Goal: Task Accomplishment & Management: Manage account settings

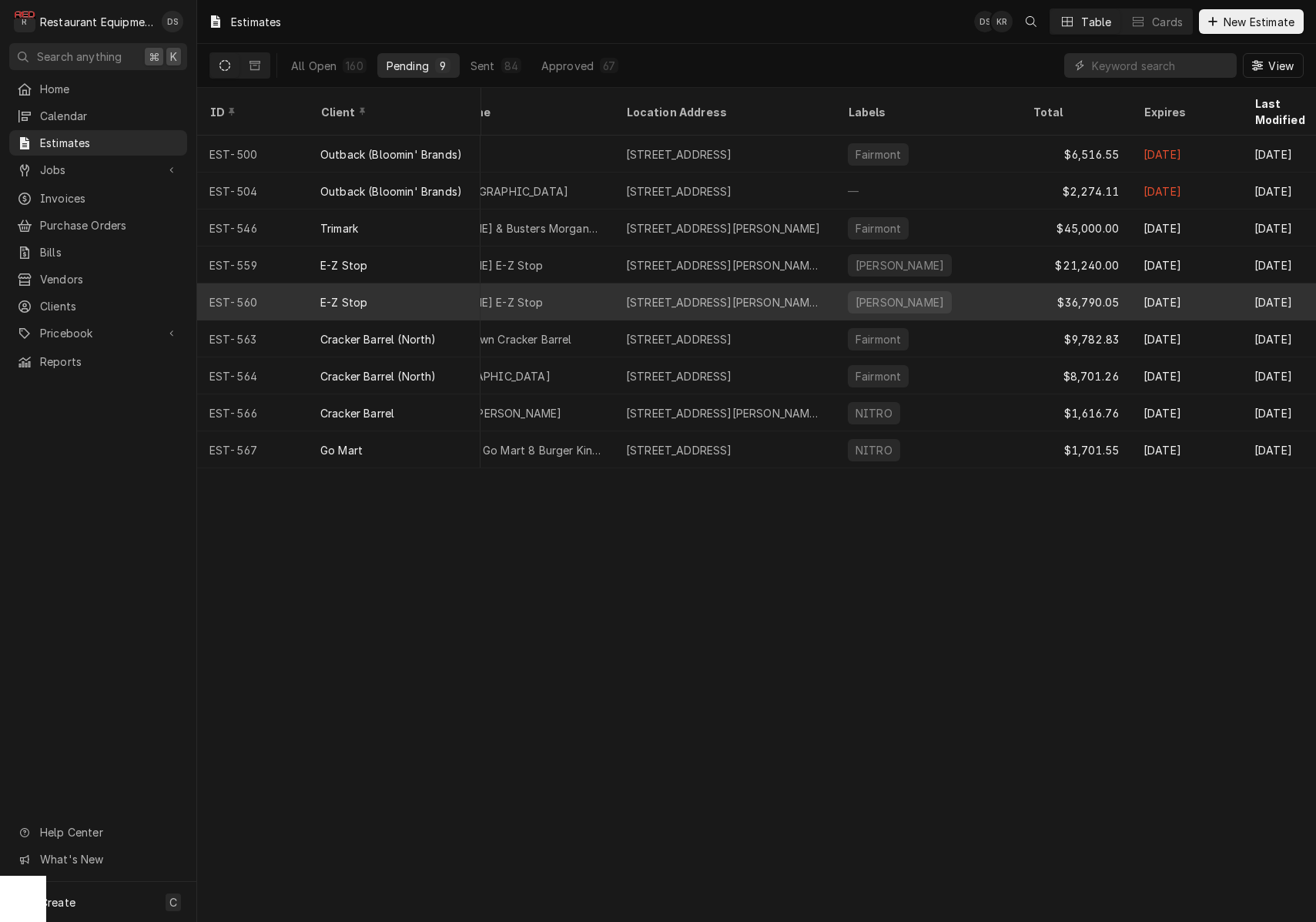
scroll to position [0, 400]
click at [974, 284] on div "beckley" at bounding box center [925, 302] width 185 height 37
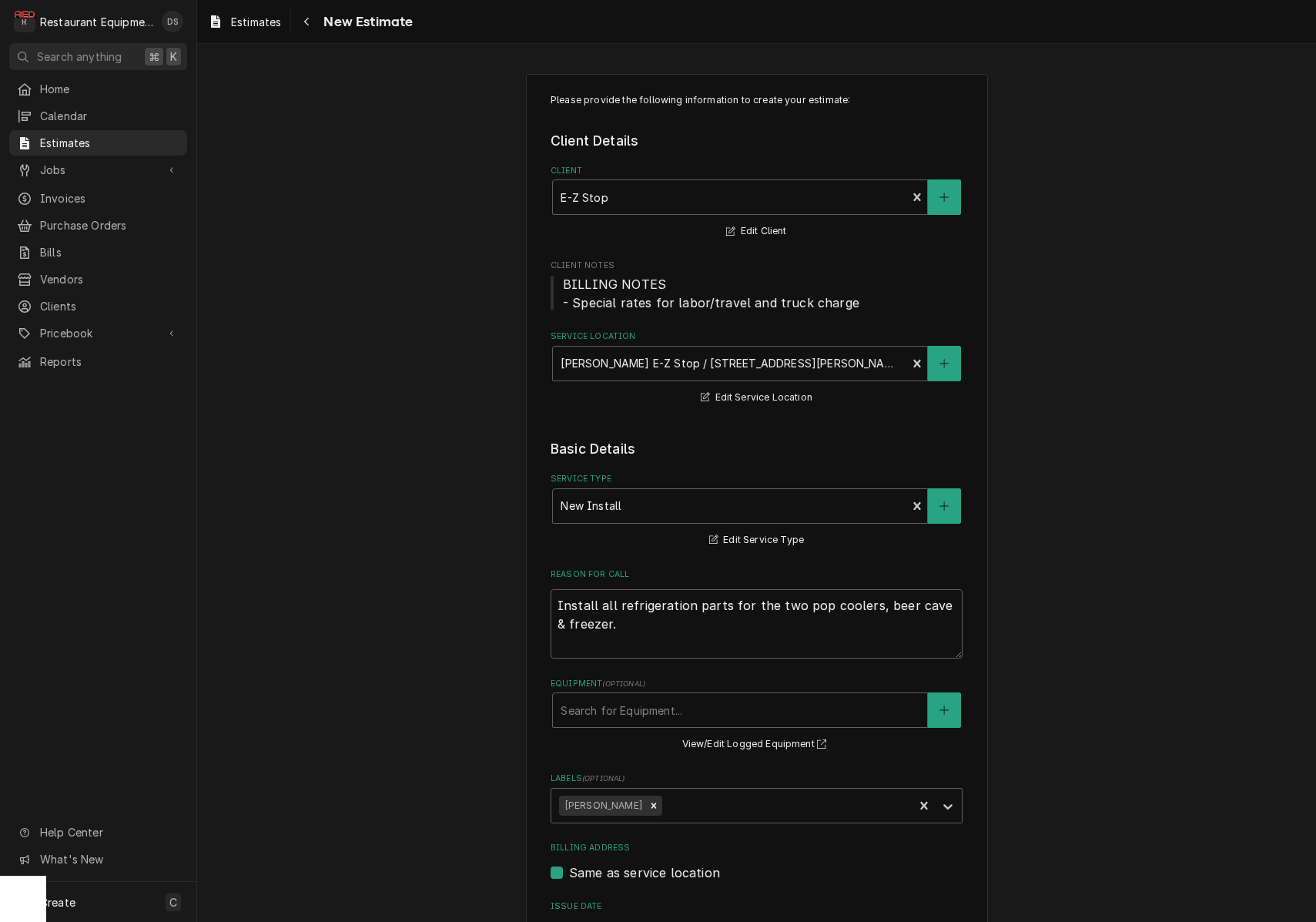
type textarea "x"
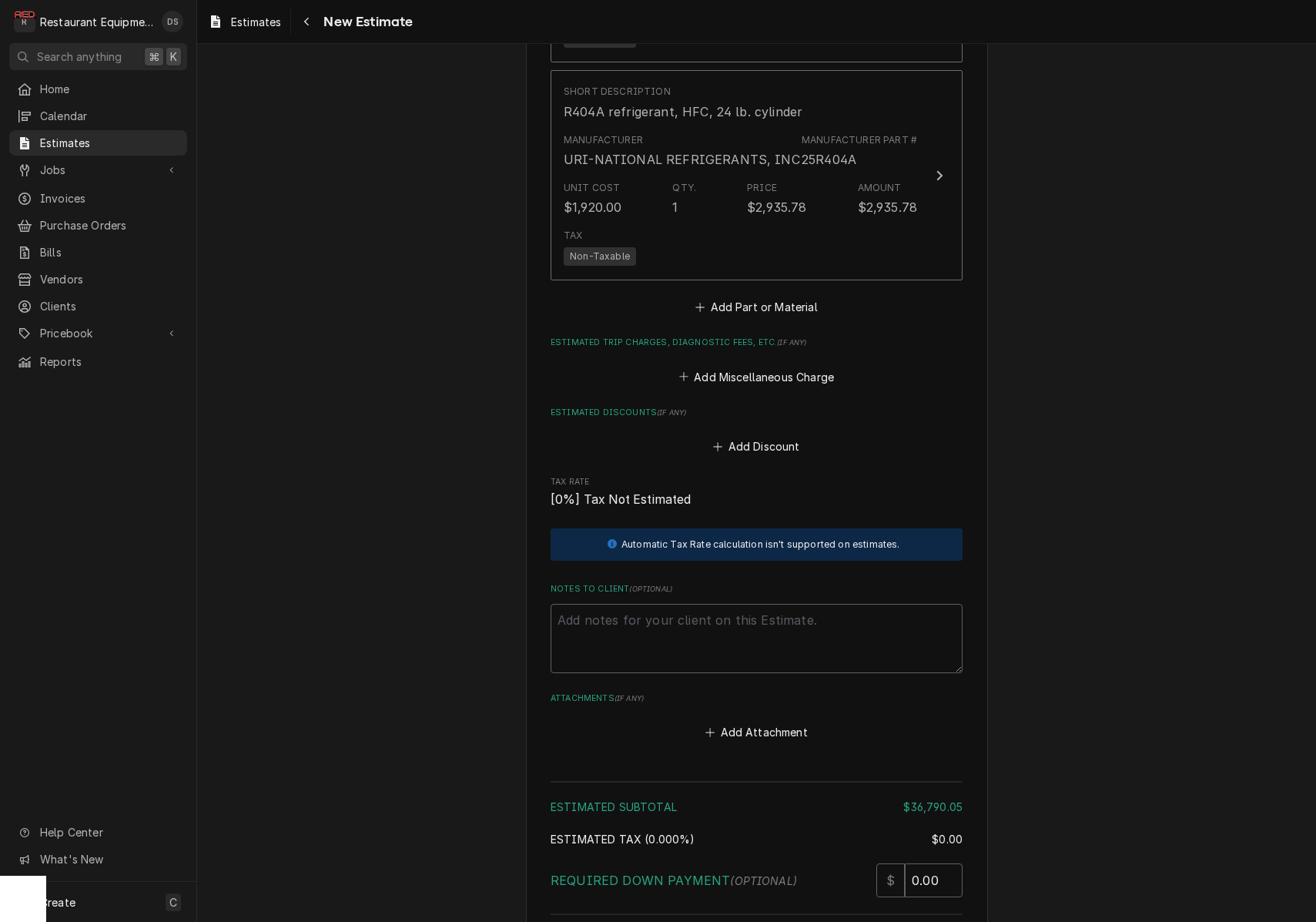
scroll to position [2279, 0]
click at [752, 366] on button "Add Miscellaneous Charge" at bounding box center [755, 377] width 160 height 22
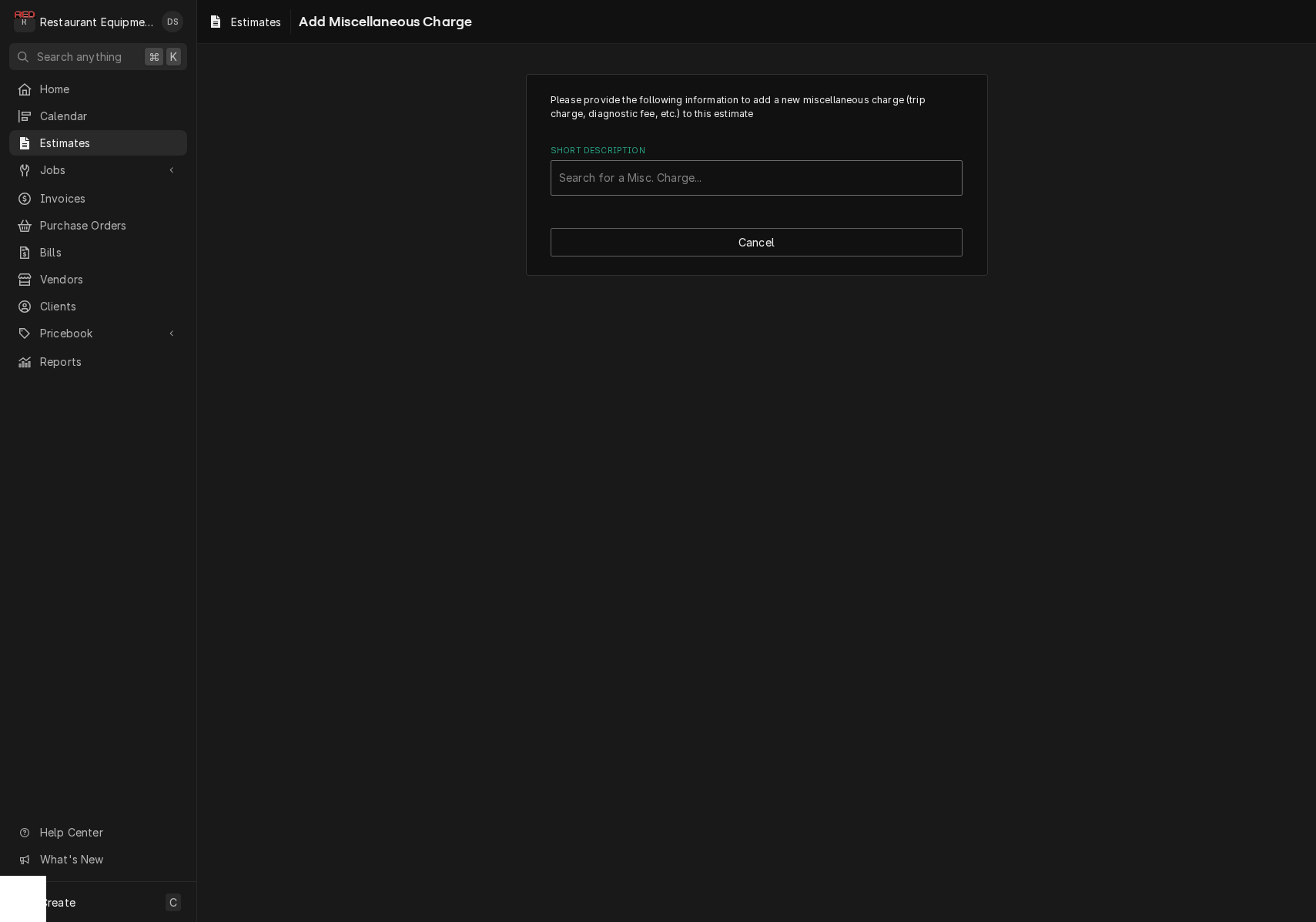
click at [695, 174] on div "Search for a Misc. Charge..." at bounding box center [756, 177] width 395 height 16
type input "CRANE"
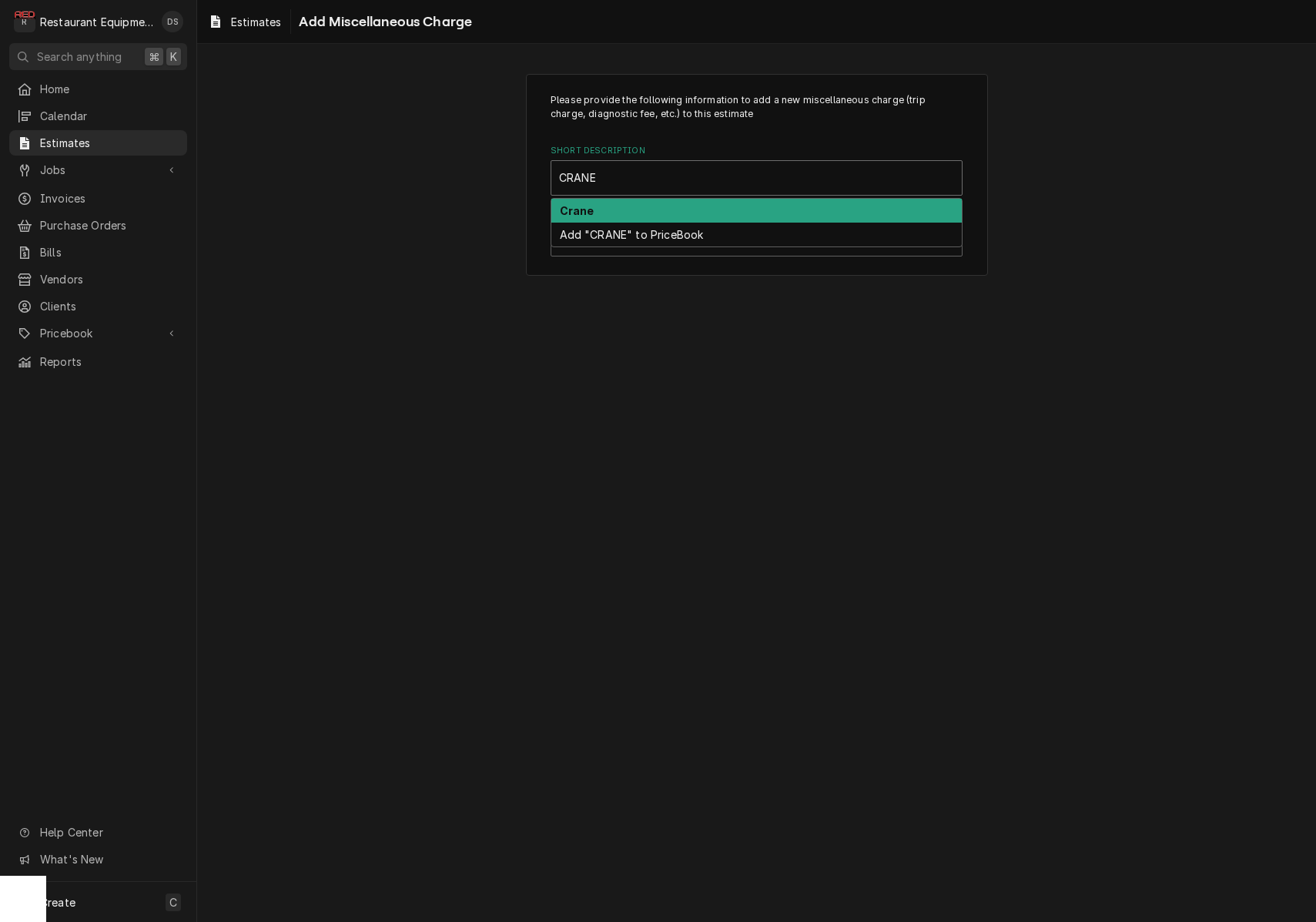
click at [695, 206] on div "Crane" at bounding box center [756, 210] width 411 height 24
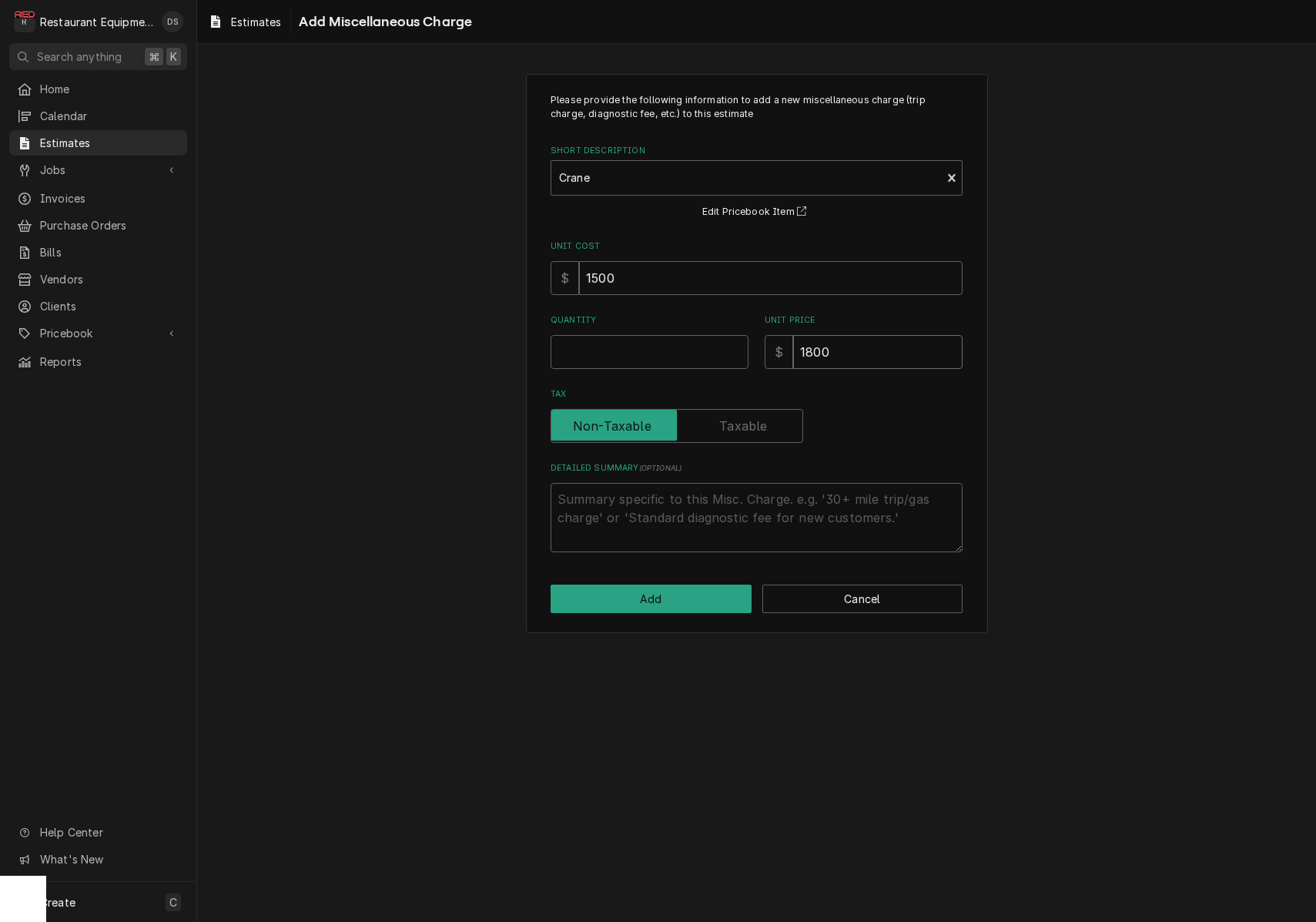
click at [858, 347] on input "1800" at bounding box center [878, 351] width 169 height 34
type textarea "x"
type input "2"
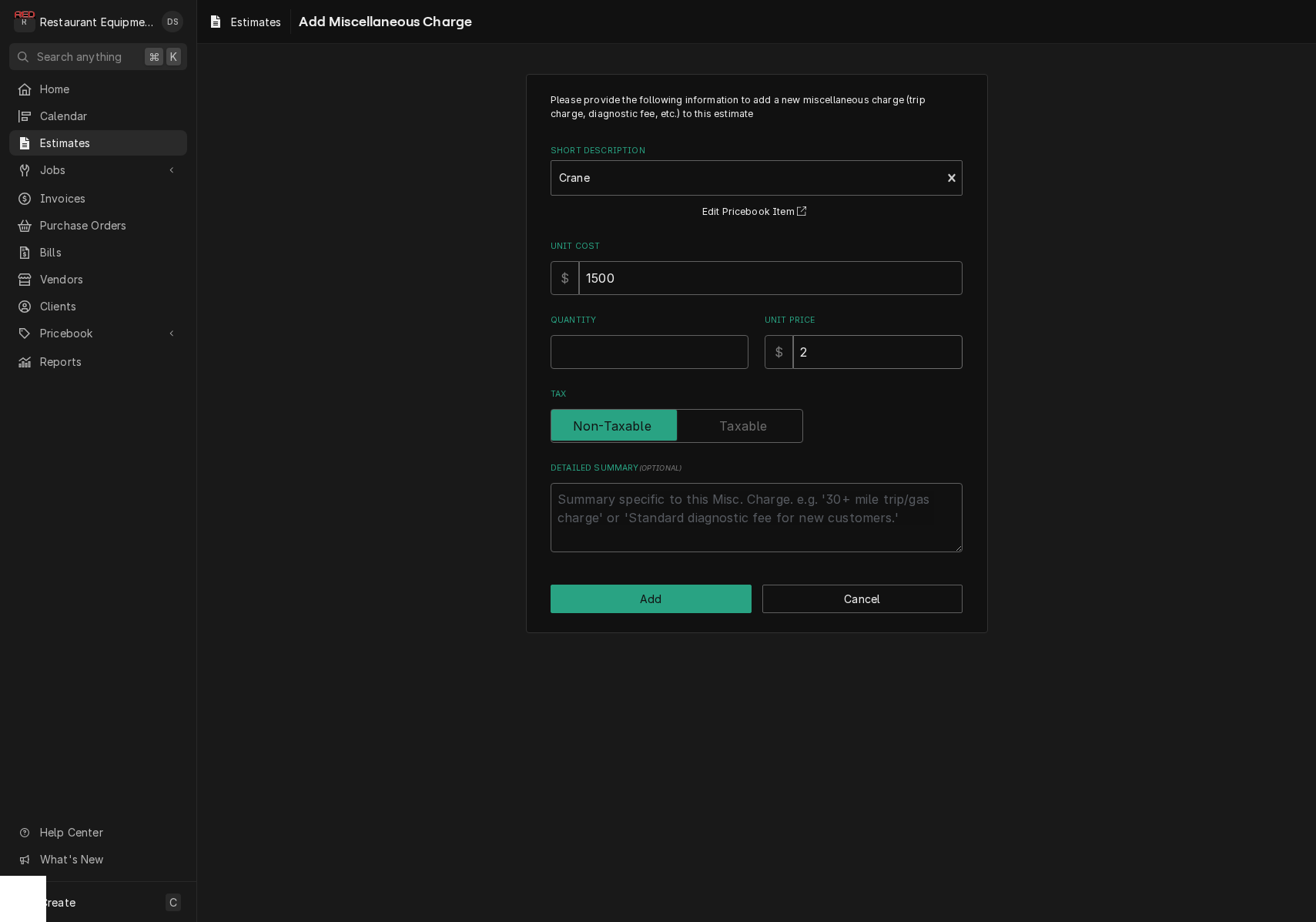
type textarea "x"
type input "28"
type textarea "x"
type input "285"
type textarea "x"
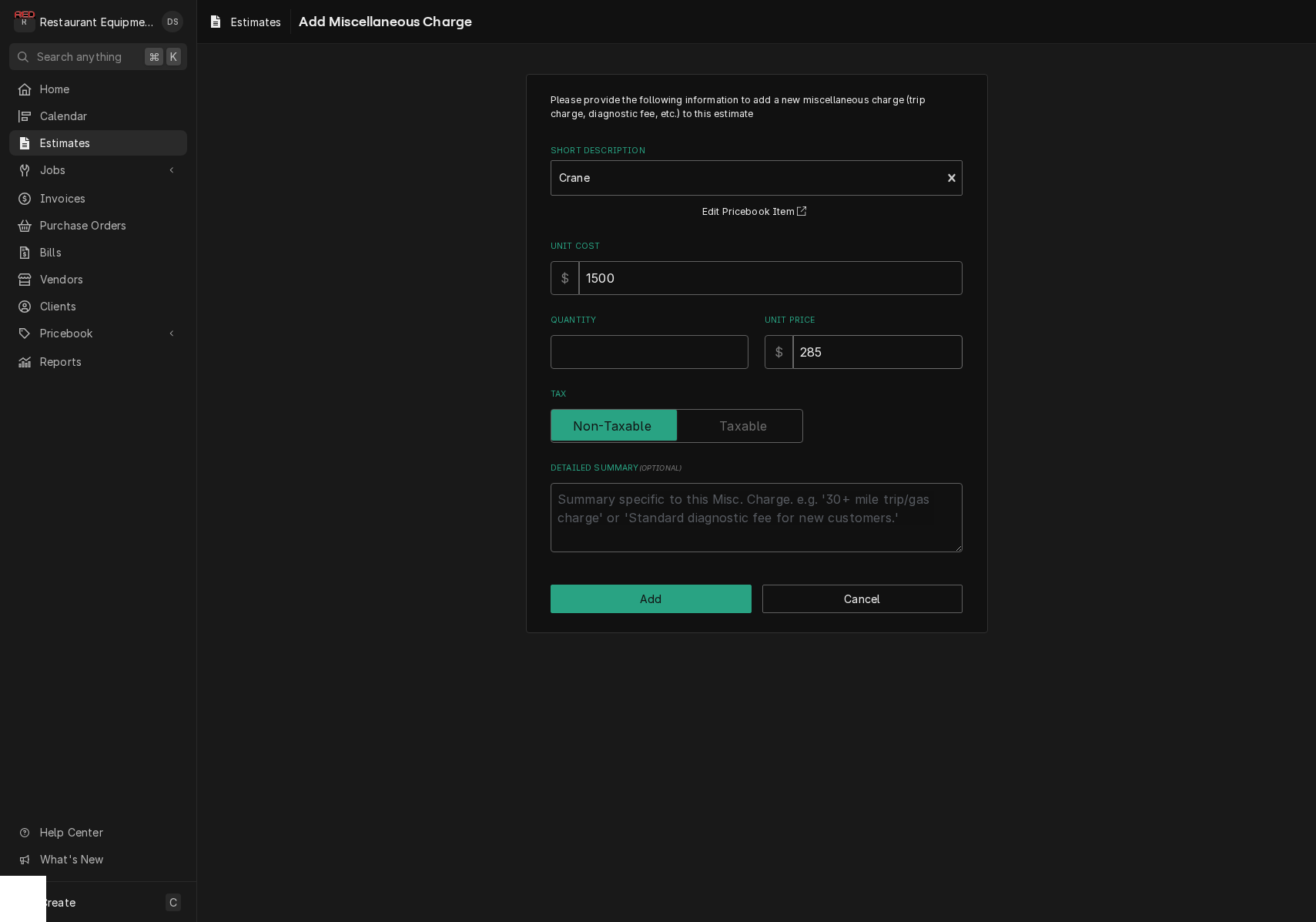
type input "2854"
type textarea "x"
type input "2854.0"
type textarea "x"
type input "2854.00"
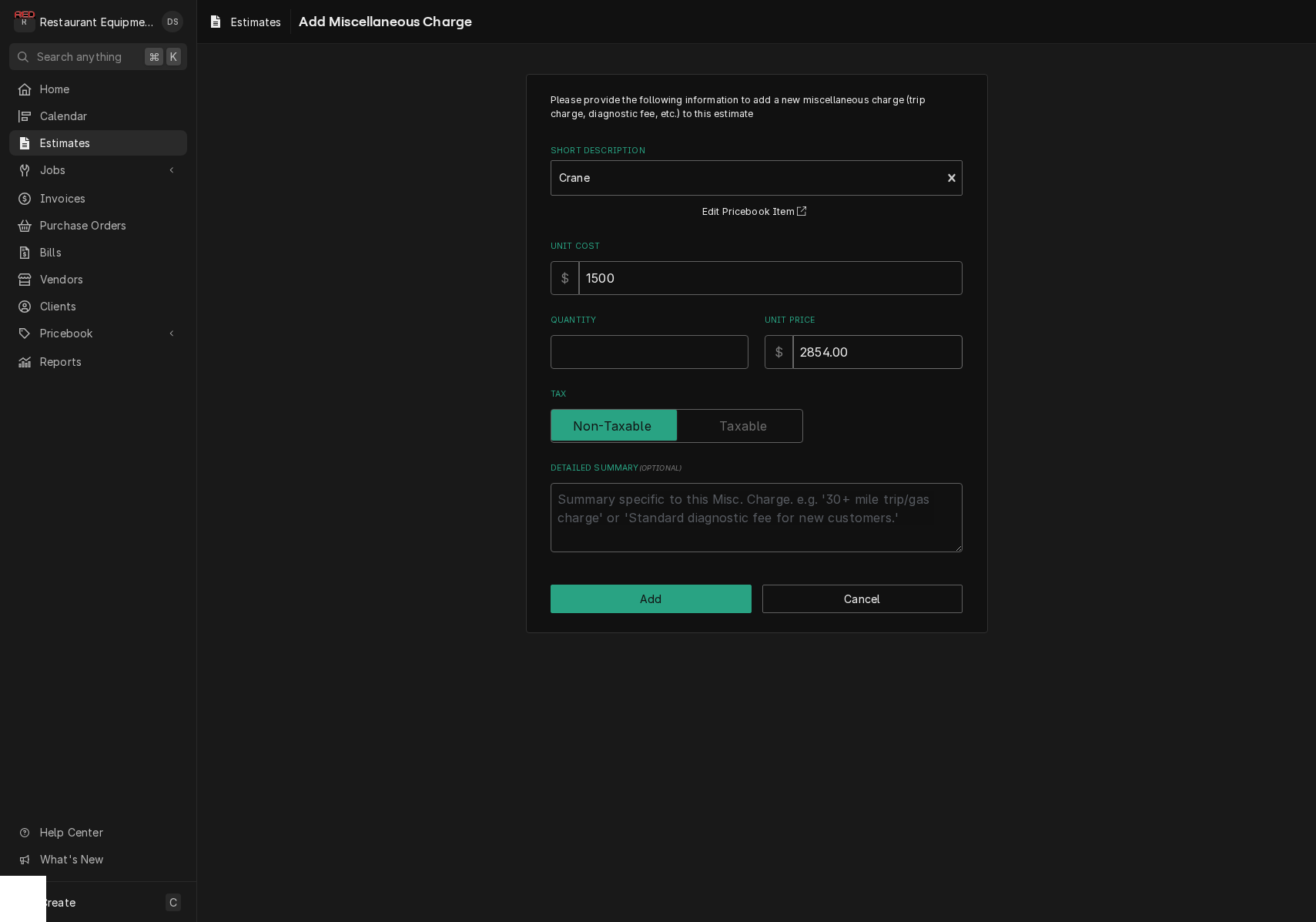
type textarea "x"
type input "2854.00"
type textarea "x"
type input "2"
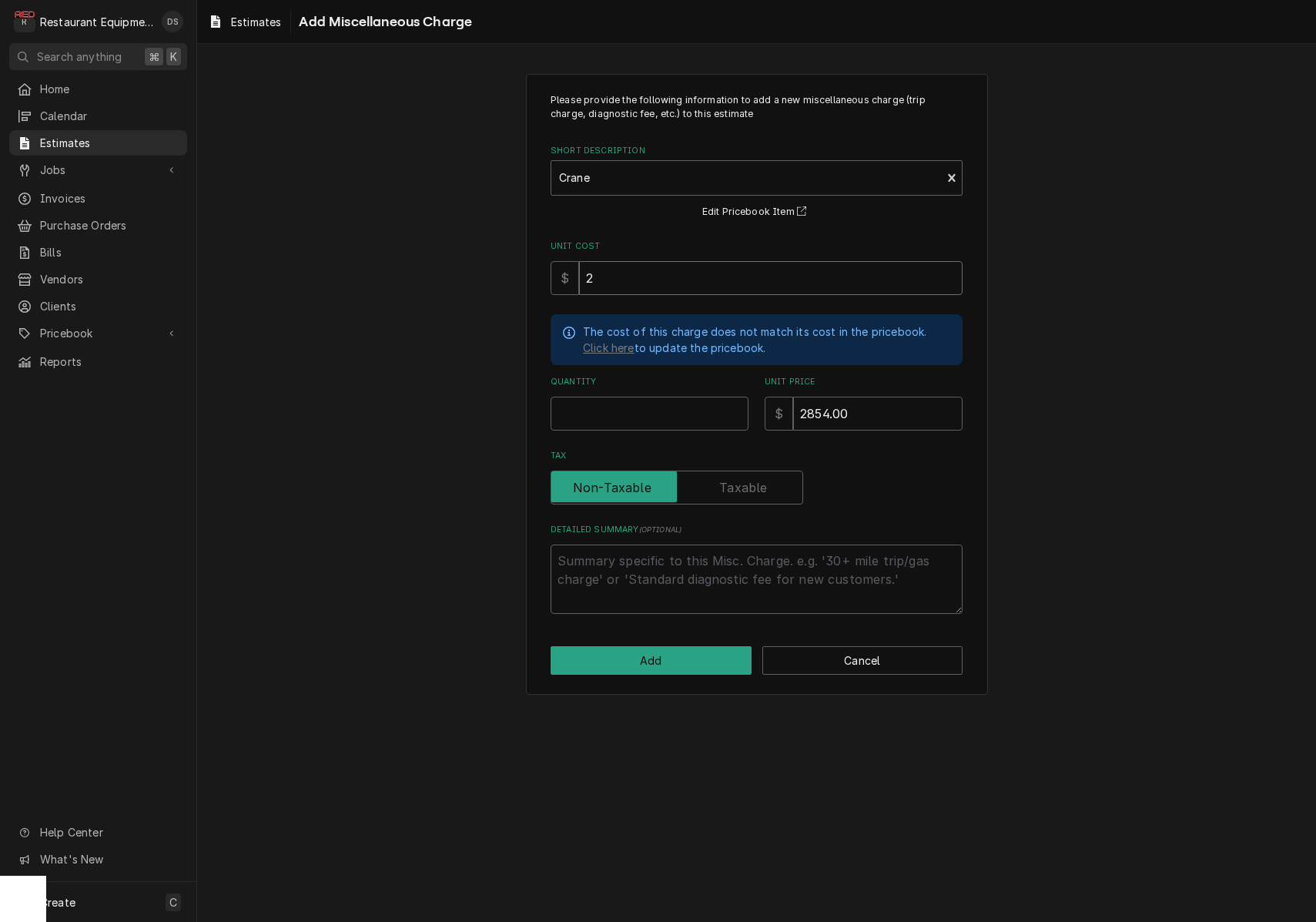
type textarea "x"
type input "22"
type textarea "x"
type input "220"
type textarea "x"
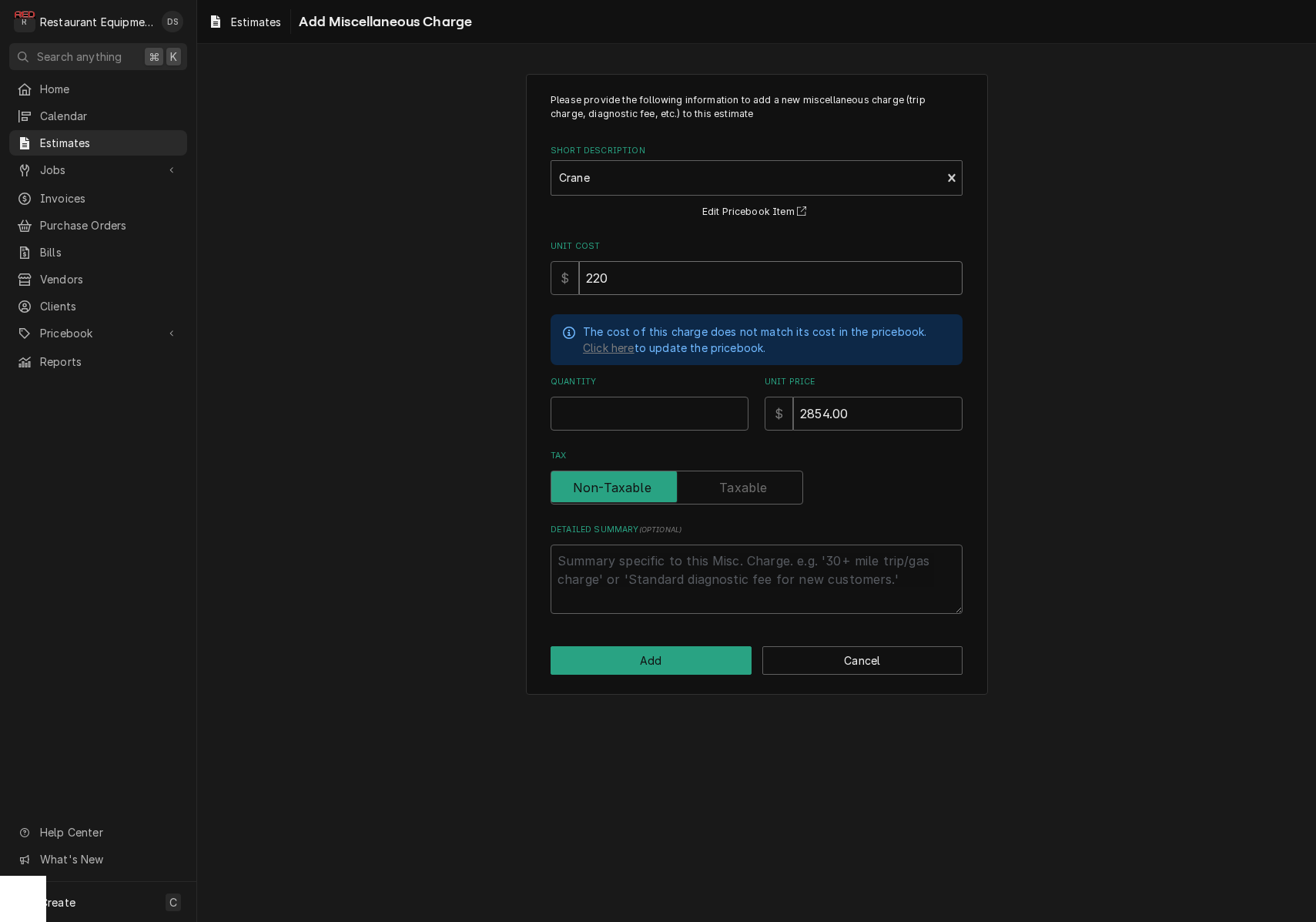
type input "2200"
type textarea "x"
type input "2200"
type textarea "x"
type input "1"
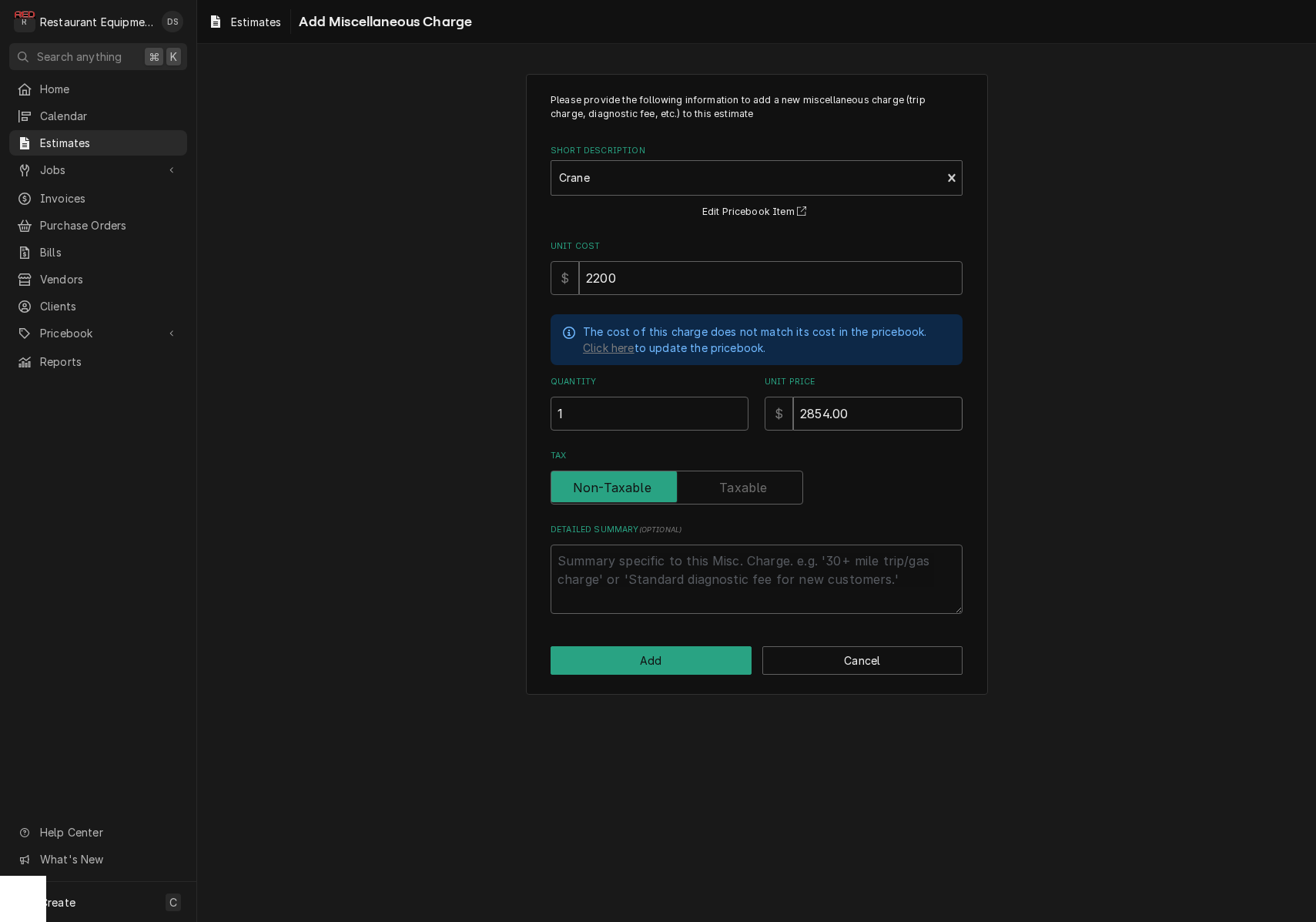
click at [877, 412] on input "2854.00" at bounding box center [878, 413] width 169 height 34
click at [688, 648] on button "Add" at bounding box center [651, 660] width 201 height 29
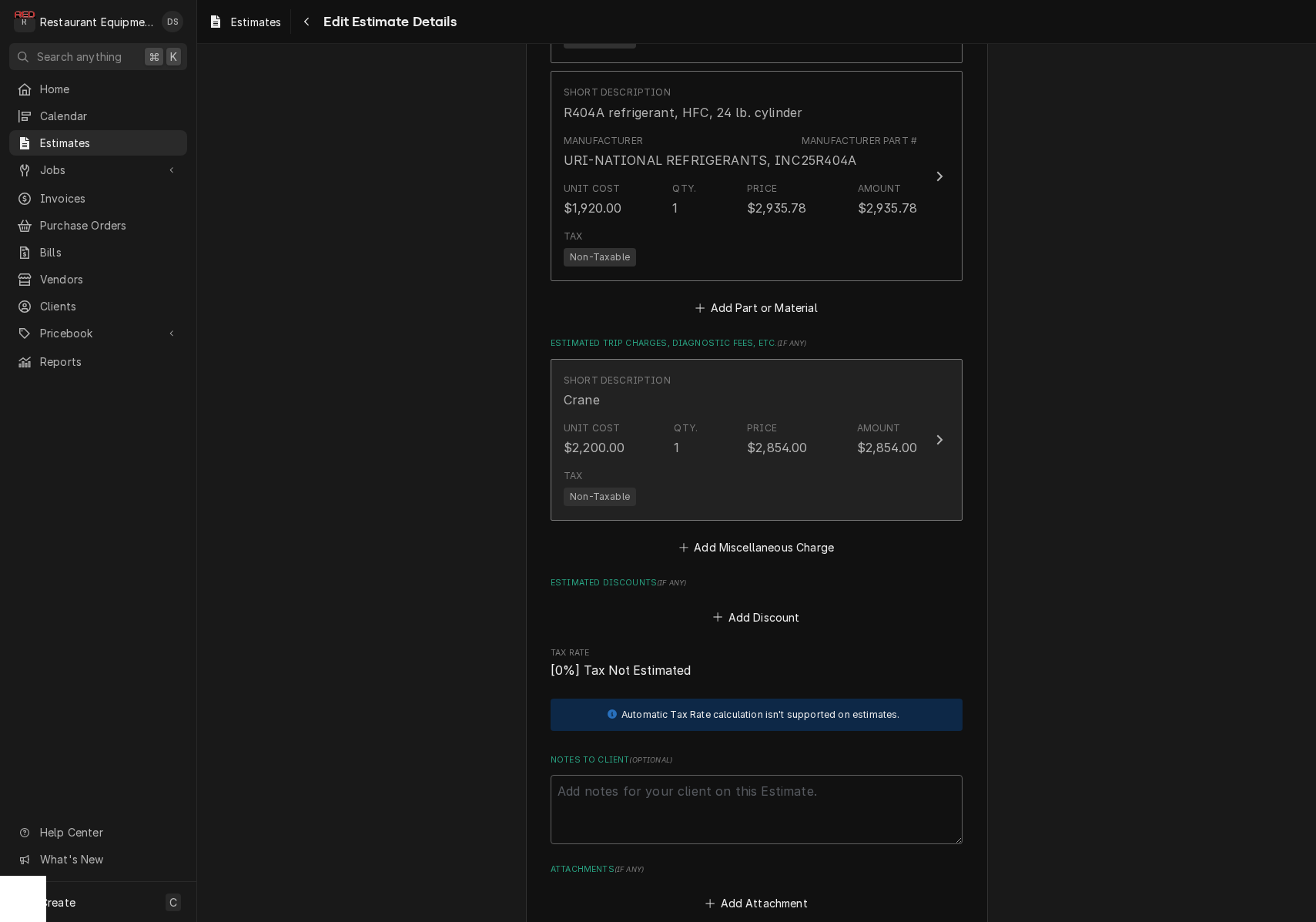
type textarea "x"
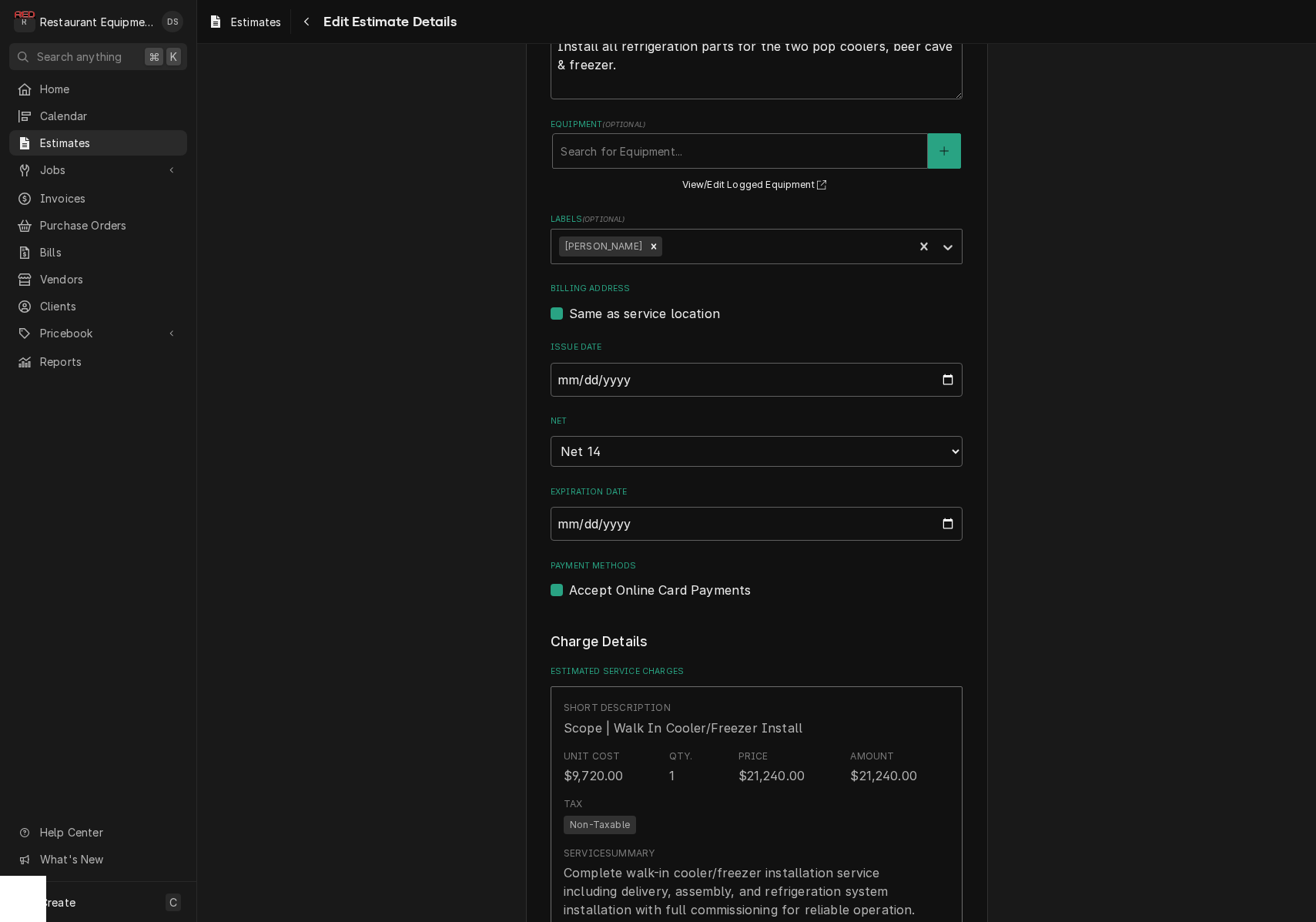
scroll to position [529, 0]
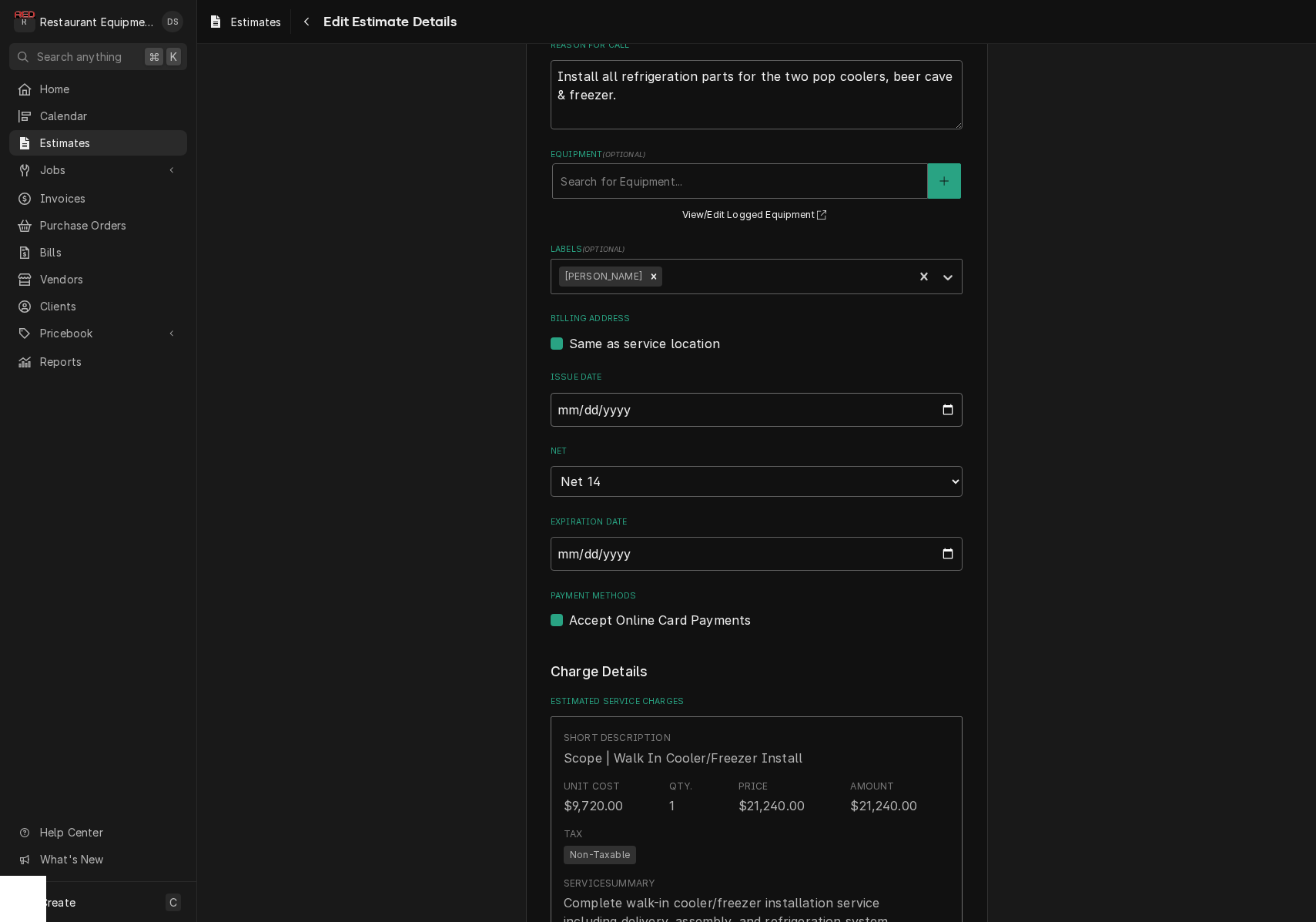
click at [628, 406] on input "2025-09-10" at bounding box center [756, 409] width 412 height 34
type input "2025-09-15"
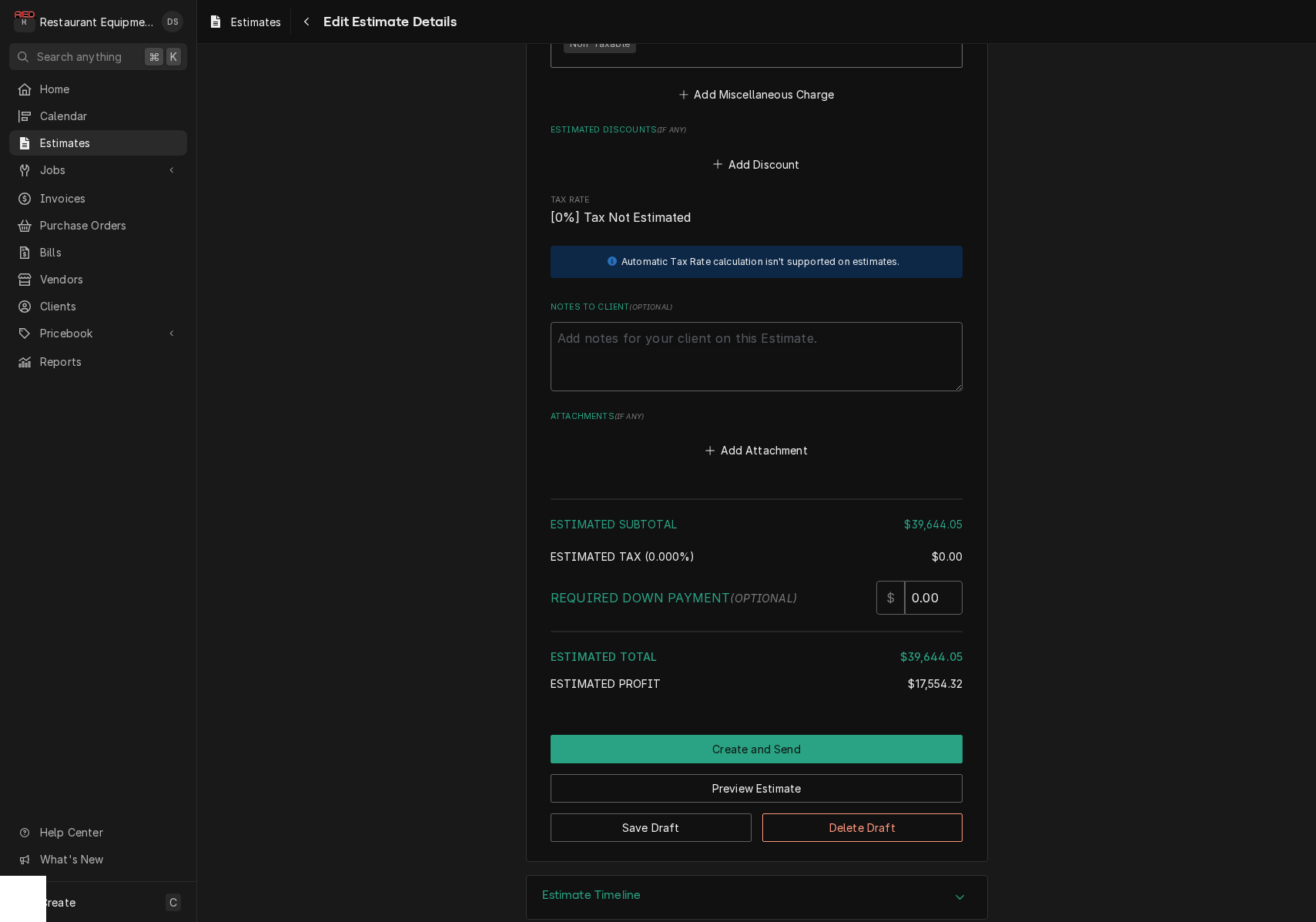
scroll to position [0, 0]
click at [767, 735] on button "Create and Send" at bounding box center [756, 749] width 412 height 29
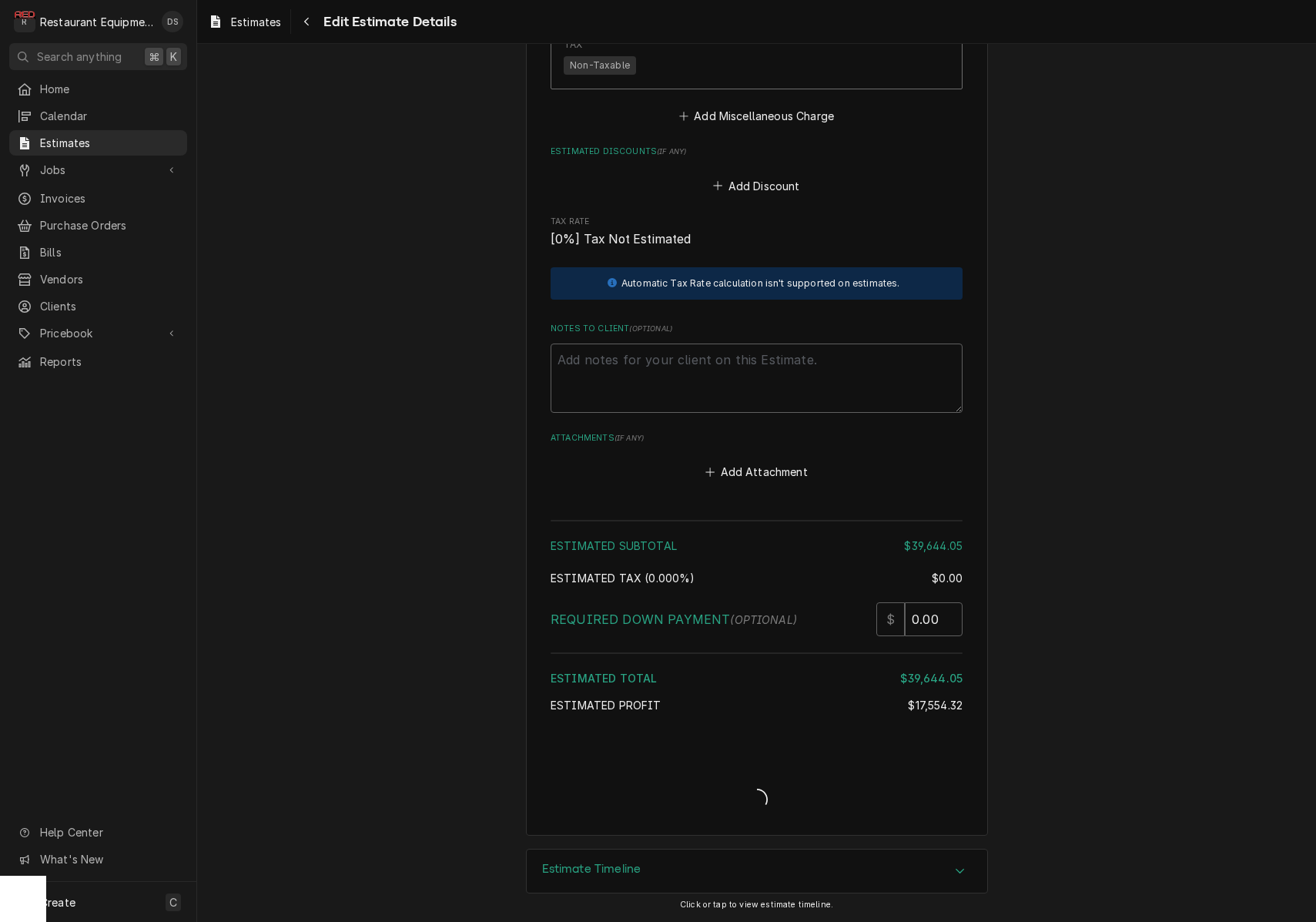
type textarea "x"
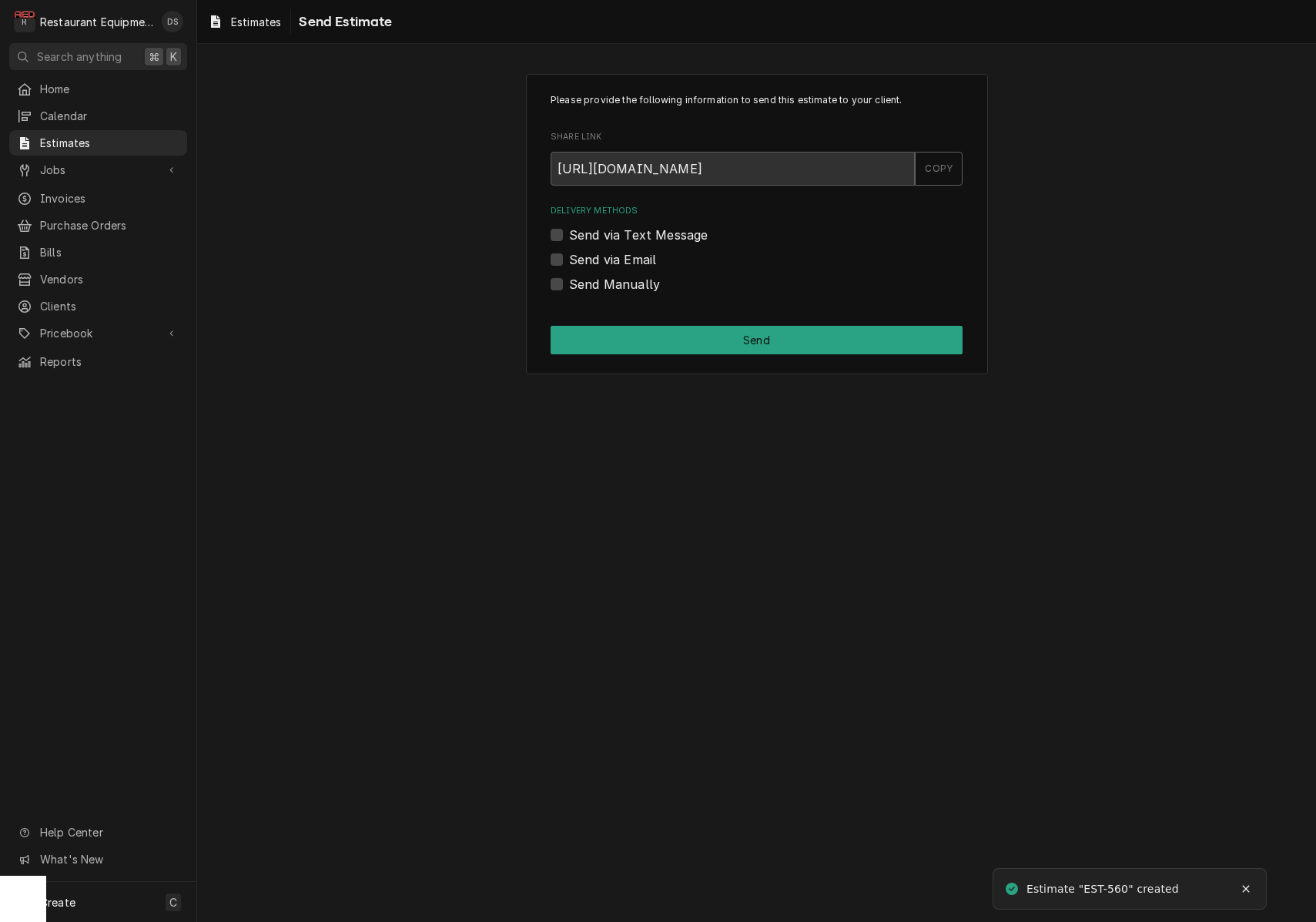
click at [569, 256] on label "Send via Email" at bounding box center [613, 260] width 87 height 19
click at [569, 256] on input "Send via Email" at bounding box center [775, 267] width 412 height 34
checkbox input "true"
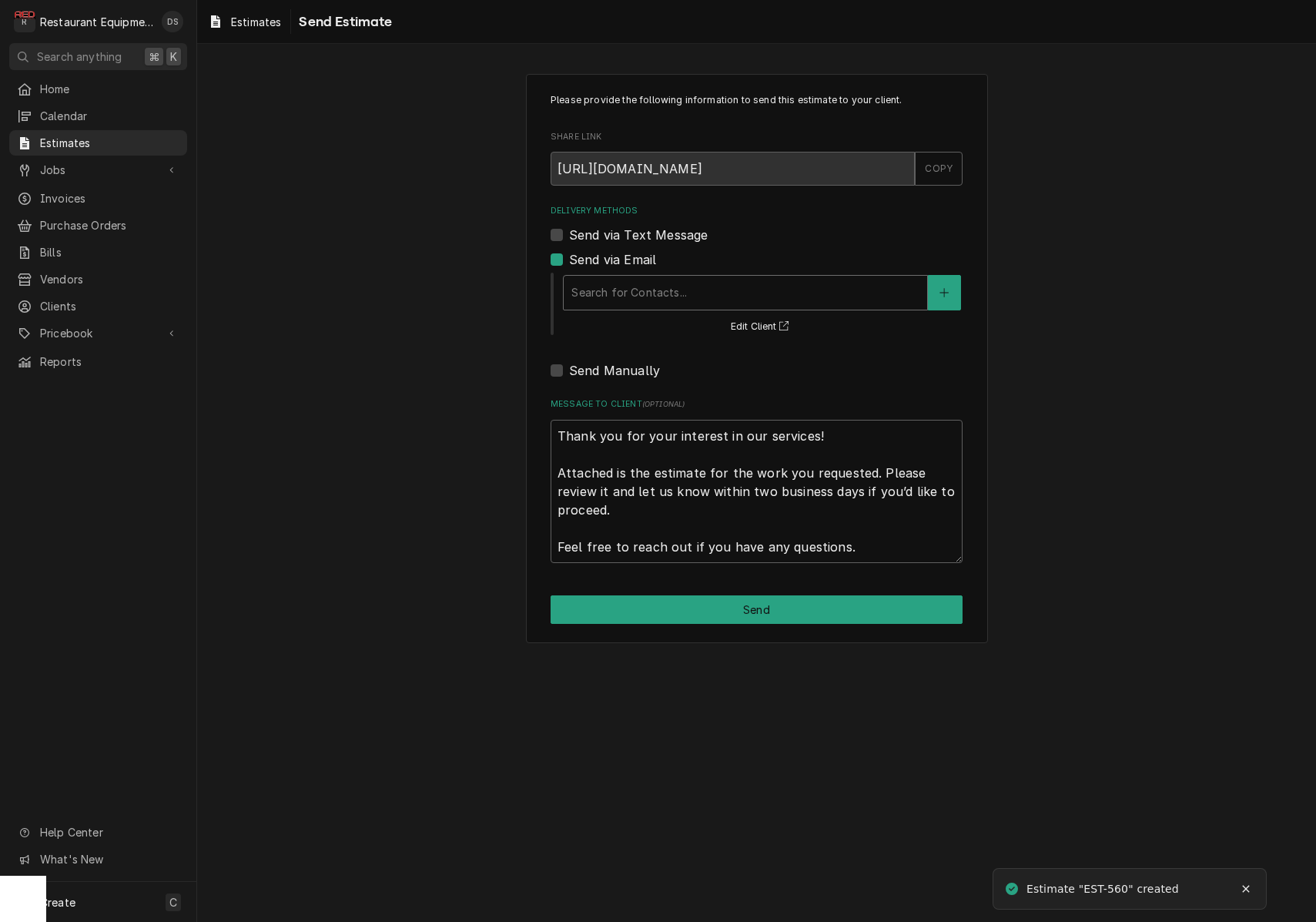
click at [690, 296] on div "Delivery Methods" at bounding box center [745, 293] width 348 height 28
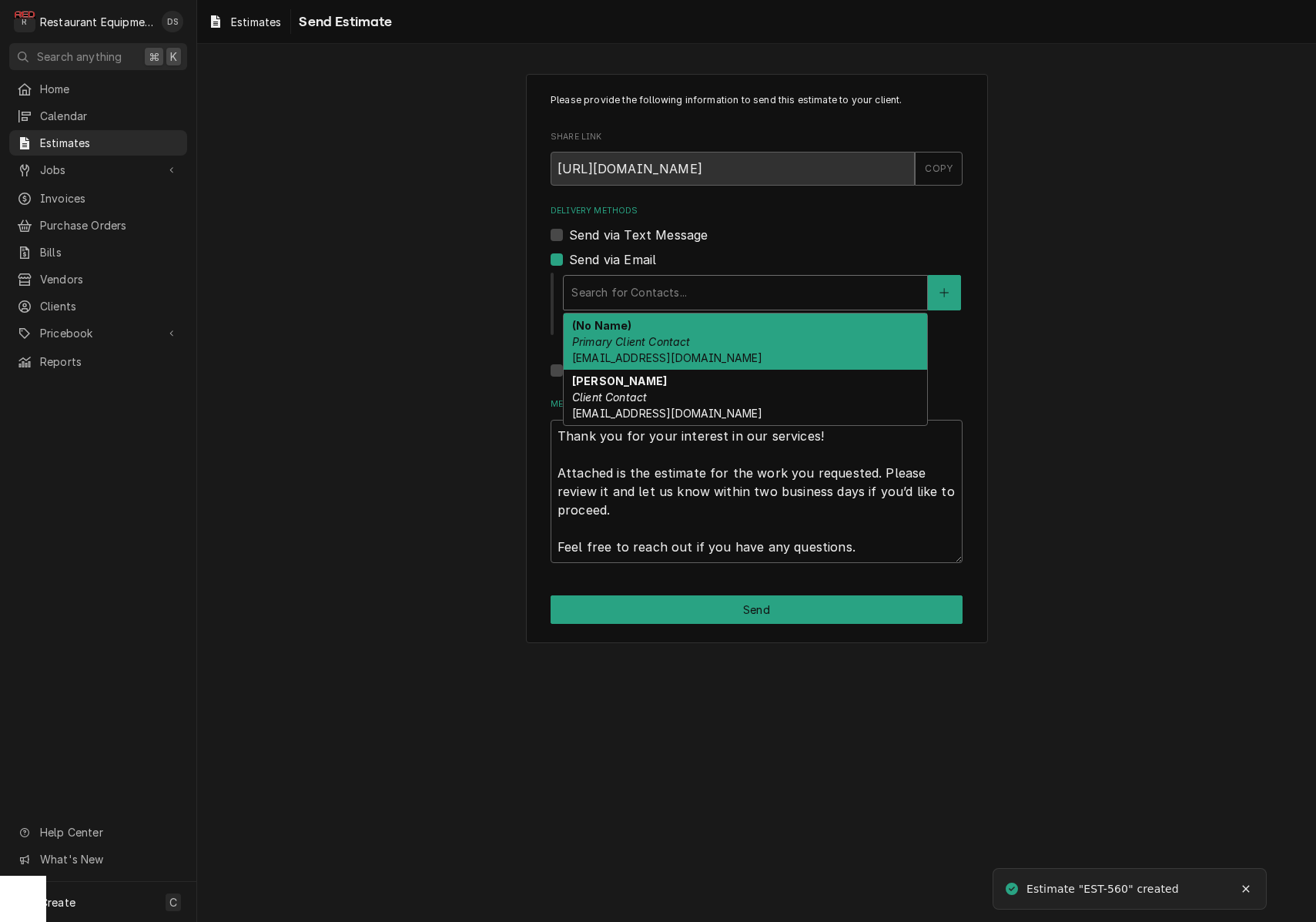
click at [687, 336] on em "Primary Client Contact" at bounding box center [631, 341] width 119 height 13
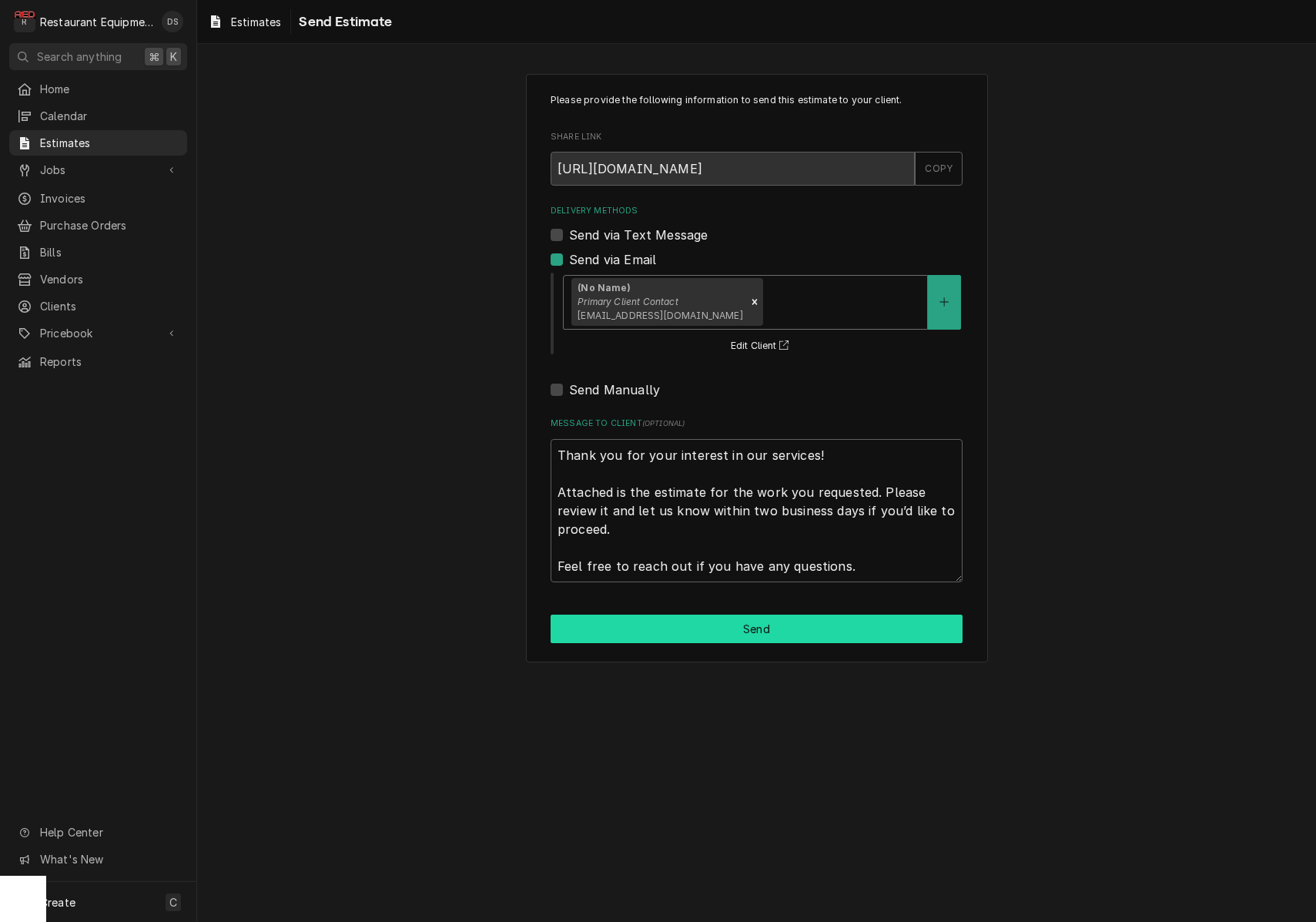
click at [753, 627] on button "Send" at bounding box center [756, 628] width 412 height 29
type textarea "x"
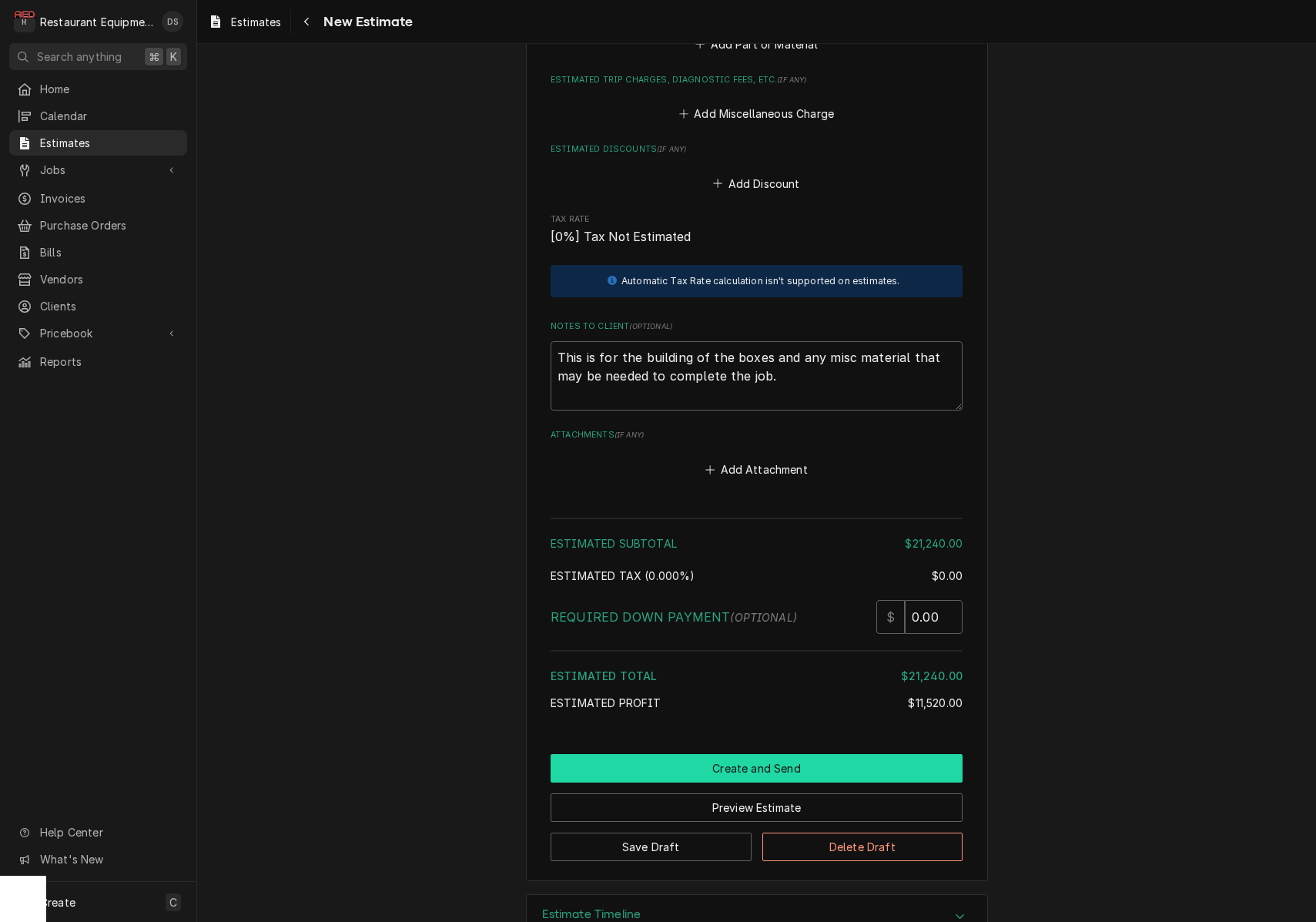
click at [750, 754] on button "Create and Send" at bounding box center [756, 768] width 412 height 29
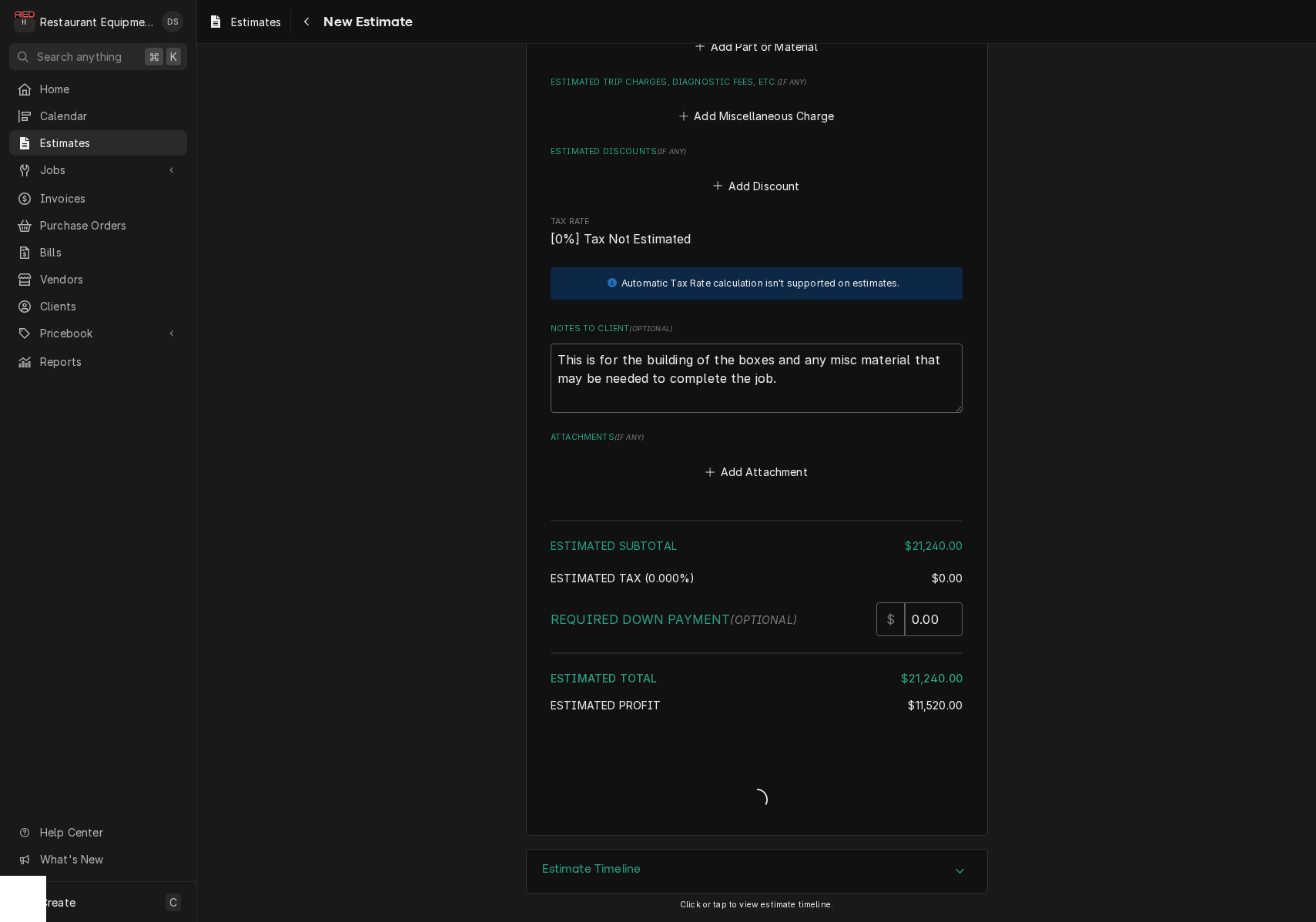
type textarea "x"
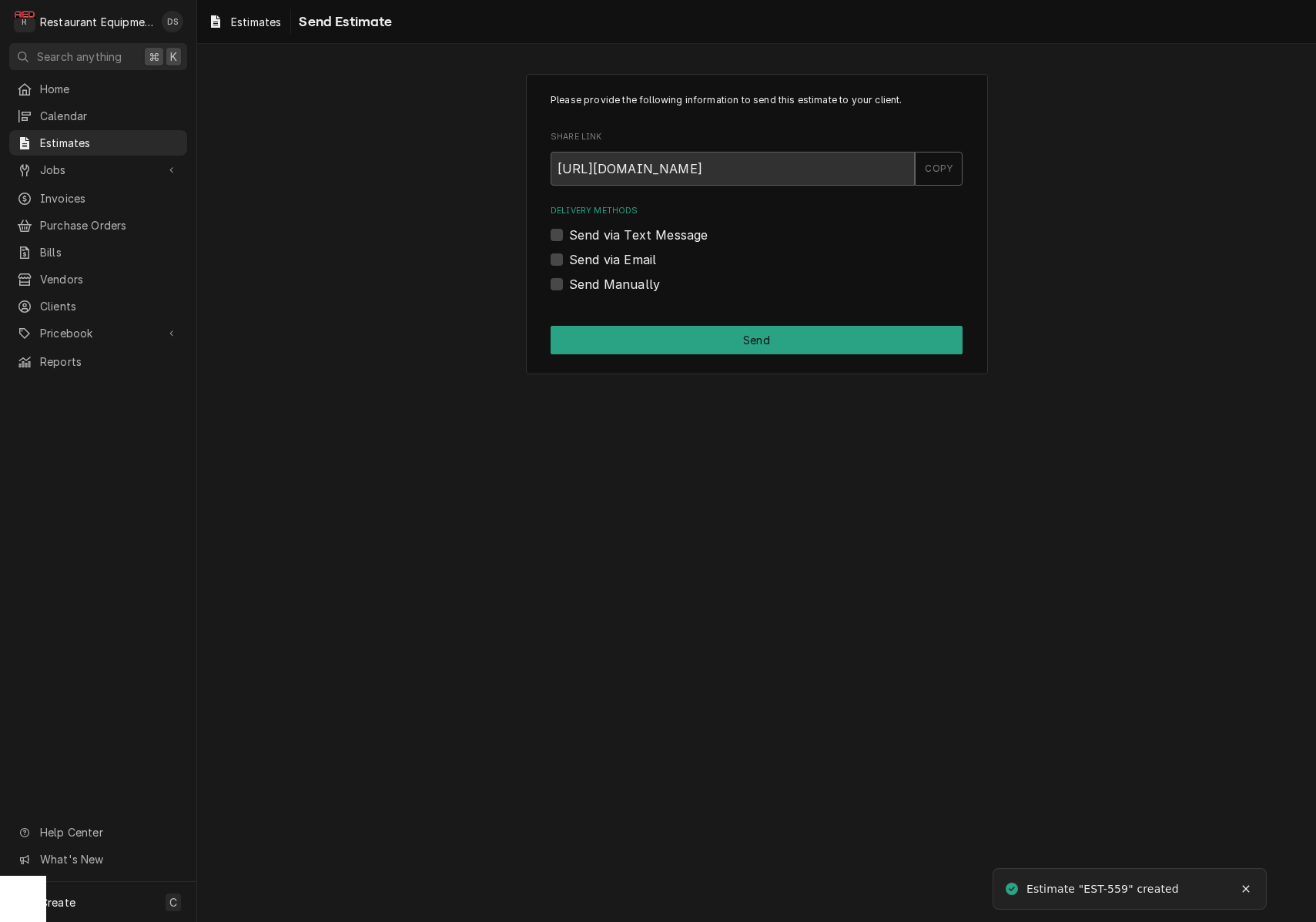
click at [569, 256] on label "Send via Email" at bounding box center [613, 260] width 87 height 19
click at [569, 256] on input "Send via Email" at bounding box center [775, 267] width 412 height 34
checkbox input "true"
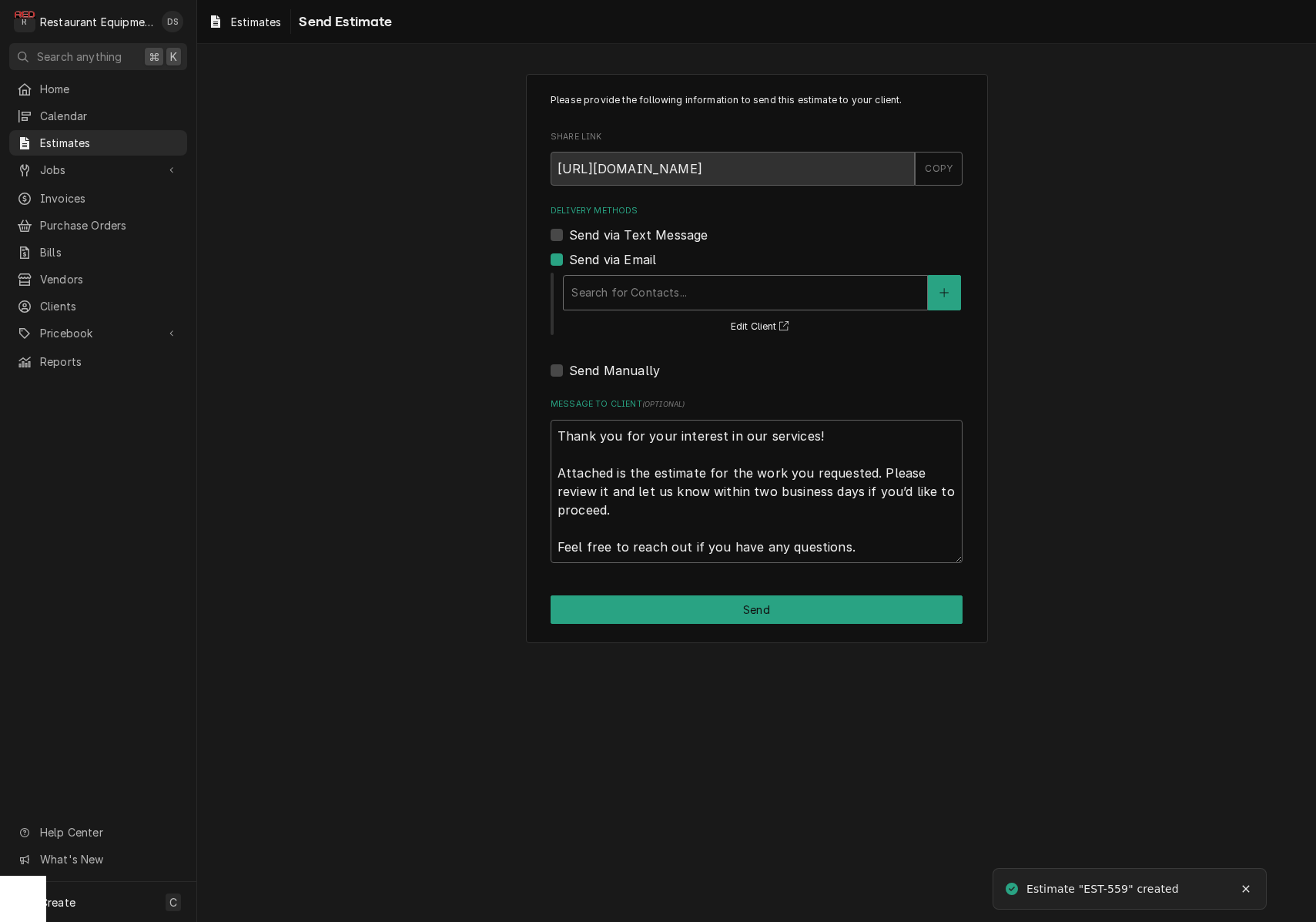
click at [648, 280] on div "Delivery Methods" at bounding box center [745, 293] width 348 height 28
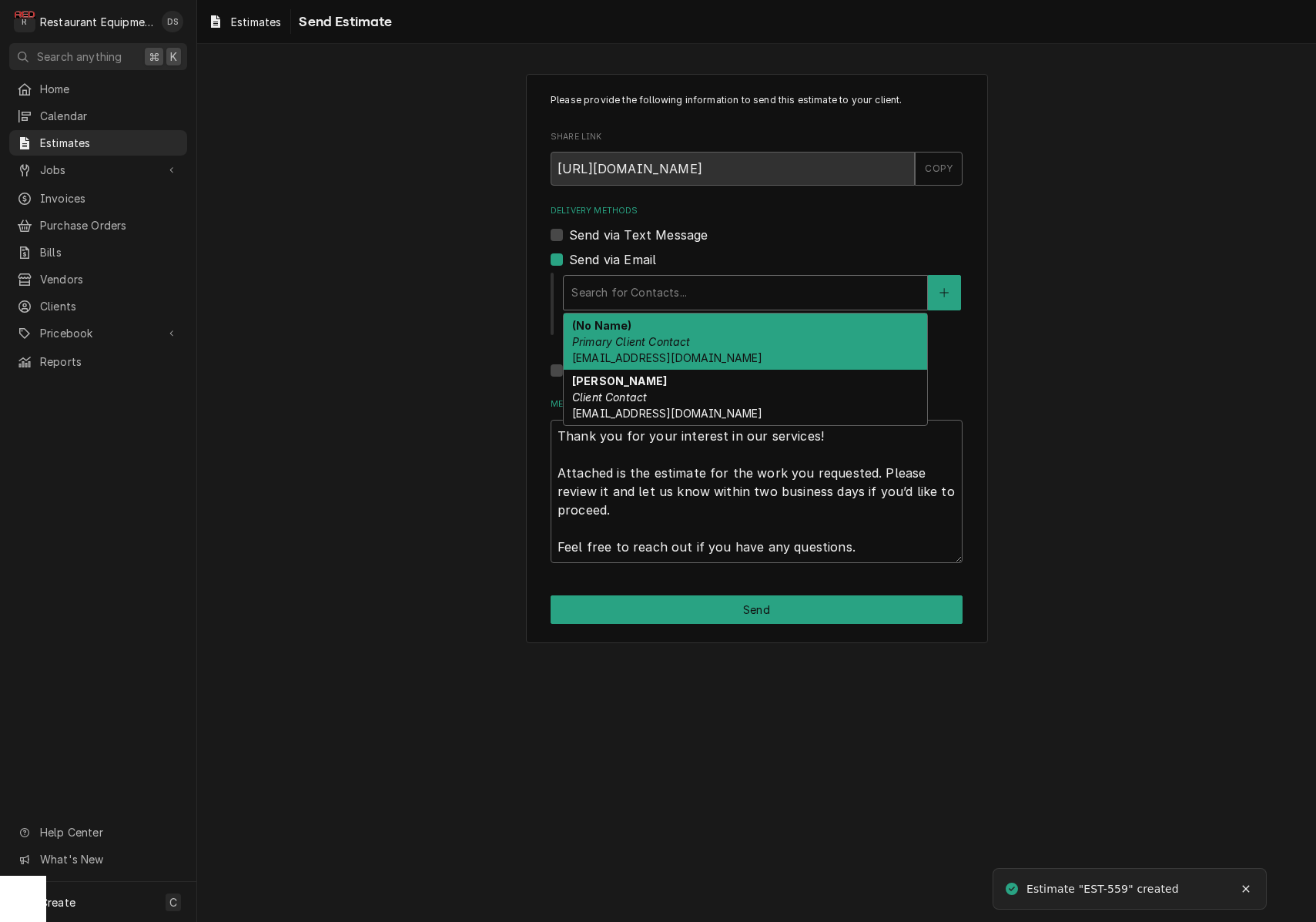
click at [667, 347] on div "(No Name) Primary Client Contact rwalkerezstop@yahoo.com" at bounding box center [745, 341] width 363 height 56
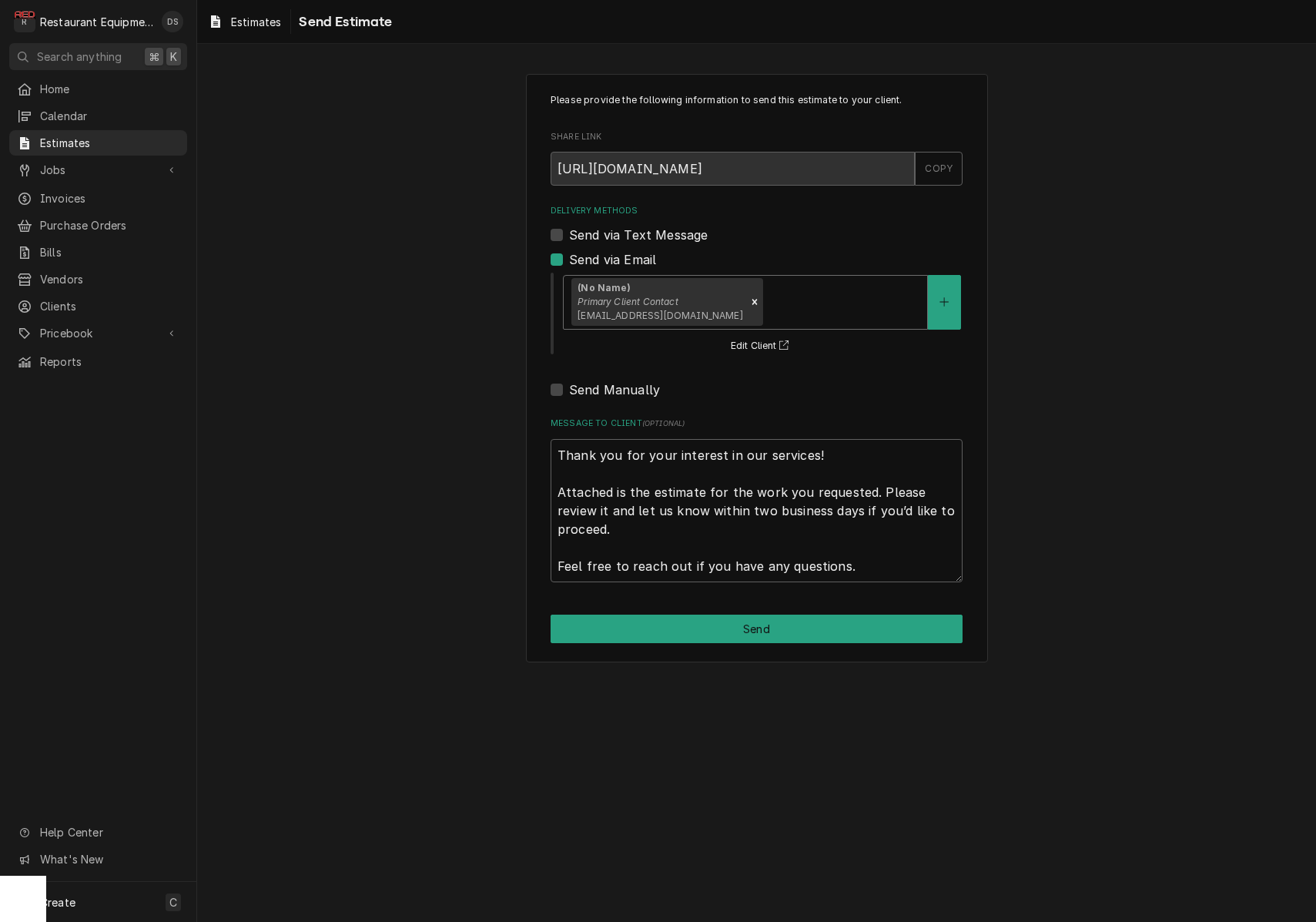
click at [771, 619] on button "Send" at bounding box center [756, 628] width 412 height 29
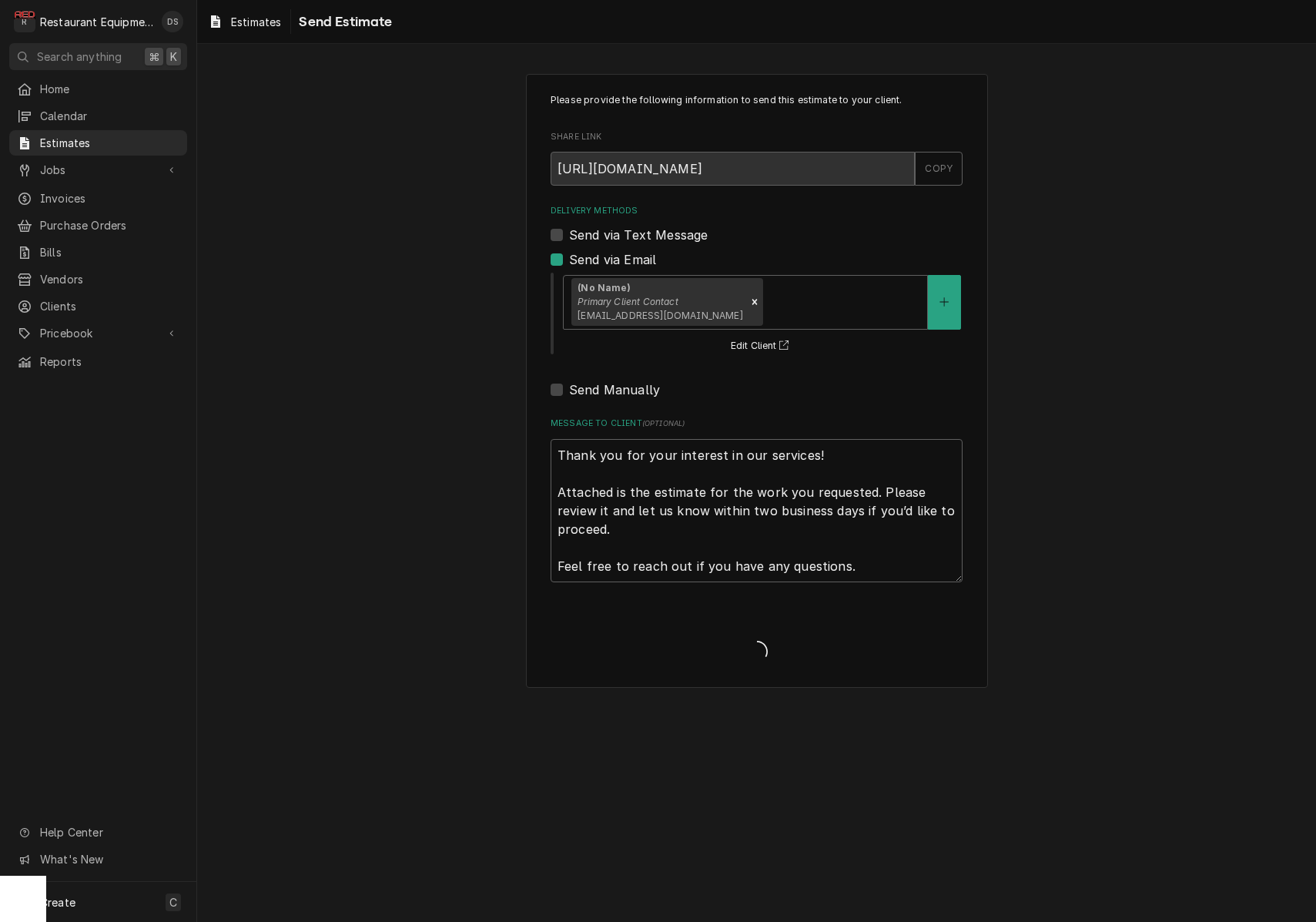
type textarea "x"
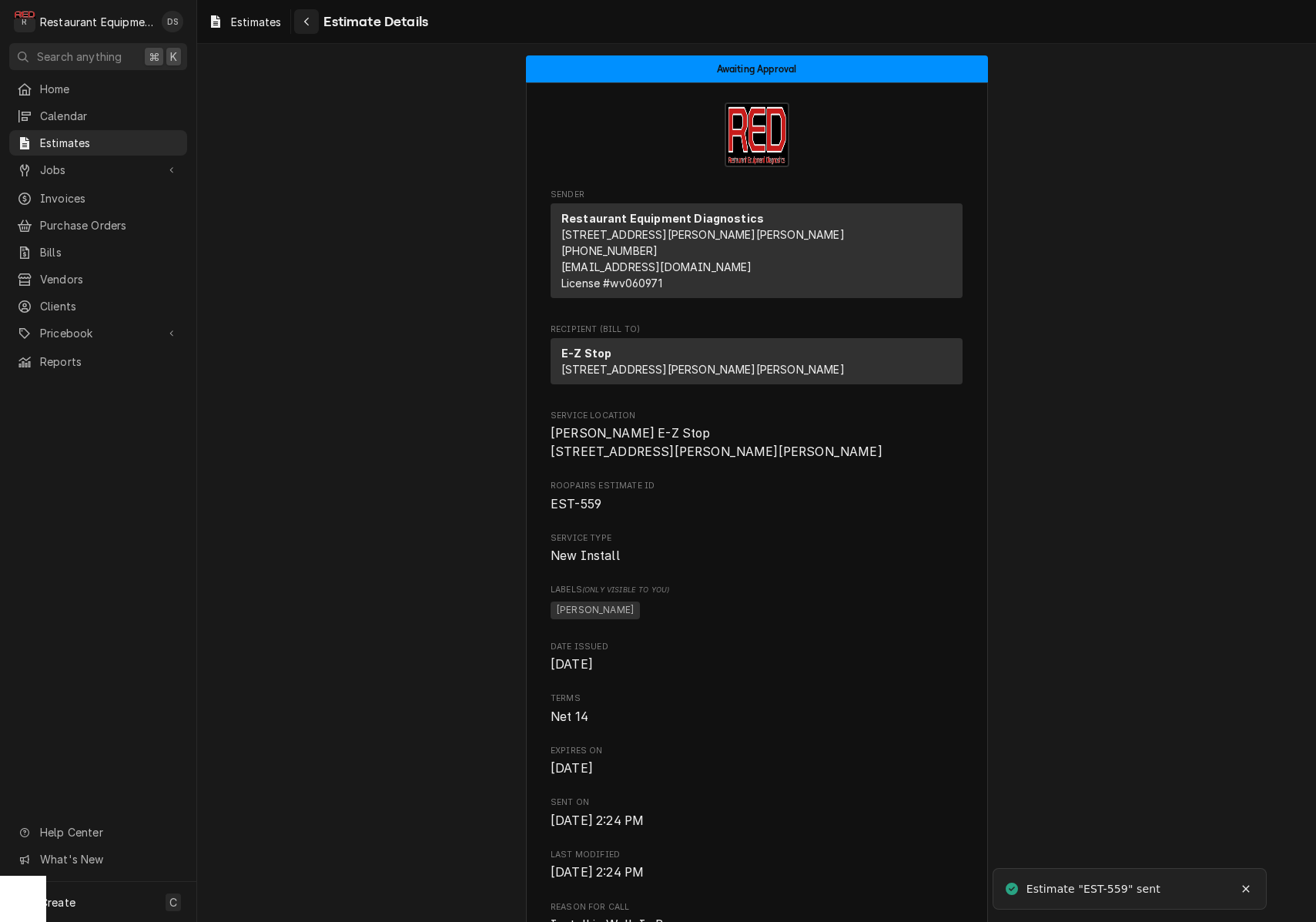
click at [311, 24] on div "Navigate back" at bounding box center [306, 22] width 16 height 16
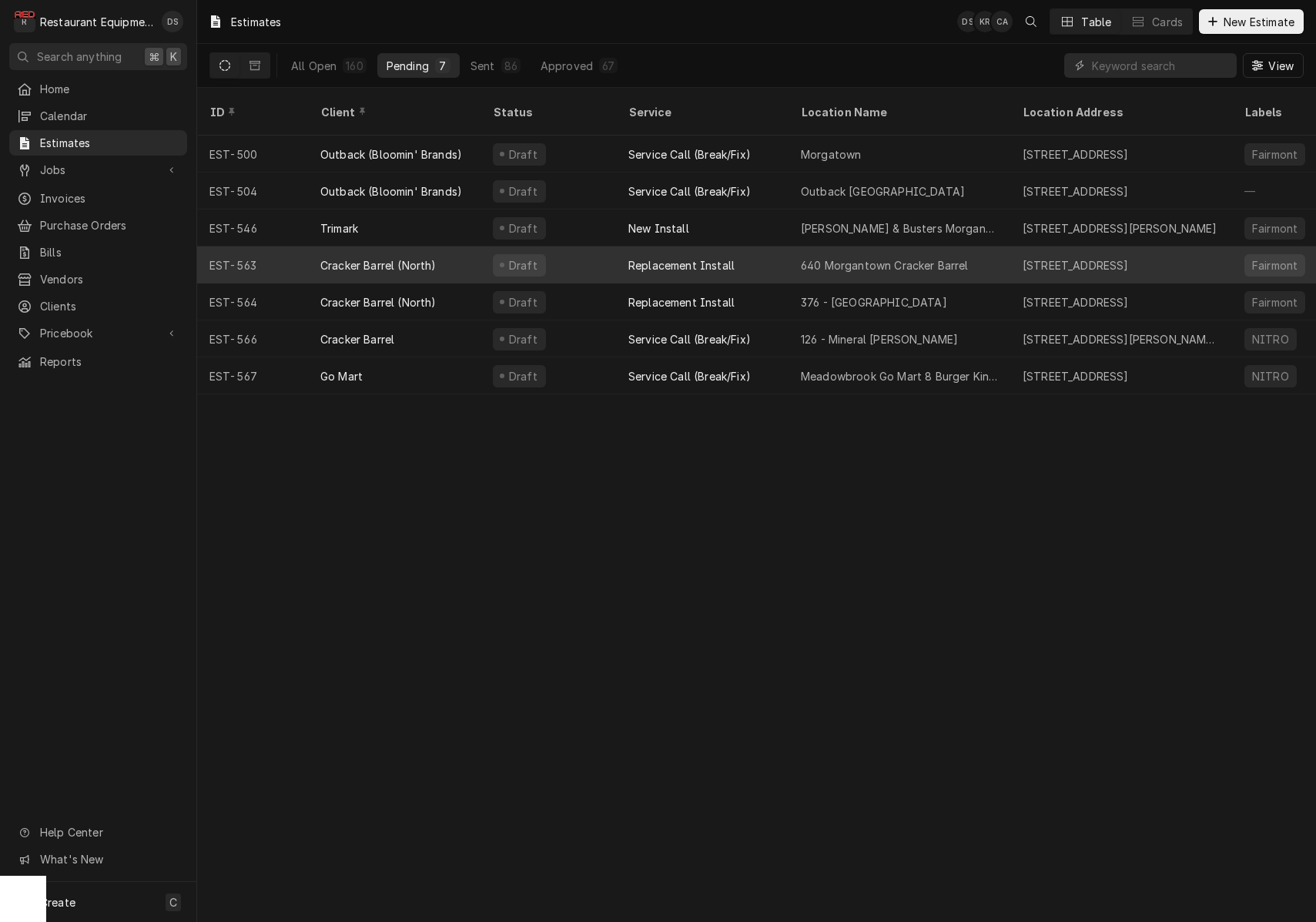
click at [800, 246] on div "640 Morgantown Cracker Barrel" at bounding box center [900, 264] width 222 height 37
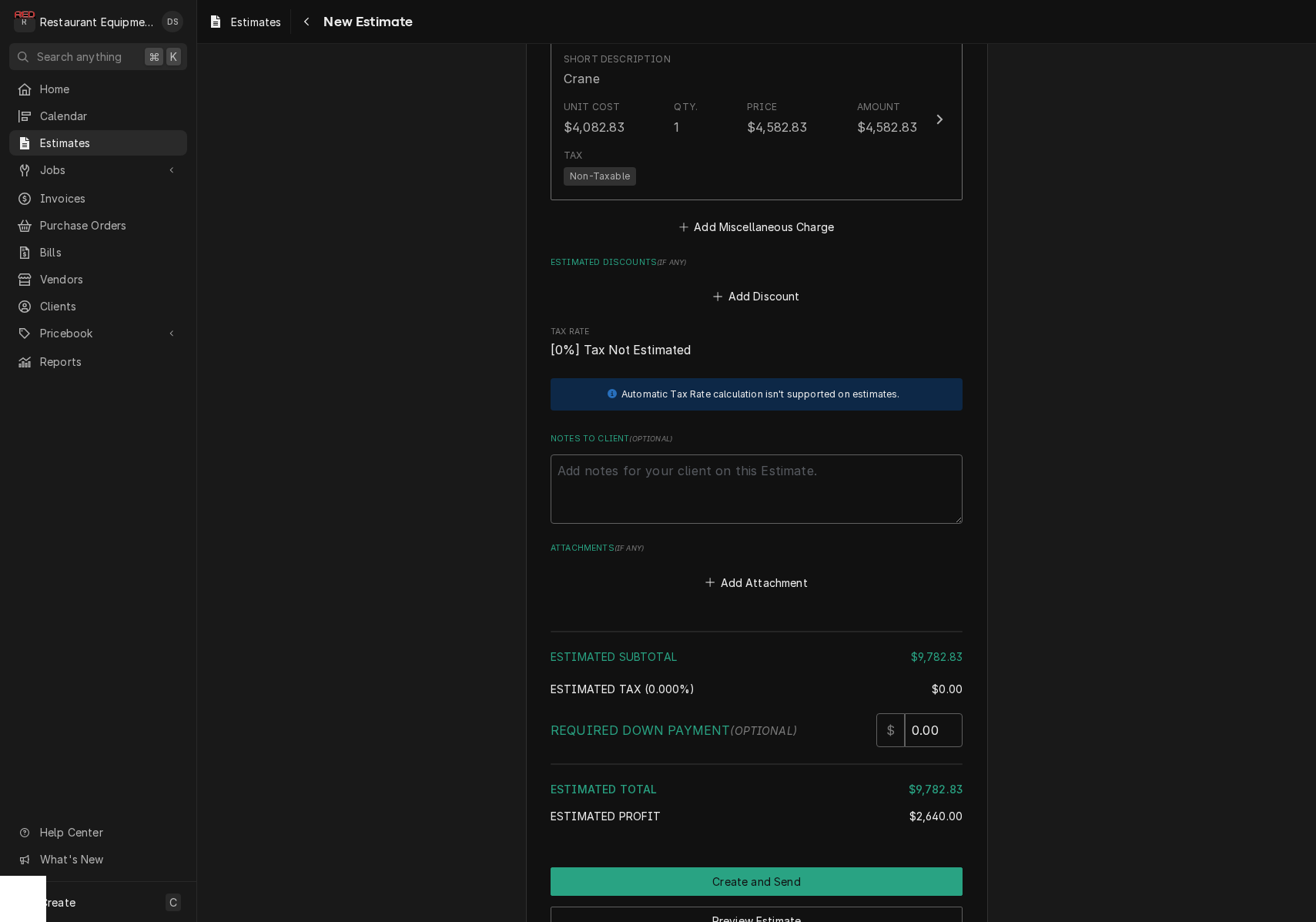
scroll to position [2601, 0]
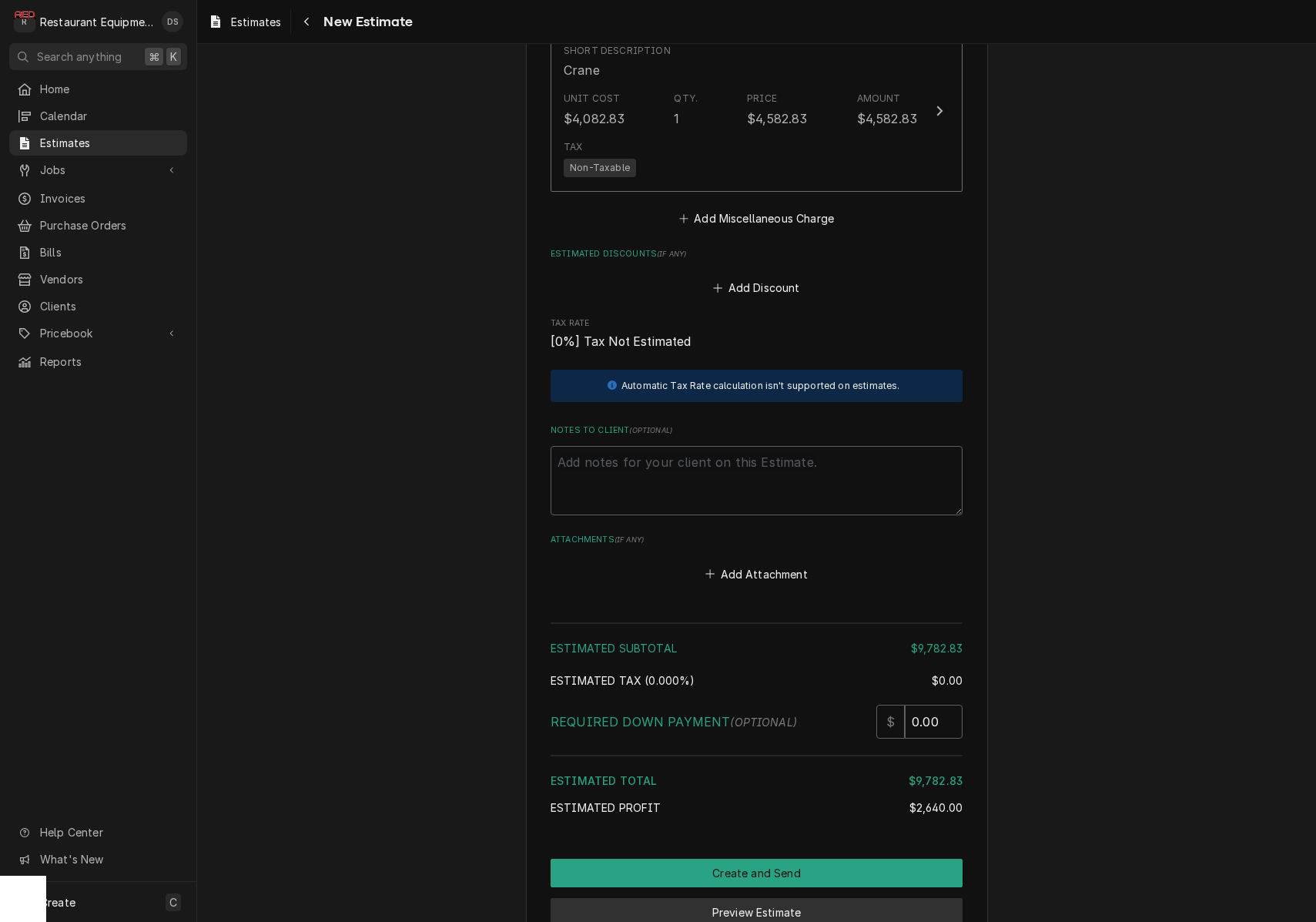
click at [738, 898] on button "Preview Estimate" at bounding box center [756, 912] width 412 height 29
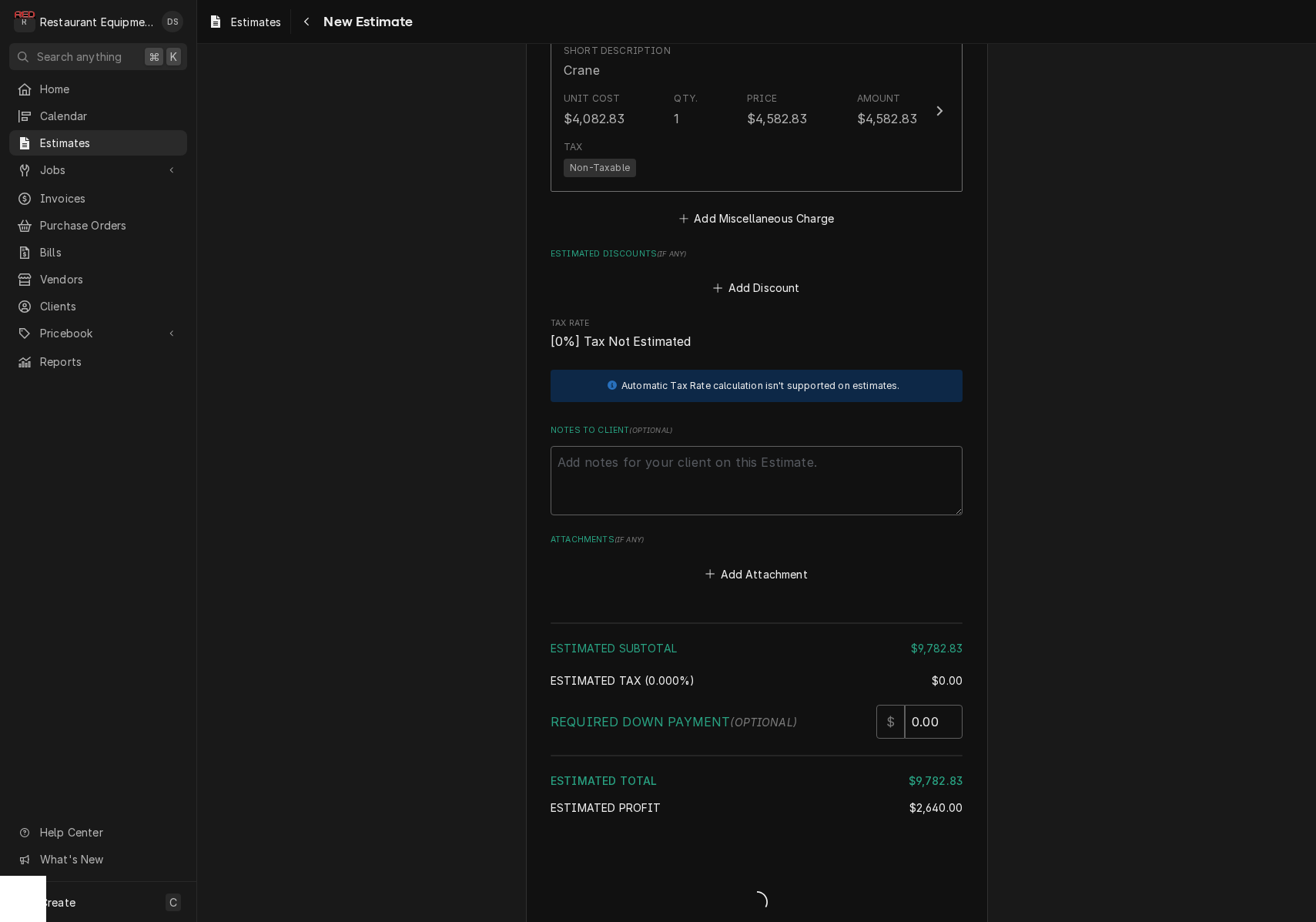
type textarea "x"
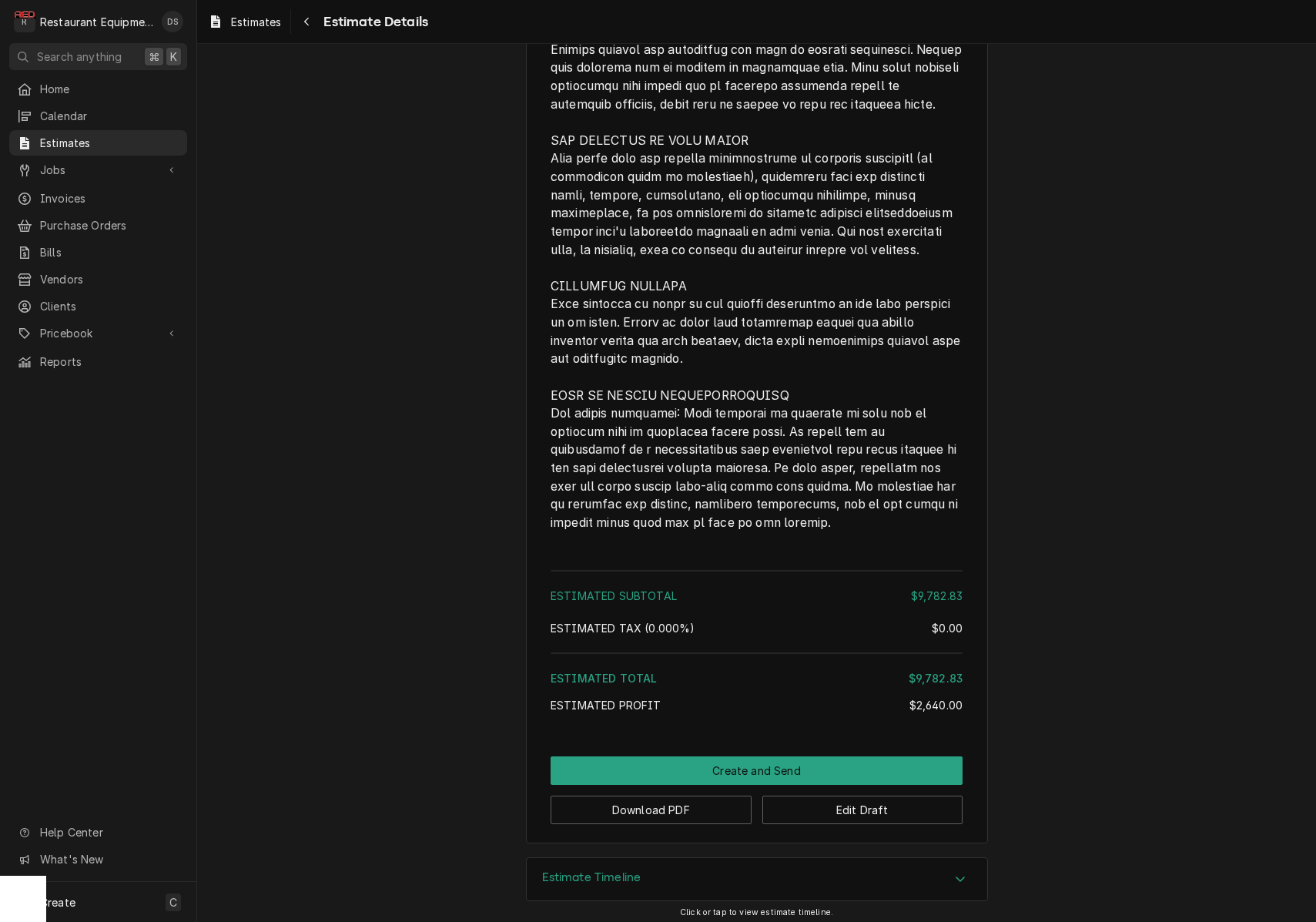
scroll to position [2136, 0]
click at [690, 805] on button "Download PDF" at bounding box center [651, 811] width 201 height 29
click at [723, 759] on button "Create and Send" at bounding box center [756, 771] width 412 height 29
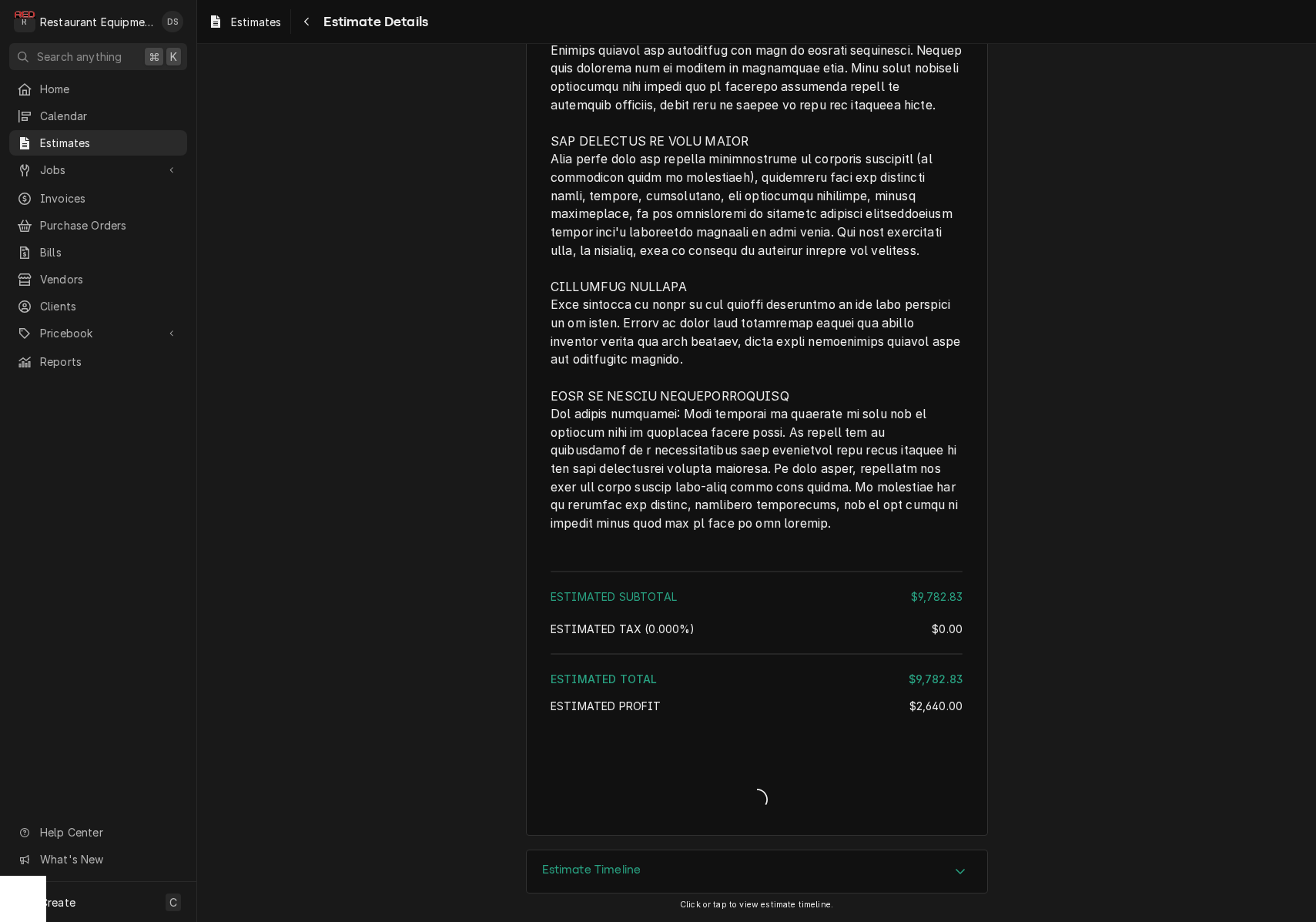
scroll to position [2128, 0]
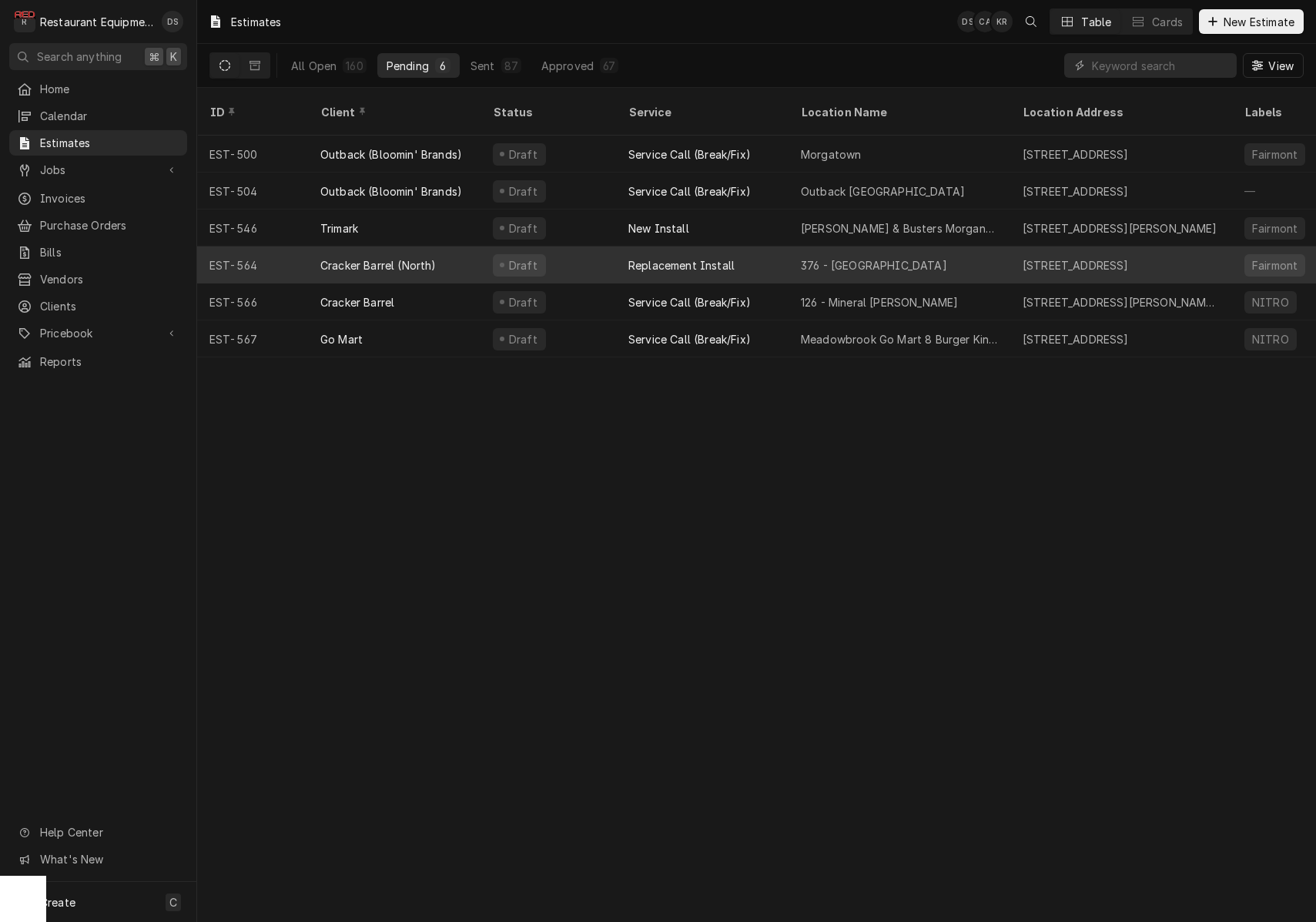
click at [591, 251] on div "Draft" at bounding box center [548, 264] width 136 height 37
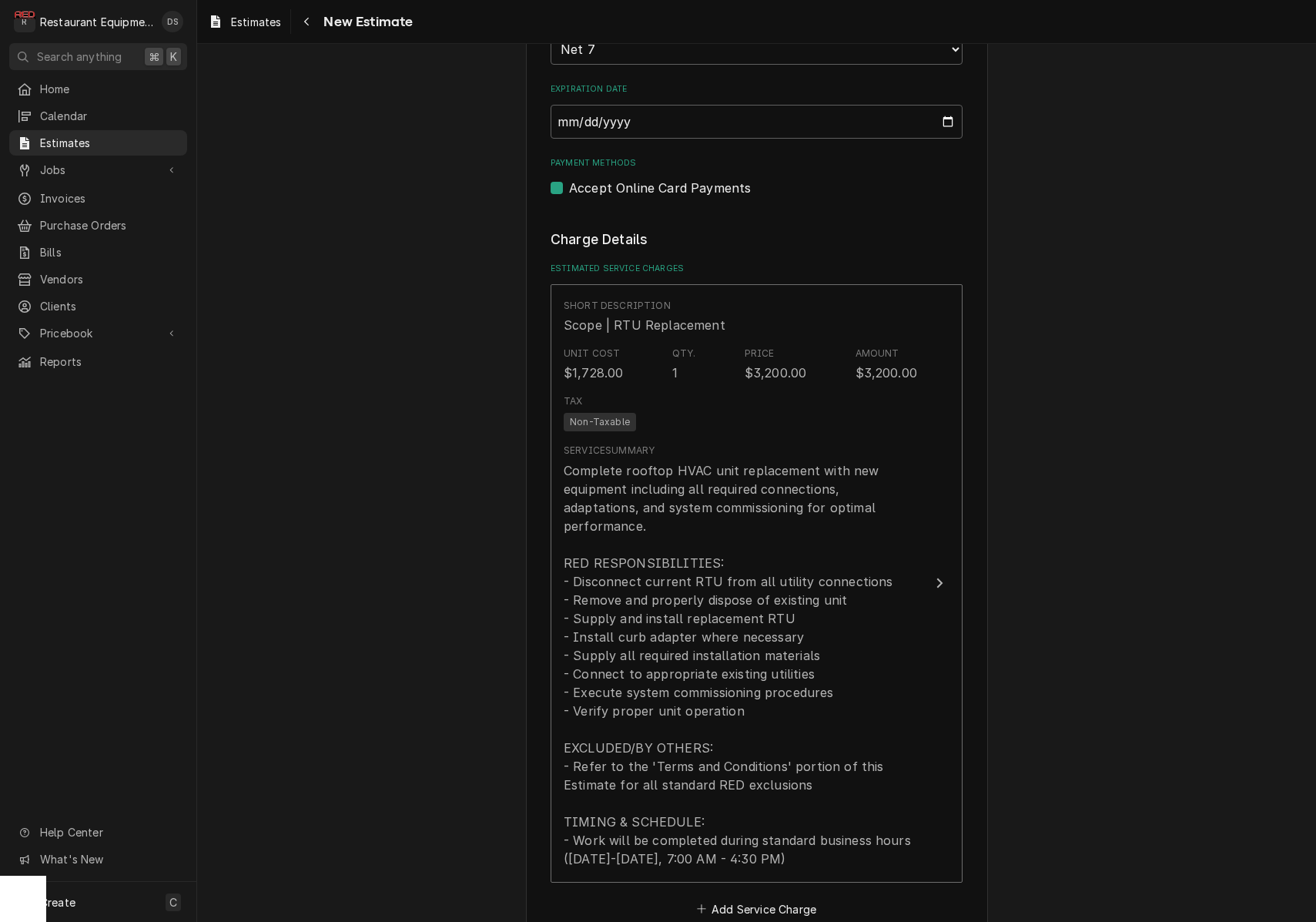
scroll to position [1338, 0]
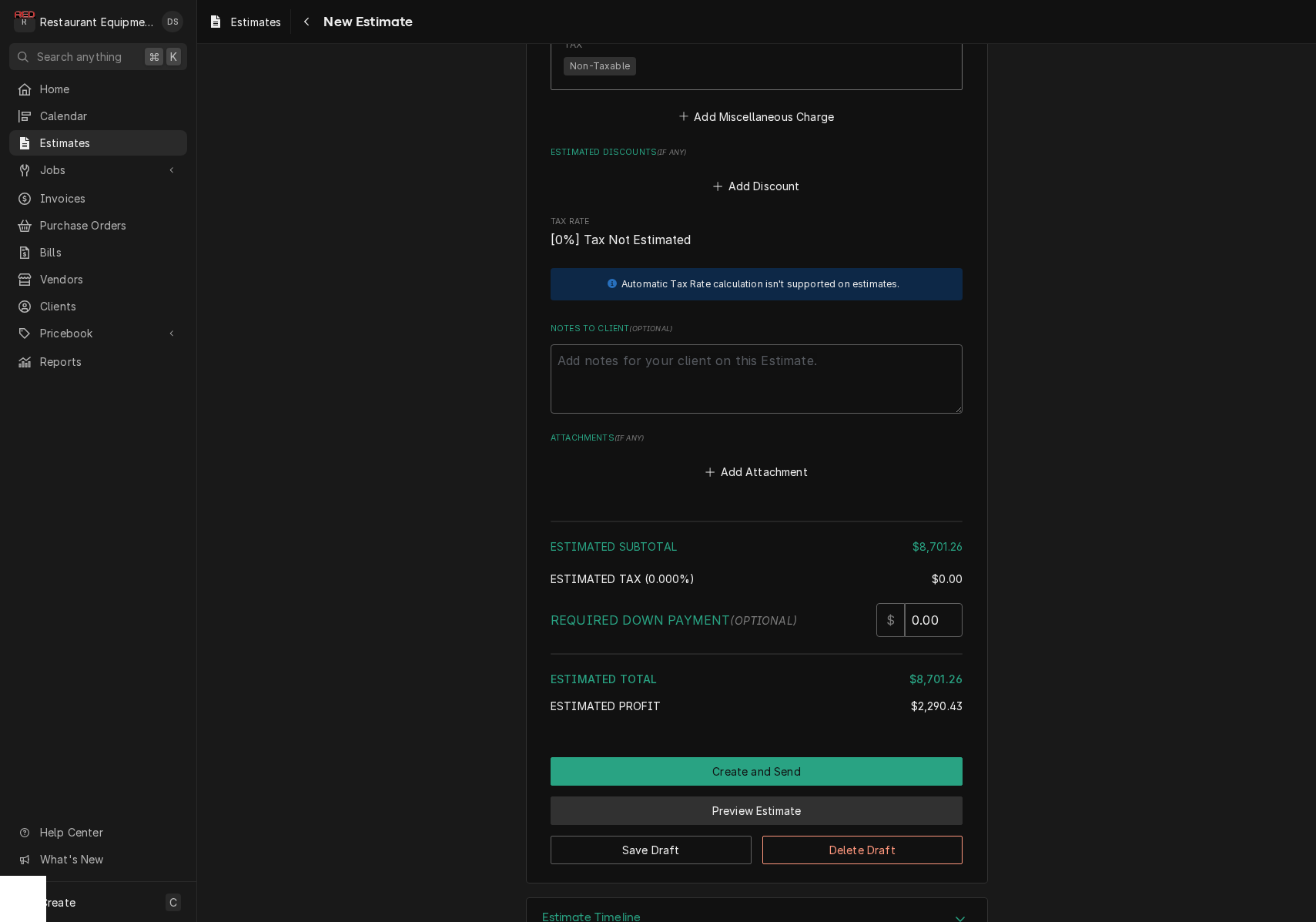
click at [773, 797] on button "Preview Estimate" at bounding box center [756, 811] width 412 height 29
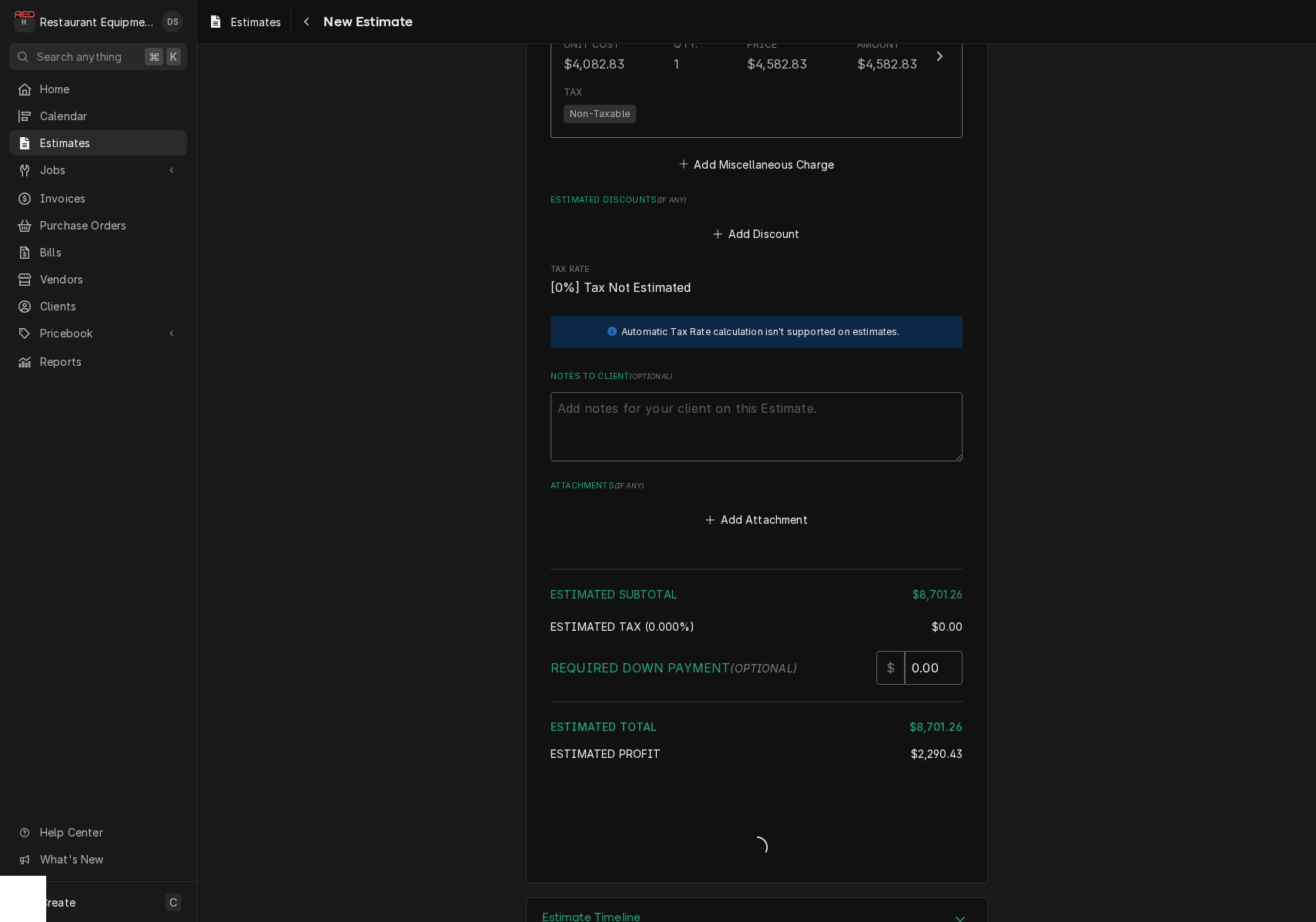
type textarea "x"
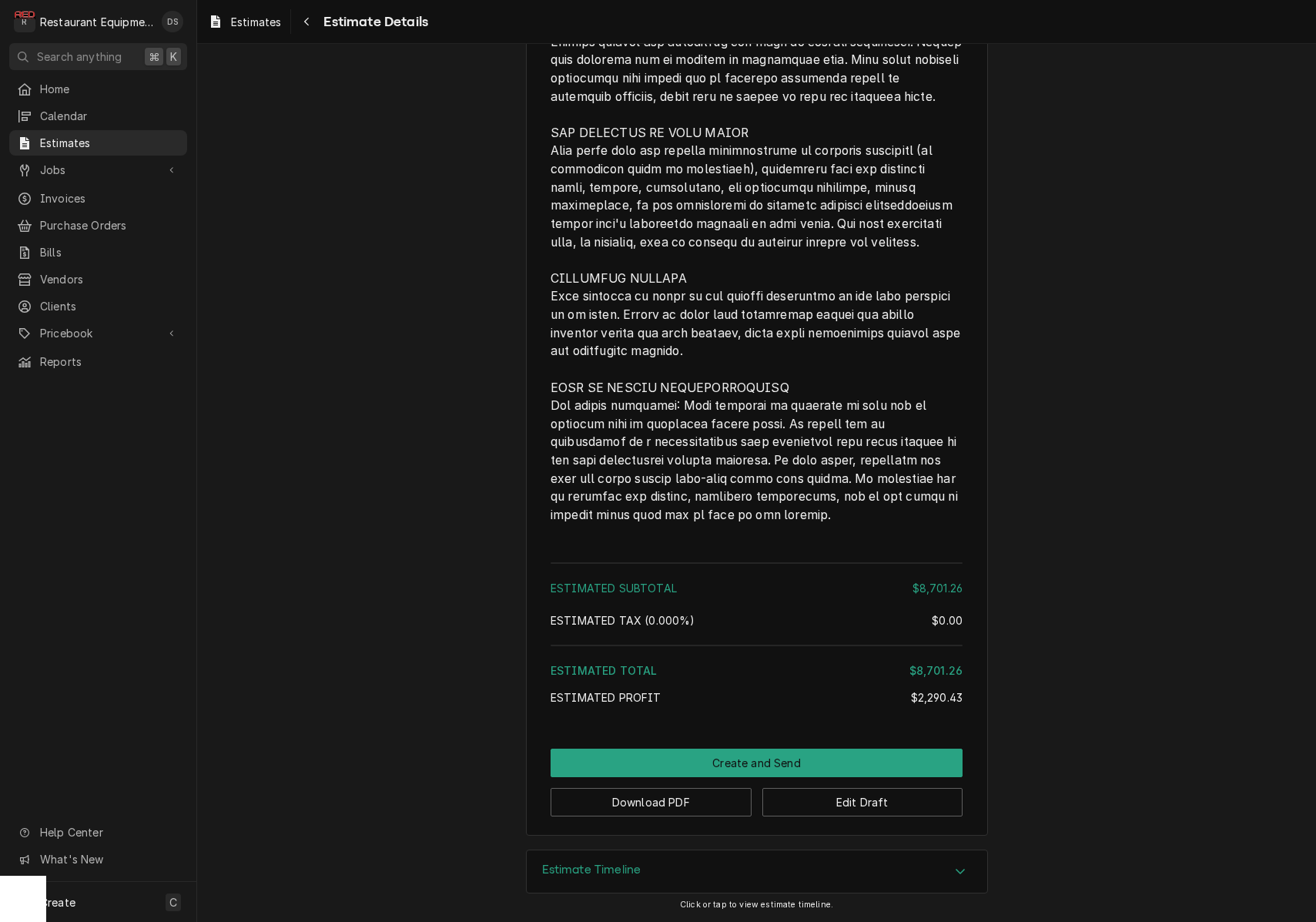
scroll to position [2094, 0]
click at [635, 806] on button "Download PDF" at bounding box center [651, 802] width 201 height 29
click at [786, 757] on button "Create and Send" at bounding box center [756, 762] width 412 height 29
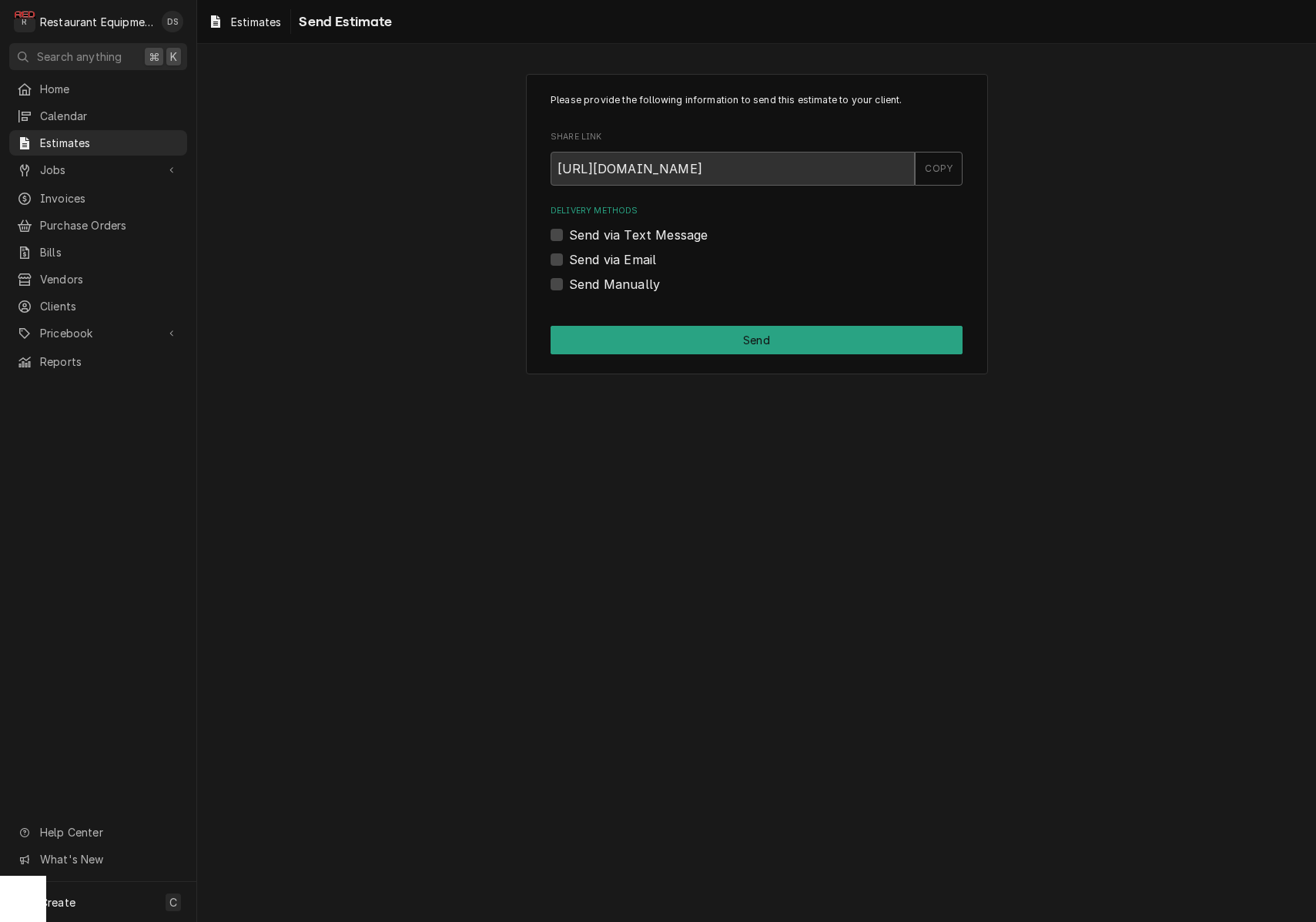
click at [569, 284] on label "Send Manually" at bounding box center [614, 284] width 91 height 19
click at [569, 284] on input "Send Manually" at bounding box center [775, 291] width 412 height 34
checkbox input "true"
click at [660, 344] on button "Send" at bounding box center [756, 340] width 412 height 29
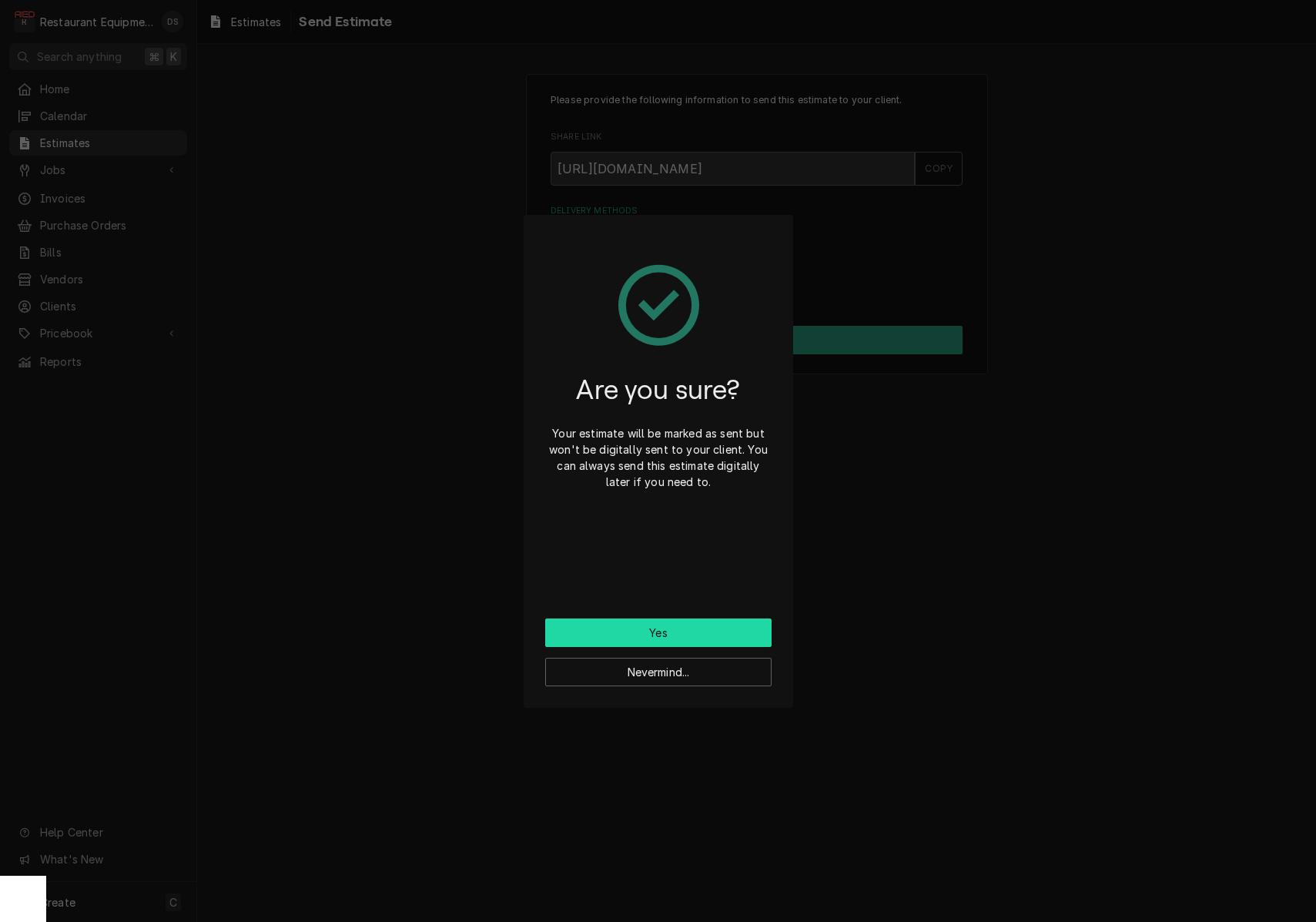
click at [657, 637] on button "Yes" at bounding box center [658, 632] width 226 height 29
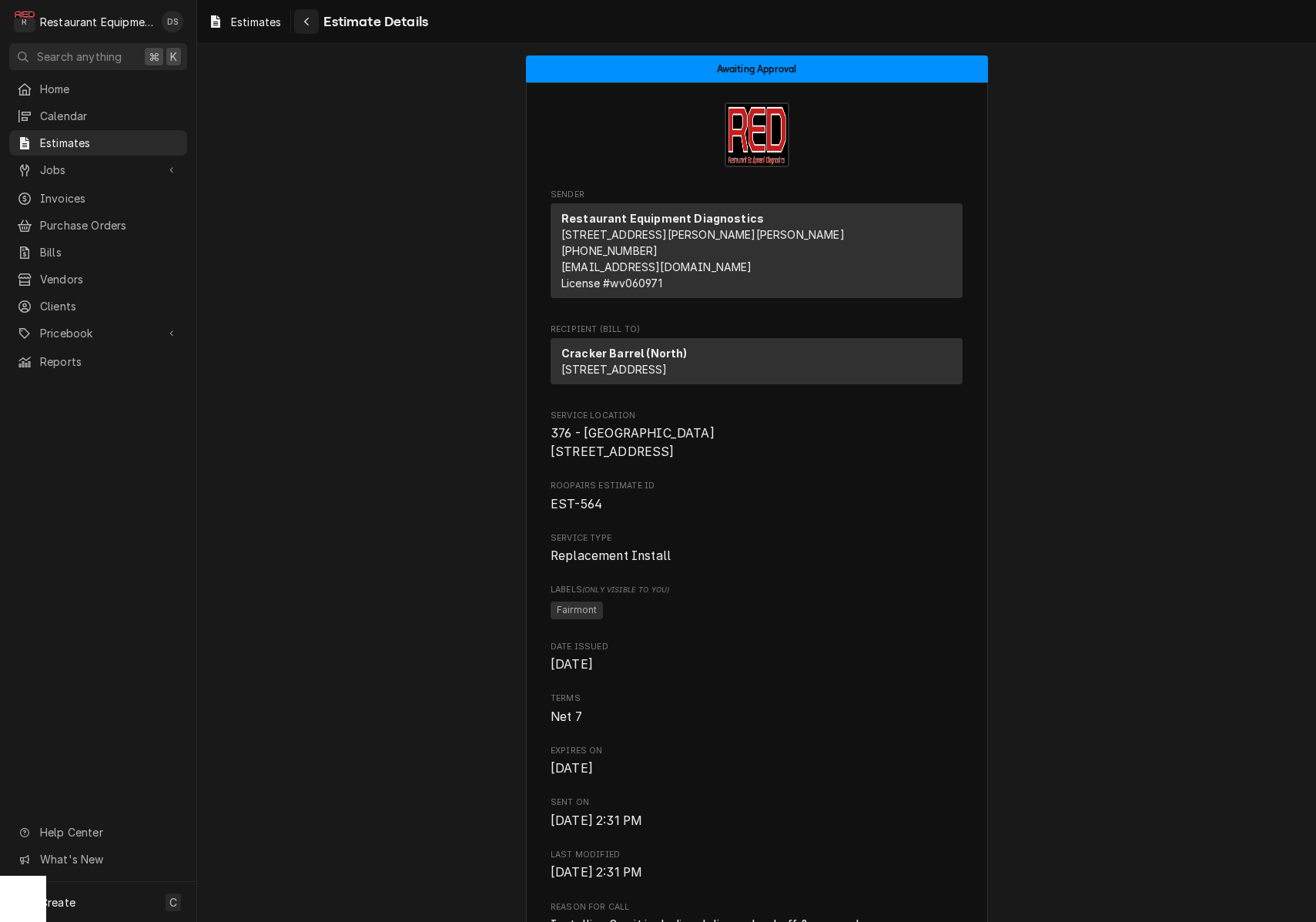
click at [311, 15] on div "Navigate back" at bounding box center [306, 22] width 16 height 16
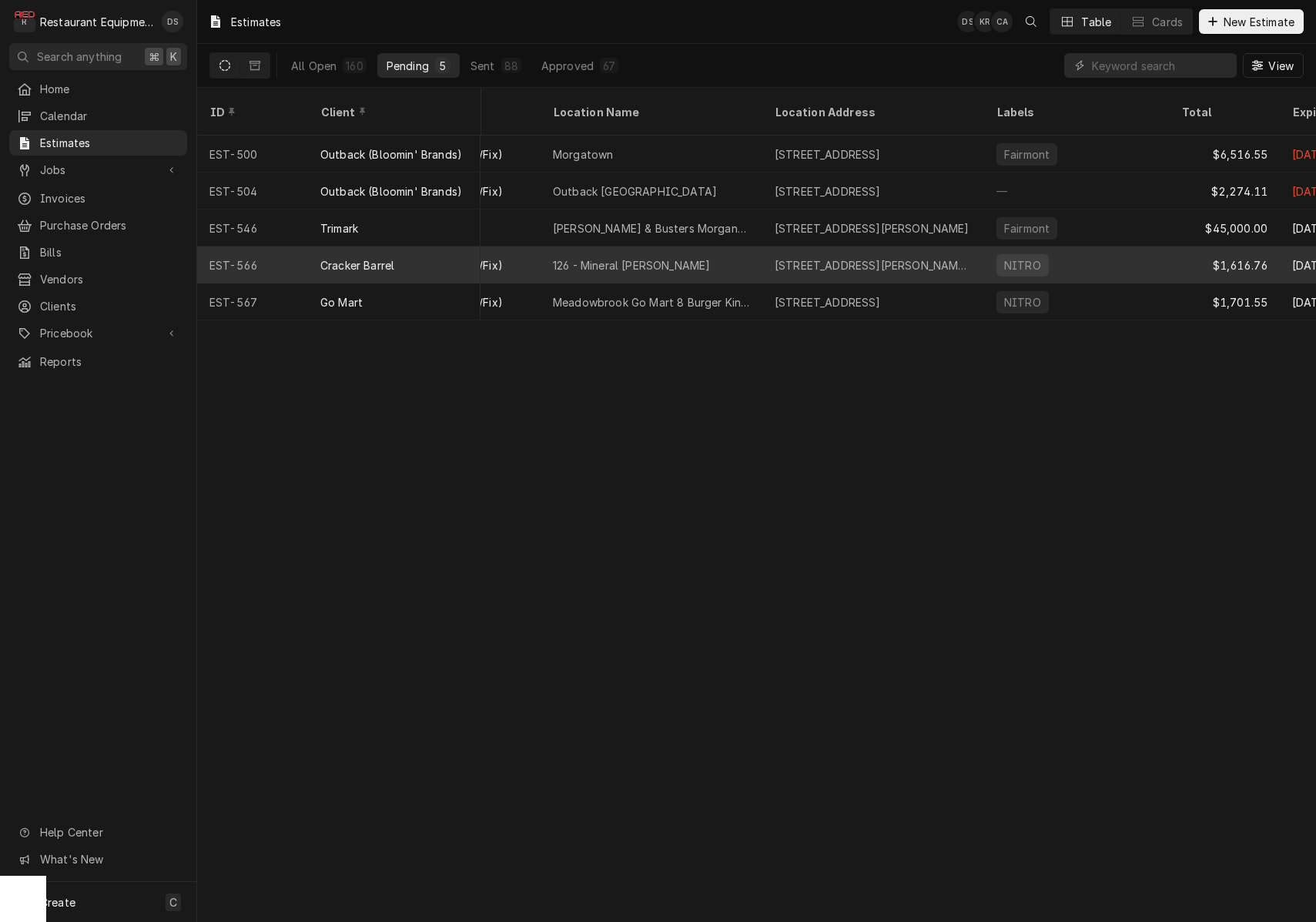
scroll to position [0, 266]
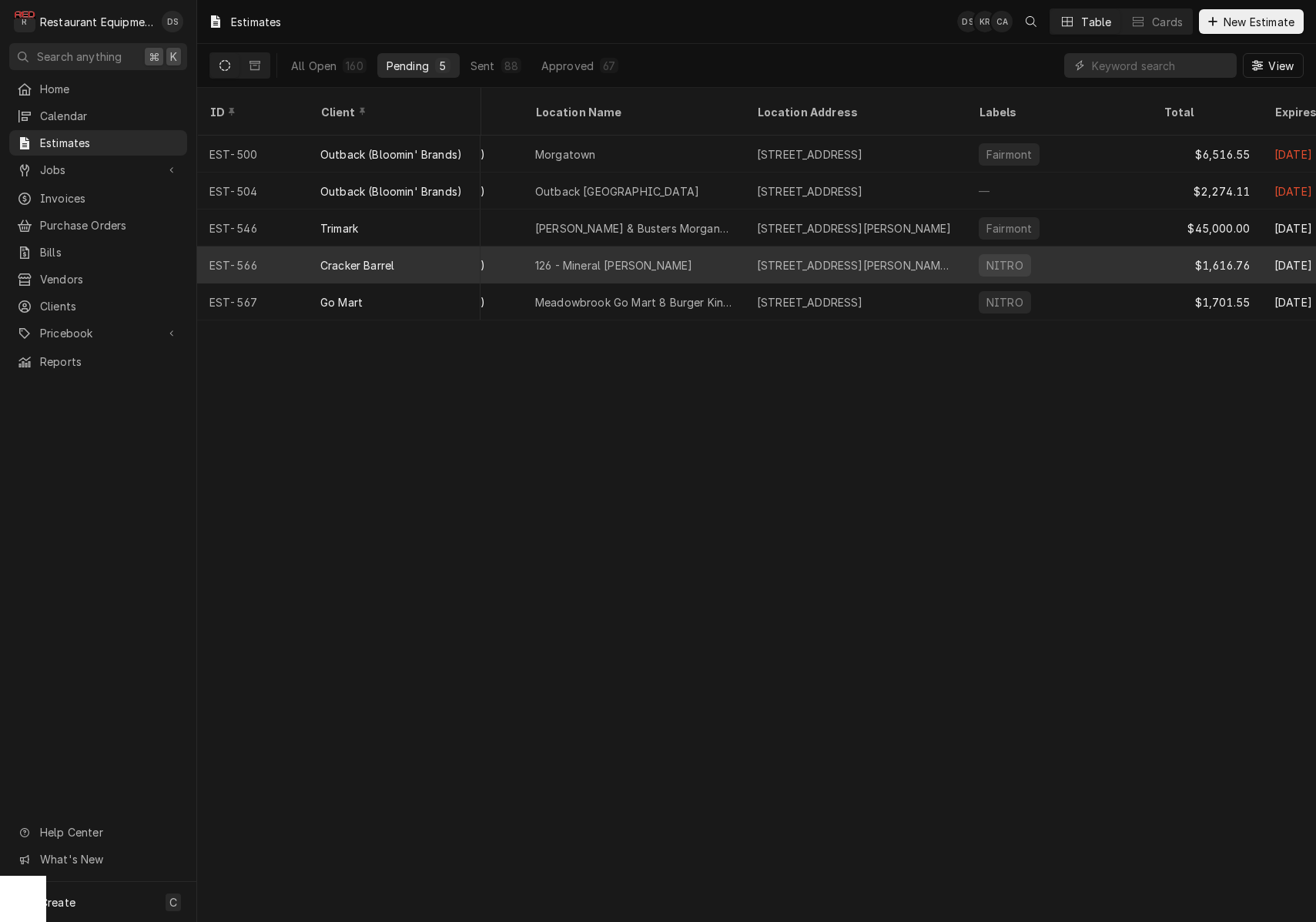
click at [903, 257] on div "40 Nicolette Rd, Mineral Wells, WV 26150" at bounding box center [855, 265] width 197 height 16
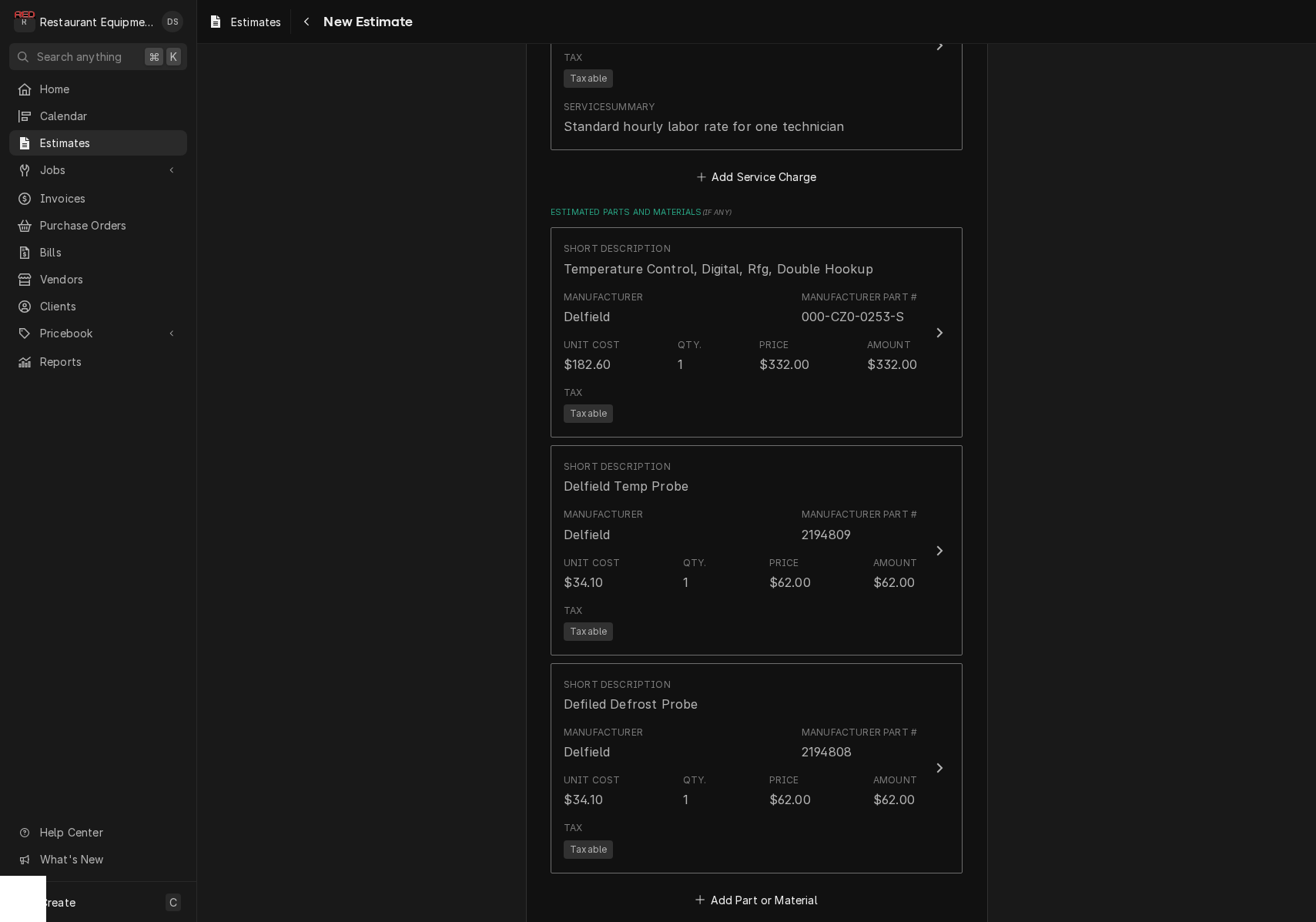
scroll to position [1519, 0]
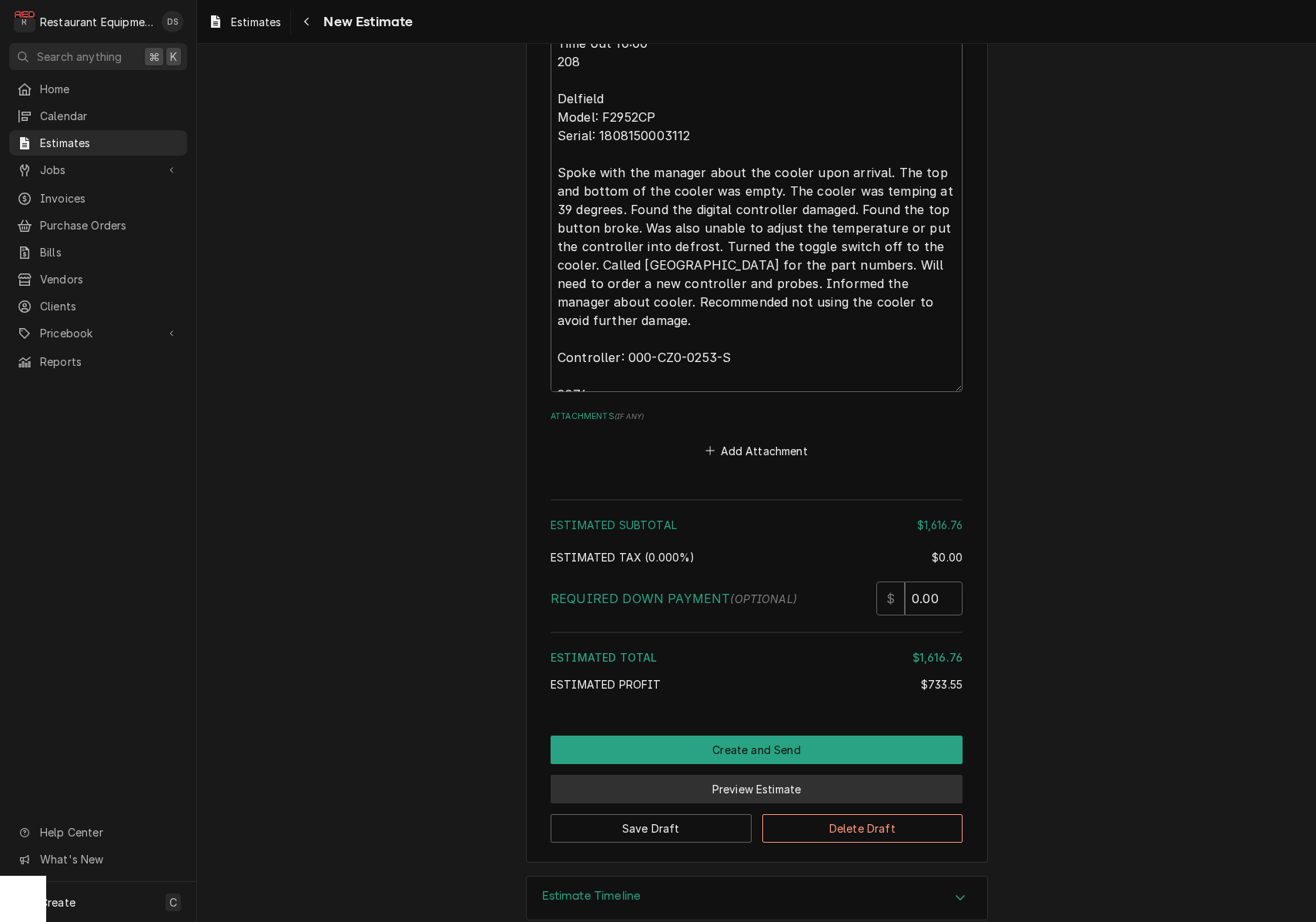
click at [775, 775] on button "Preview Estimate" at bounding box center [756, 789] width 412 height 29
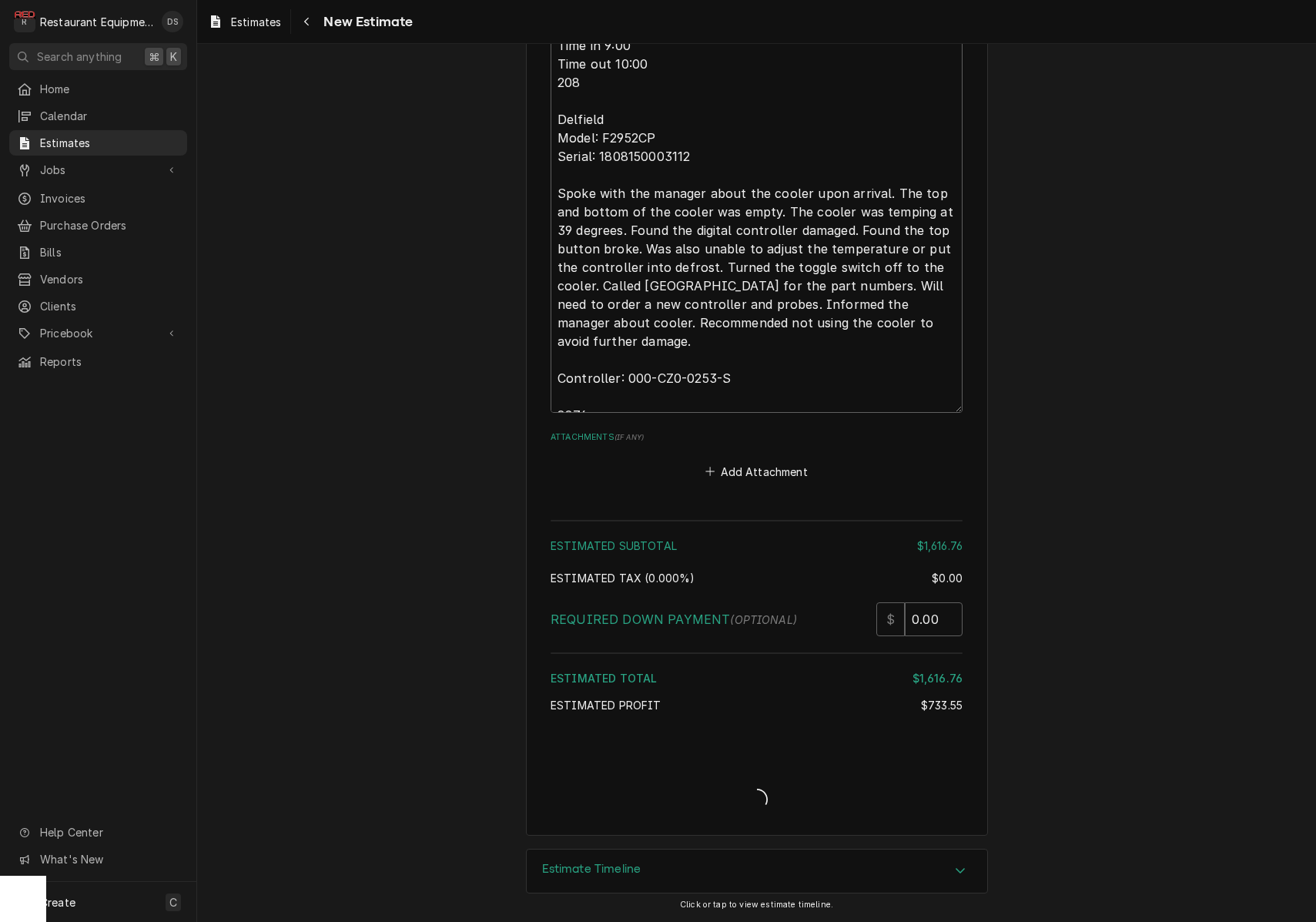
scroll to position [3239, 0]
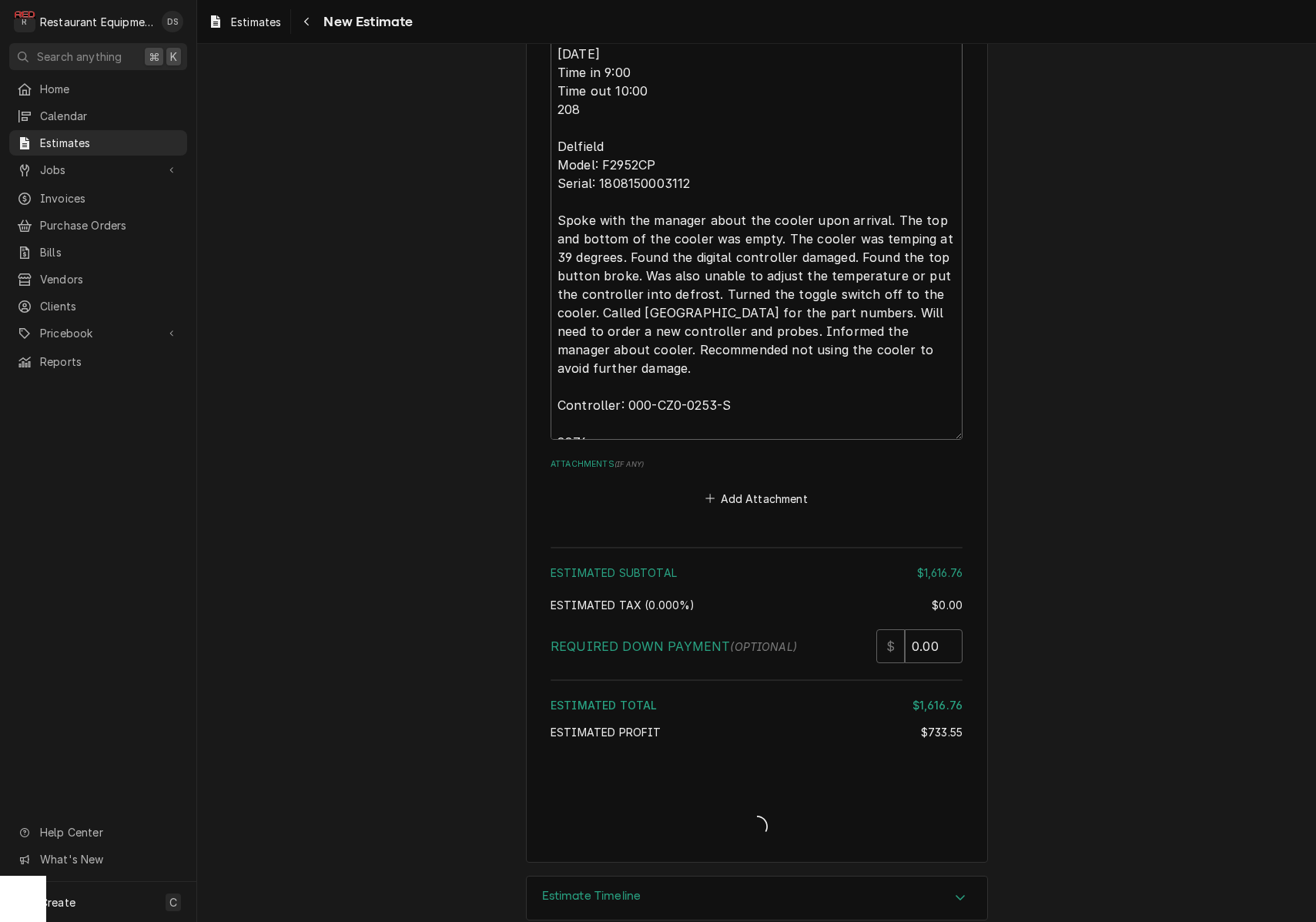
type textarea "x"
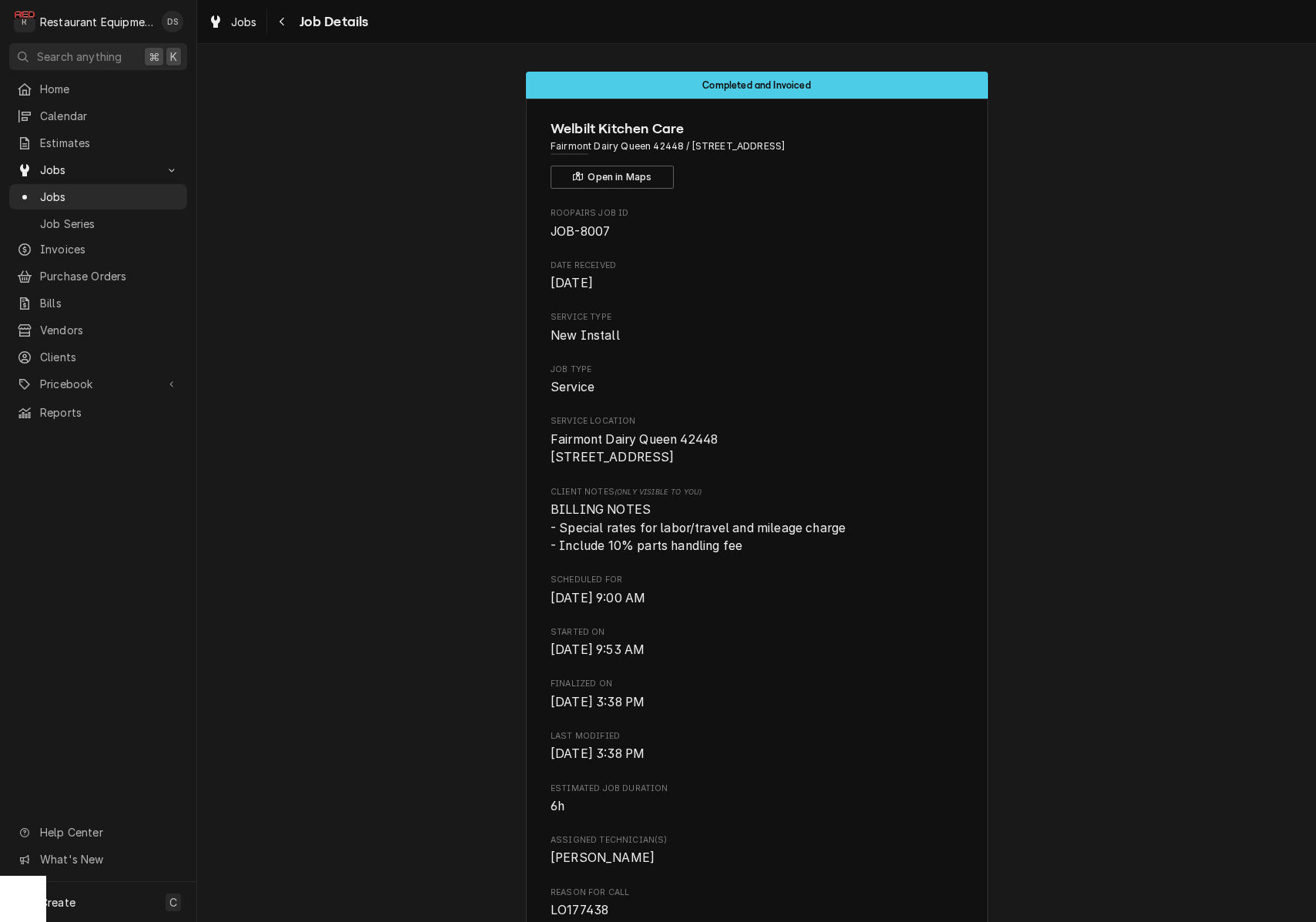
scroll to position [3859, 0]
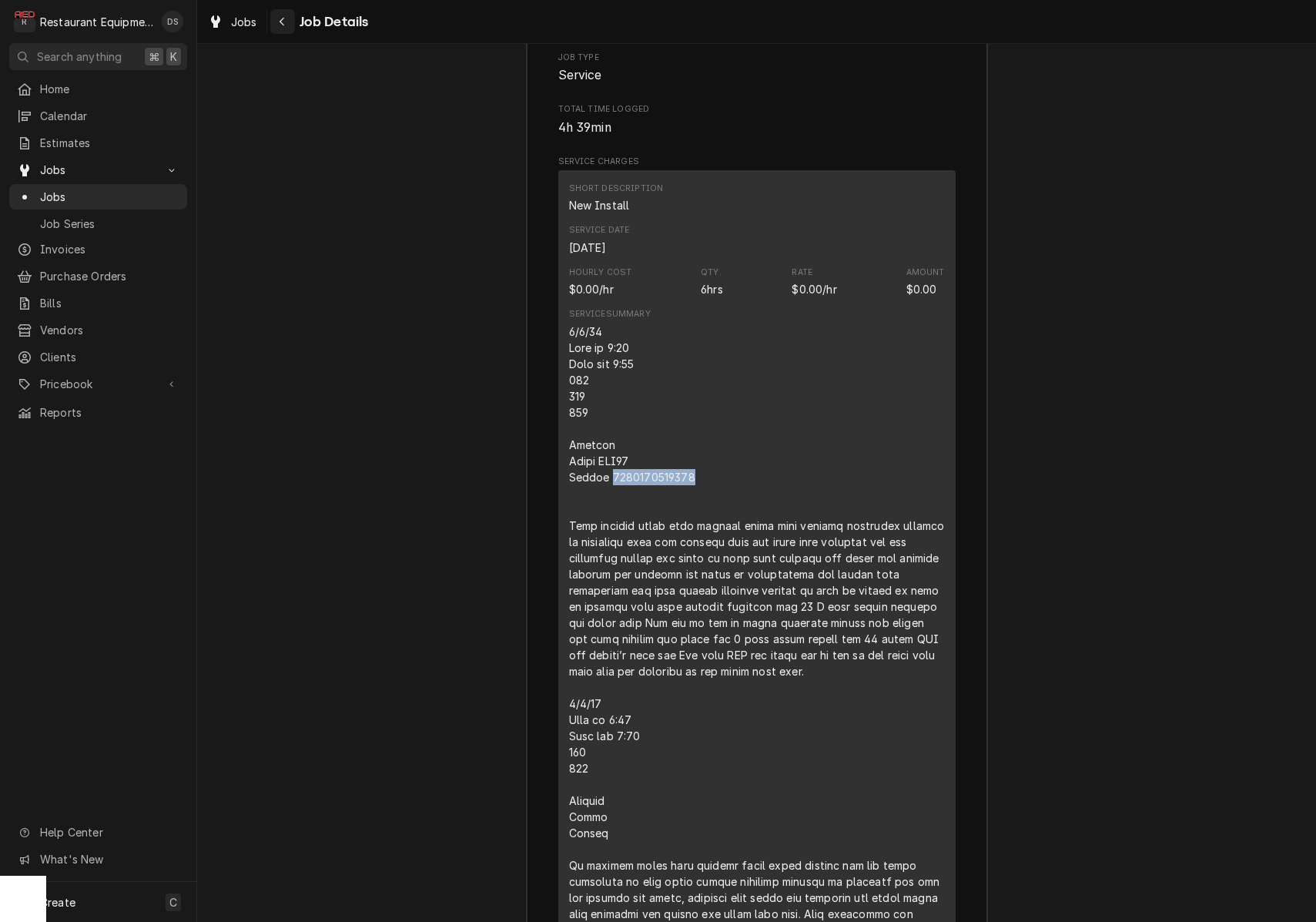
click at [282, 30] on button "Navigate back" at bounding box center [283, 22] width 25 height 25
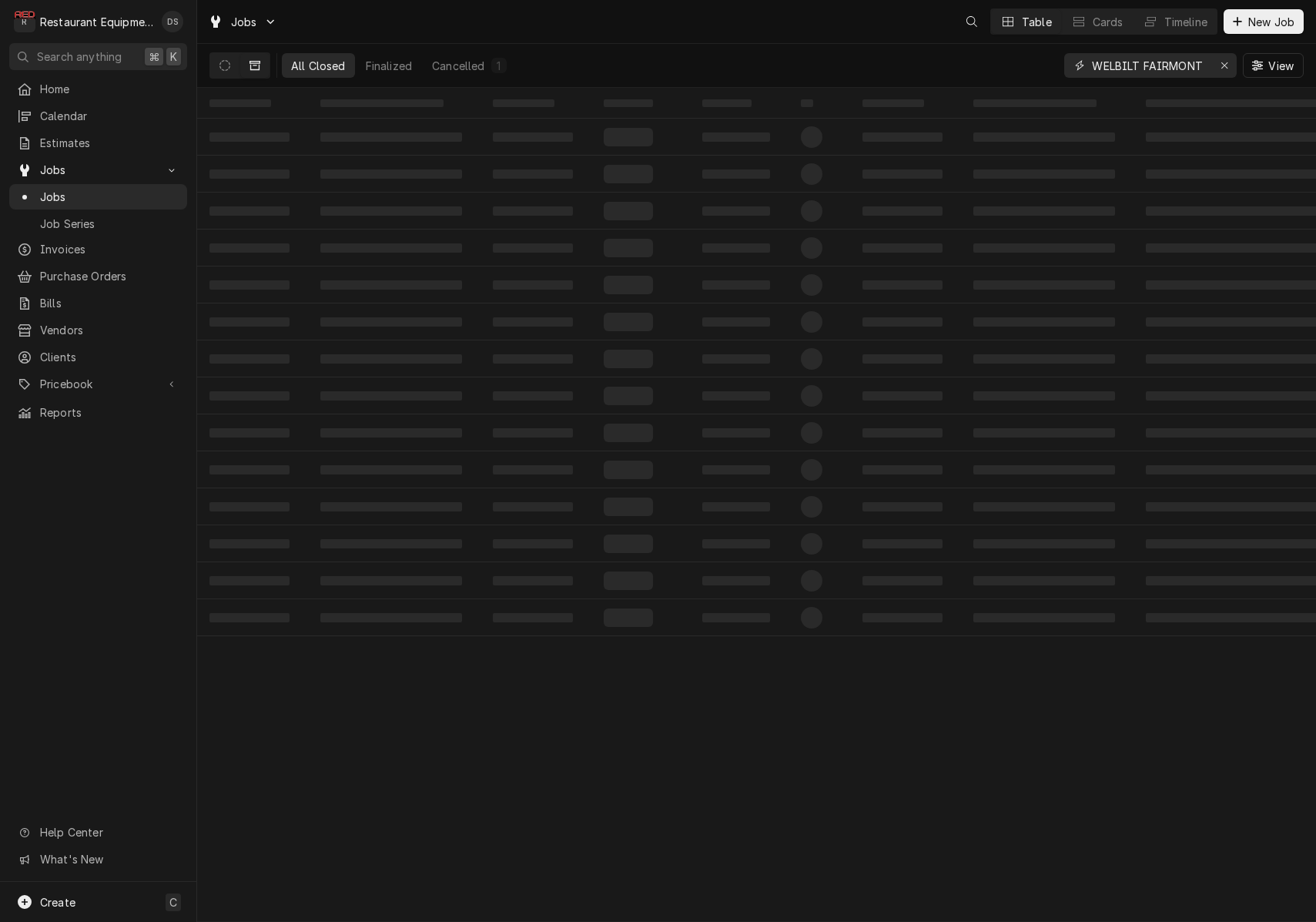
click at [1147, 65] on input "WELBILT FAIRMONT" at bounding box center [1150, 65] width 115 height 25
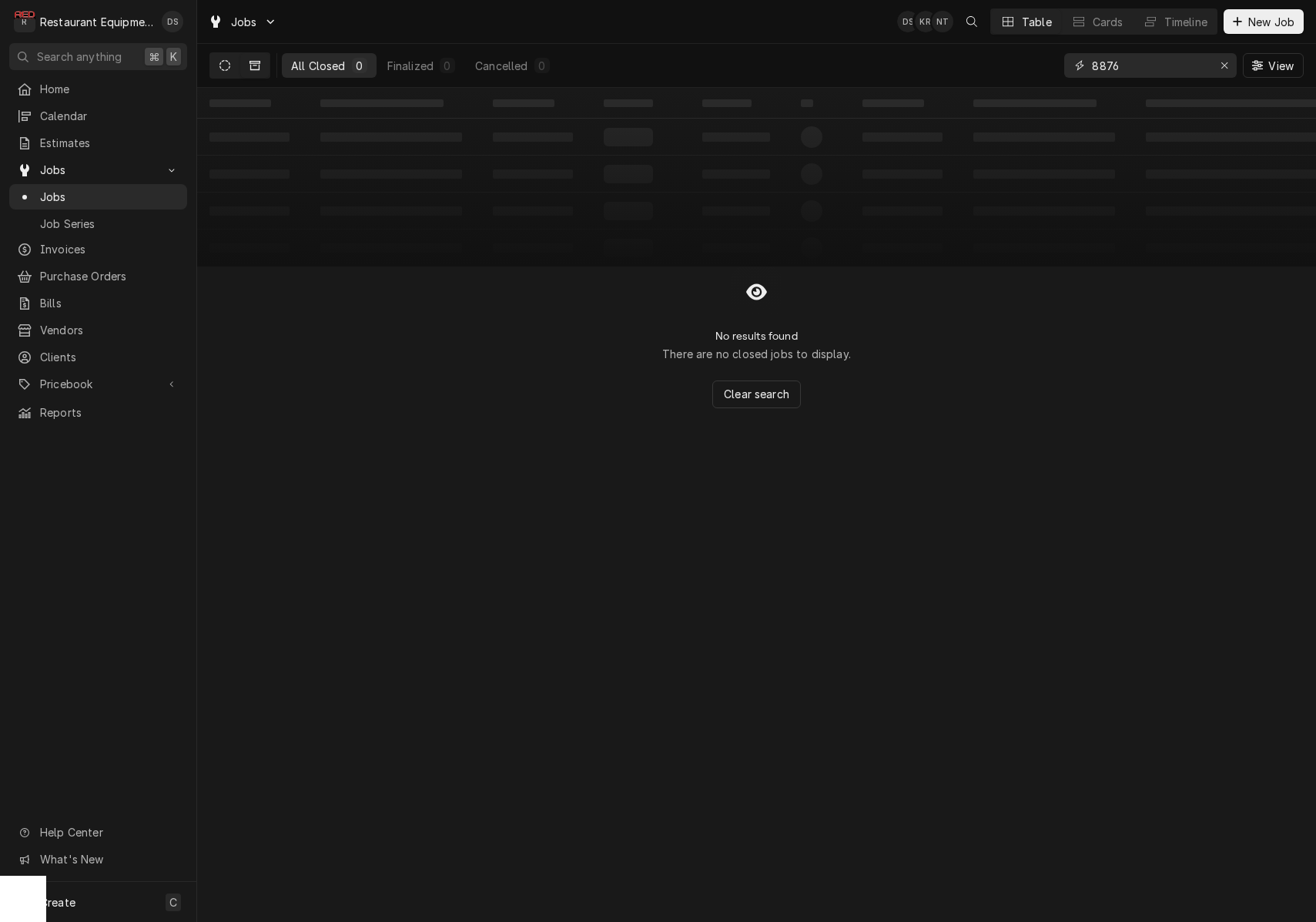
type input "8876"
click at [232, 65] on button "Dynamic Content Wrapper" at bounding box center [225, 65] width 30 height 25
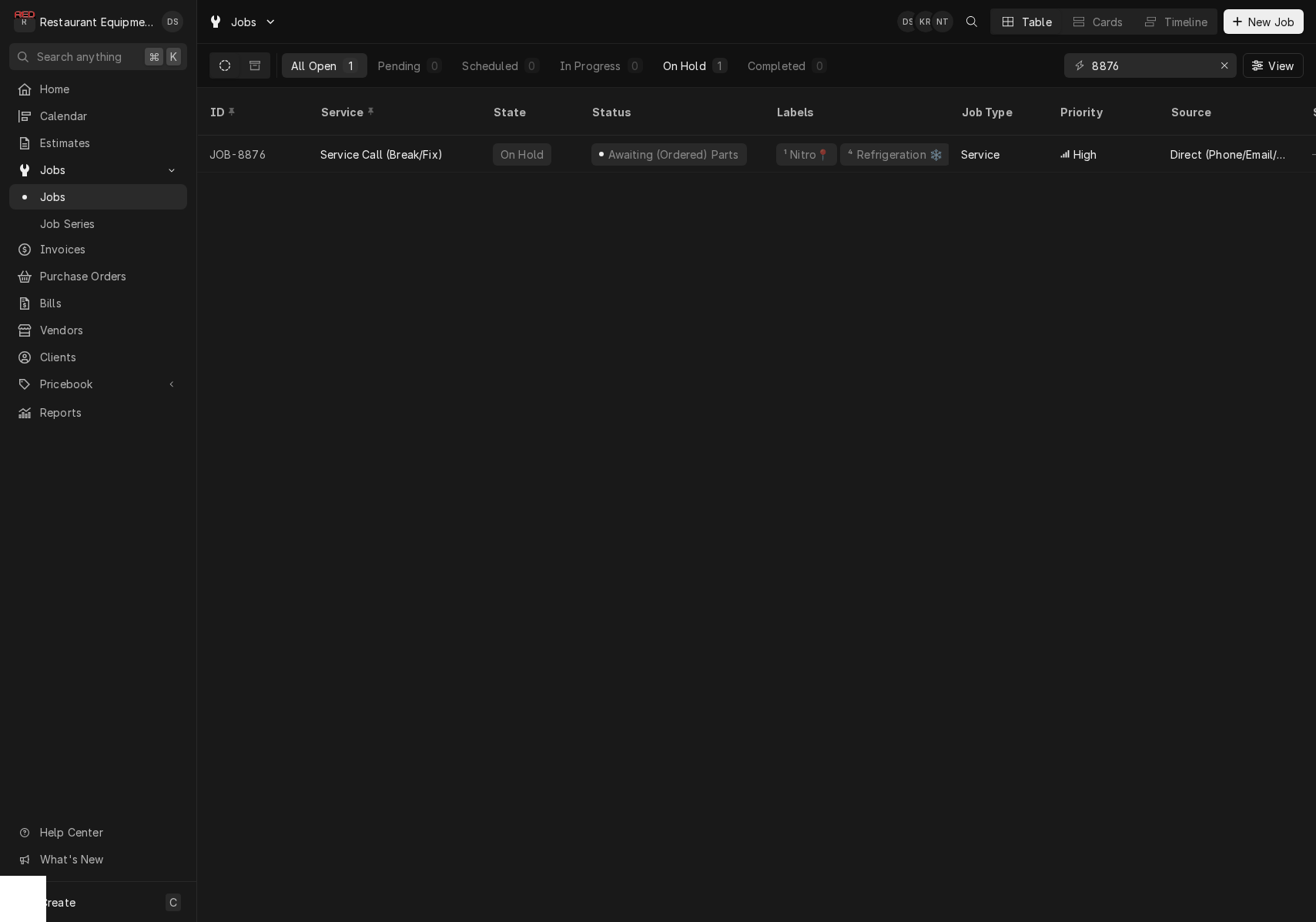
click at [694, 64] on div "On Hold" at bounding box center [685, 65] width 43 height 16
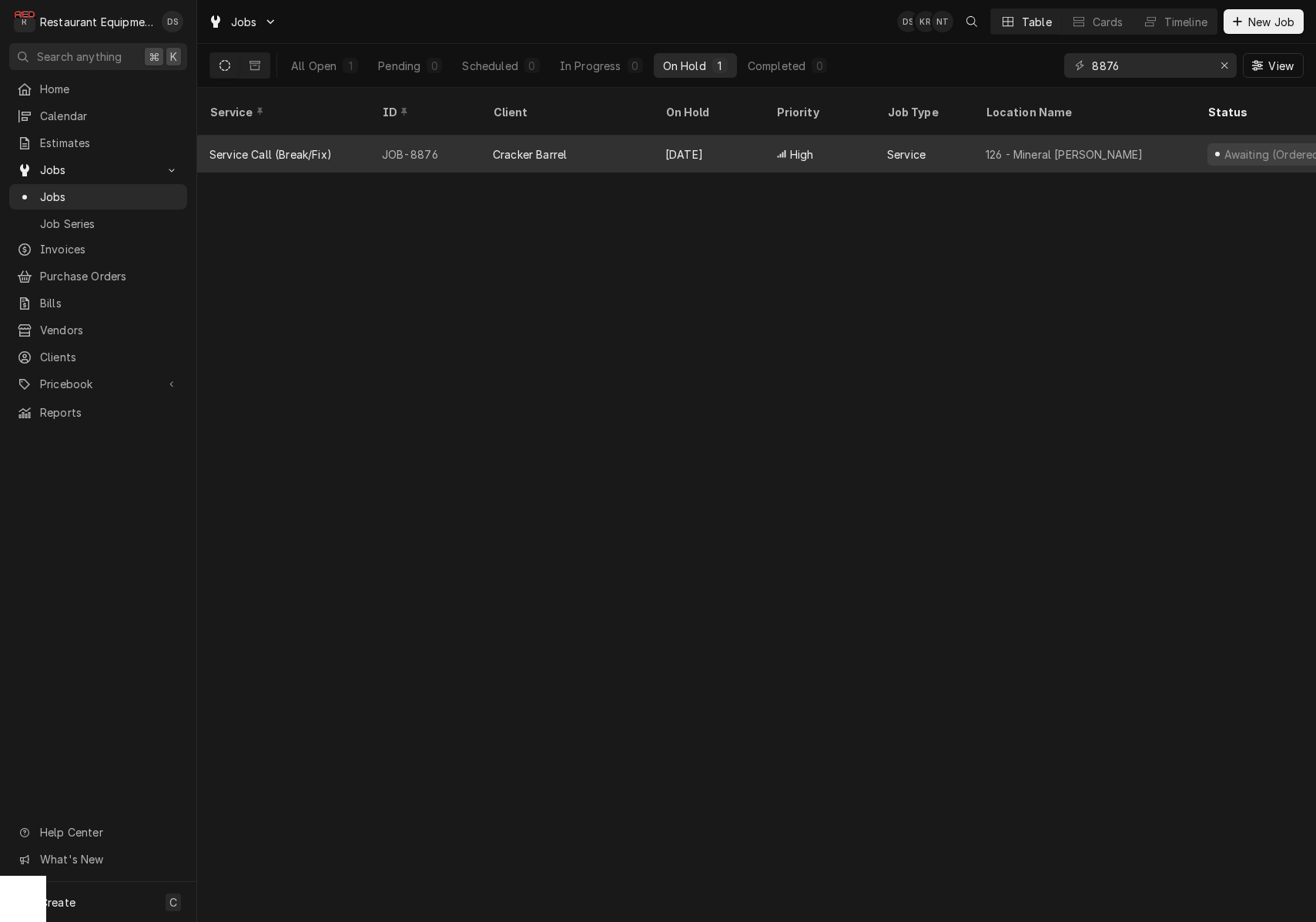
click at [735, 136] on div "Sep 15" at bounding box center [709, 154] width 111 height 37
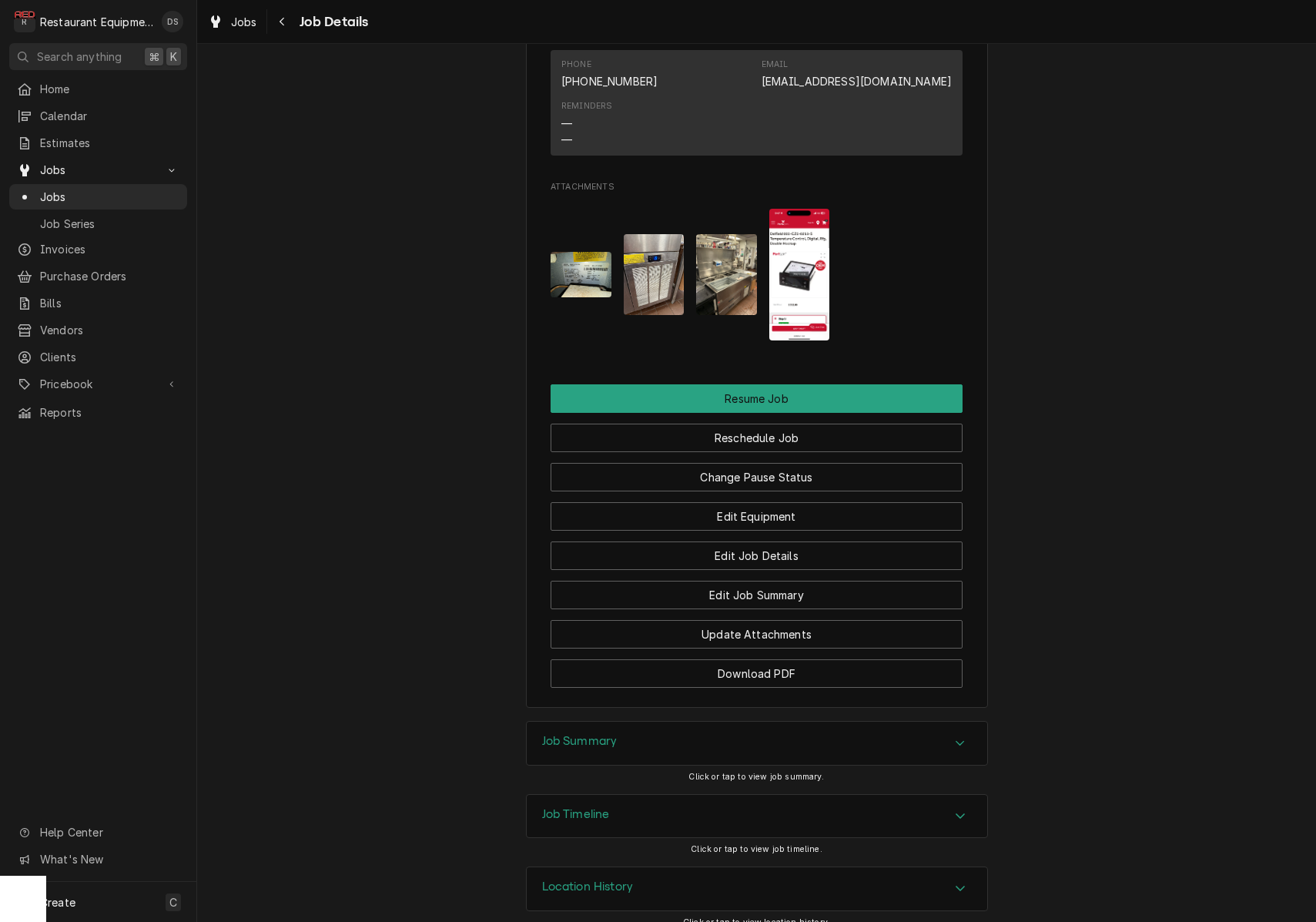
click at [700, 732] on div "Job Summary" at bounding box center [757, 743] width 461 height 43
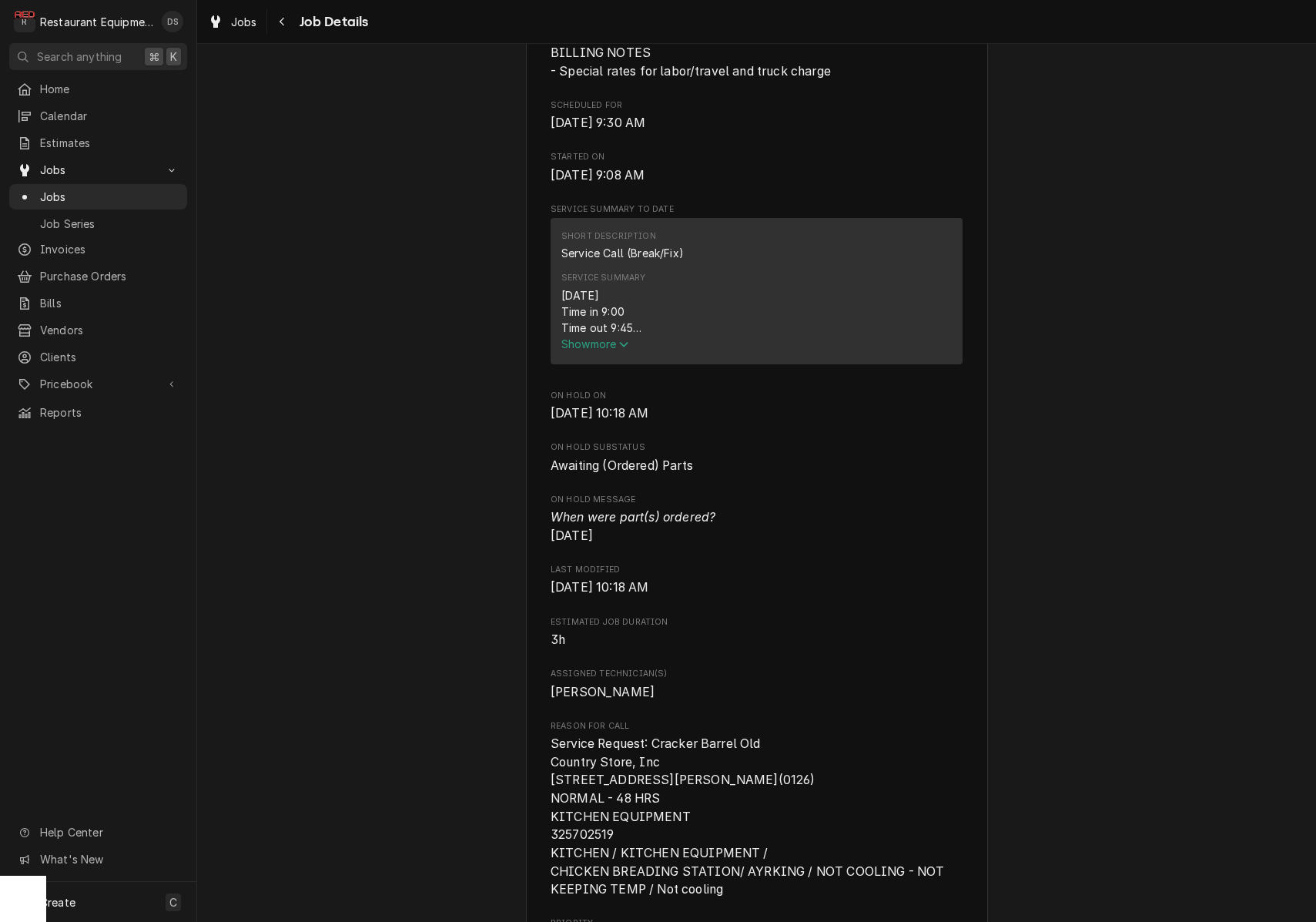
scroll to position [439, 0]
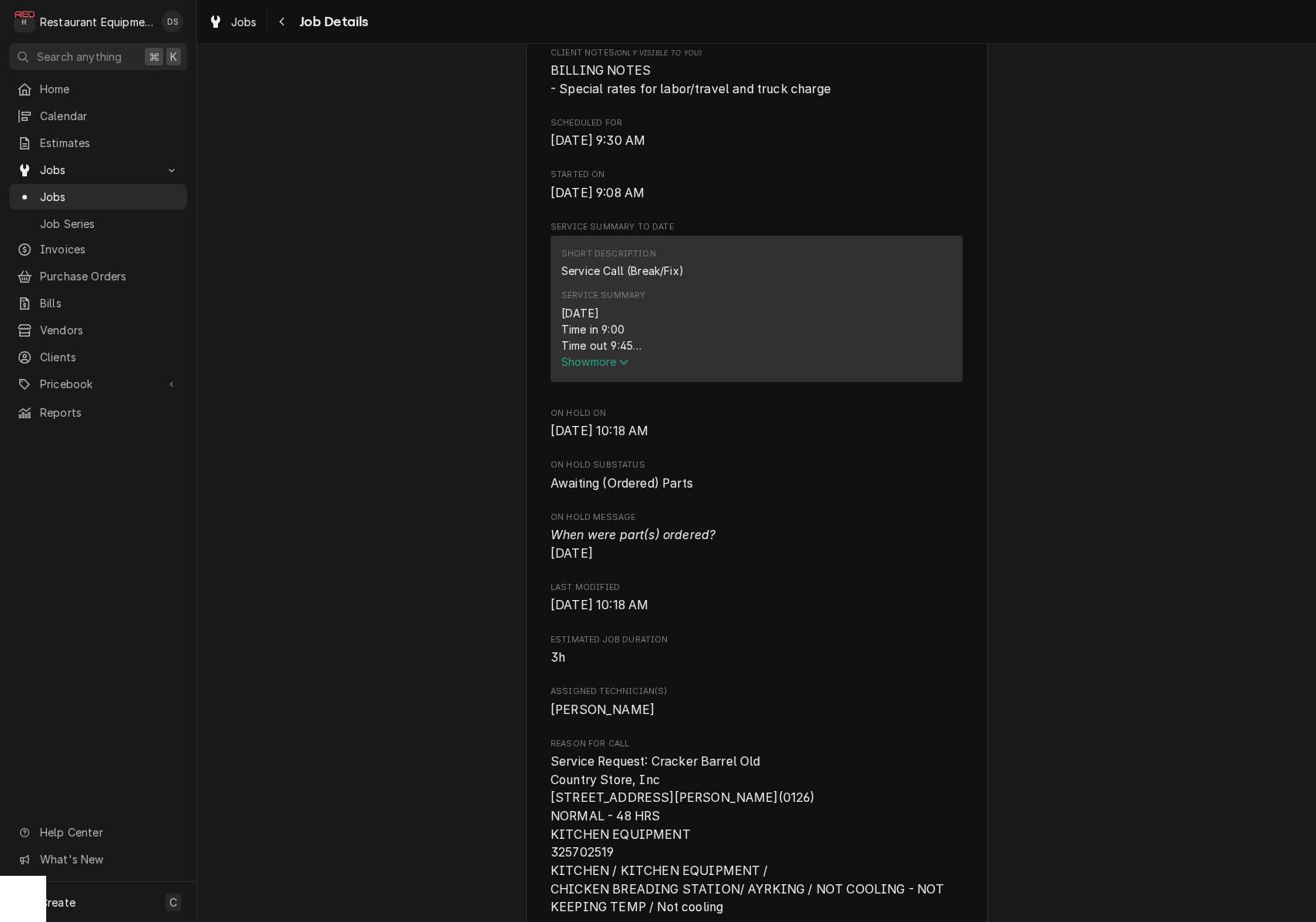
click at [611, 367] on span "Show more" at bounding box center [595, 361] width 68 height 13
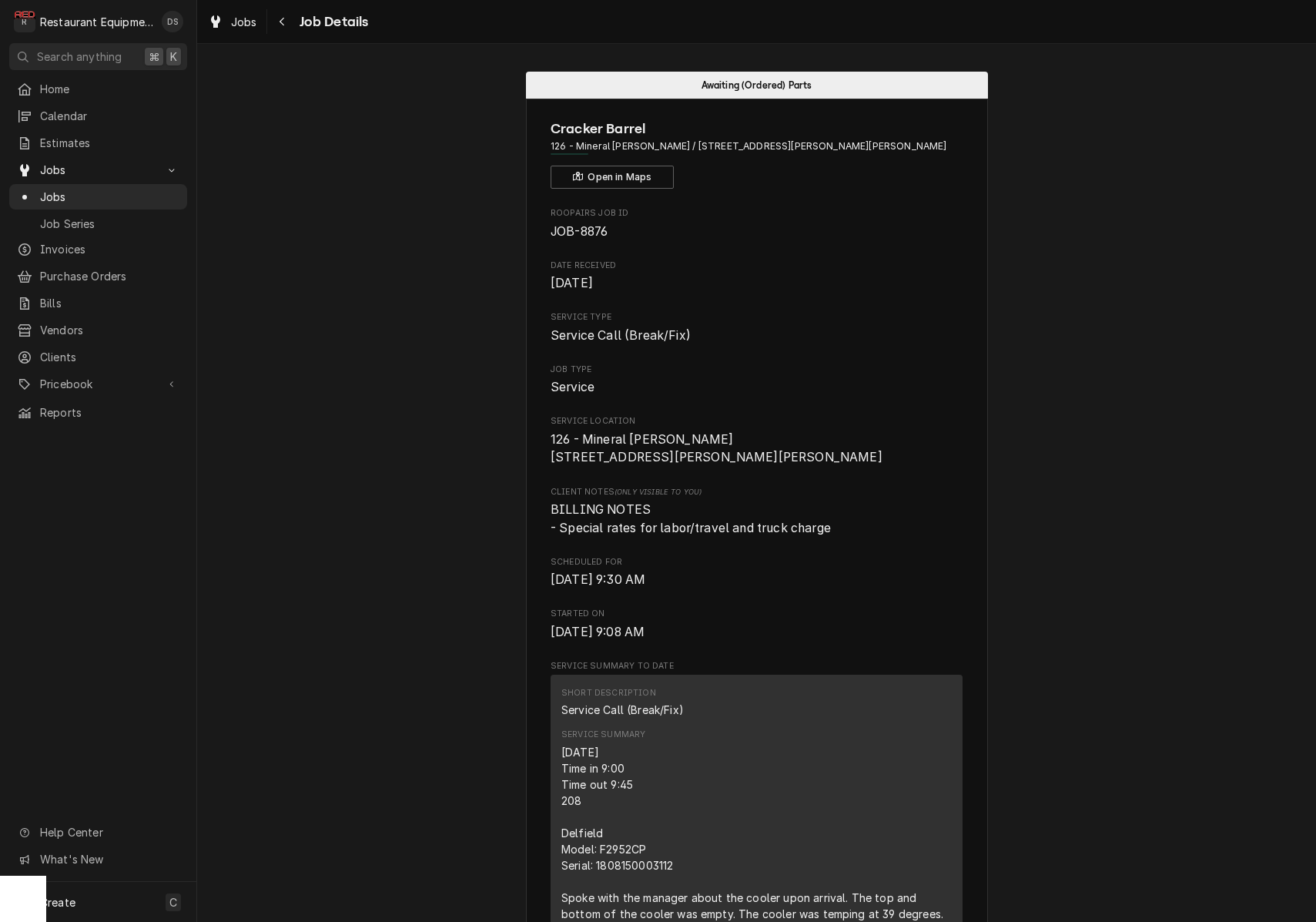
scroll to position [5, 0]
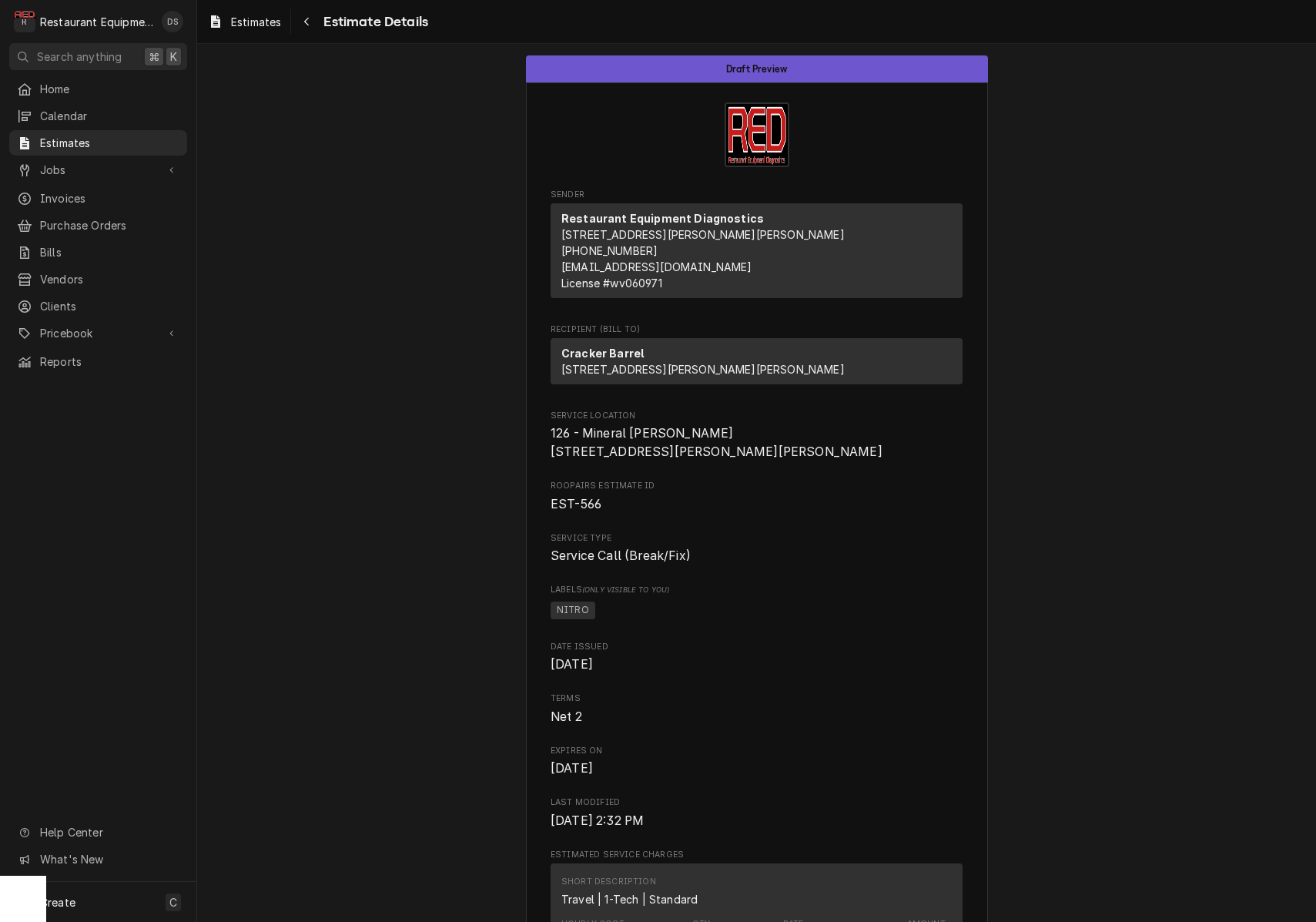
scroll to position [5, 0]
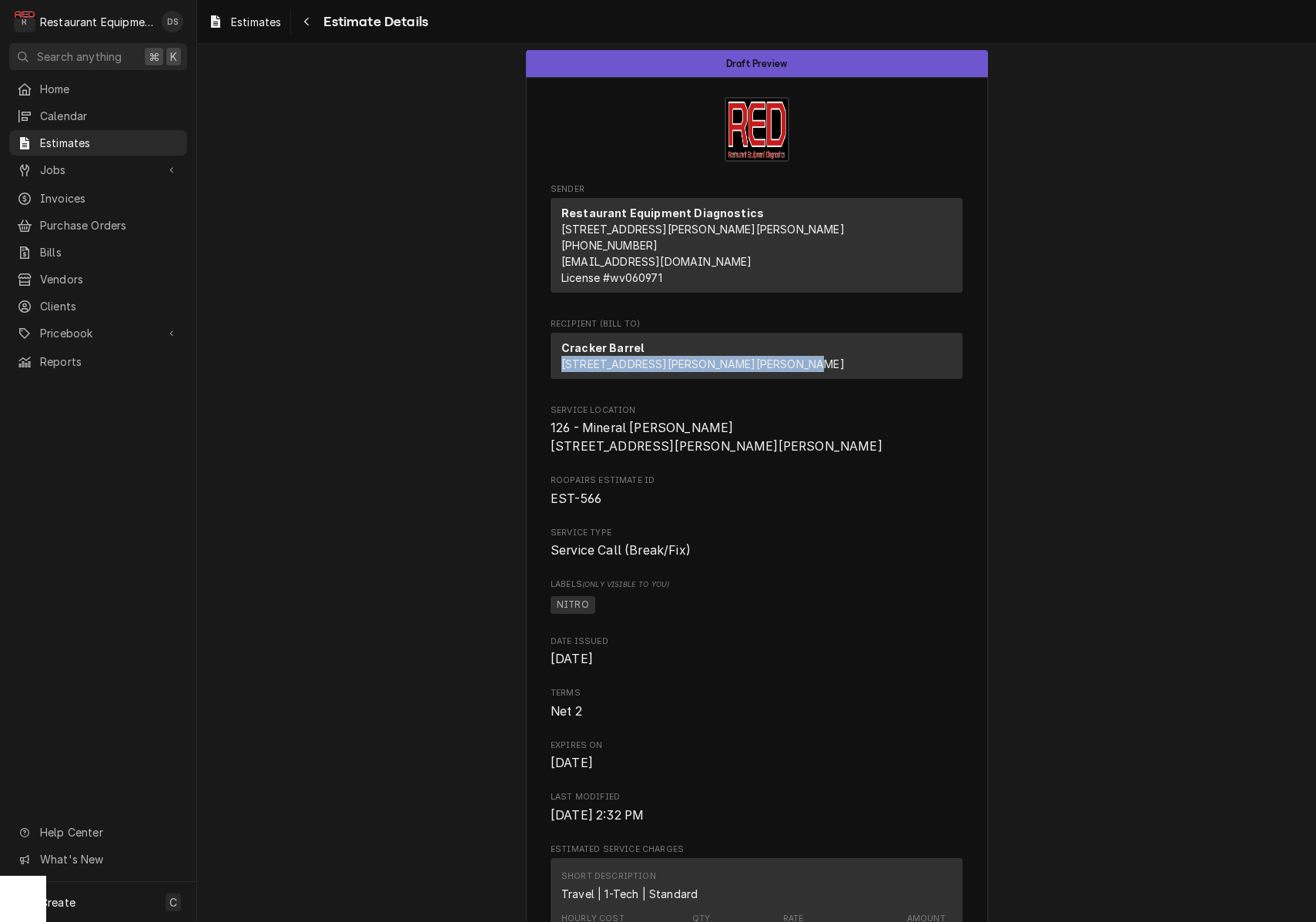
drag, startPoint x: 560, startPoint y: 377, endPoint x: 707, endPoint y: 392, distance: 147.8
click at [707, 379] on div "Cracker Barrel [STREET_ADDRESS][PERSON_NAME][PERSON_NAME]" at bounding box center [756, 355] width 412 height 46
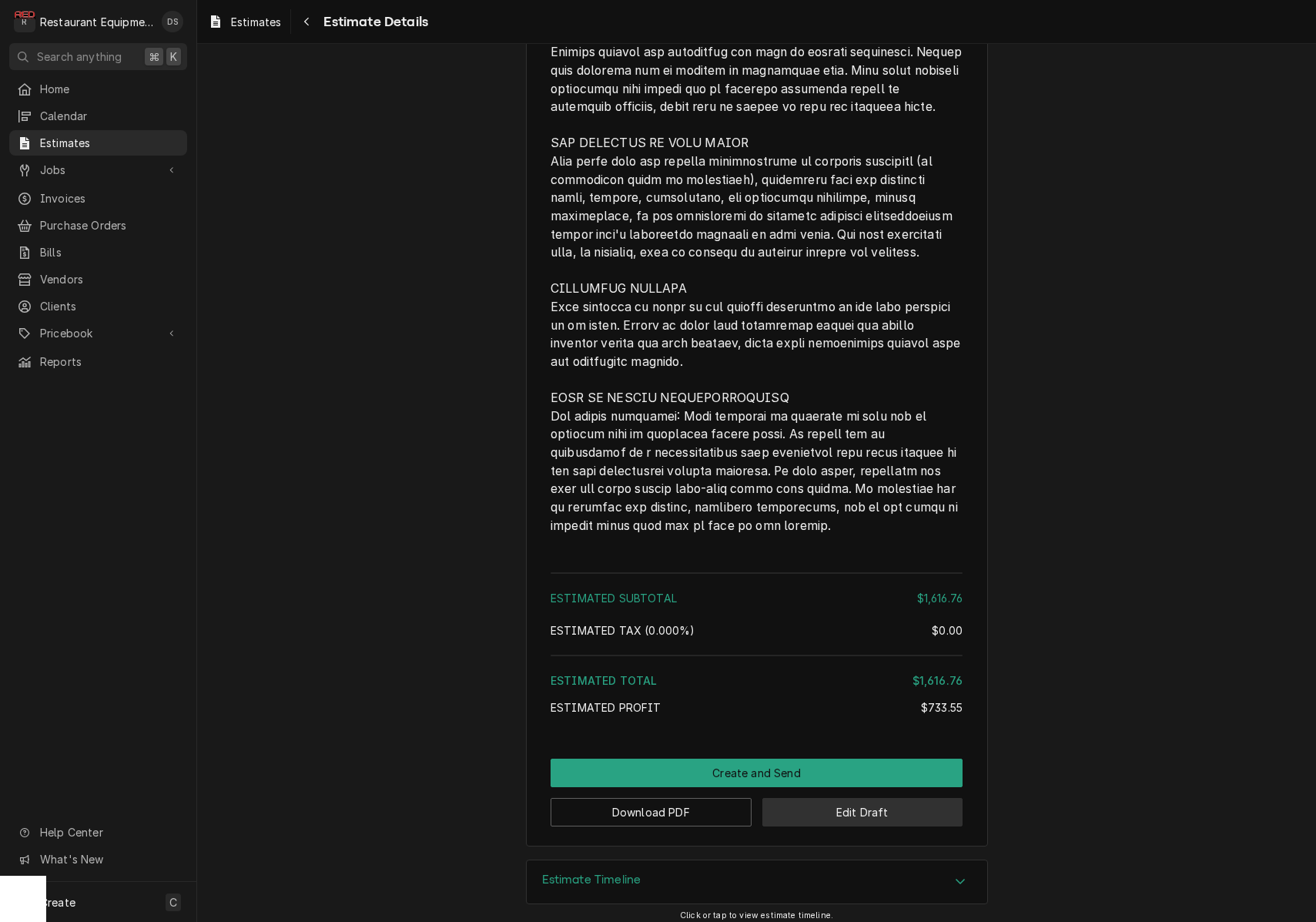
scroll to position [3024, 0]
click at [851, 799] on button "Edit Draft" at bounding box center [863, 813] width 201 height 29
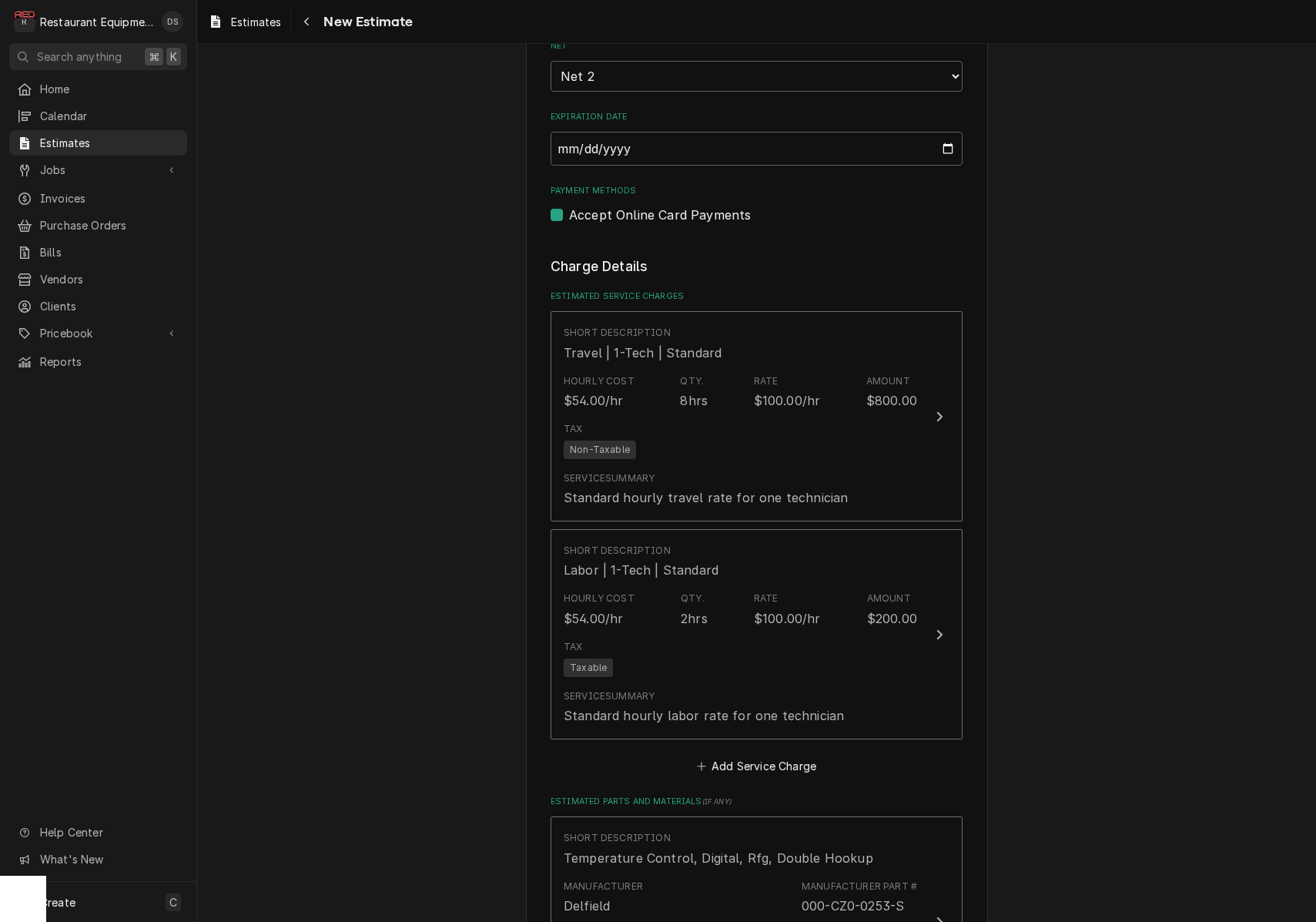
scroll to position [966, 0]
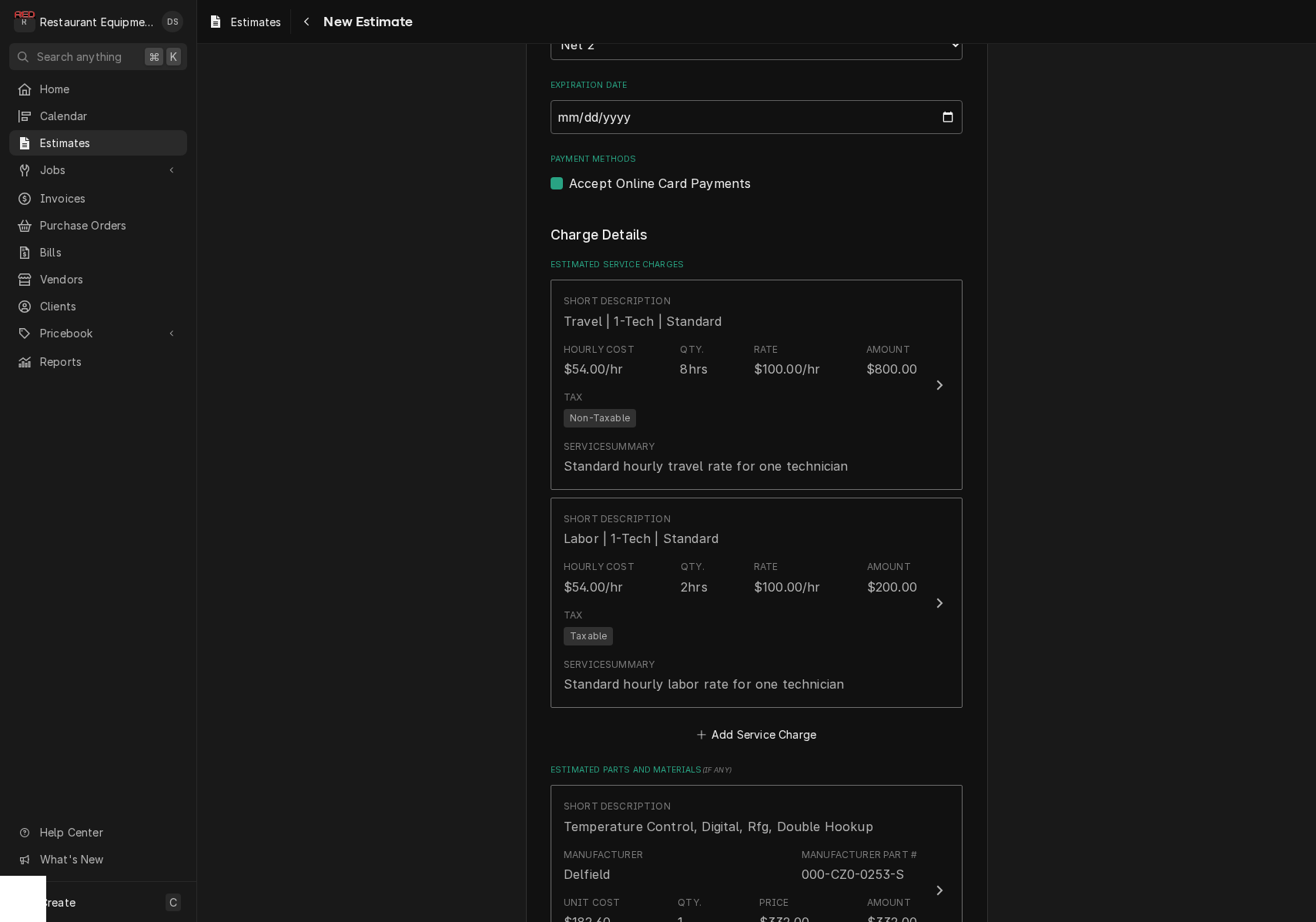
click at [858, 384] on div "Tax Non-Taxable" at bounding box center [740, 408] width 353 height 49
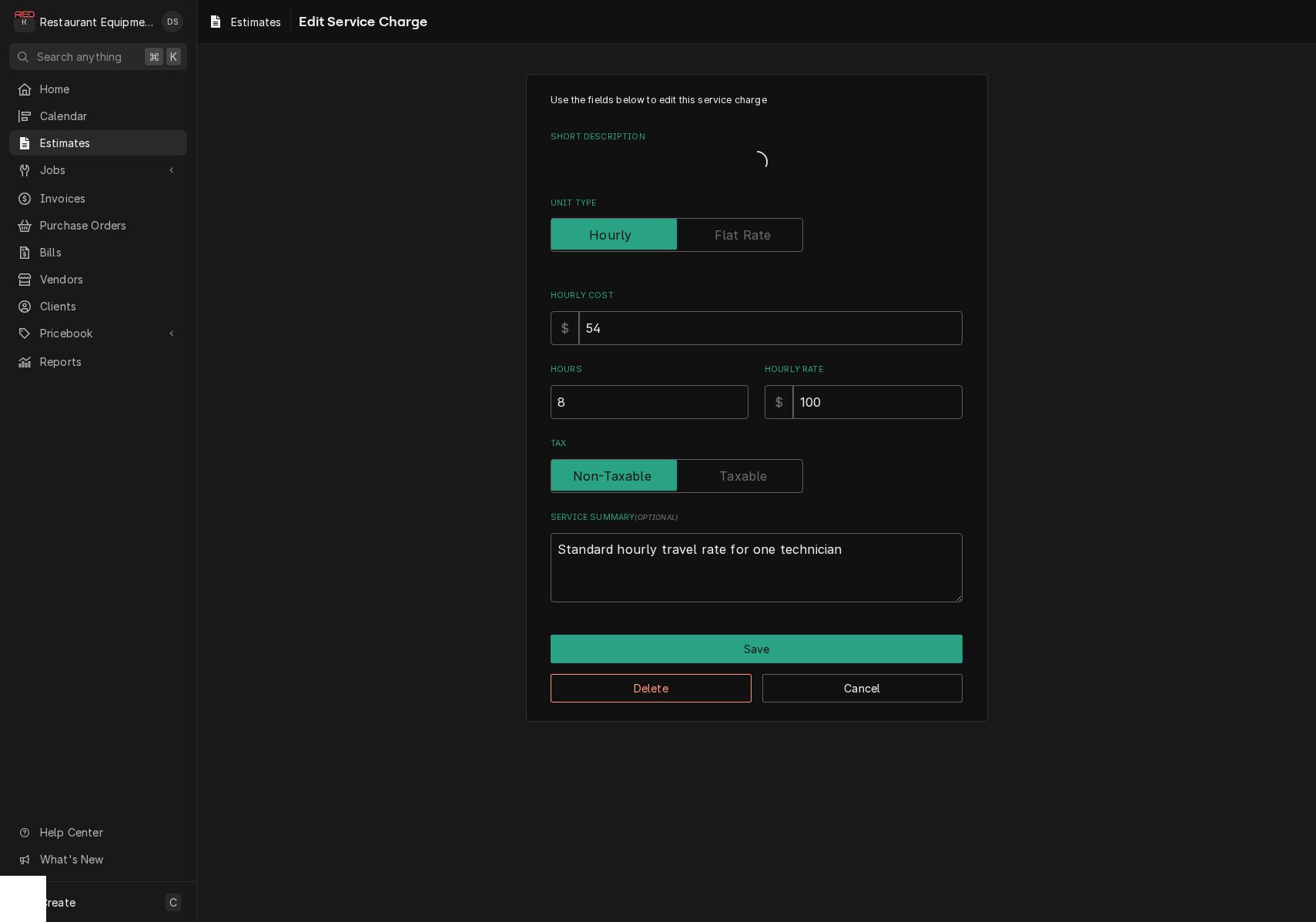
click at [846, 379] on div "Use the fields below to edit this service charge Short Description Unit Type Ho…" at bounding box center [756, 348] width 412 height 509
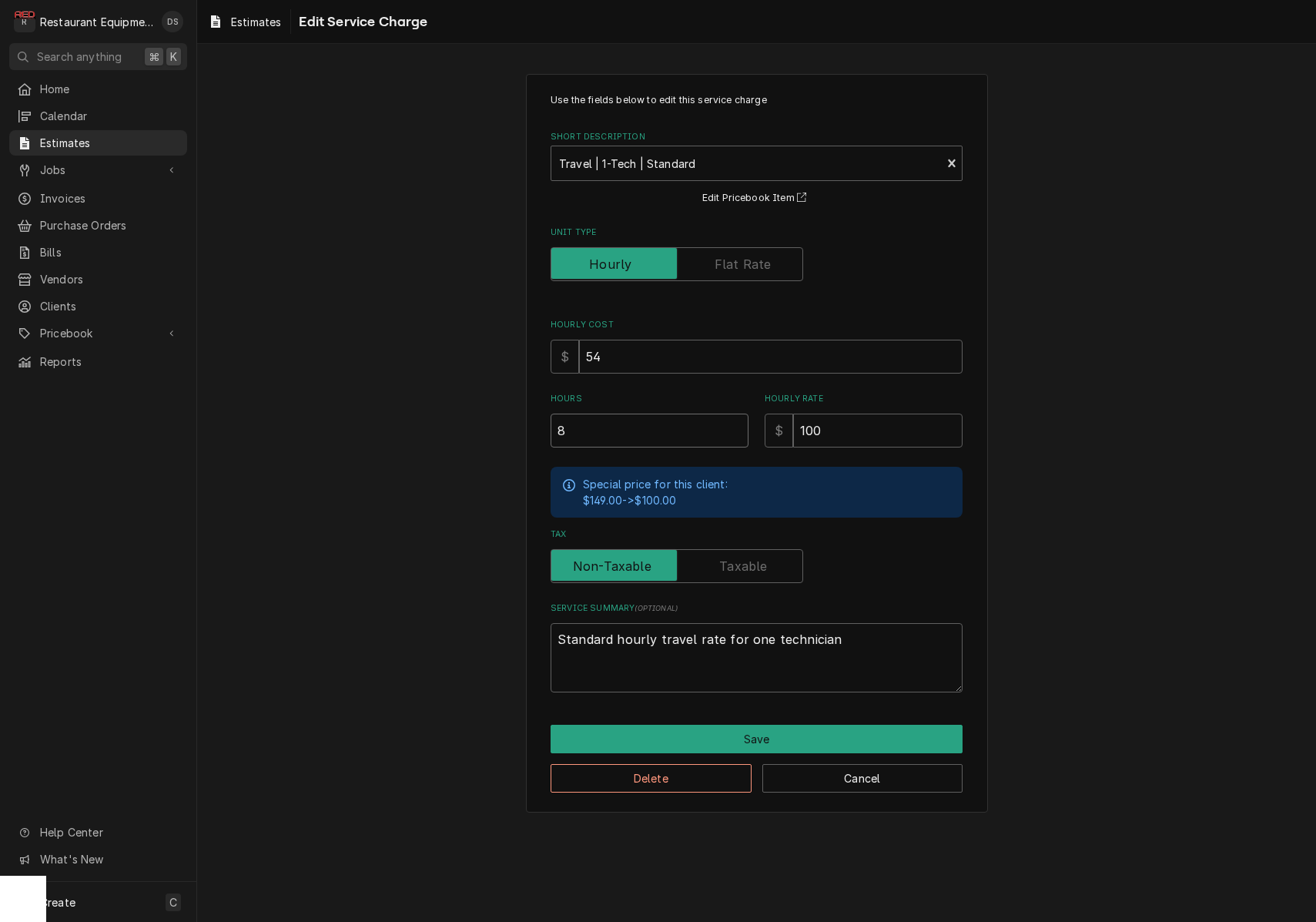
drag, startPoint x: 623, startPoint y: 422, endPoint x: 457, endPoint y: 419, distance: 166.0
click at [459, 419] on div "Use the fields below to edit this service charge Short Description Travel | 1-T…" at bounding box center [756, 443] width 1119 height 765
type textarea "x"
type input "6"
type textarea "x"
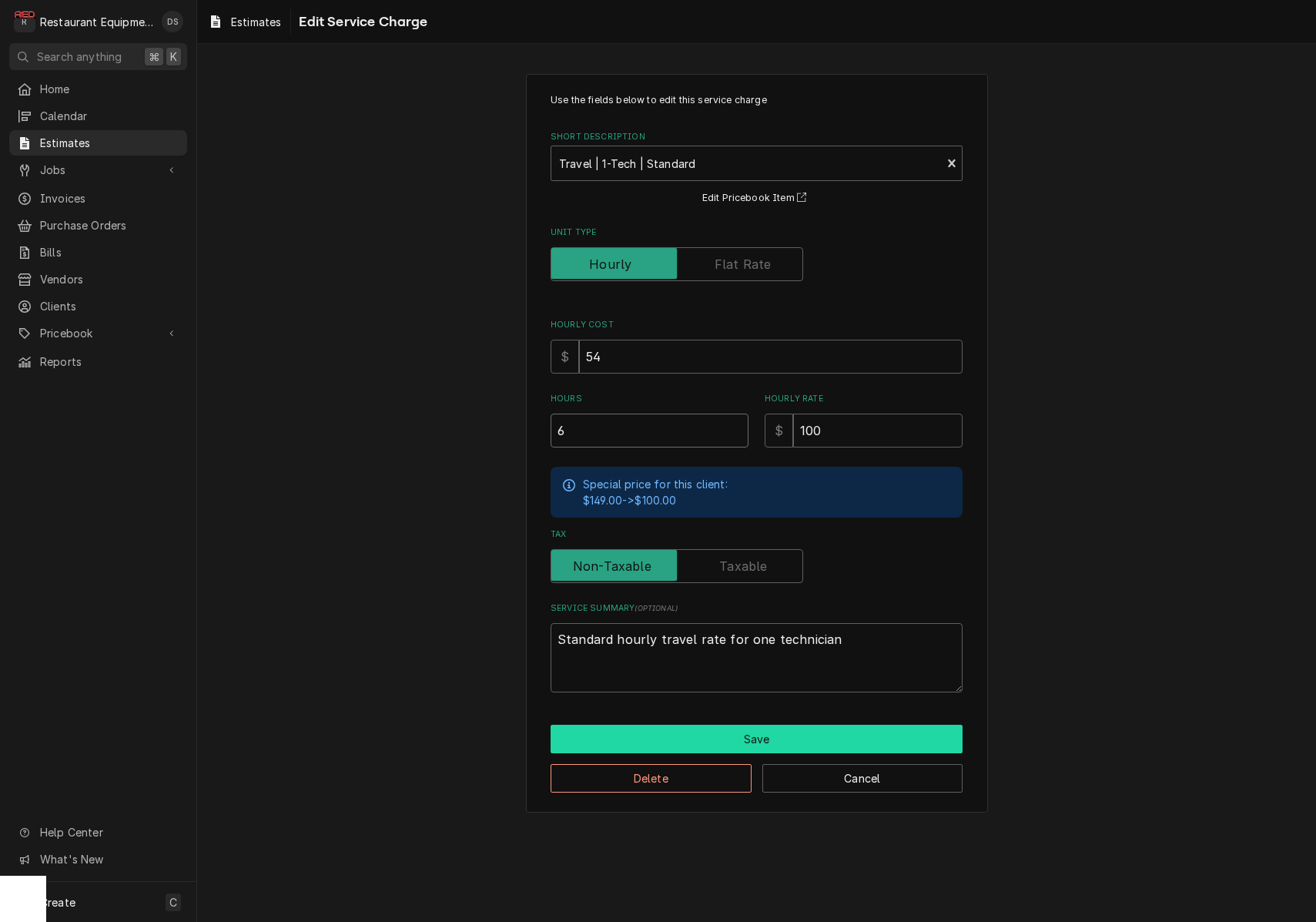
type input "6"
click at [776, 725] on button "Save" at bounding box center [756, 739] width 412 height 29
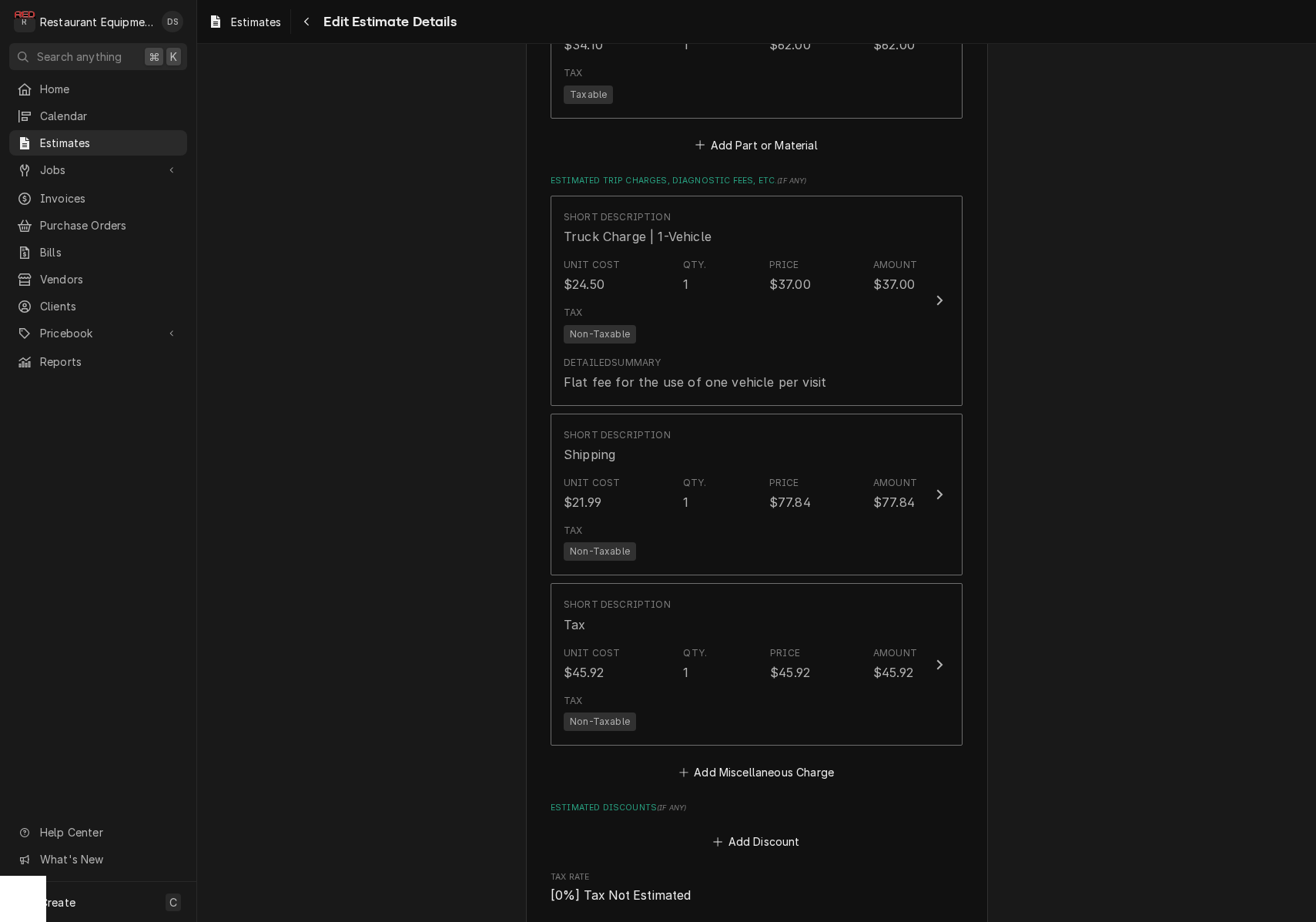
scroll to position [2277, 0]
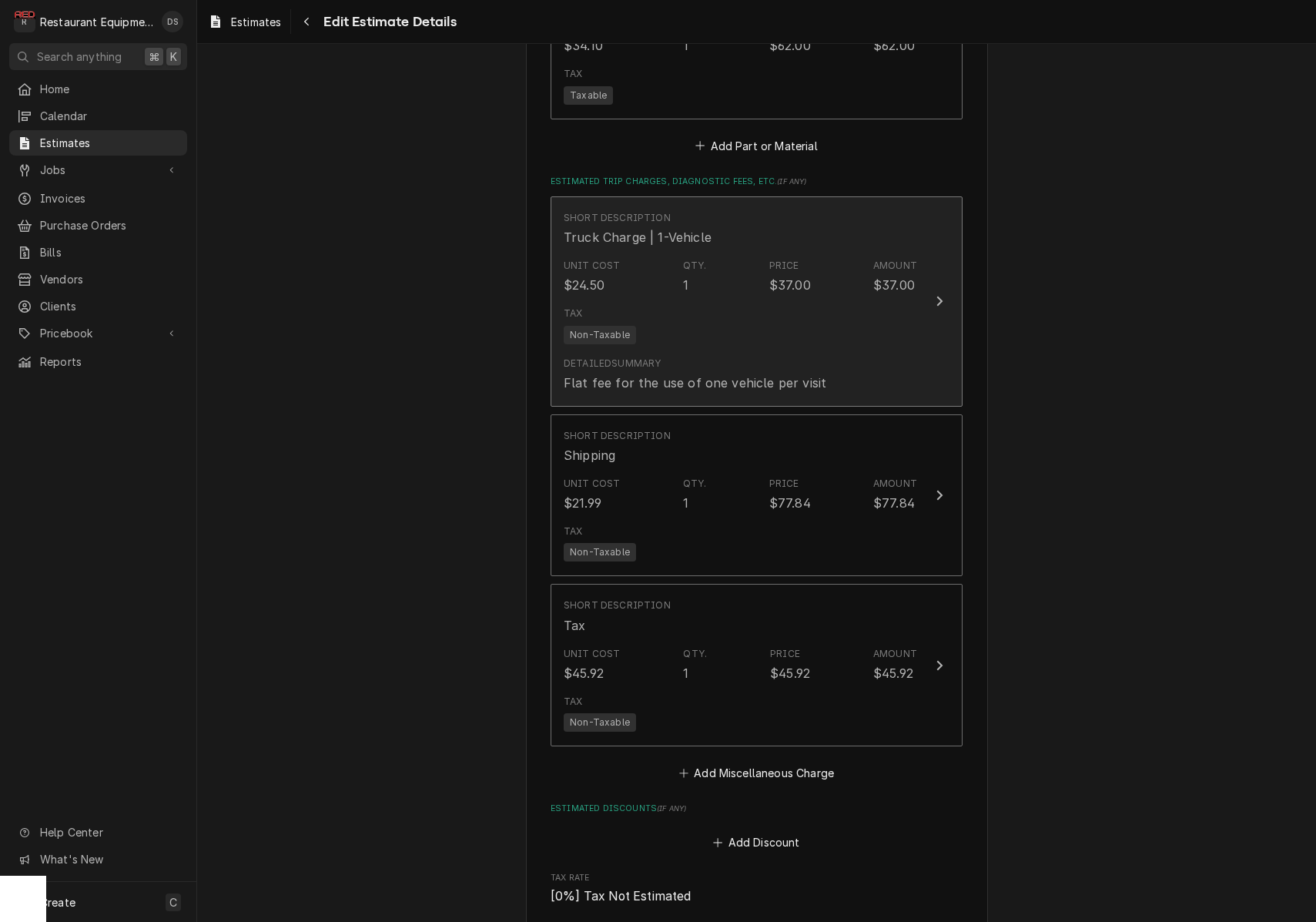
click at [794, 221] on div "Short Description Truck Charge | 1-Vehicle" at bounding box center [740, 228] width 353 height 48
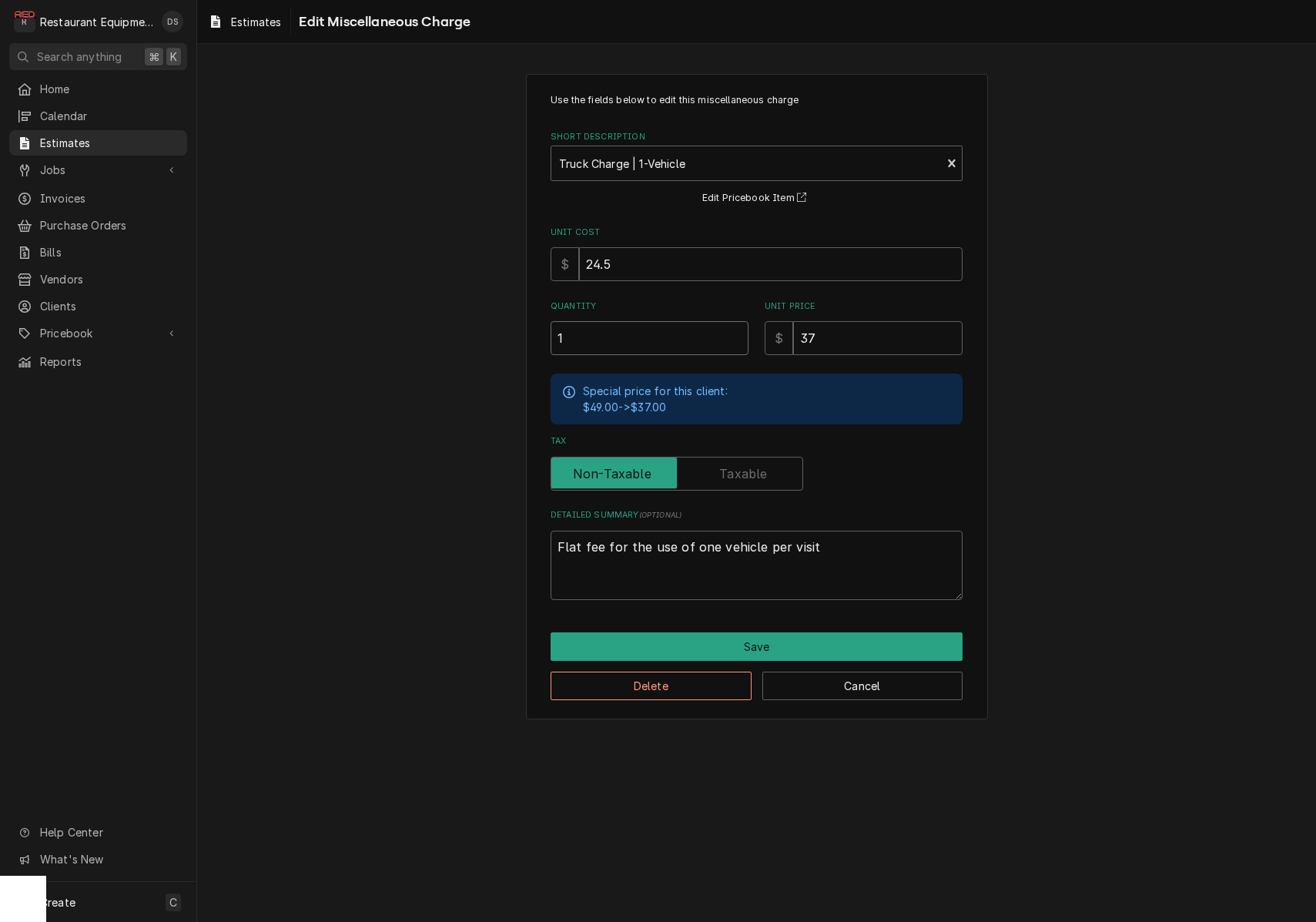
drag, startPoint x: 620, startPoint y: 334, endPoint x: 455, endPoint y: 316, distance: 166.0
click at [455, 316] on div "Use the fields below to edit this miscellaneous charge Short Description Truck …" at bounding box center [756, 396] width 1119 height 673
type textarea "x"
type input "2"
type textarea "x"
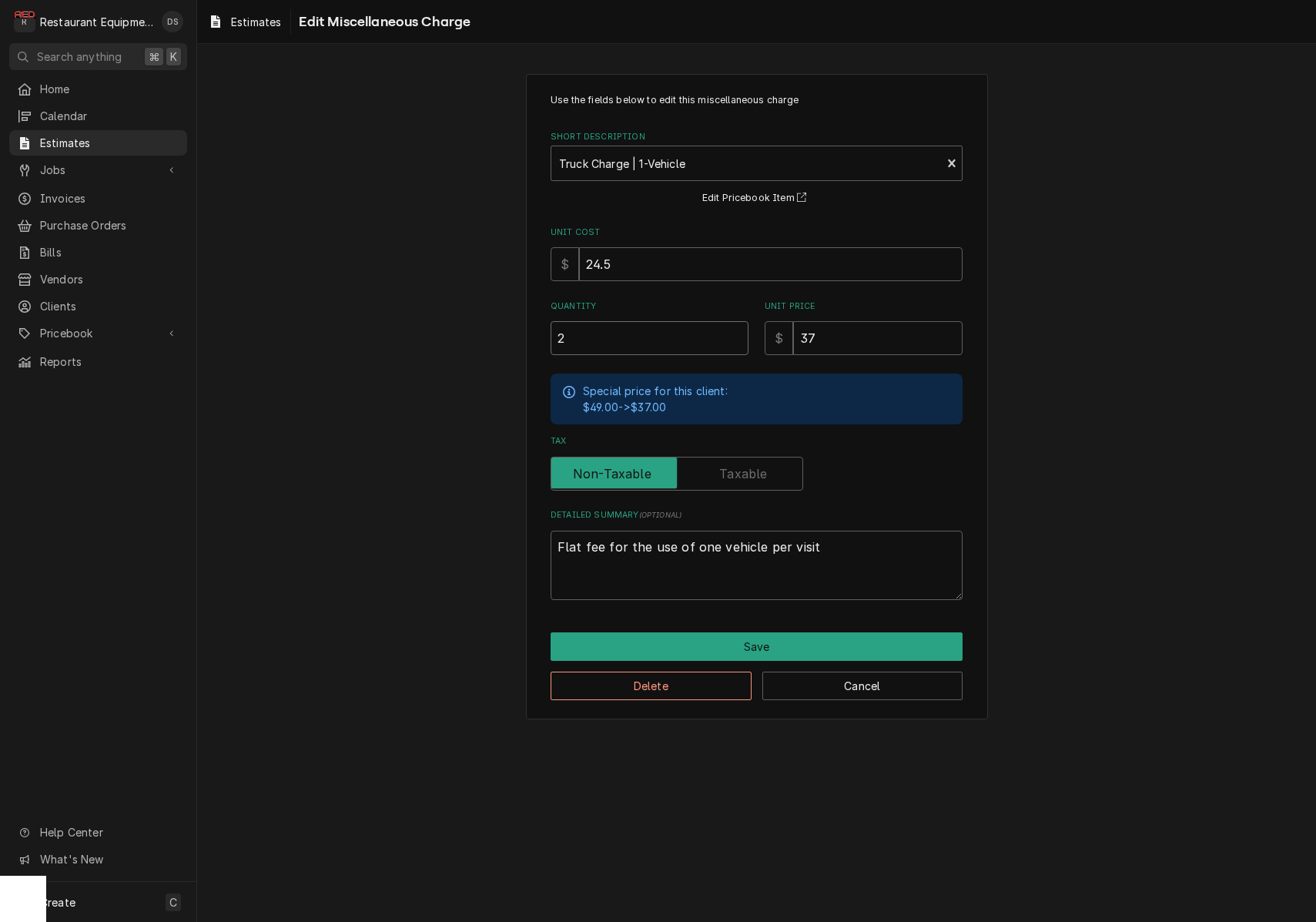
type input "2"
drag, startPoint x: 628, startPoint y: 265, endPoint x: 502, endPoint y: 248, distance: 127.1
click at [502, 248] on div "Use the fields below to edit this miscellaneous charge Short Description Truck …" at bounding box center [756, 396] width 1119 height 673
type textarea "x"
type input "1"
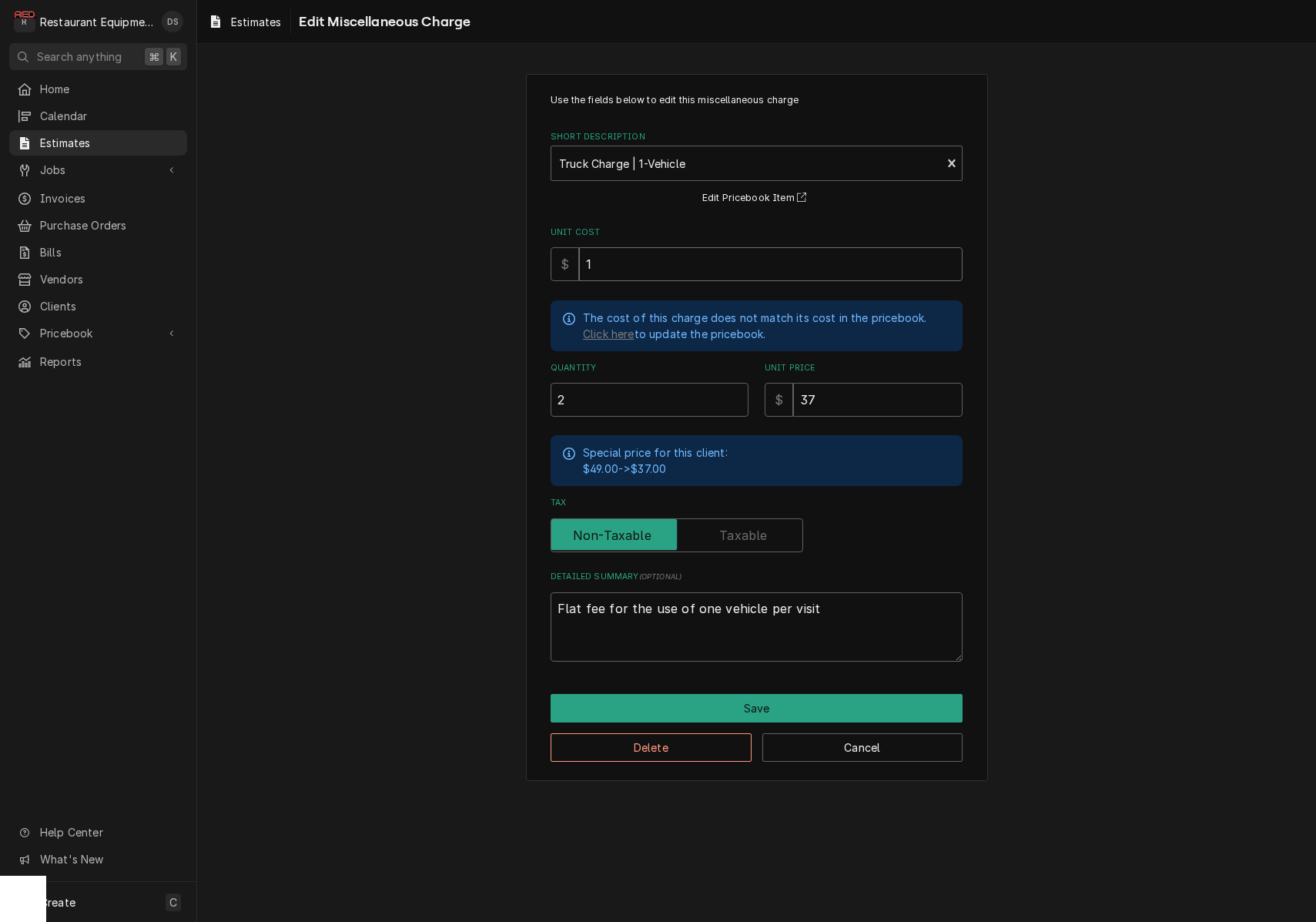
type textarea "x"
type input "18"
type textarea "x"
type input "18.5"
type textarea "x"
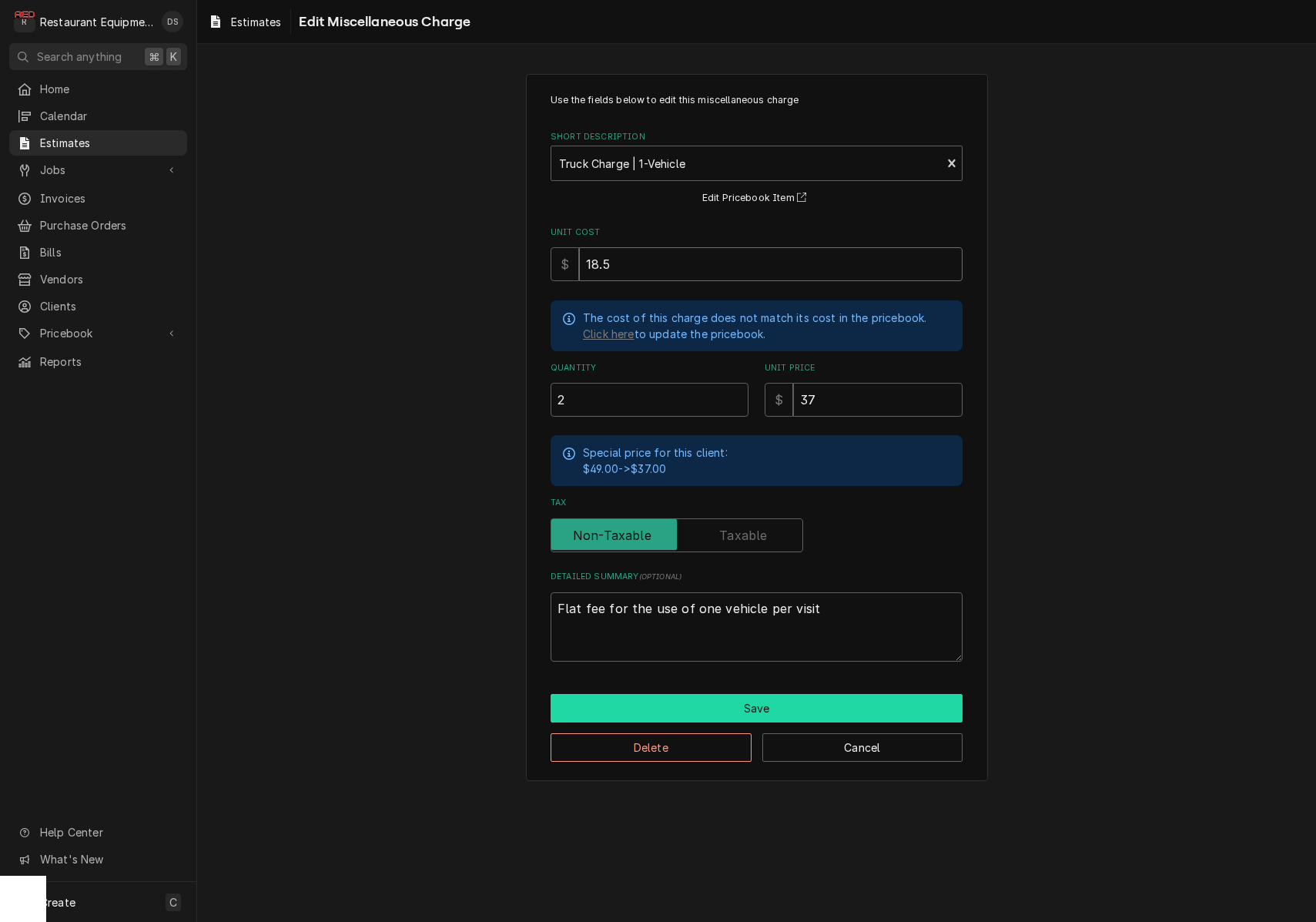
type input "18.5"
click at [777, 709] on button "Save" at bounding box center [756, 708] width 412 height 29
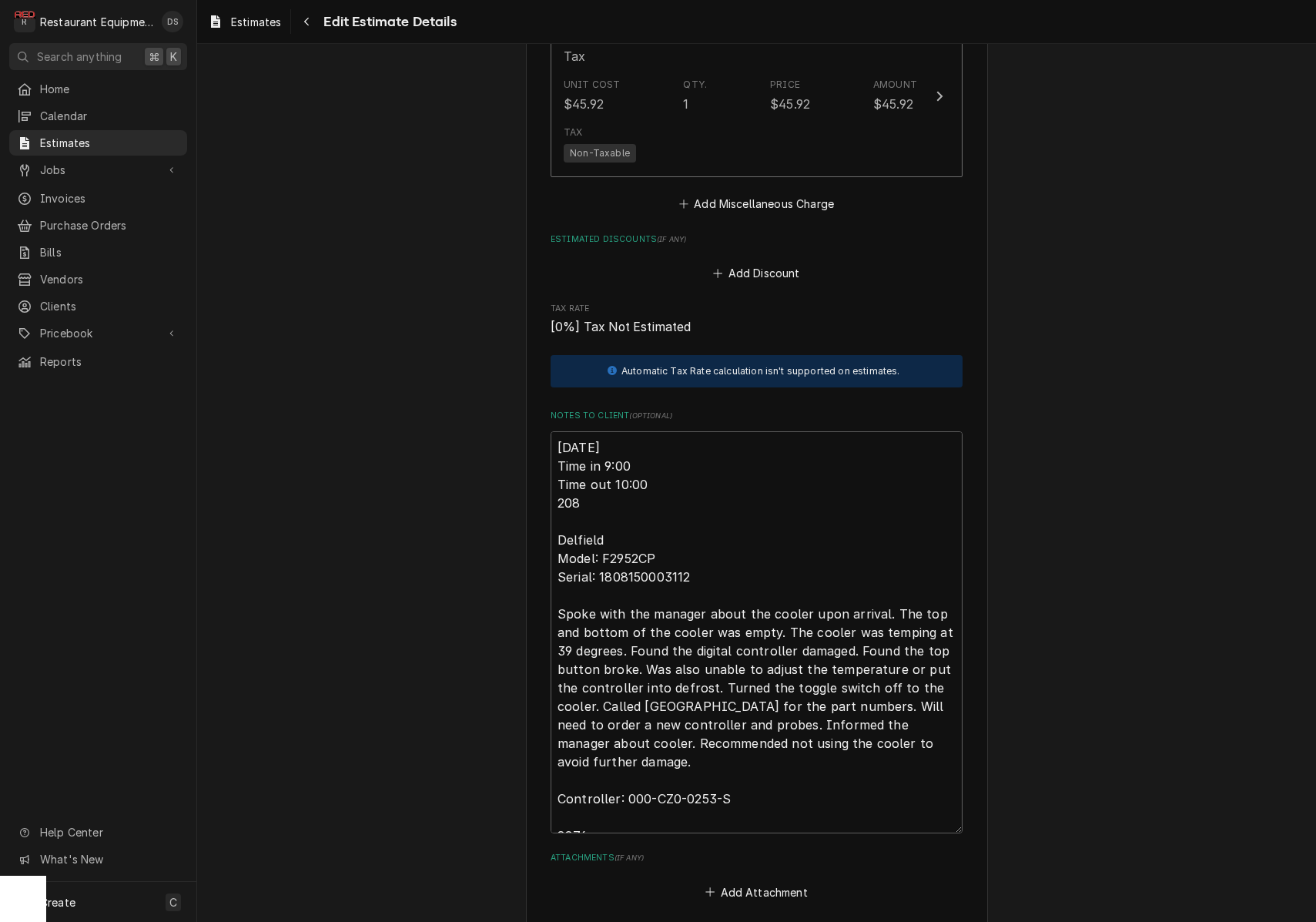
scroll to position [2851, 0]
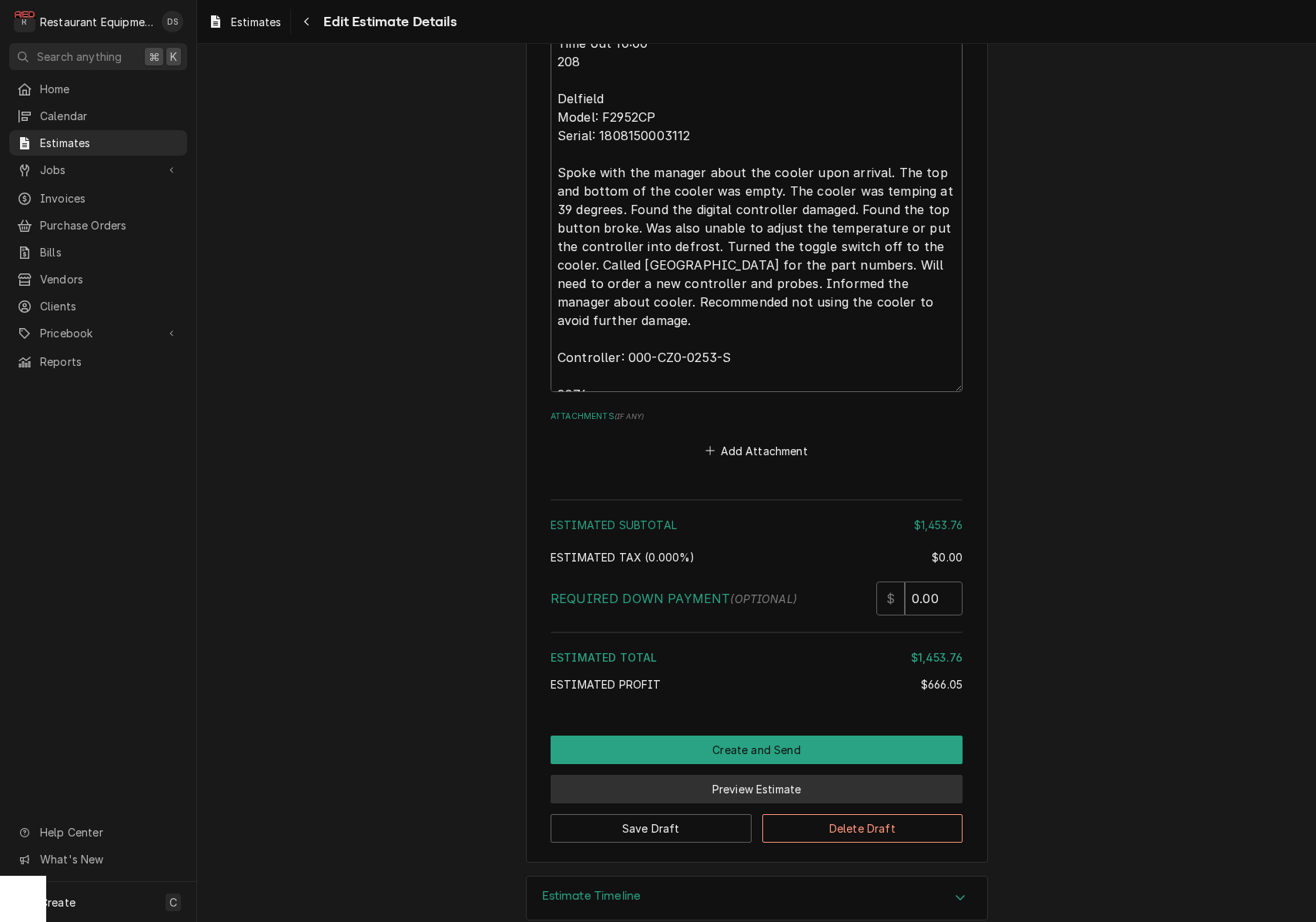
click at [735, 775] on button "Preview Estimate" at bounding box center [756, 789] width 412 height 29
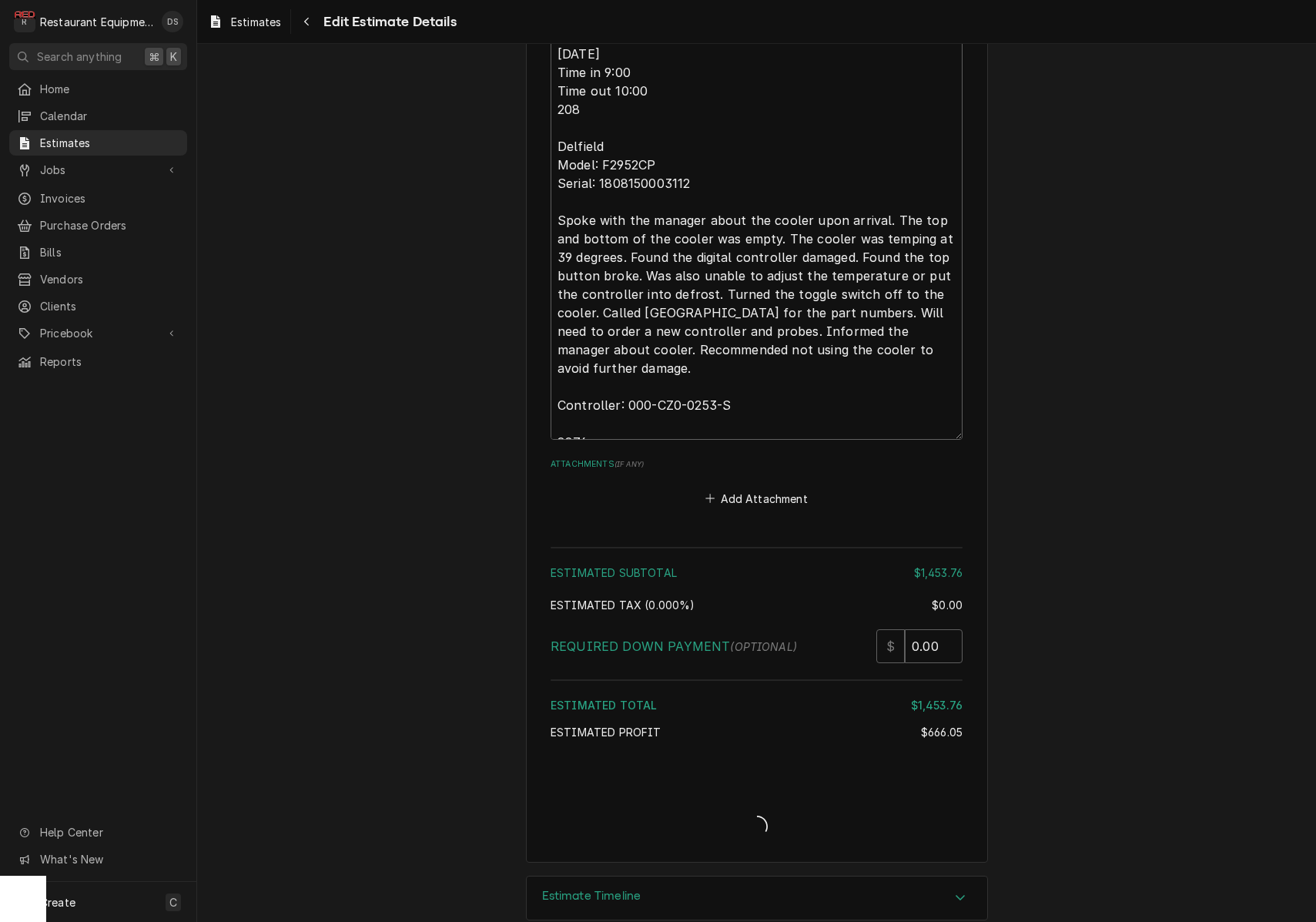
type textarea "x"
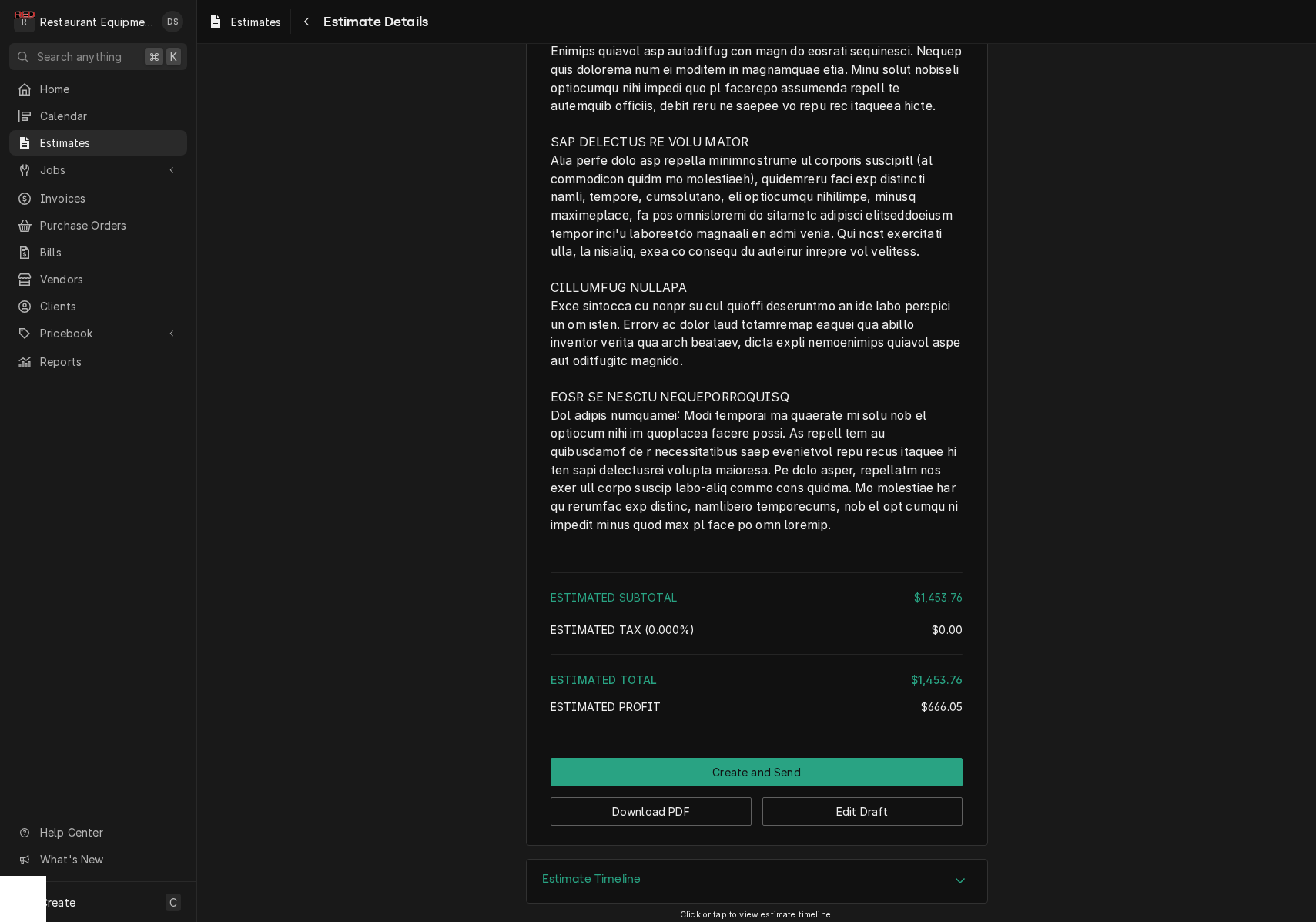
scroll to position [3024, 0]
click at [670, 804] on button "Download PDF" at bounding box center [651, 813] width 201 height 29
click at [832, 764] on button "Create and Send" at bounding box center [756, 773] width 412 height 29
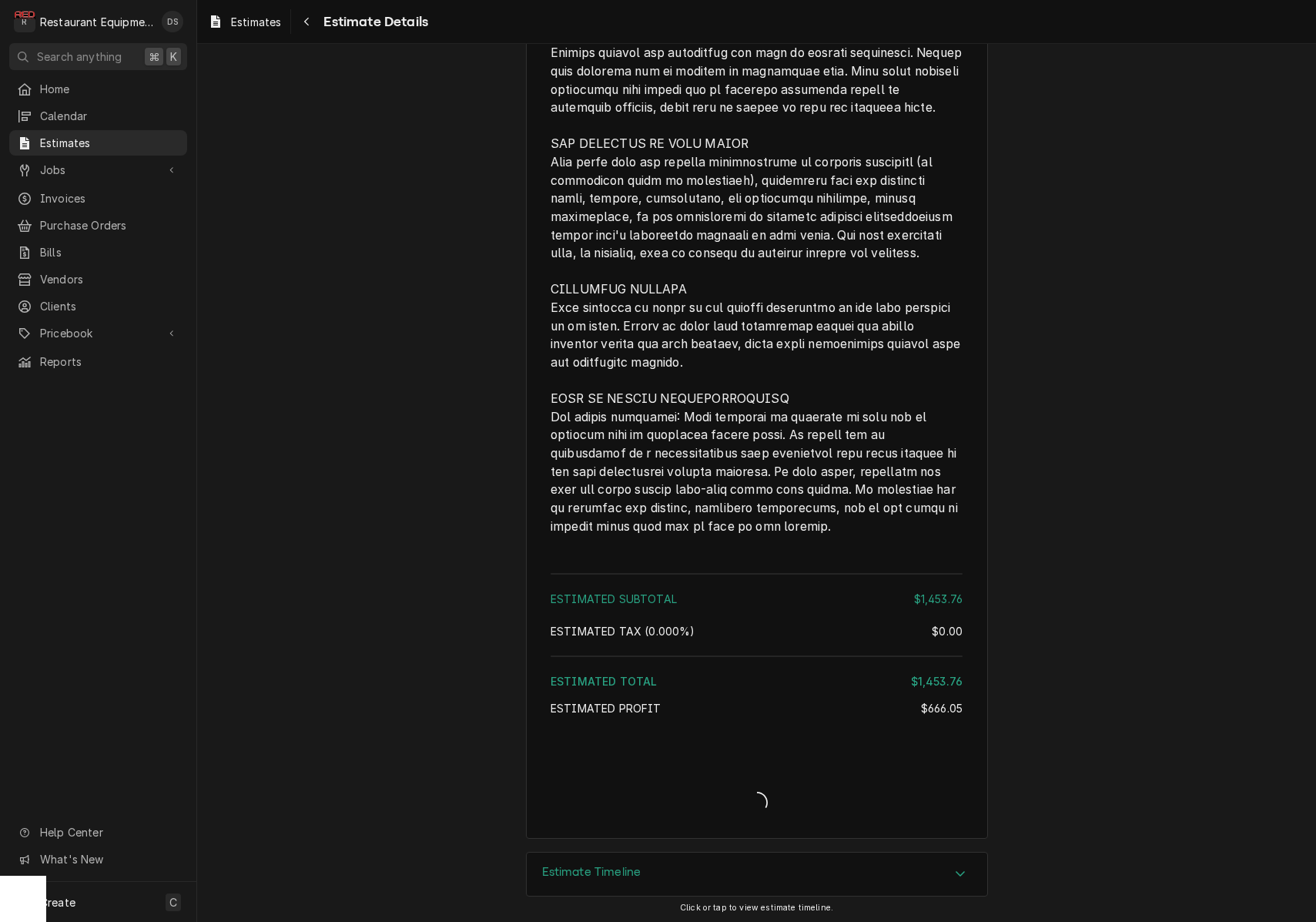
scroll to position [3015, 0]
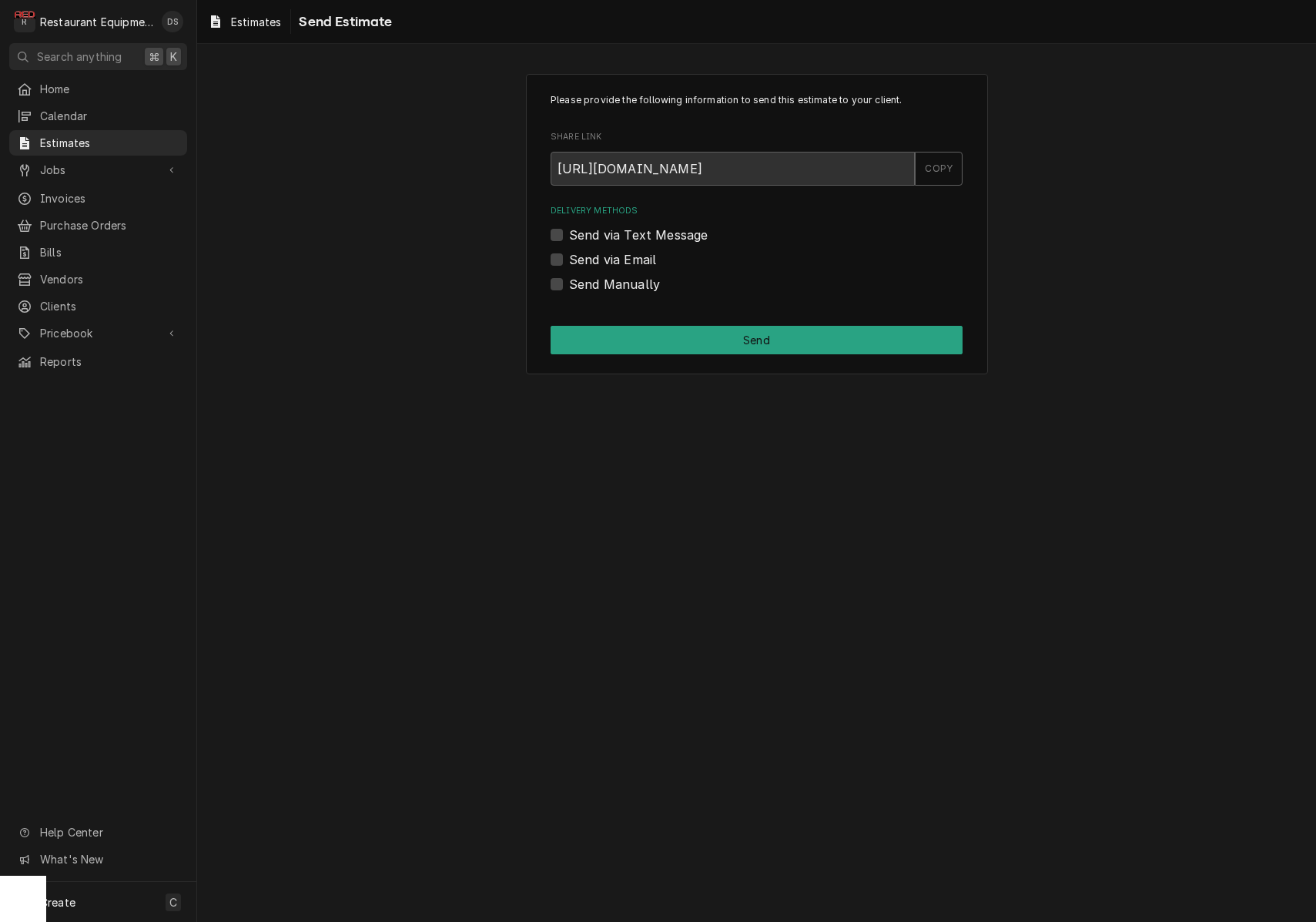
click at [569, 280] on label "Send Manually" at bounding box center [614, 284] width 91 height 19
click at [569, 280] on input "Send Manually" at bounding box center [775, 291] width 412 height 34
checkbox input "true"
click at [628, 343] on button "Send" at bounding box center [756, 340] width 412 height 29
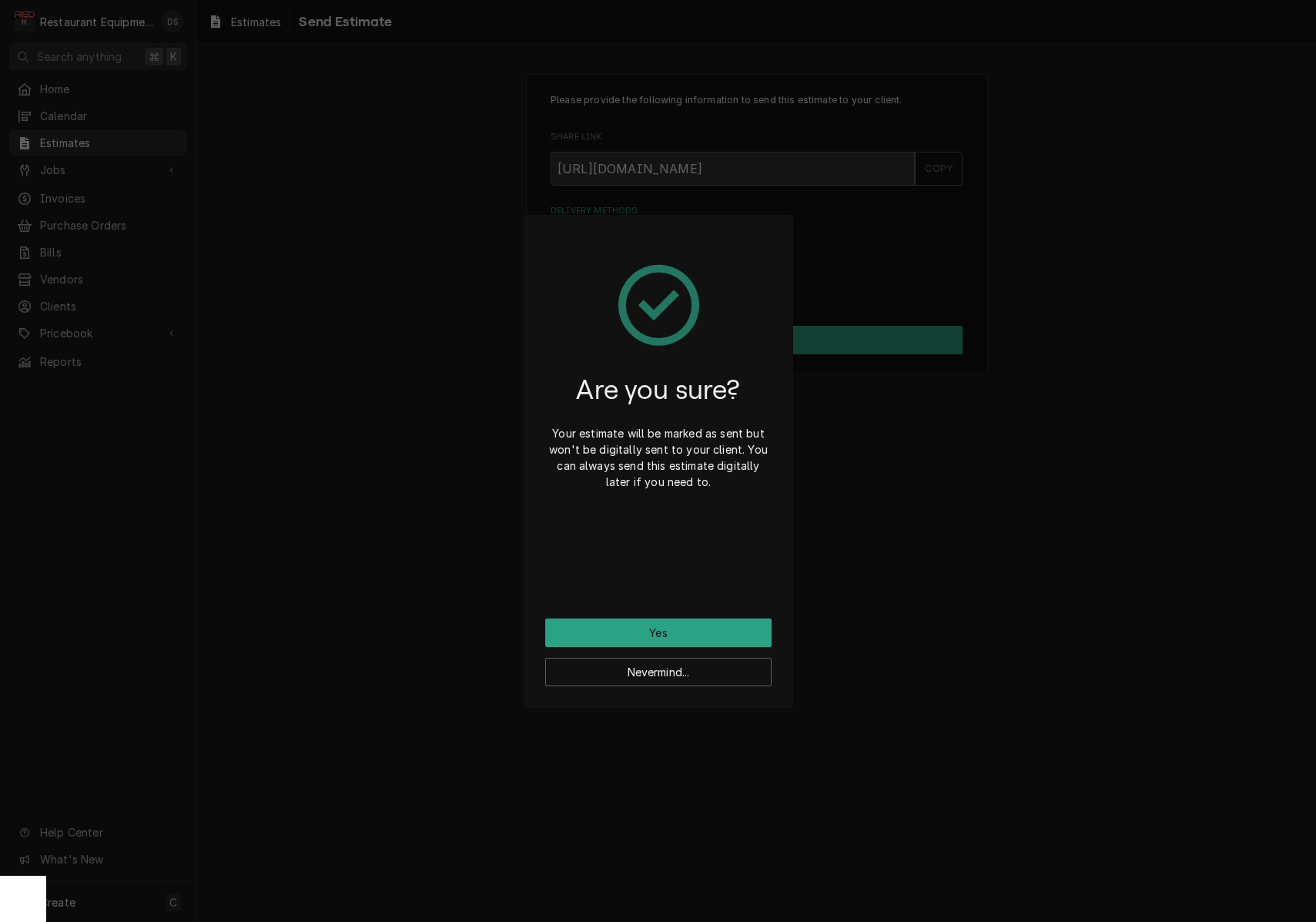
click at [670, 614] on div "Are you sure? Your estimate will be marked as sent but won't be digitally sent …" at bounding box center [658, 427] width 226 height 382
click at [670, 618] on button "Yes" at bounding box center [658, 632] width 226 height 29
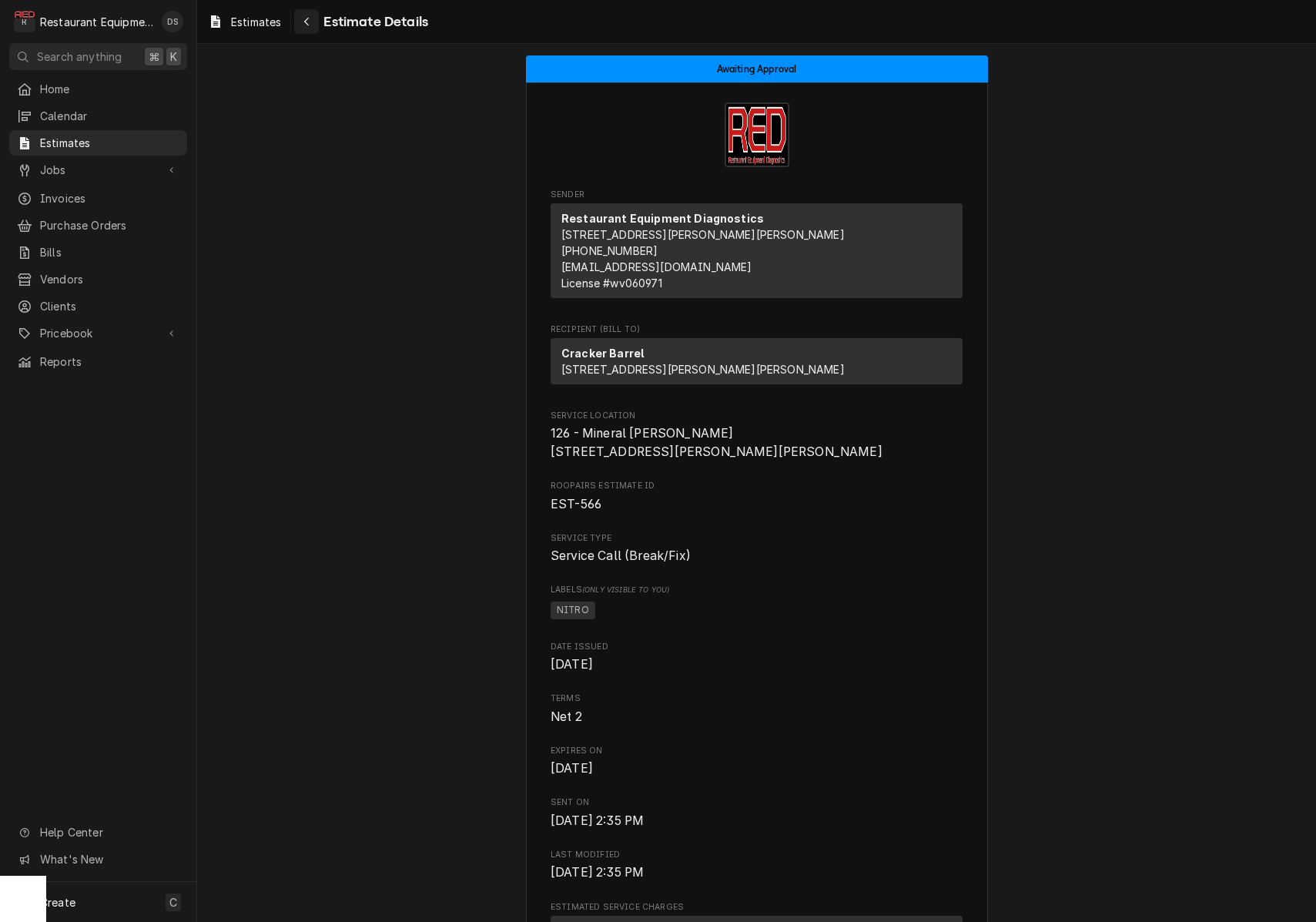
click at [312, 18] on div "Navigate back" at bounding box center [306, 22] width 16 height 16
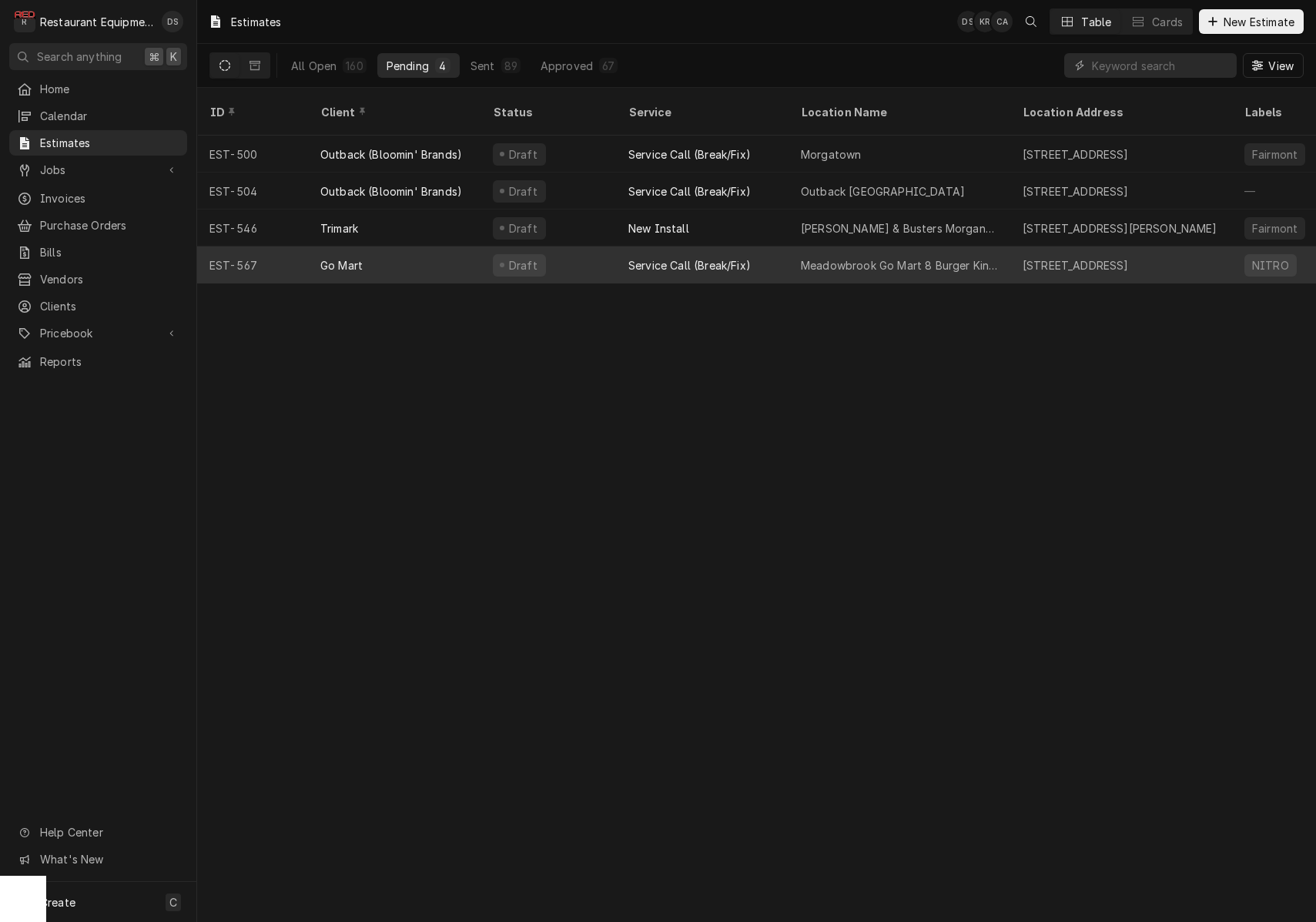
click at [470, 256] on div "Go Mart" at bounding box center [394, 264] width 172 height 37
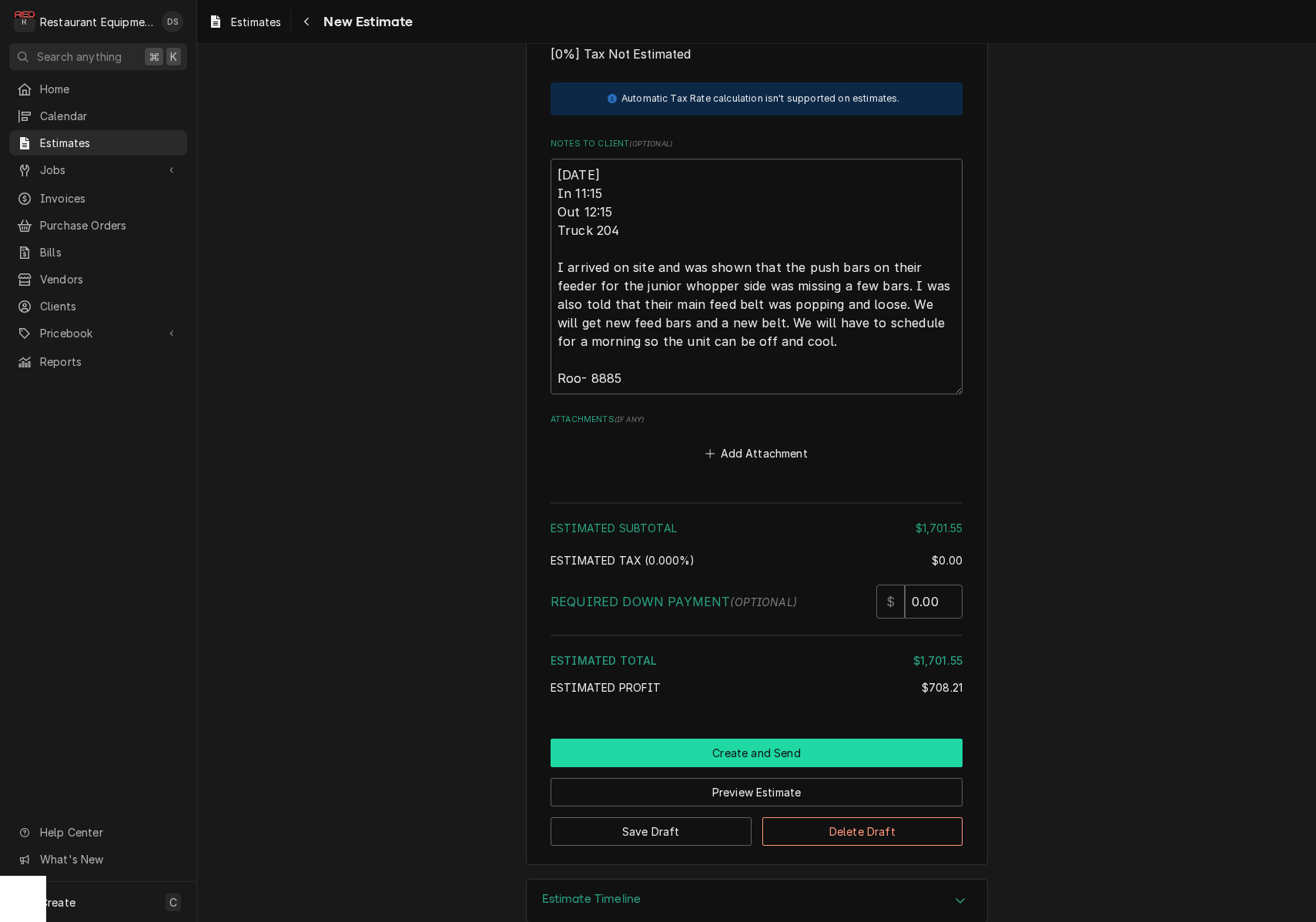
click at [748, 738] on button "Create and Send" at bounding box center [756, 752] width 412 height 29
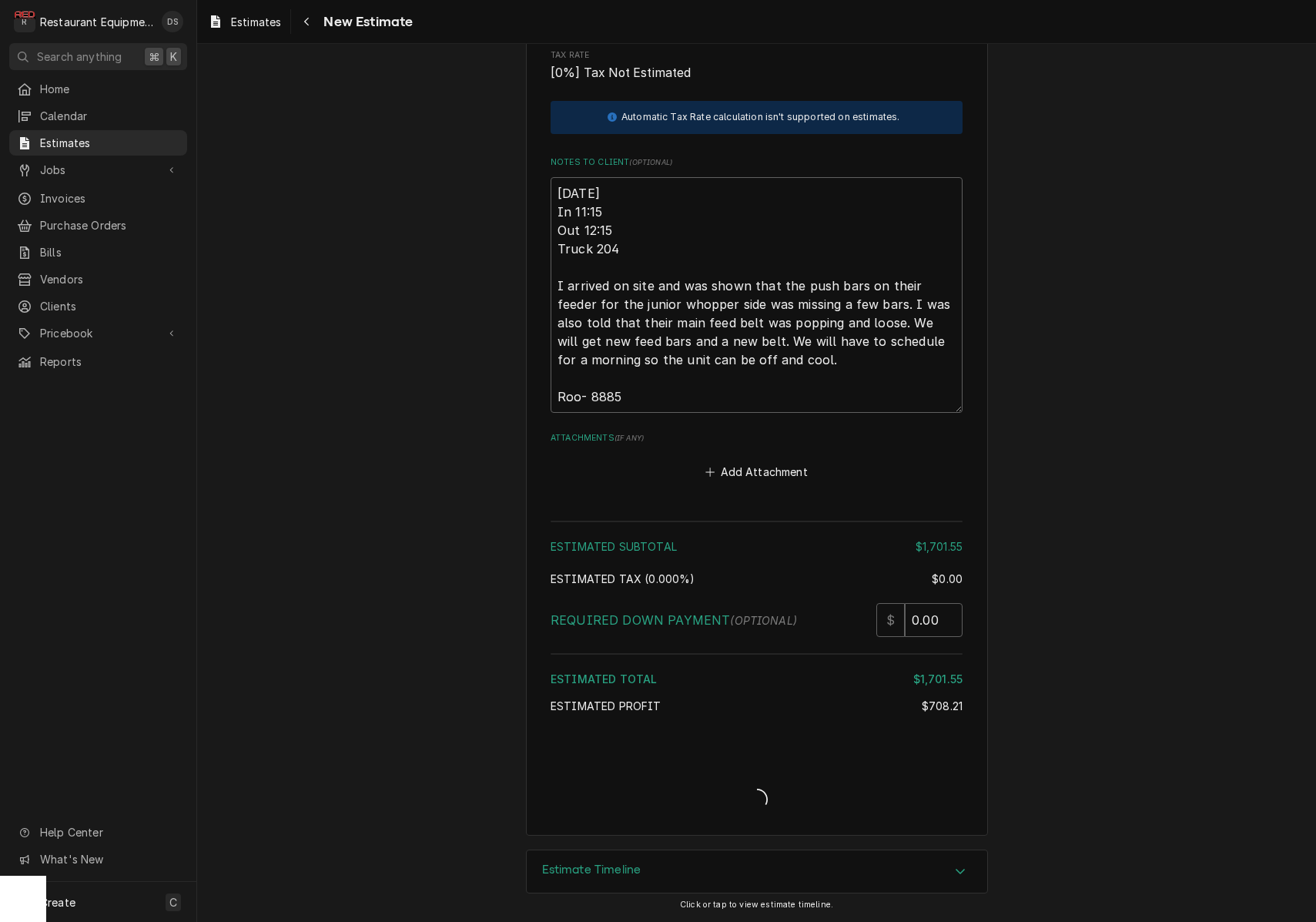
type textarea "x"
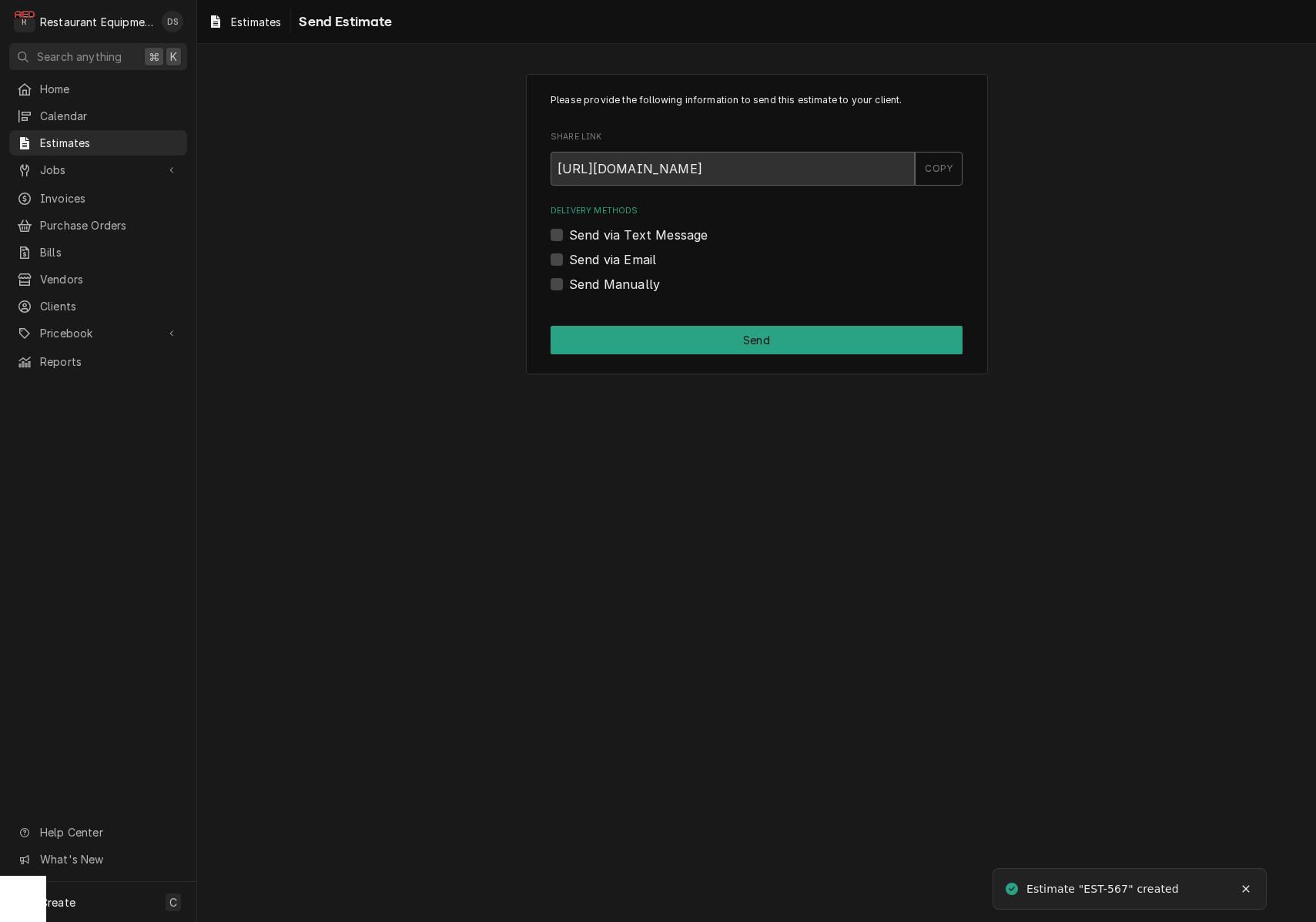
click at [548, 256] on div "Please provide the following information to send this estimate to your client. …" at bounding box center [757, 224] width 462 height 300
click at [569, 257] on label "Send via Email" at bounding box center [613, 260] width 87 height 19
click at [569, 257] on input "Send via Email" at bounding box center [775, 267] width 412 height 34
checkbox input "true"
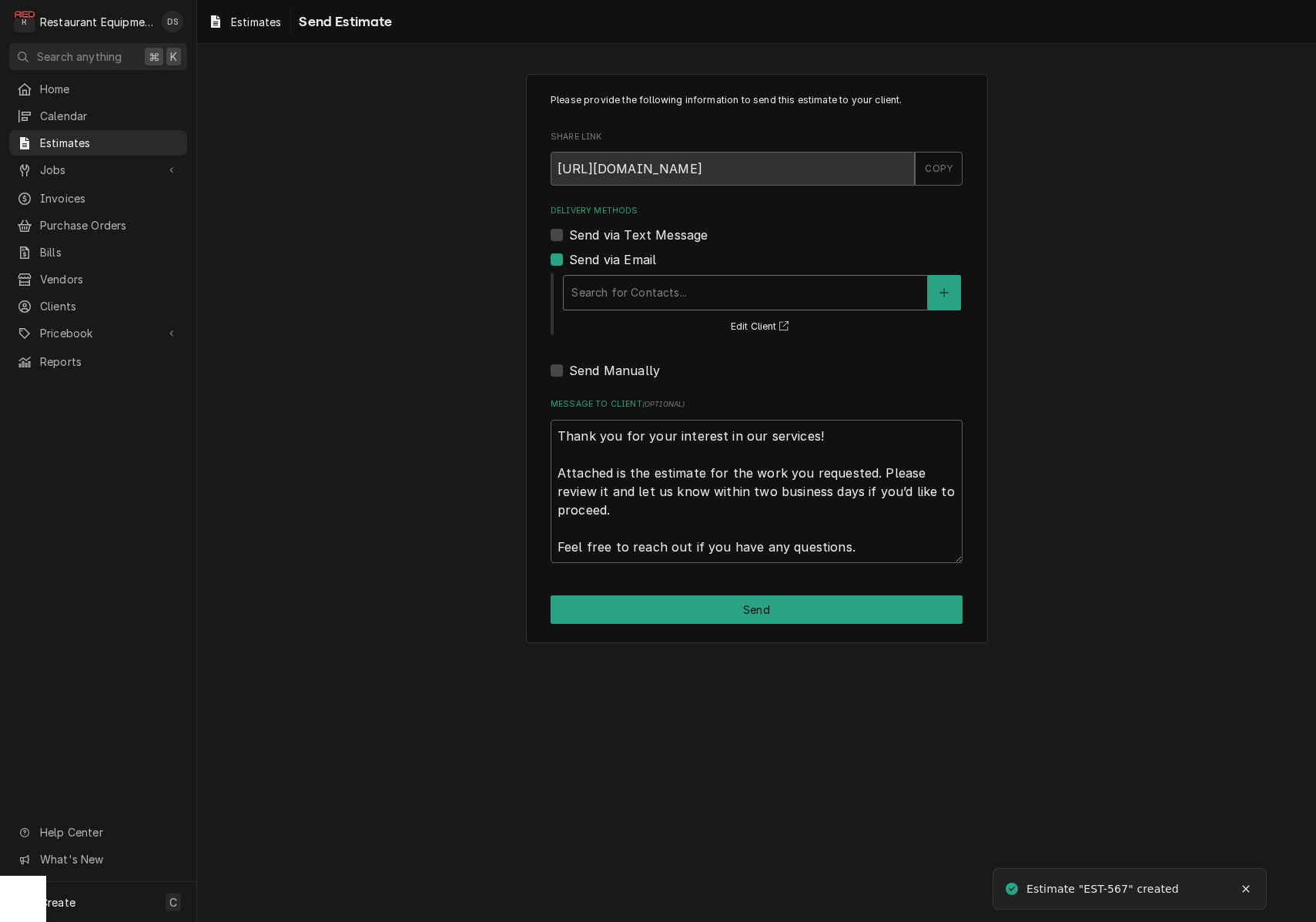
click at [623, 280] on div "Delivery Methods" at bounding box center [745, 293] width 348 height 28
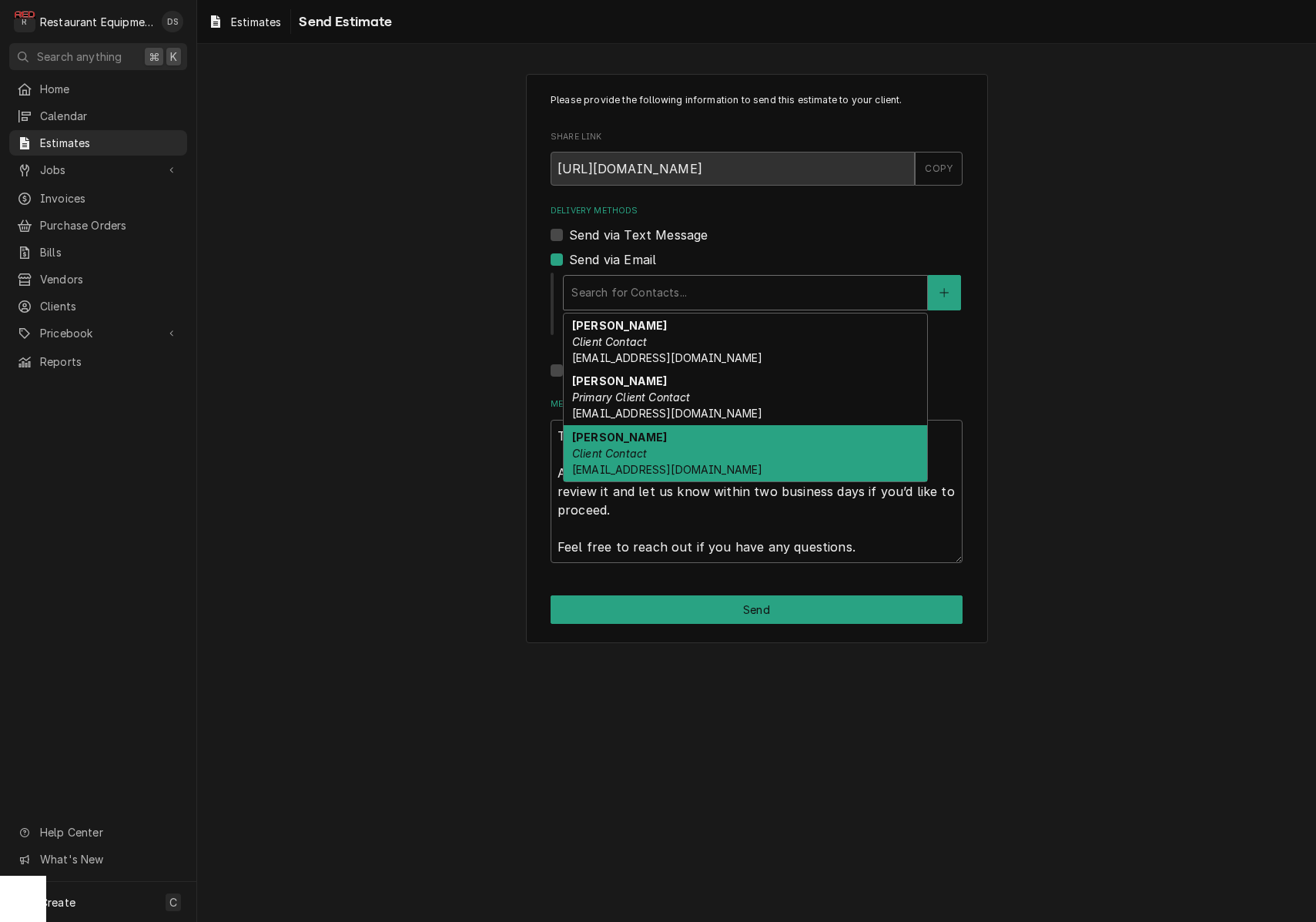
click at [646, 434] on div "Terry Perkins Client Contact tperkins@gomart.com" at bounding box center [745, 453] width 363 height 56
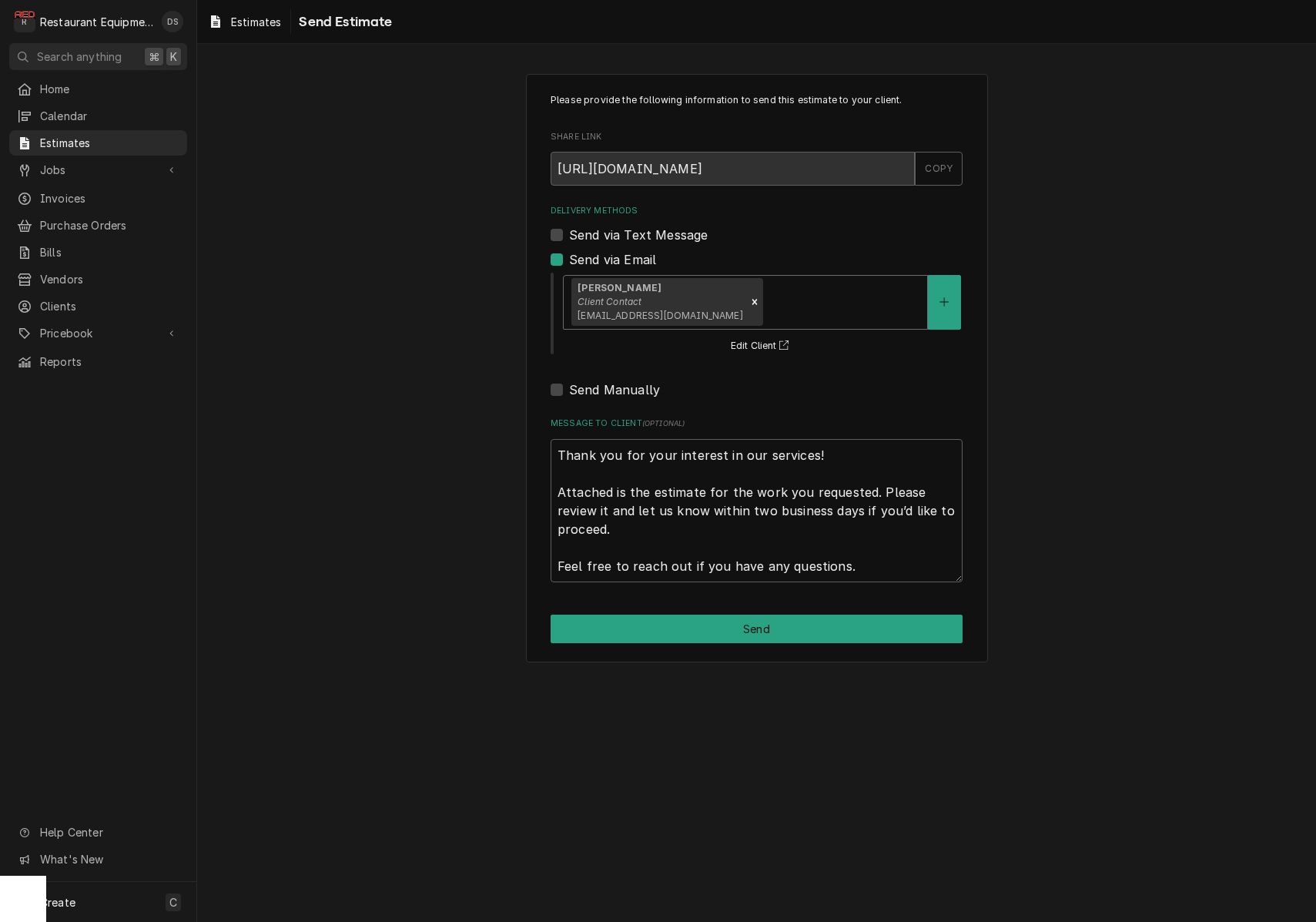
click at [743, 614] on button "Send" at bounding box center [756, 628] width 412 height 29
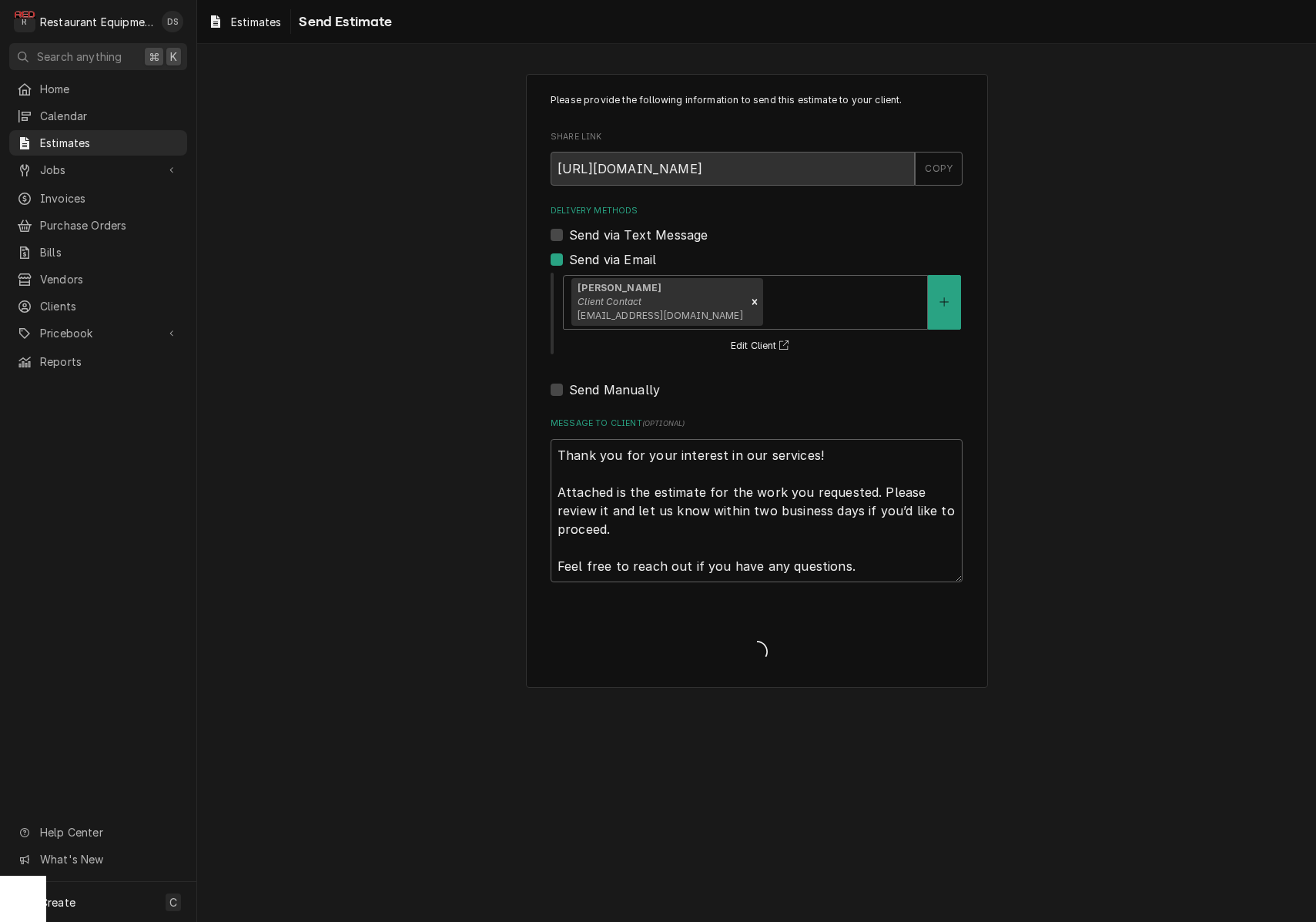
type textarea "x"
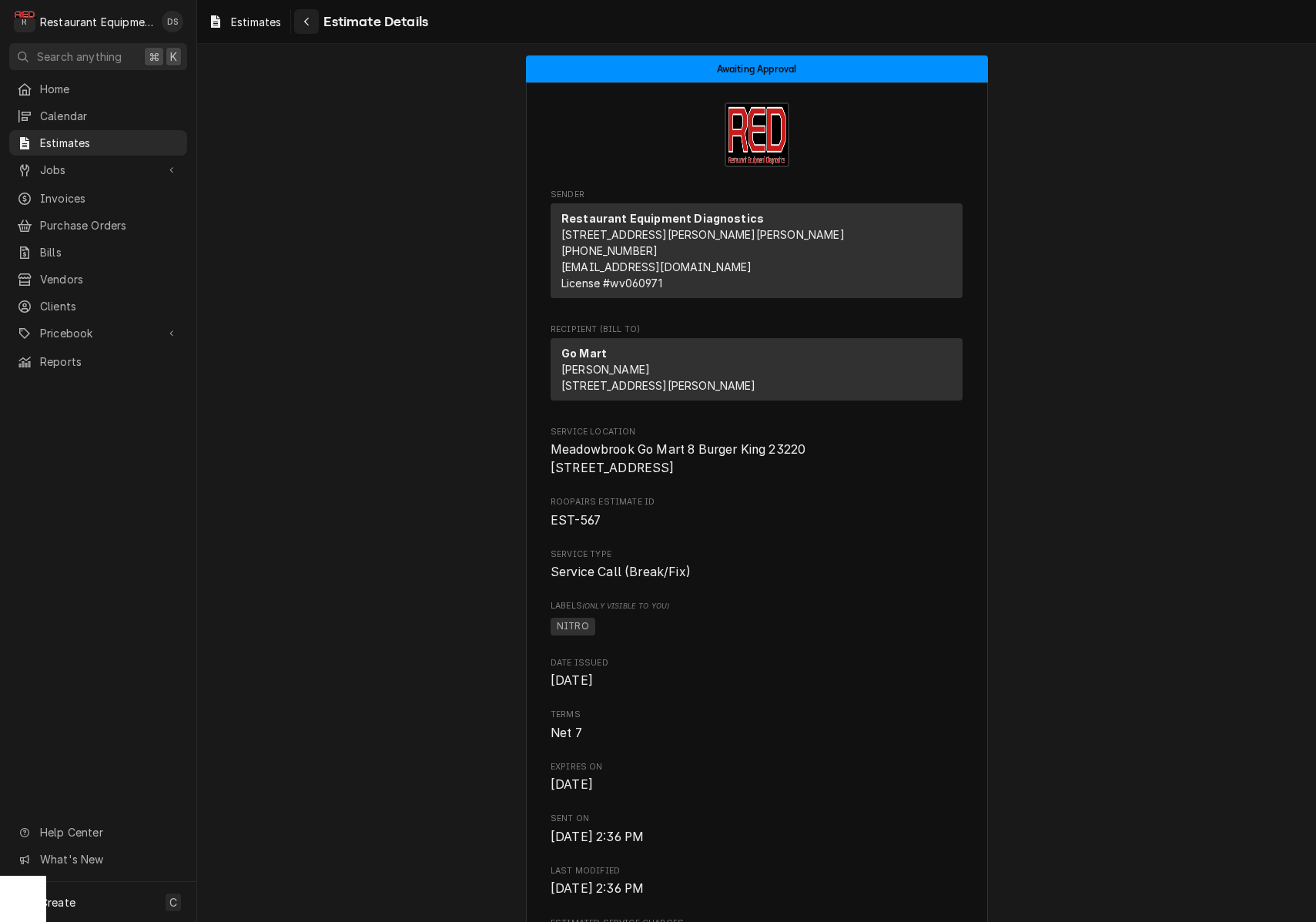
click at [310, 26] on icon "Navigate back" at bounding box center [306, 22] width 7 height 11
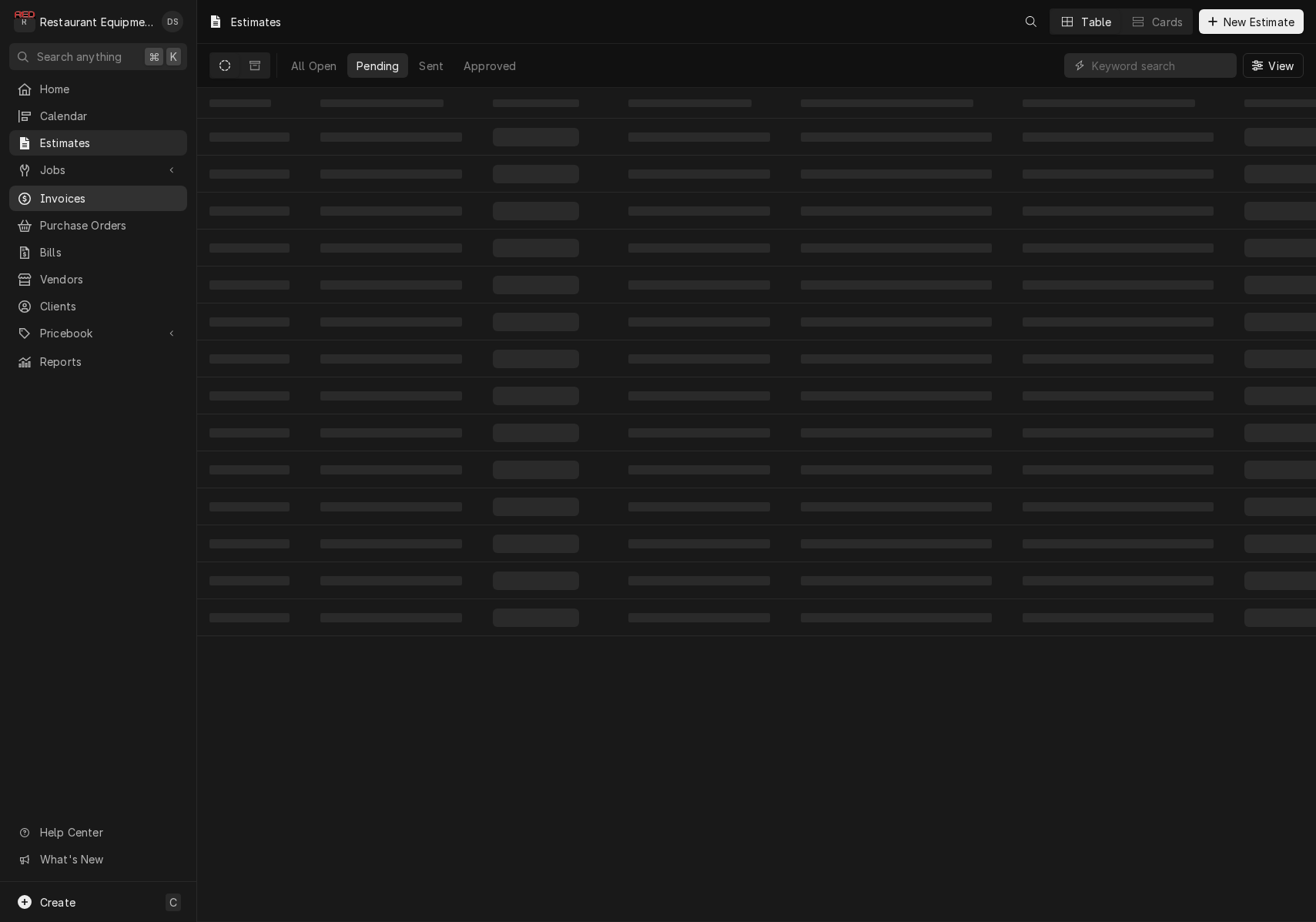
click at [74, 190] on span "Invoices" at bounding box center [109, 198] width 140 height 16
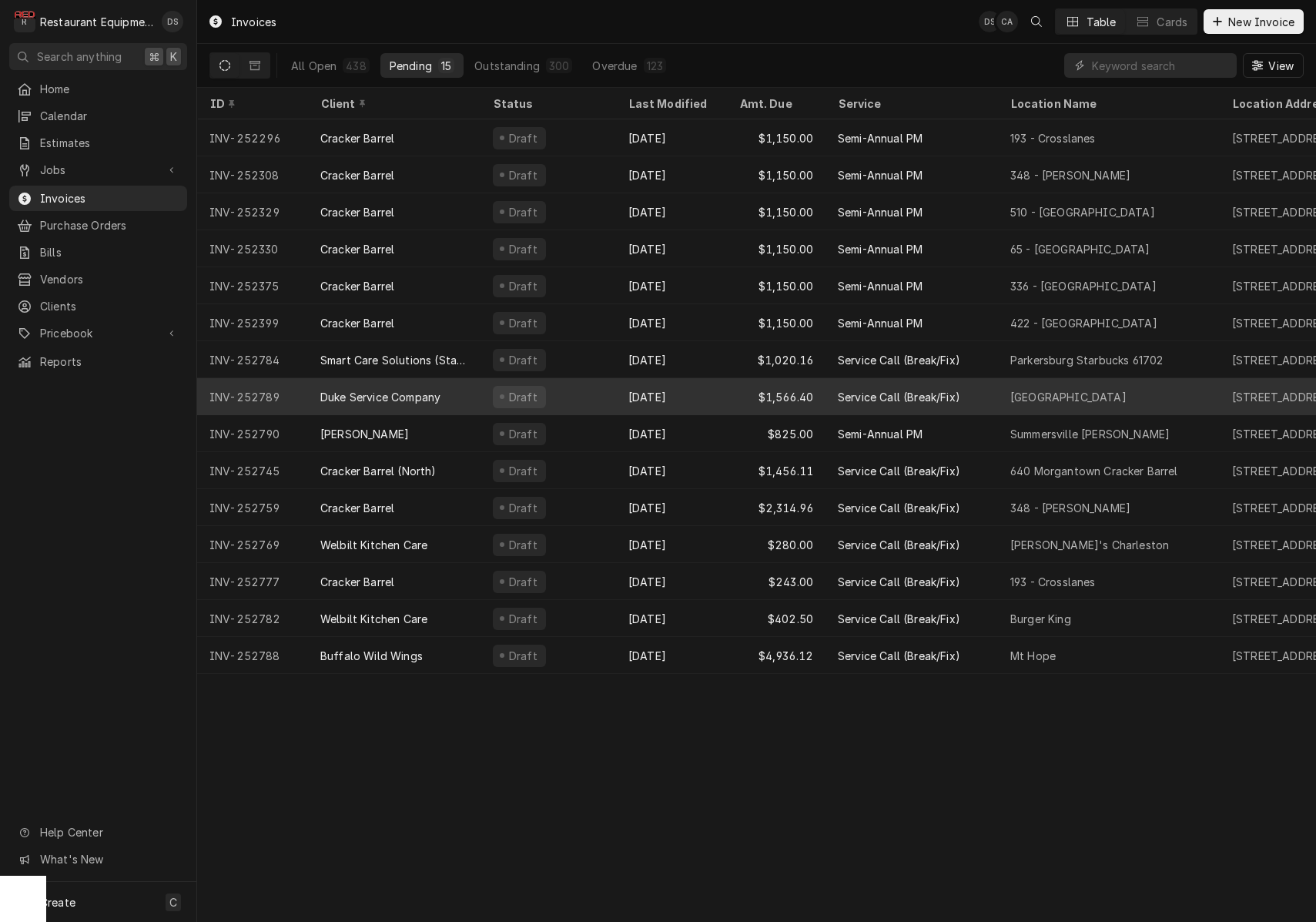
click at [582, 397] on div "Draft" at bounding box center [548, 396] width 136 height 37
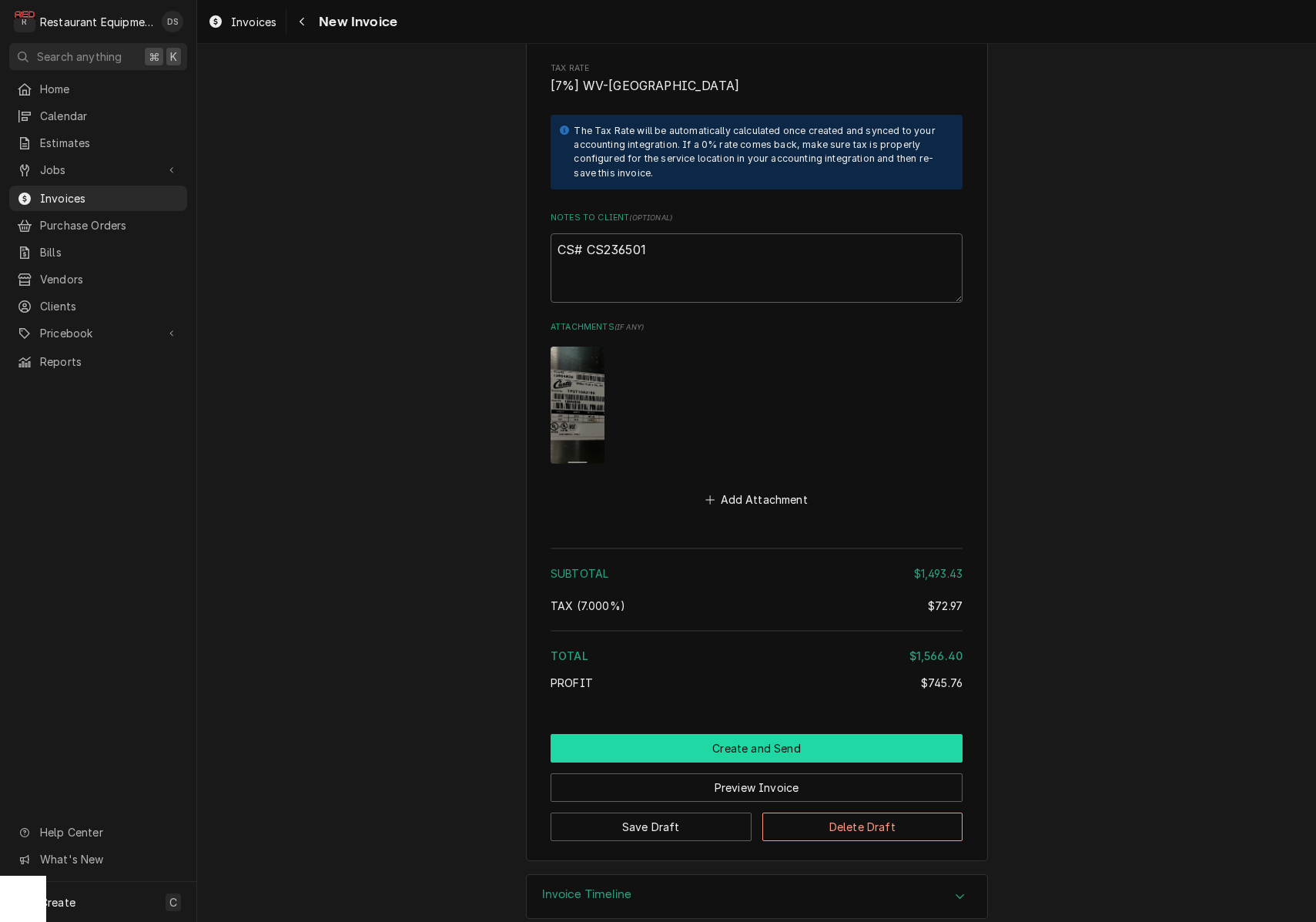
click at [759, 734] on button "Create and Send" at bounding box center [756, 748] width 412 height 29
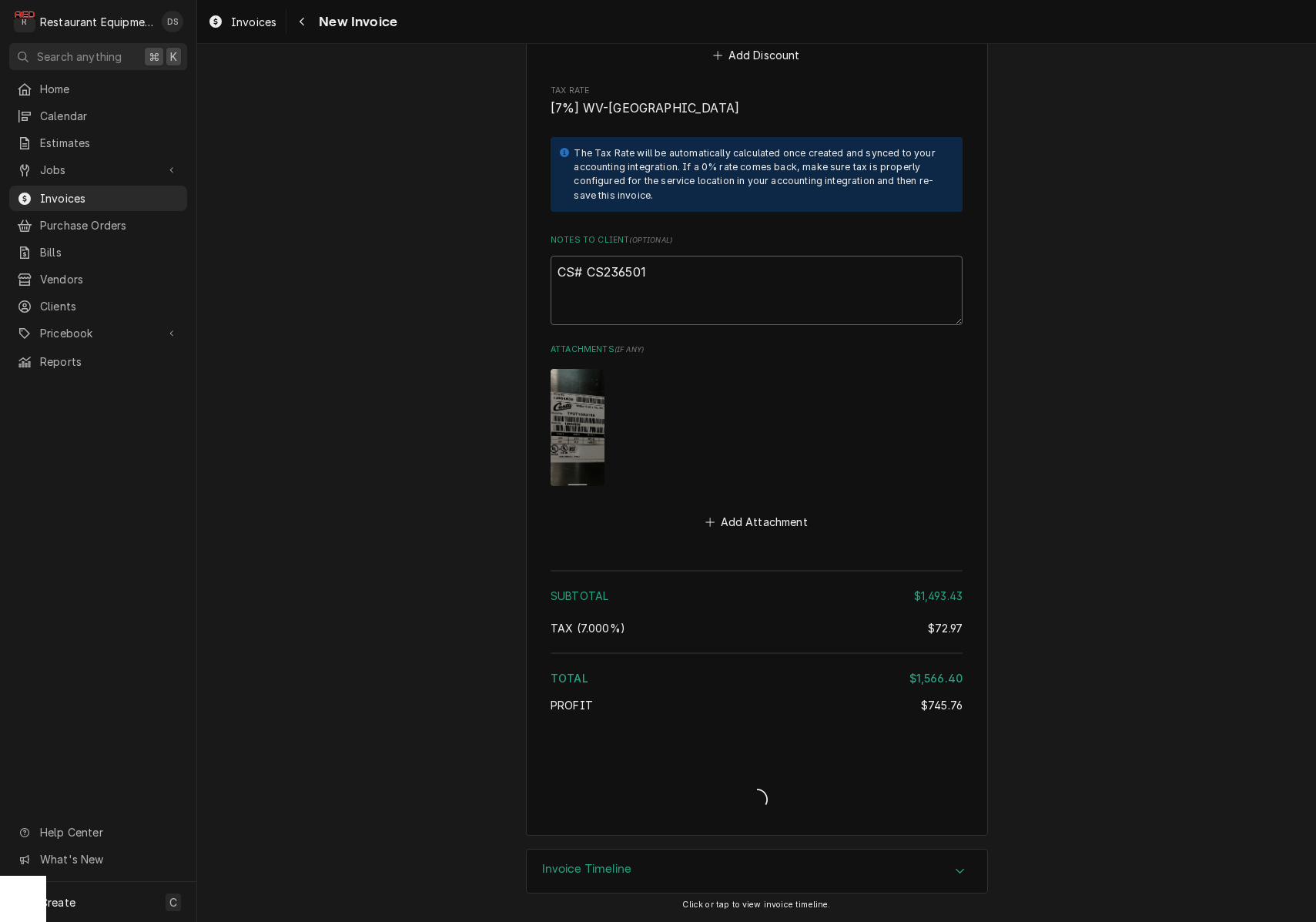
type textarea "x"
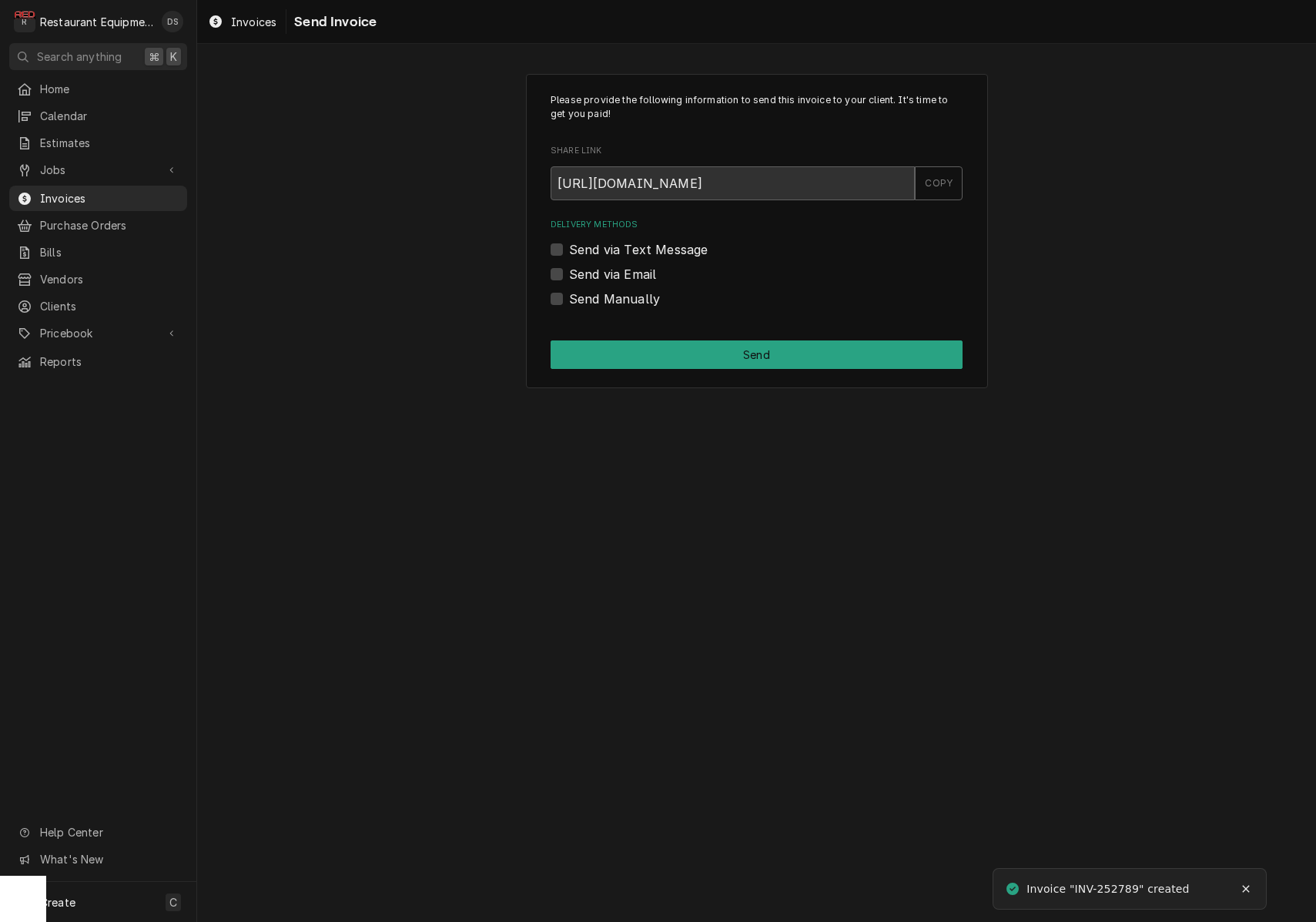
click at [569, 272] on label "Send via Email" at bounding box center [613, 274] width 87 height 19
click at [569, 272] on input "Send via Email" at bounding box center [775, 281] width 412 height 34
checkbox input "true"
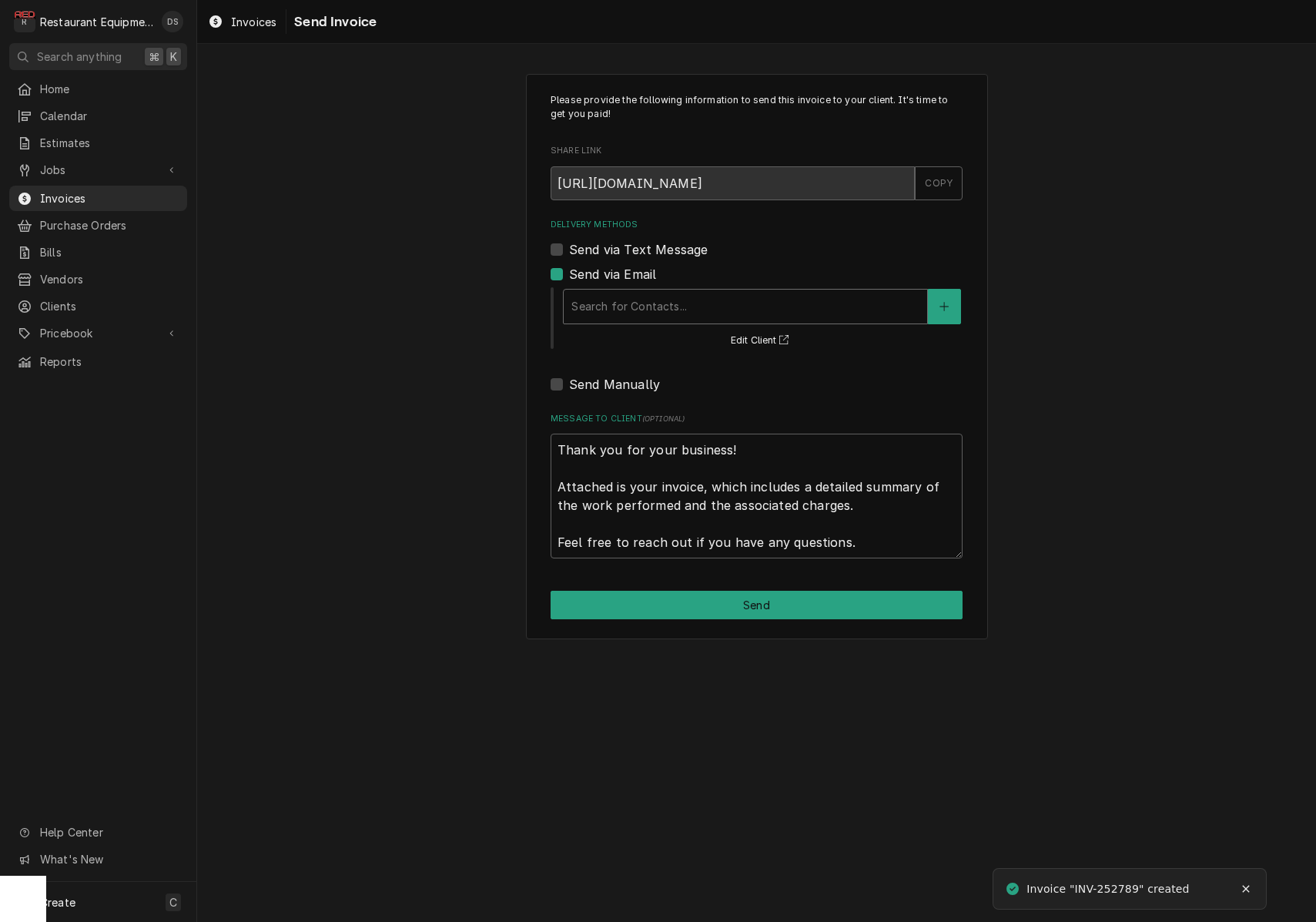
click at [662, 296] on div "Delivery Methods" at bounding box center [745, 306] width 348 height 28
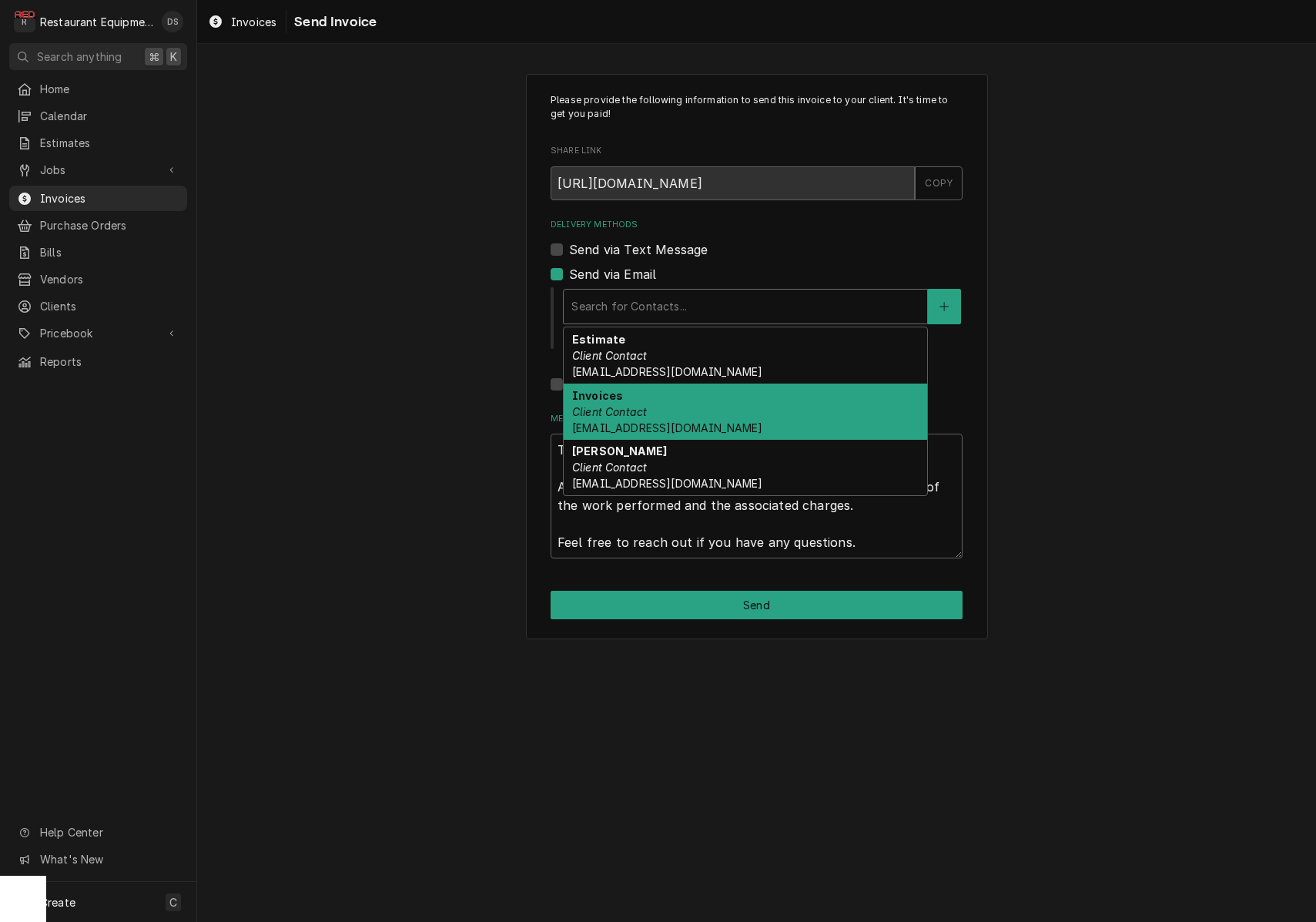
drag, startPoint x: 681, startPoint y: 415, endPoint x: 741, endPoint y: 373, distance: 73.2
click at [681, 415] on div "Invoices Client Contact [EMAIL_ADDRESS][DOMAIN_NAME]" at bounding box center [745, 412] width 363 height 56
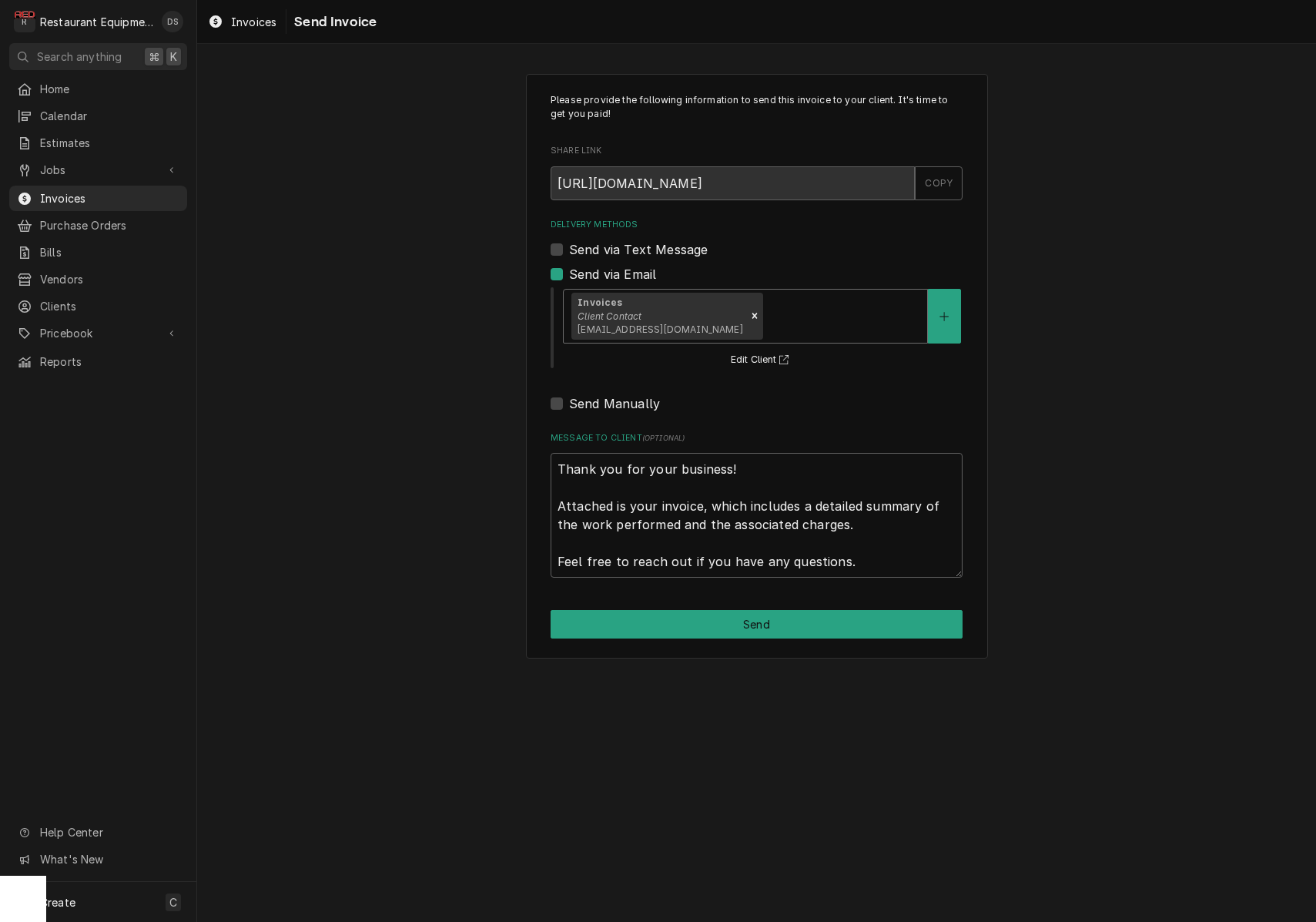
drag, startPoint x: 795, startPoint y: 321, endPoint x: 794, endPoint y: 341, distance: 20.0
click at [795, 322] on div "Delivery Methods" at bounding box center [843, 316] width 154 height 28
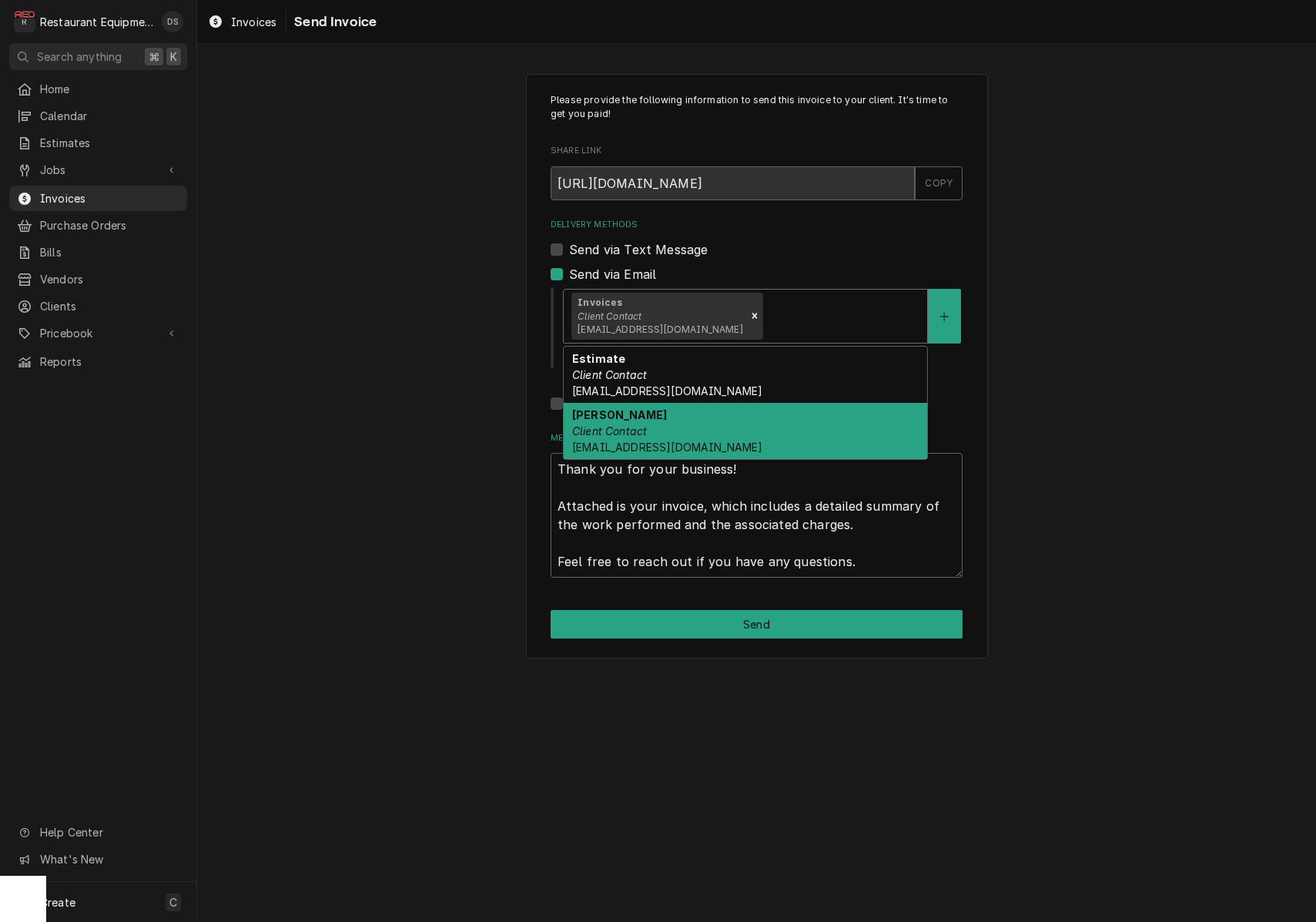
click at [742, 425] on div "[PERSON_NAME] Client Contact [EMAIL_ADDRESS][DOMAIN_NAME]" at bounding box center [745, 431] width 363 height 56
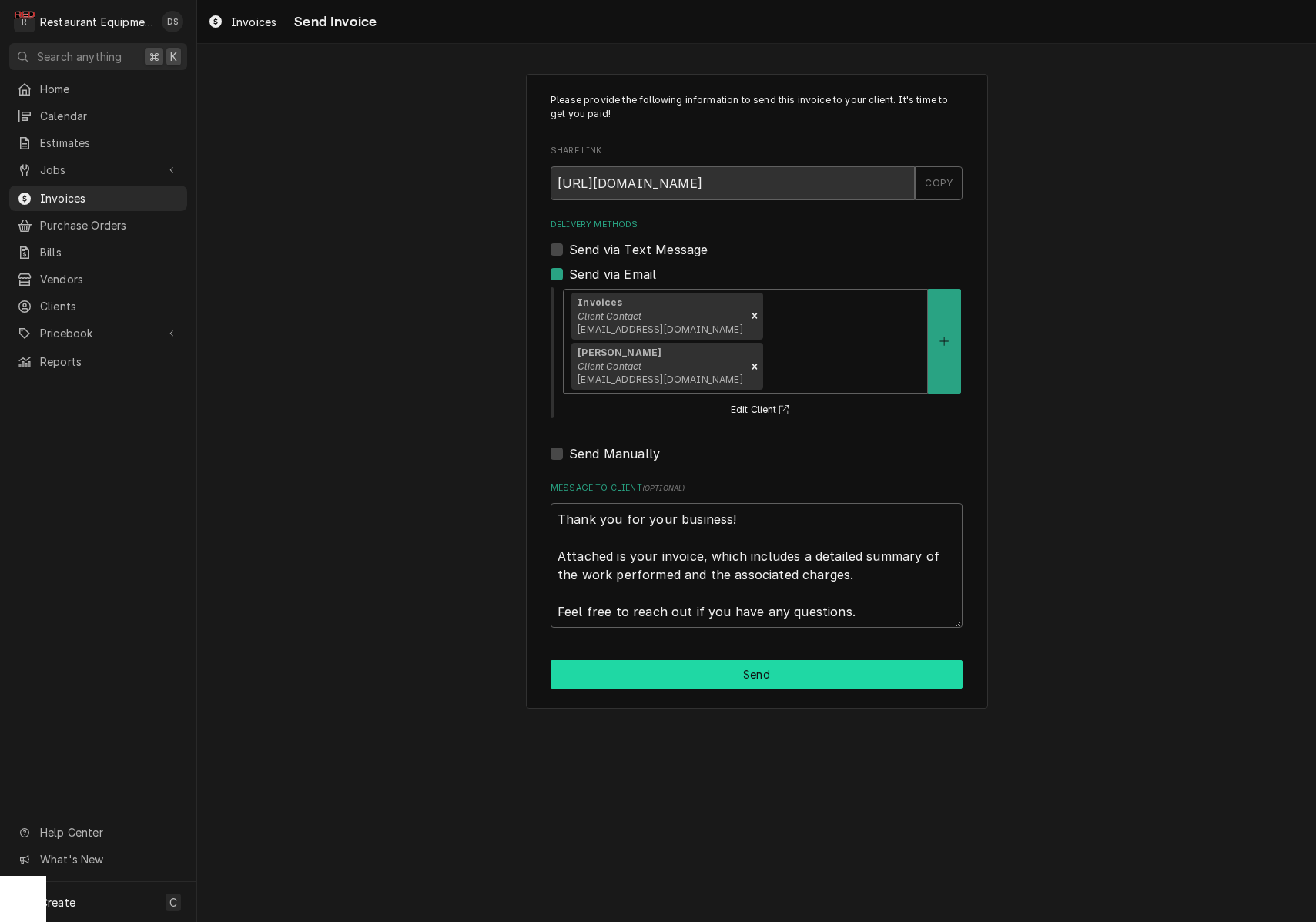
click at [777, 660] on button "Send" at bounding box center [756, 674] width 412 height 29
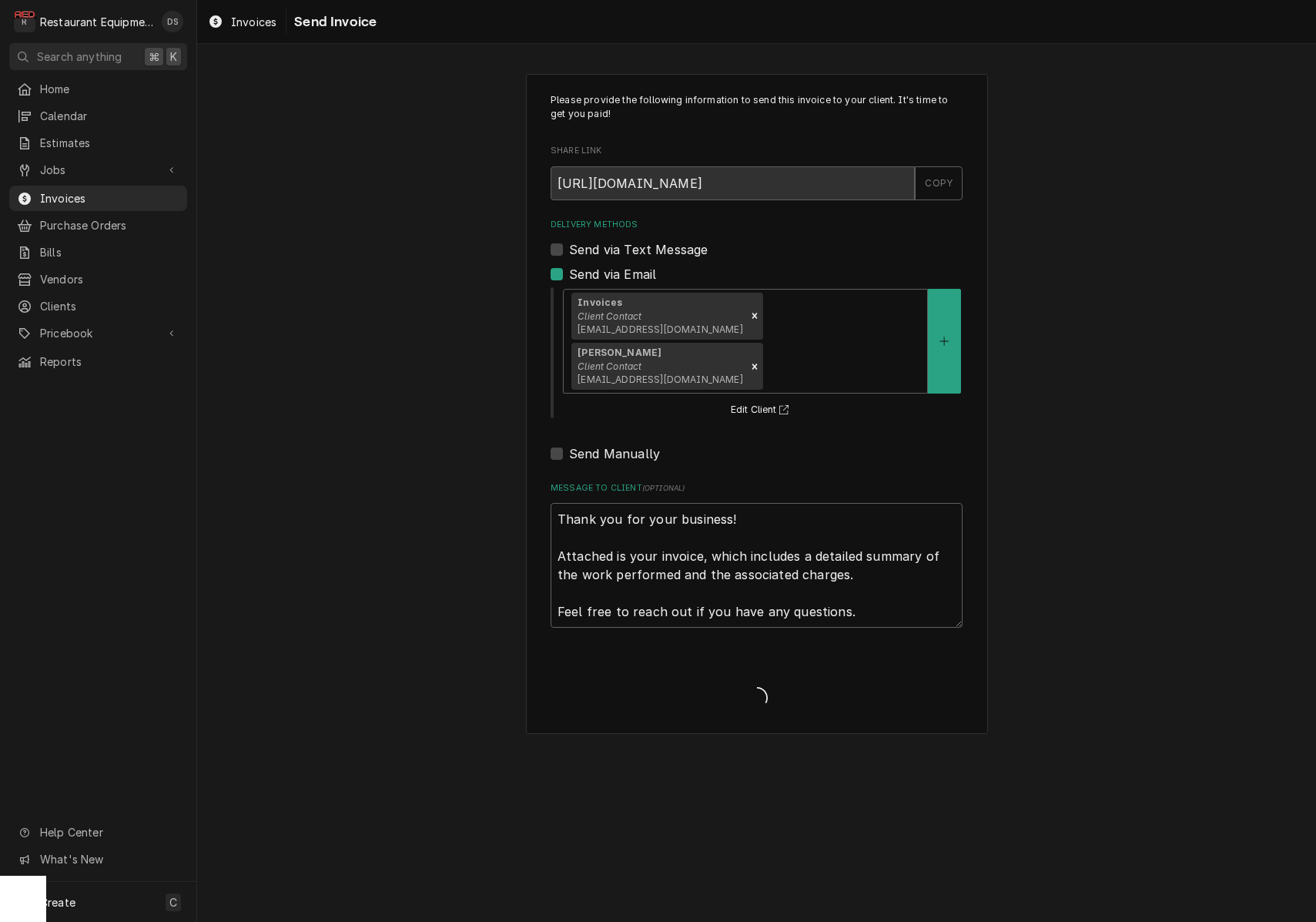
type textarea "x"
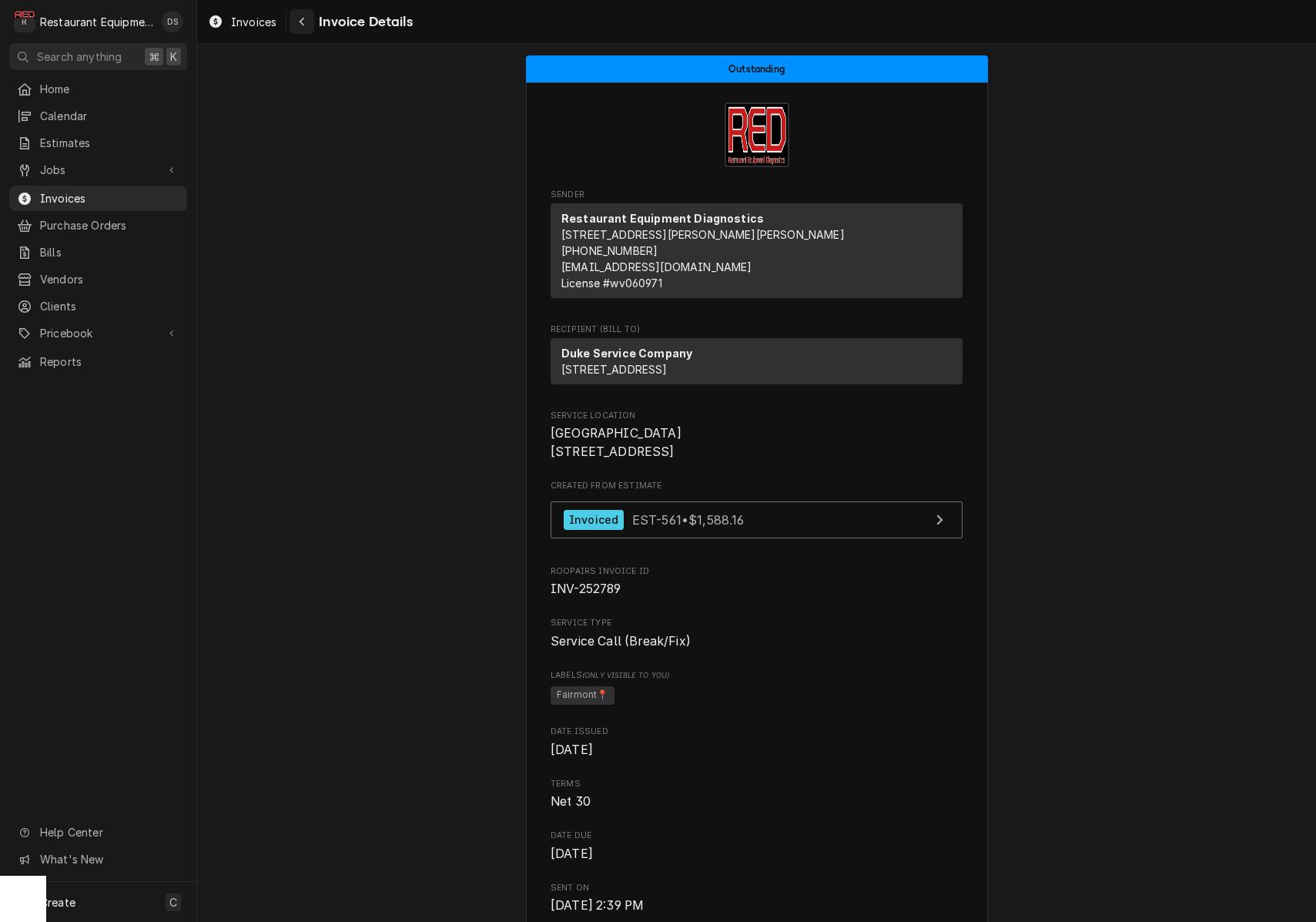
click at [307, 28] on div "Navigate back" at bounding box center [302, 22] width 16 height 16
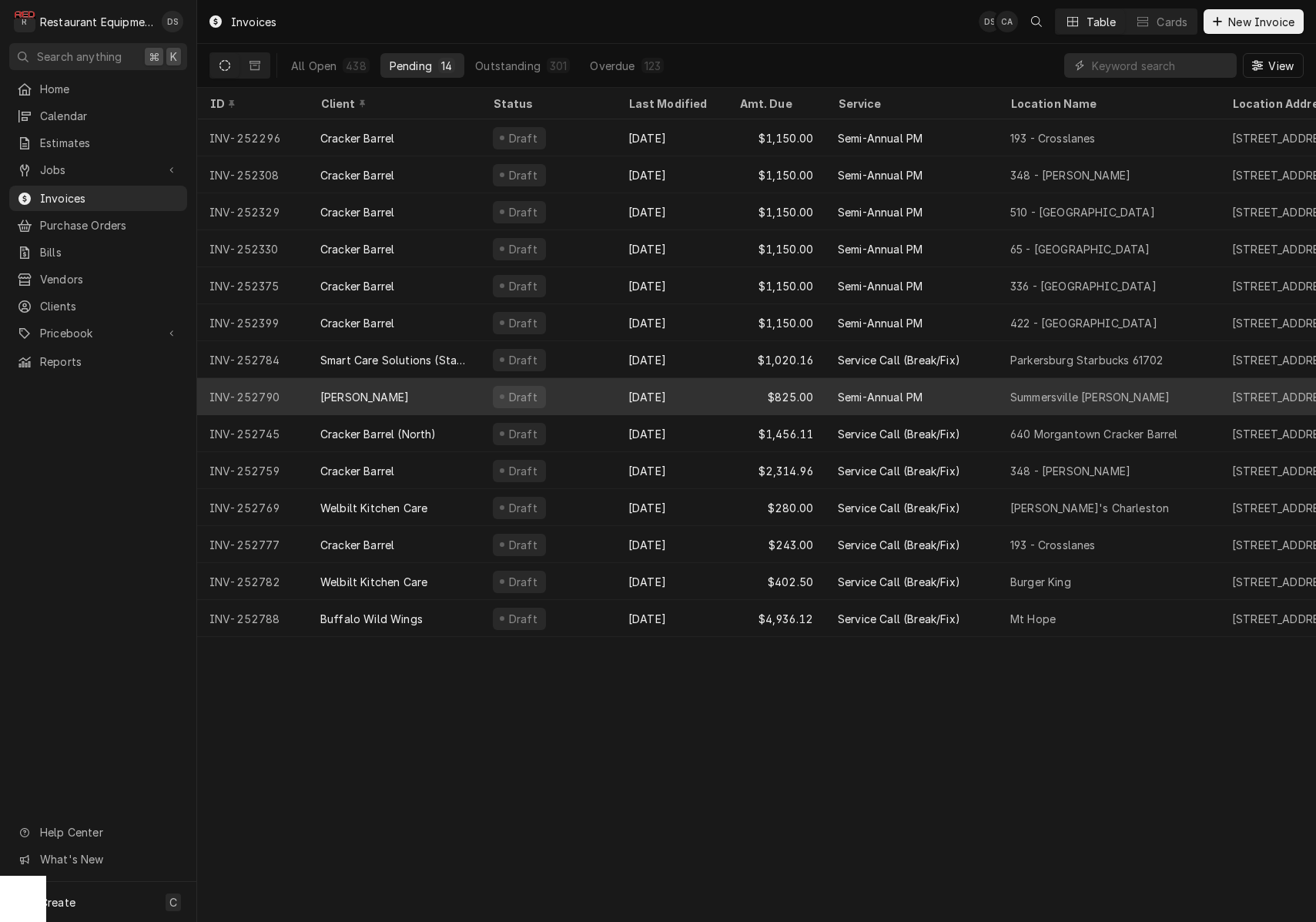
click at [578, 397] on div "Draft" at bounding box center [548, 396] width 136 height 37
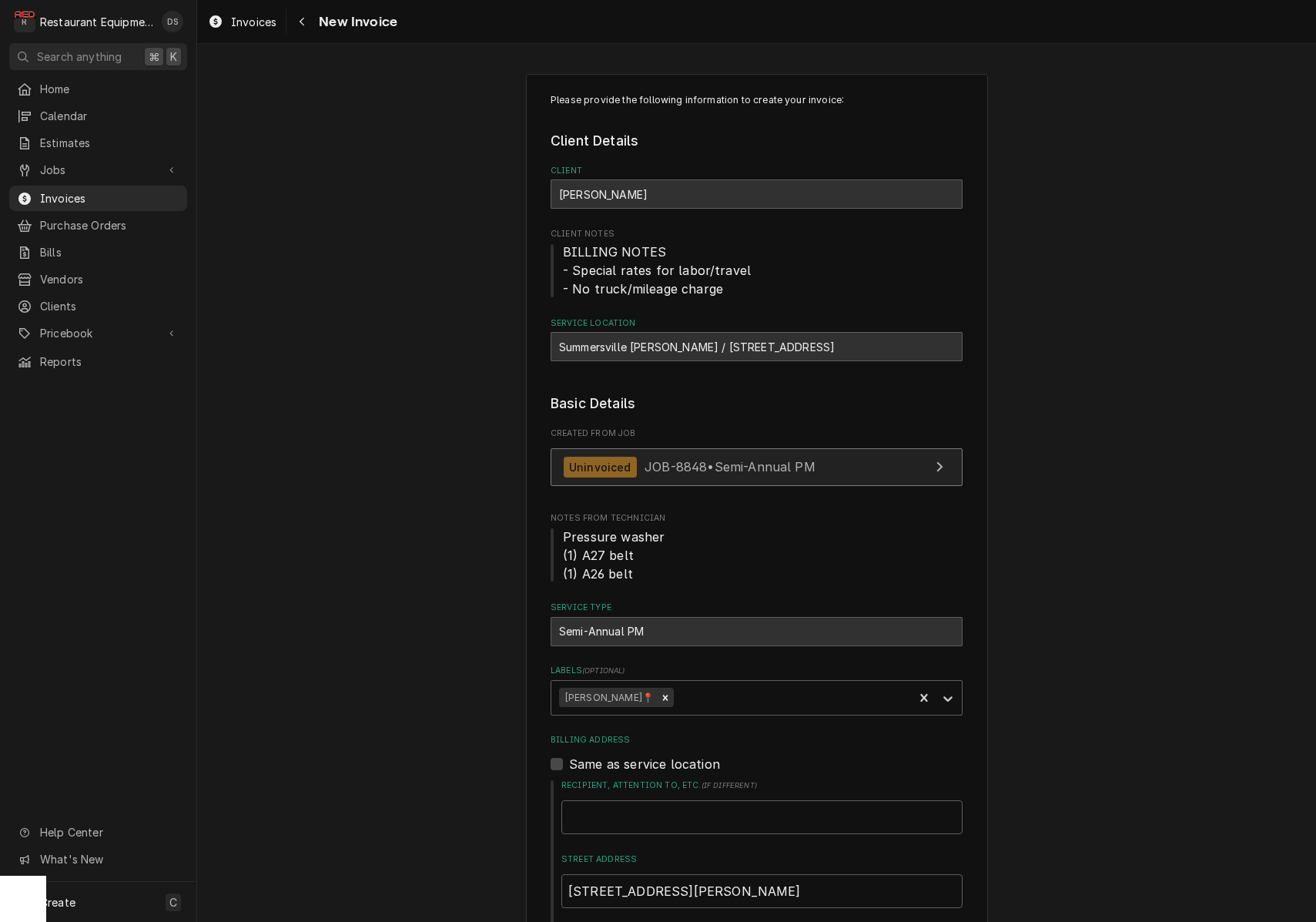
click at [815, 461] on span "JOB-8848 • Semi-Annual PM" at bounding box center [730, 467] width 171 height 16
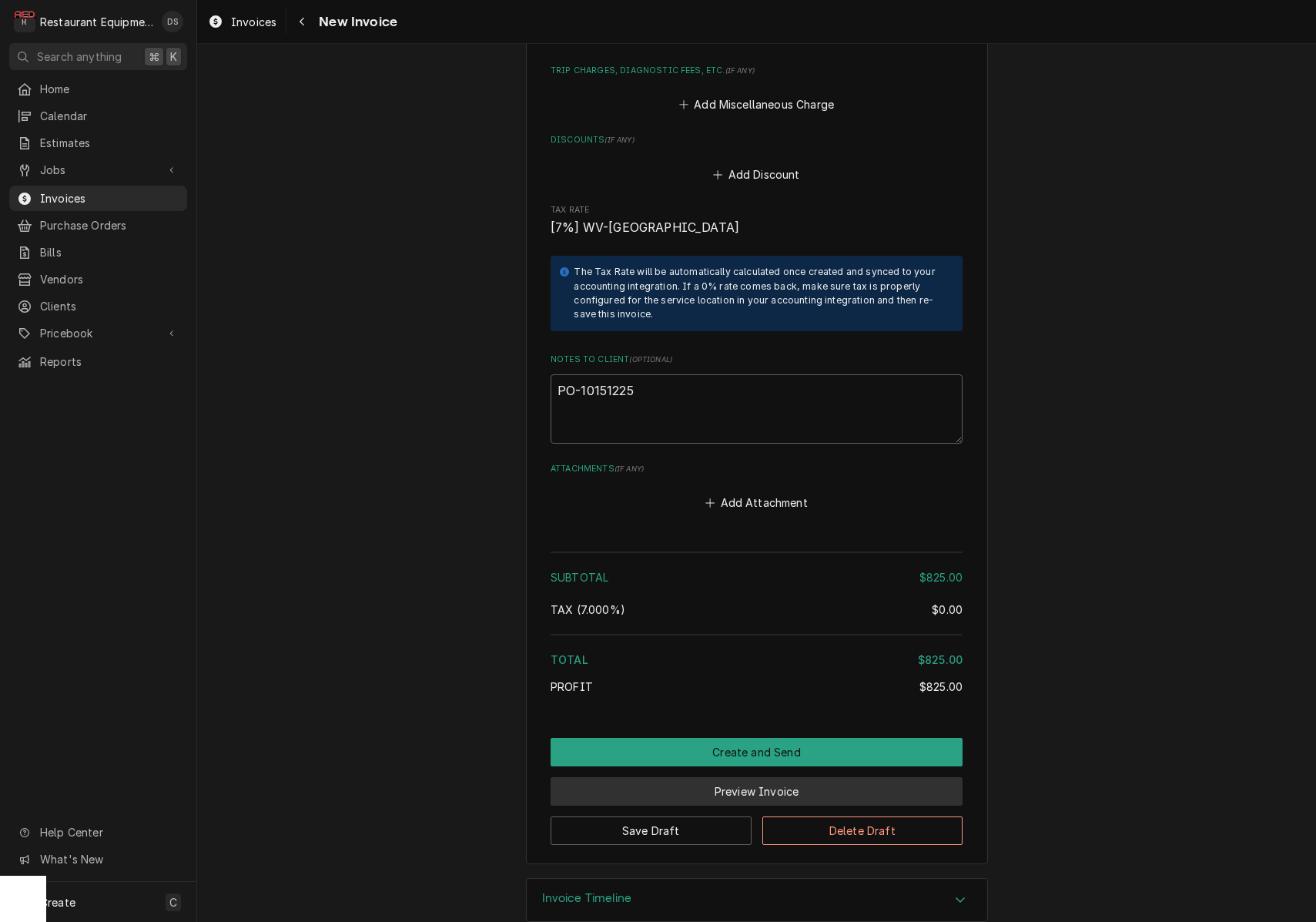
click at [745, 777] on button "Preview Invoice" at bounding box center [756, 791] width 412 height 29
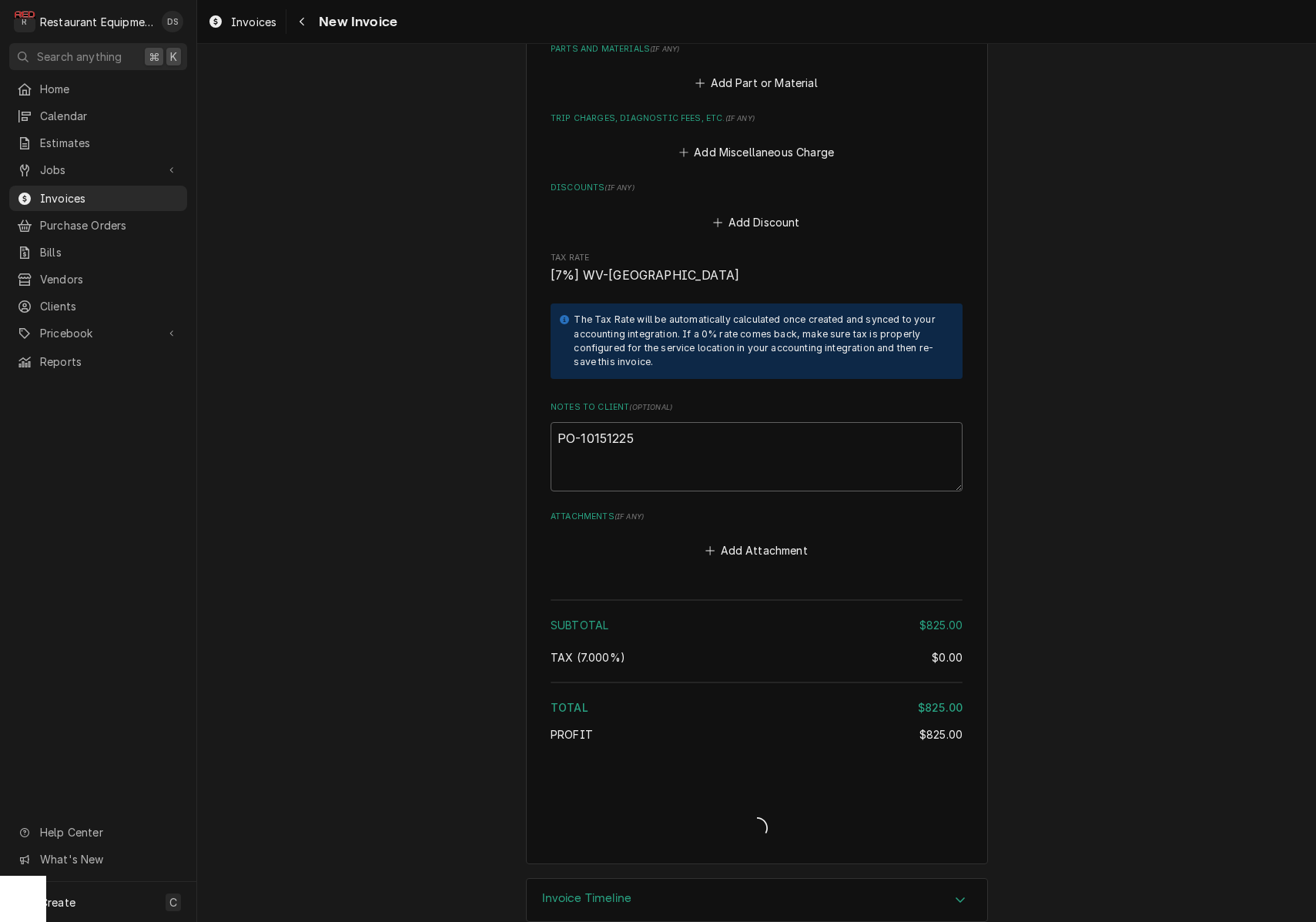
type textarea "x"
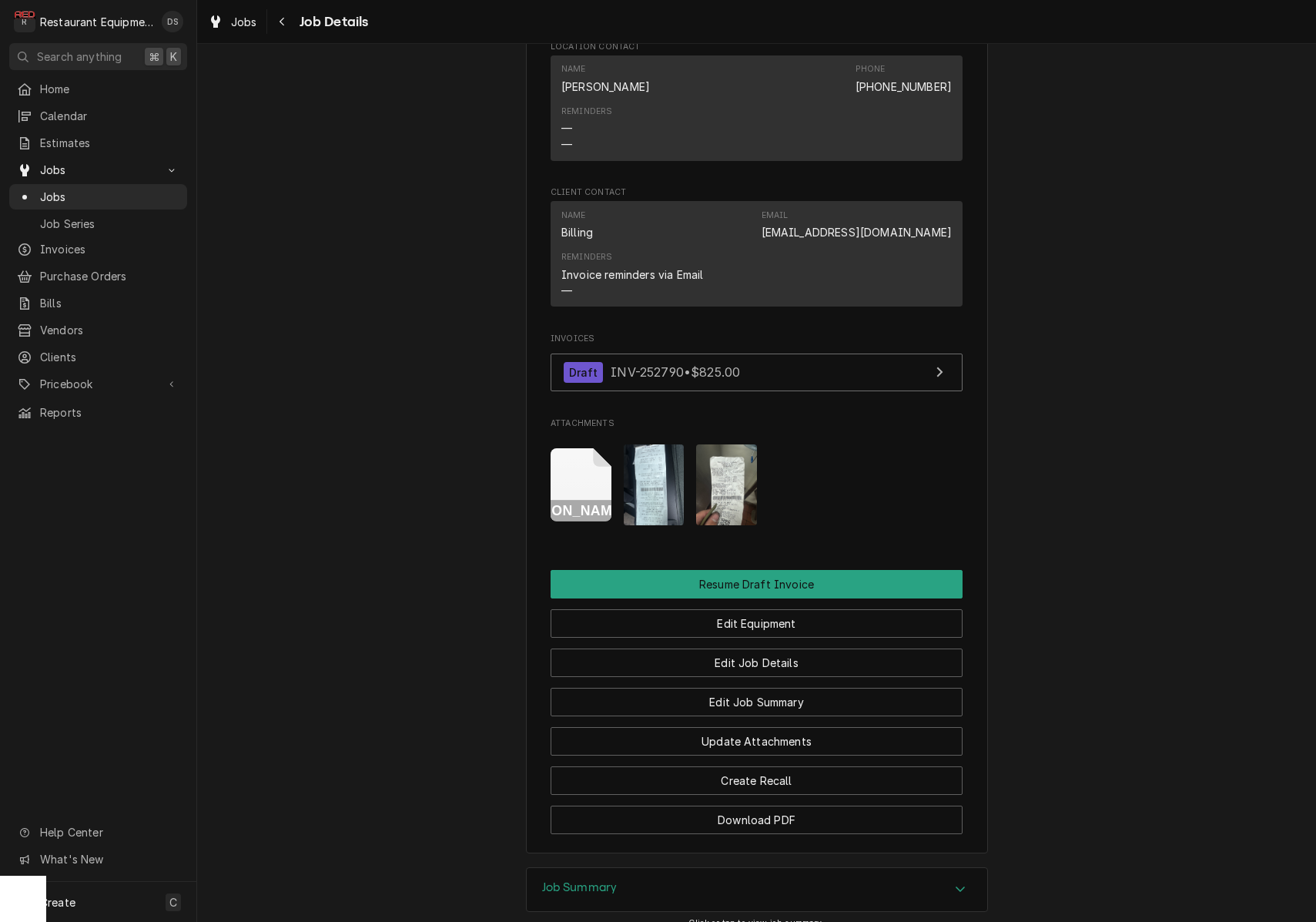
scroll to position [1253, 0]
click at [596, 465] on icon "Attachments" at bounding box center [581, 483] width 61 height 73
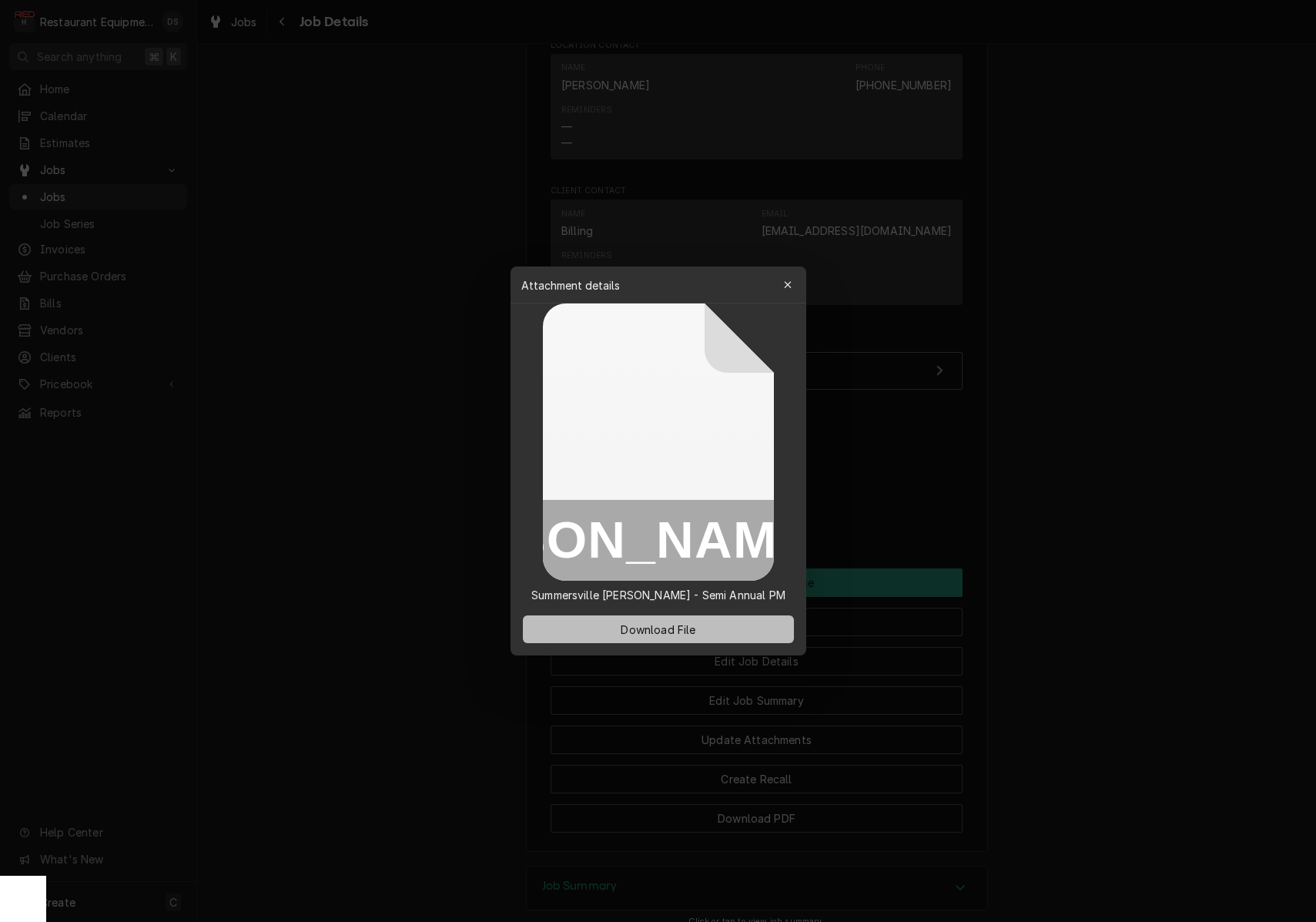
click at [695, 629] on span "Download File" at bounding box center [658, 629] width 81 height 16
click at [787, 283] on icon "button" at bounding box center [787, 285] width 9 height 11
click at [787, 283] on div "Reminders Invoice reminders via Email —" at bounding box center [756, 273] width 391 height 58
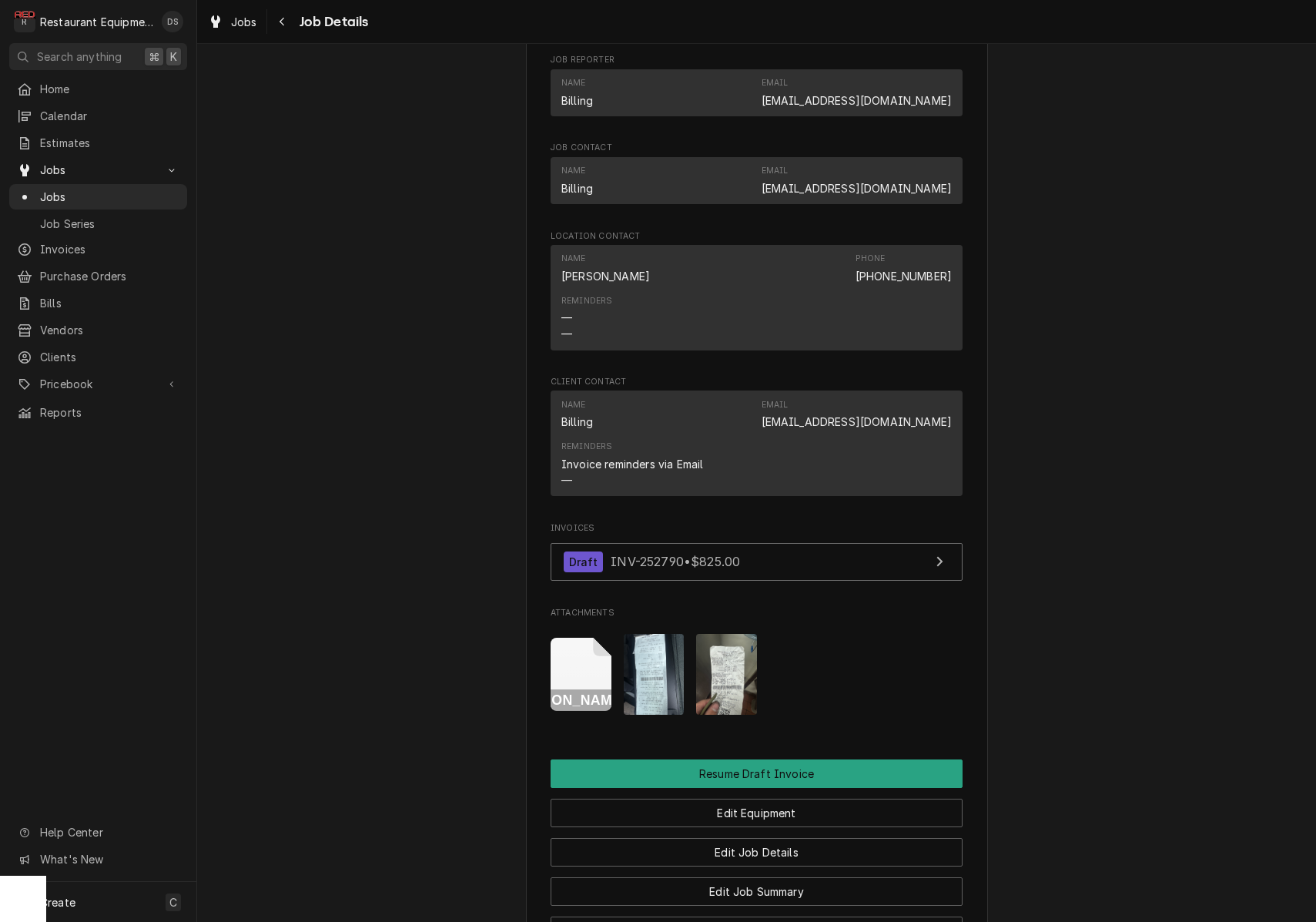
scroll to position [1054, 0]
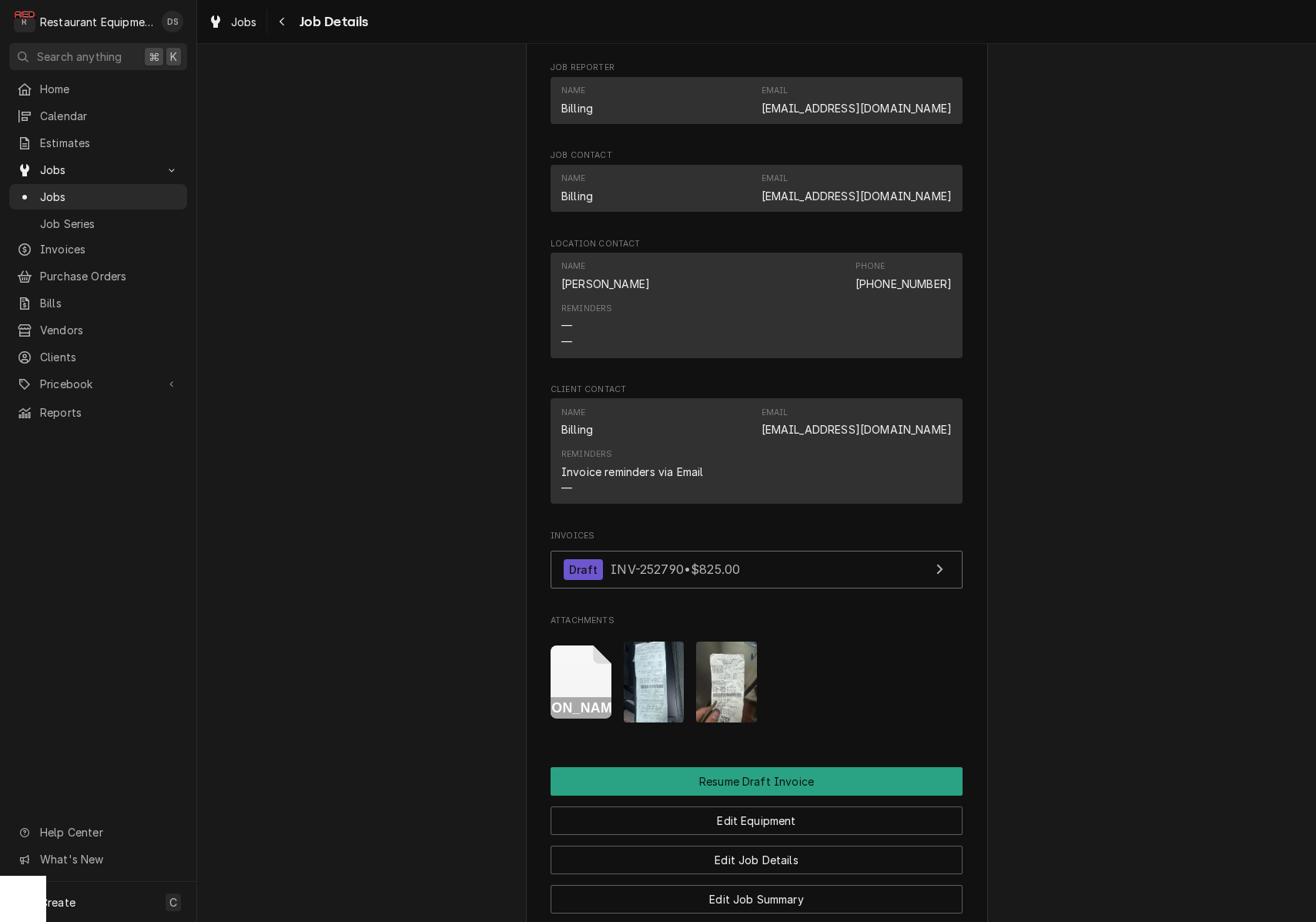
click at [580, 662] on icon "Attachments" at bounding box center [581, 682] width 61 height 73
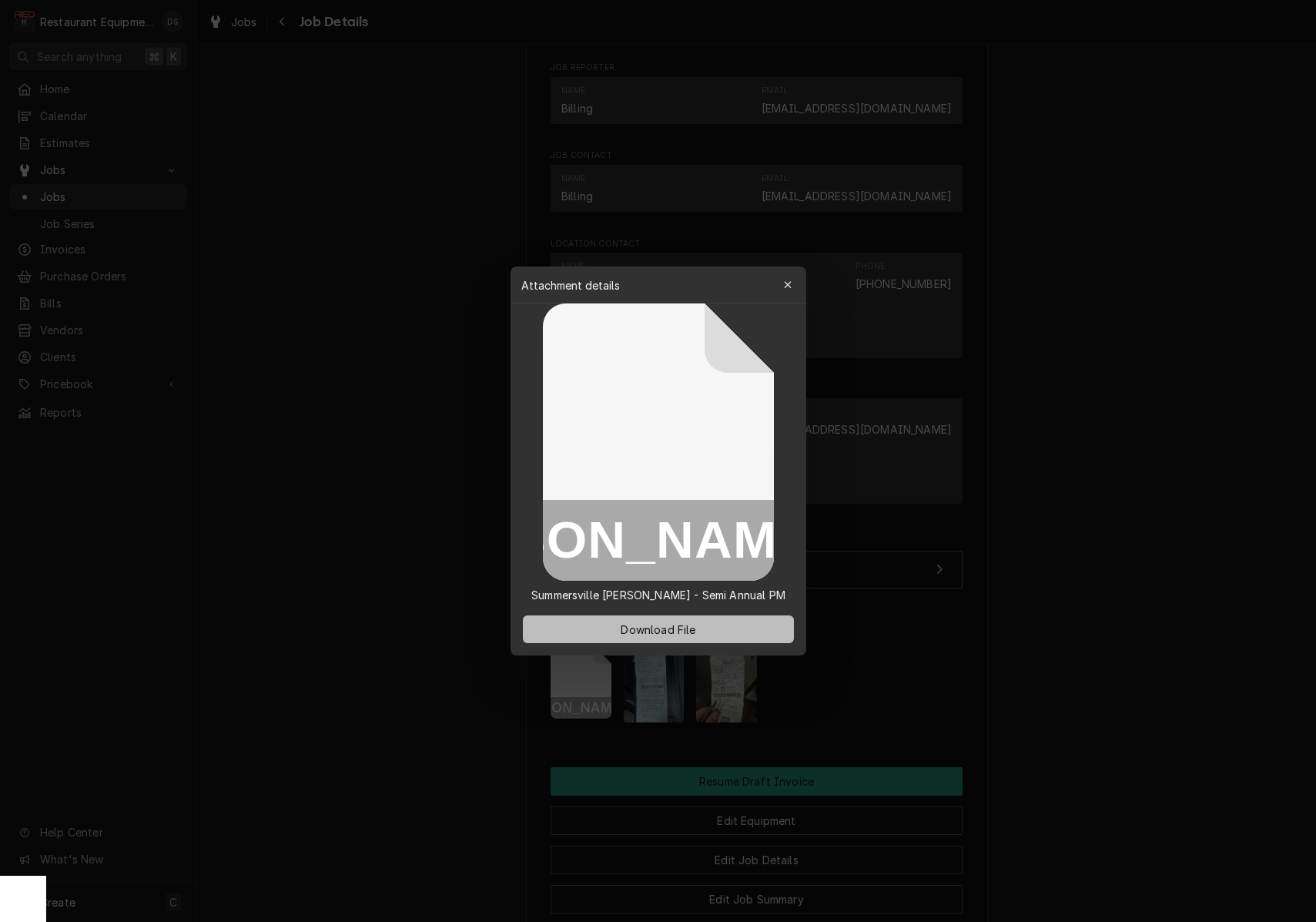
click at [697, 625] on span "Download File" at bounding box center [658, 629] width 81 height 16
click at [1063, 347] on div at bounding box center [658, 461] width 1316 height 922
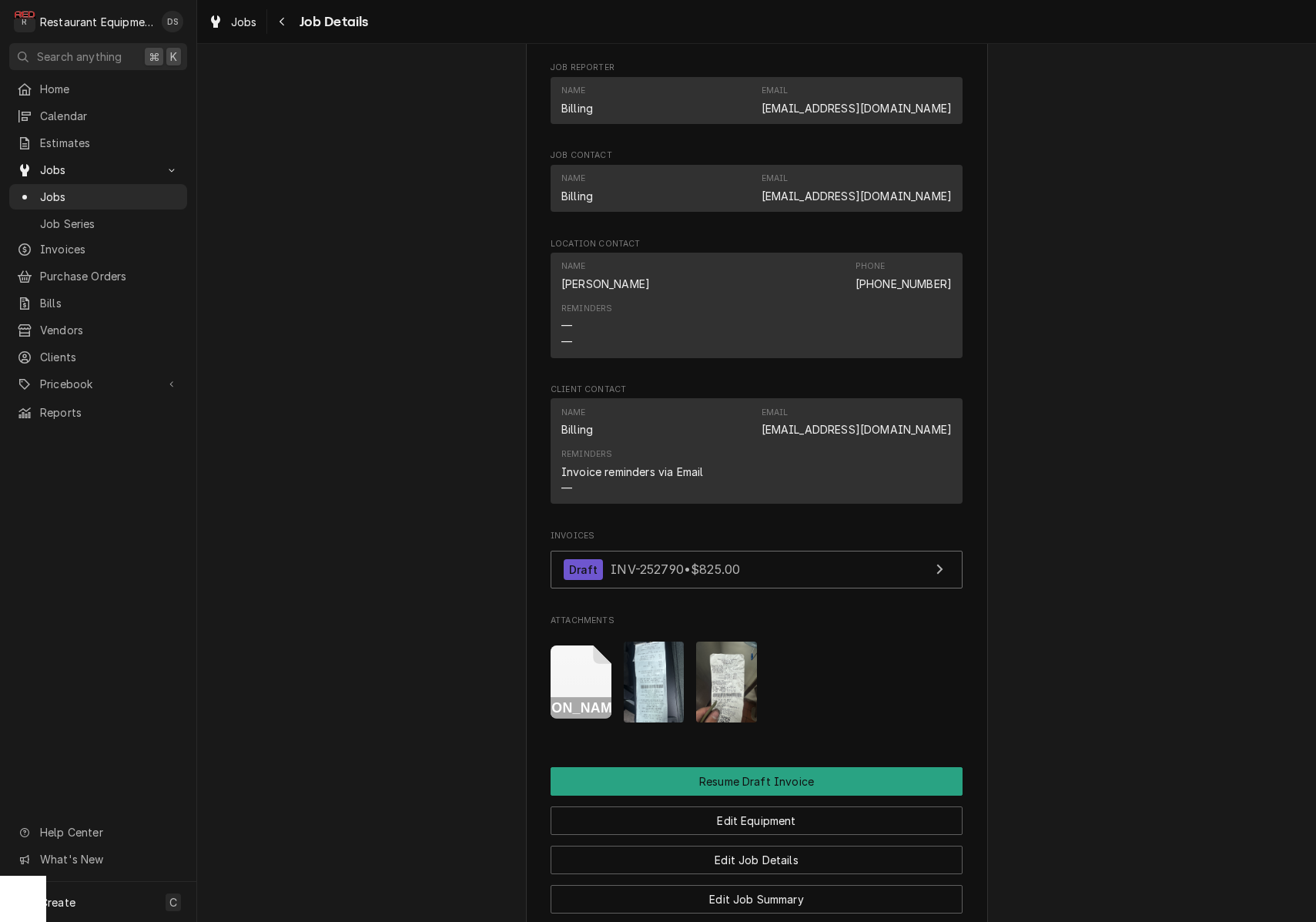
drag, startPoint x: 1059, startPoint y: 336, endPoint x: 995, endPoint y: 295, distance: 76.0
click at [1059, 336] on div "Completed and Uninvoiced Bob Evans Summersville Bob Evans / 110 Merchant Walk, …" at bounding box center [756, 35] width 1119 height 2059
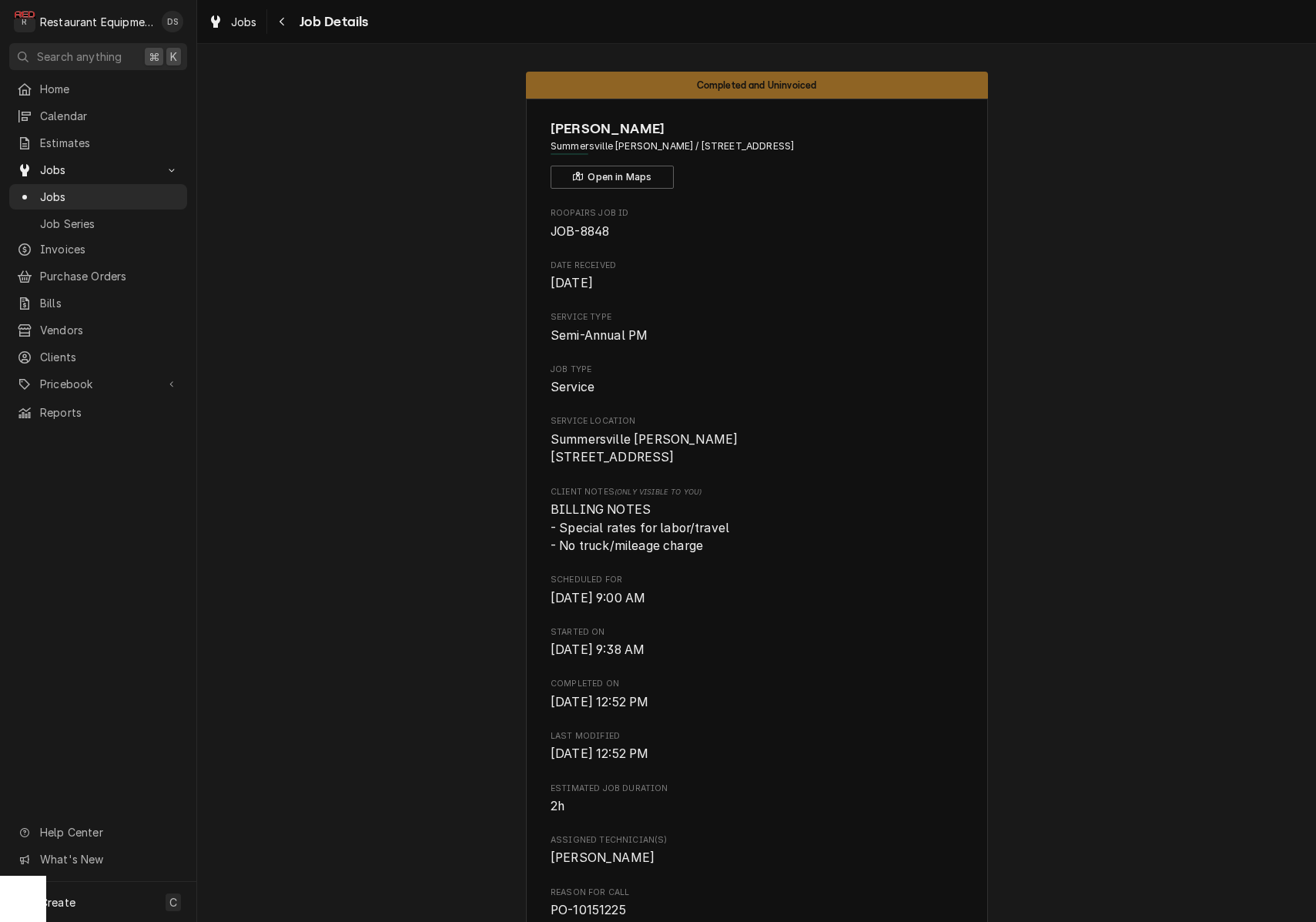
scroll to position [0, 0]
drag, startPoint x: 560, startPoint y: 431, endPoint x: 649, endPoint y: 440, distance: 89.5
copy span "Summersville Bob Evans 110 Merchant Walk"
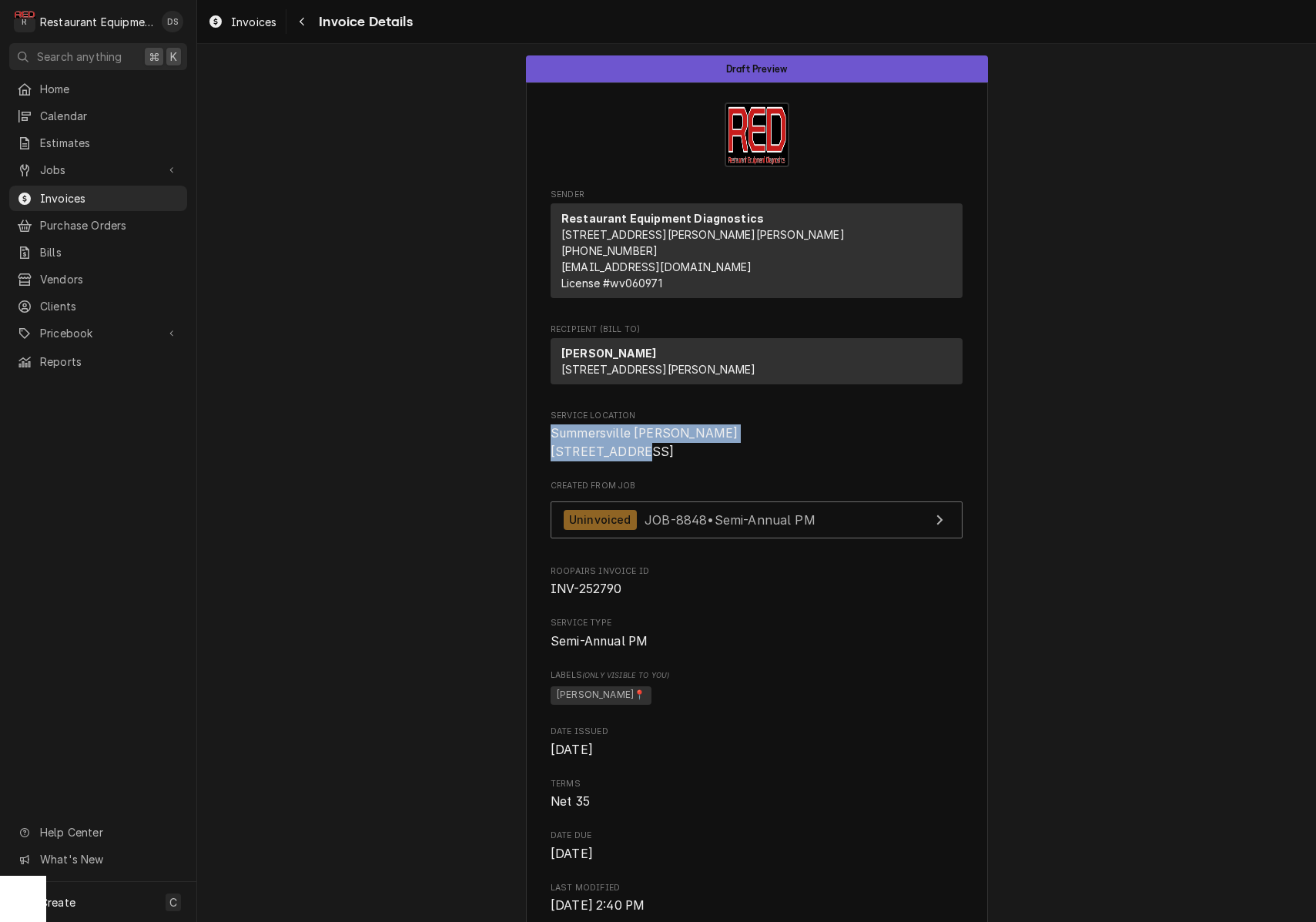
drag, startPoint x: 614, startPoint y: 471, endPoint x: 667, endPoint y: 478, distance: 53.5
click at [709, 461] on span "Summersville Bob Evans 110 Merchant Walk Summersville, WV 26651" at bounding box center [756, 442] width 412 height 36
copy span "Summersville Bob Evans 110 Merchant Walk"
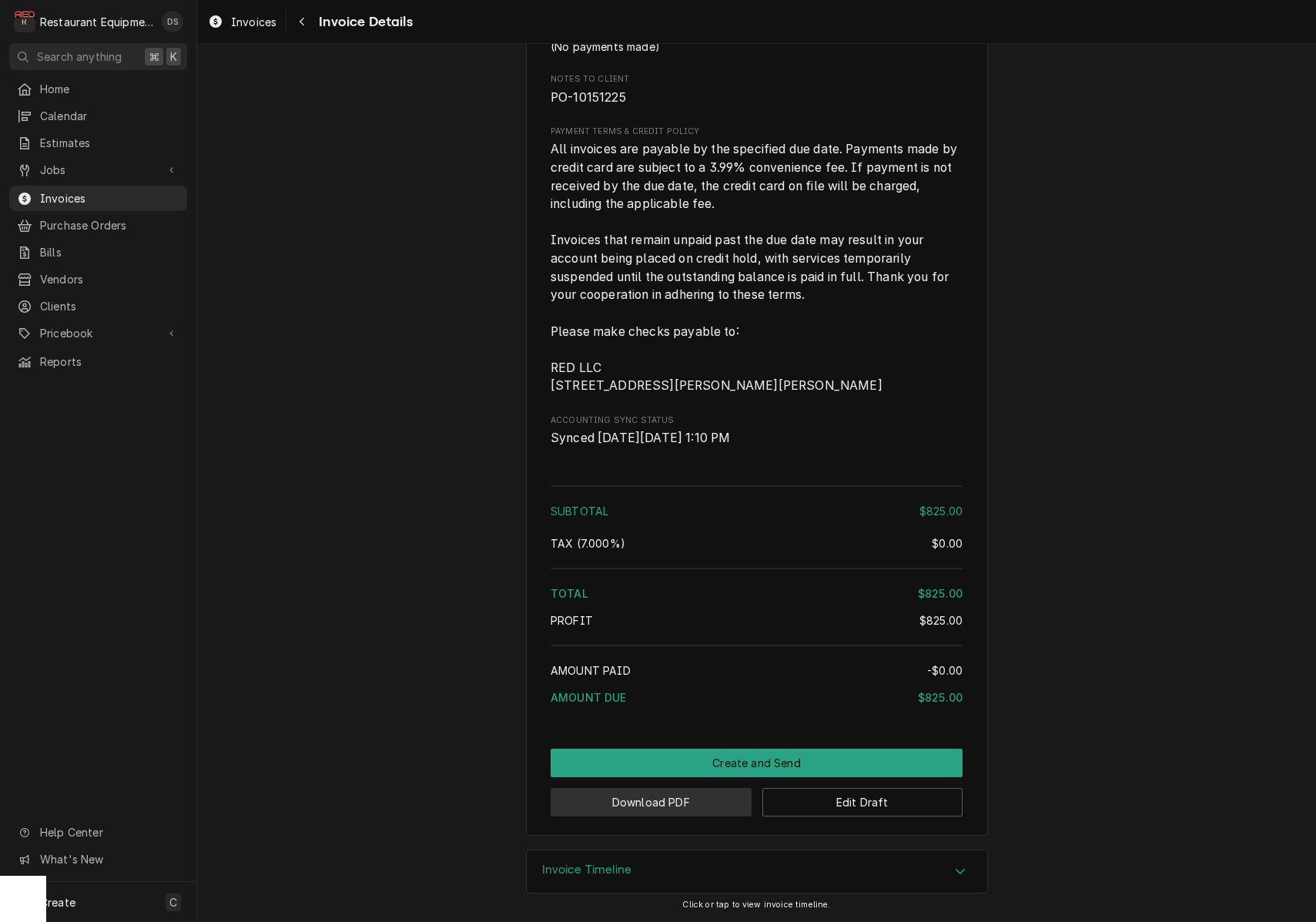
click at [647, 800] on button "Download PDF" at bounding box center [651, 802] width 201 height 29
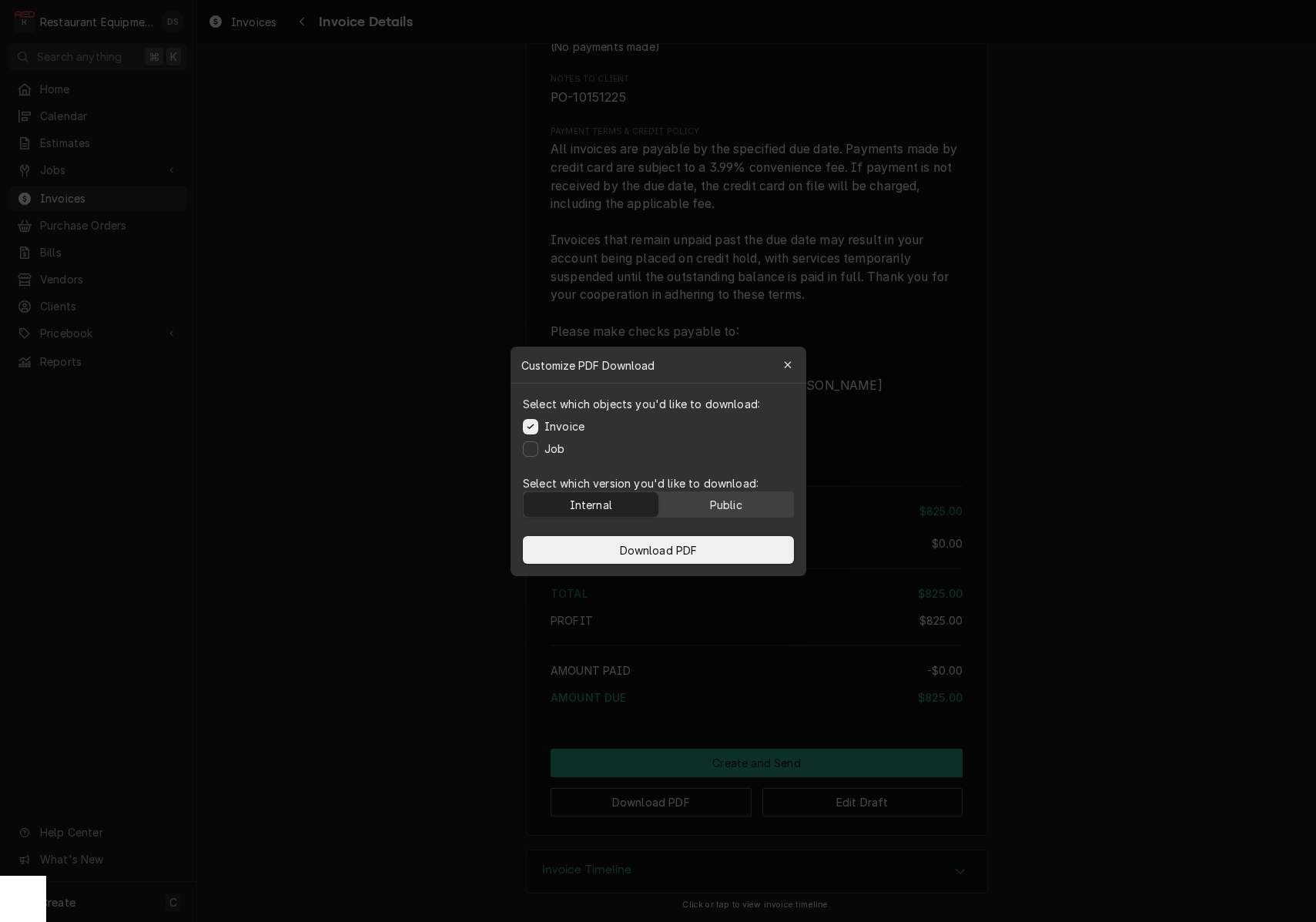
click at [715, 502] on div "Public" at bounding box center [725, 503] width 32 height 16
click at [701, 547] on button "Download PDF" at bounding box center [659, 550] width 271 height 28
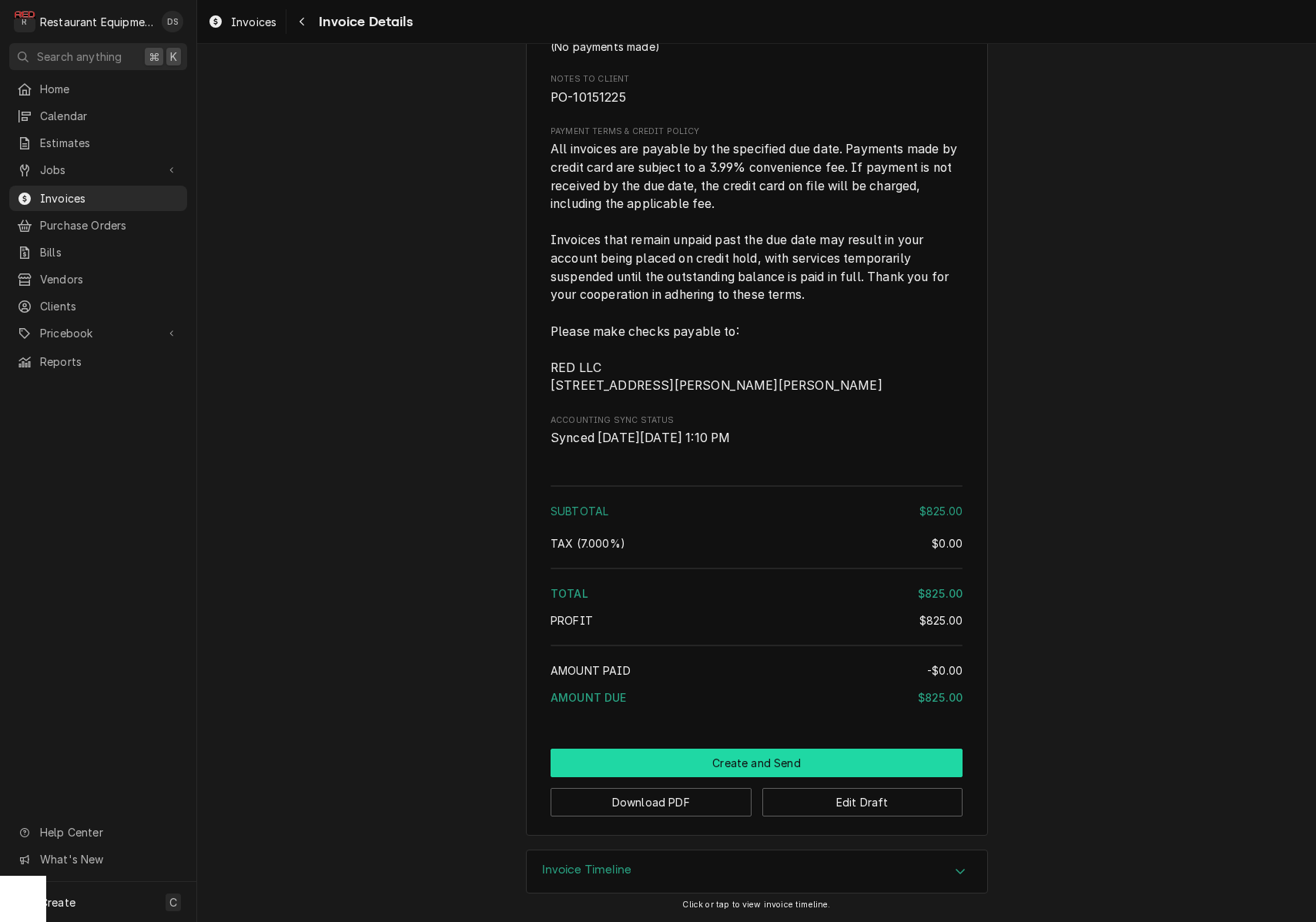
click at [729, 760] on button "Create and Send" at bounding box center [756, 762] width 412 height 29
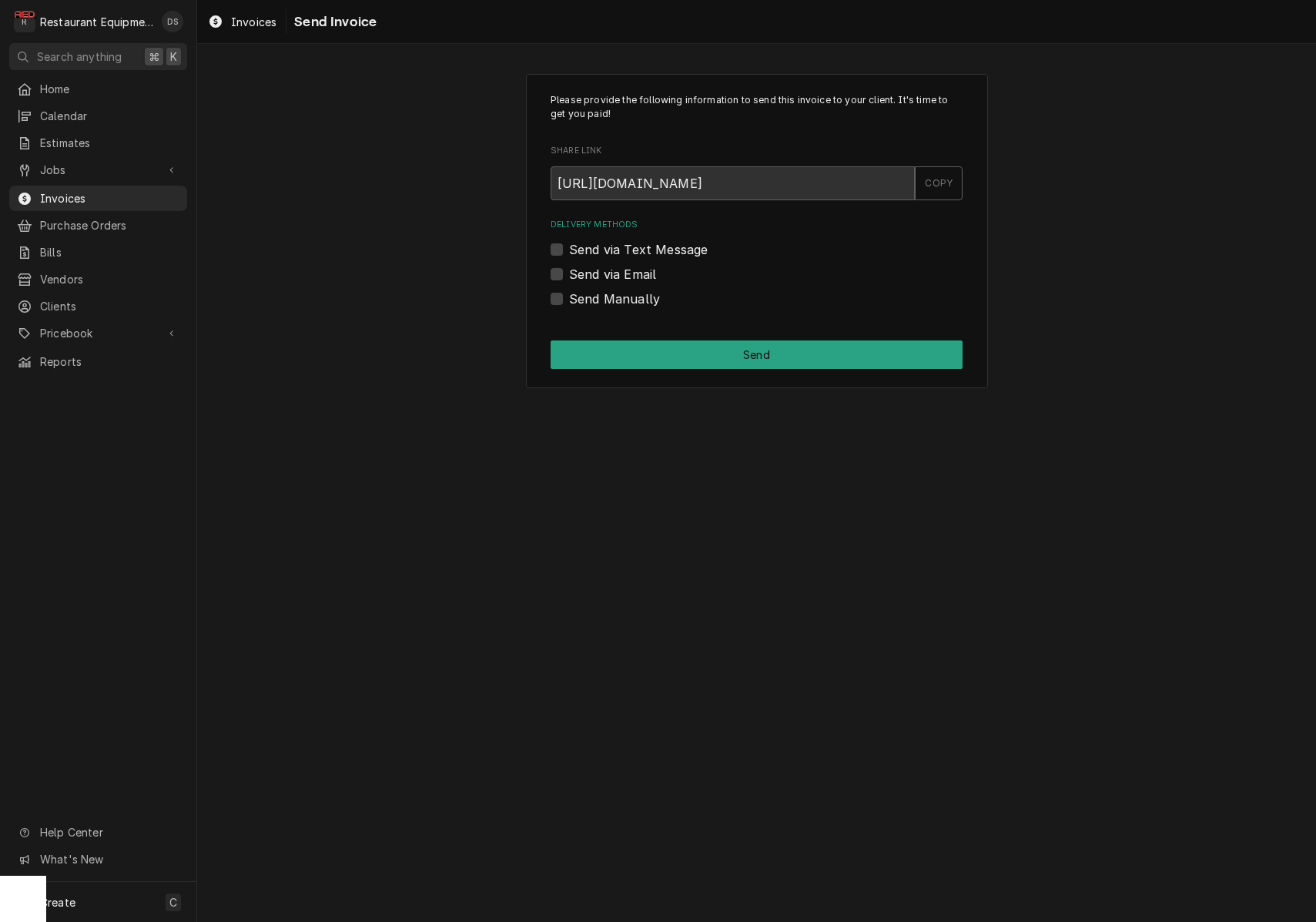
click at [569, 294] on label "Send Manually" at bounding box center [614, 299] width 91 height 19
click at [569, 294] on input "Send Manually" at bounding box center [775, 306] width 412 height 34
checkbox input "true"
click at [653, 346] on button "Send" at bounding box center [756, 355] width 412 height 29
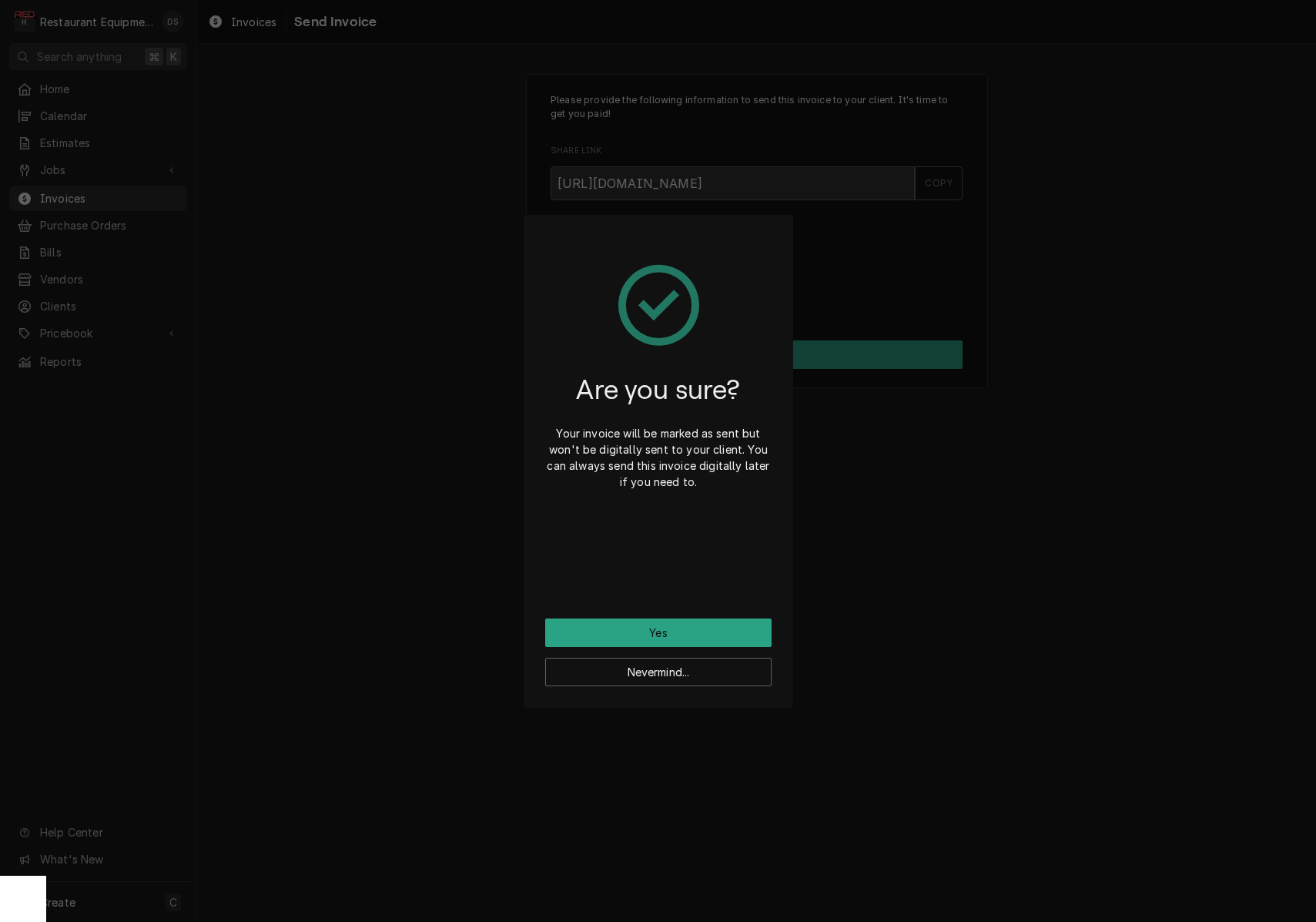
click at [685, 634] on button "Yes" at bounding box center [658, 632] width 226 height 29
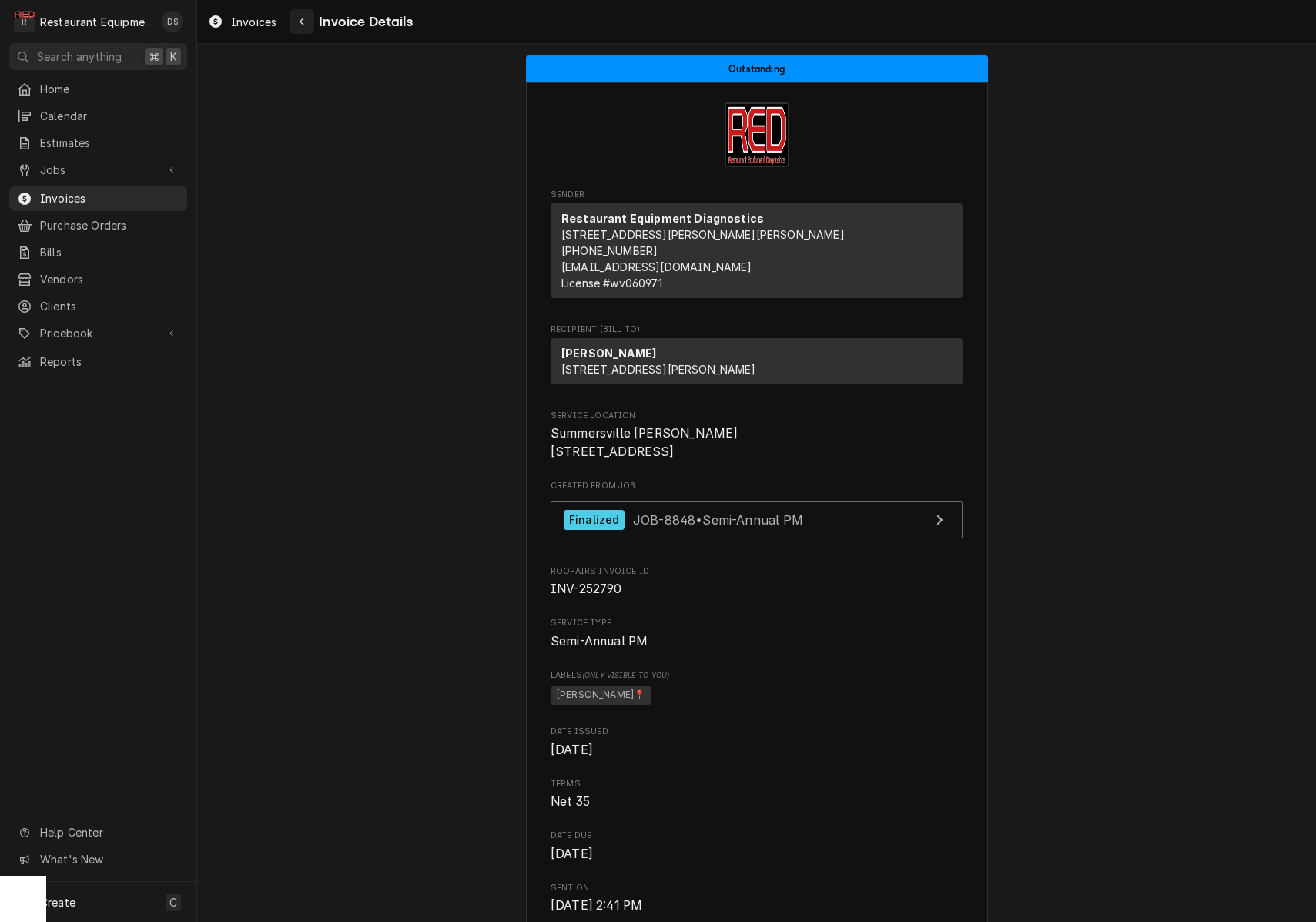
click at [300, 27] on div "Navigate back" at bounding box center [302, 22] width 16 height 16
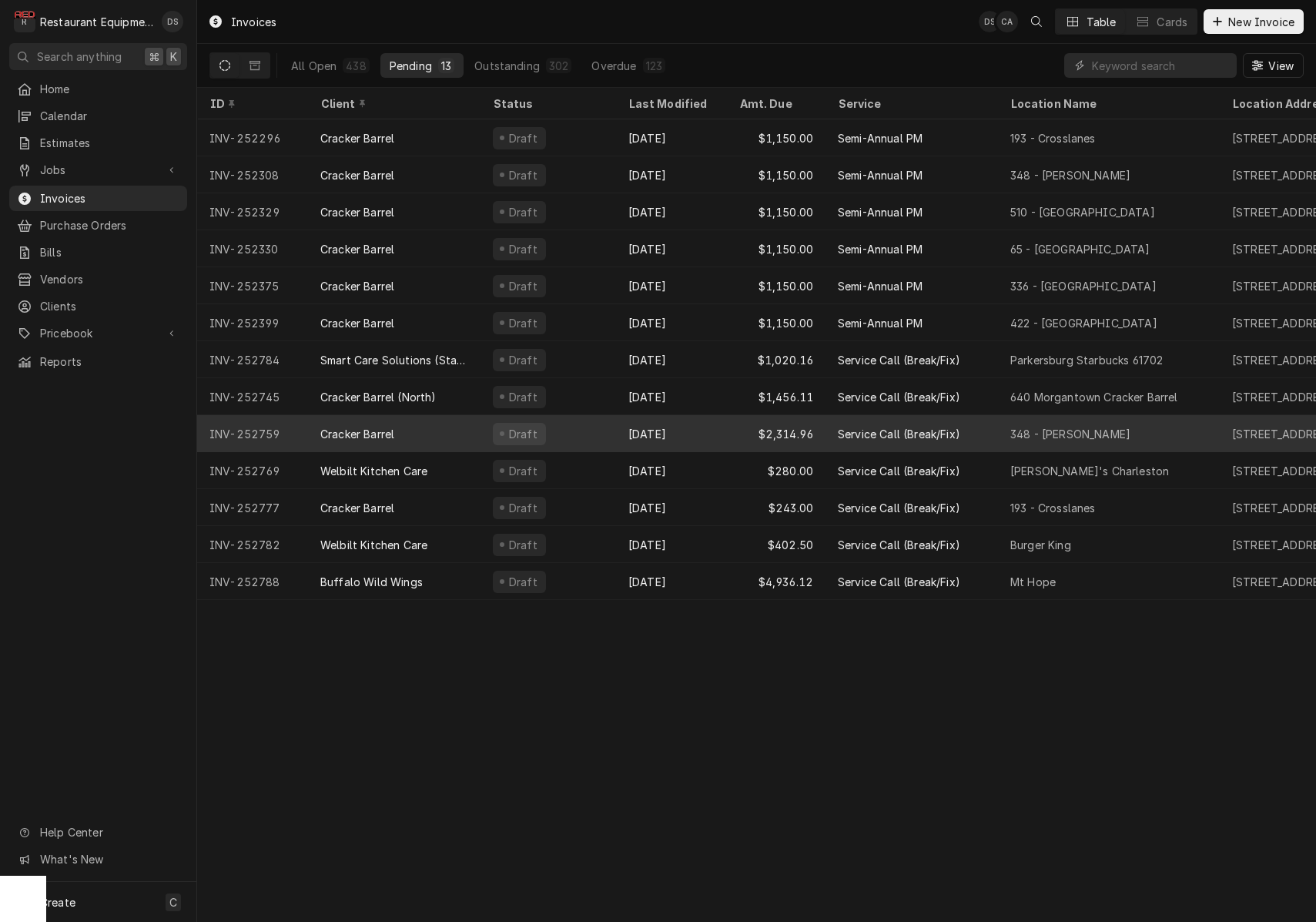
click at [460, 426] on div "Cracker Barrel" at bounding box center [394, 433] width 172 height 37
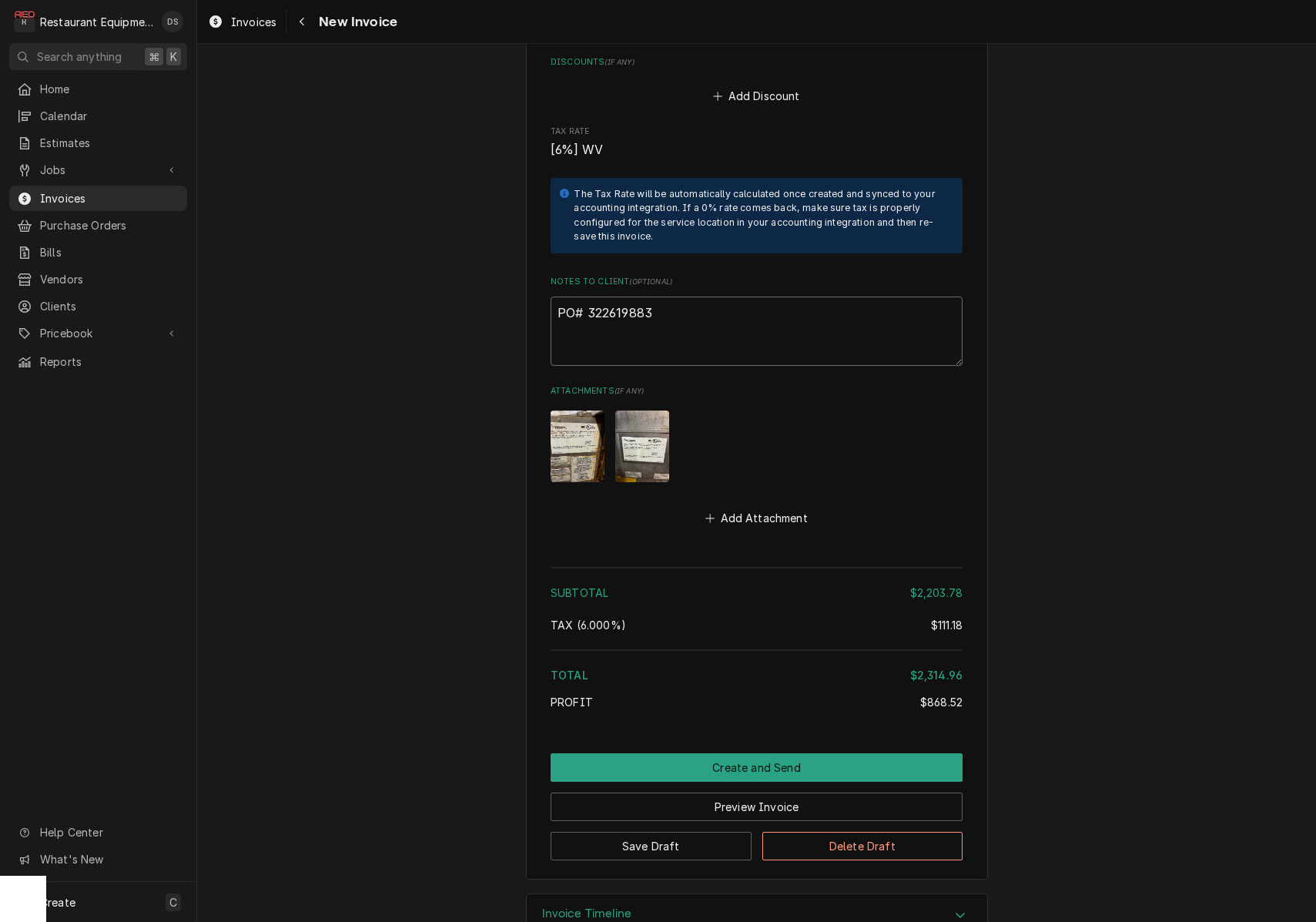
drag, startPoint x: 624, startPoint y: 270, endPoint x: 589, endPoint y: 271, distance: 35.0
click at [589, 296] on textarea "PO# 322619883" at bounding box center [756, 330] width 412 height 69
click at [306, 26] on div "Navigate back" at bounding box center [302, 22] width 16 height 16
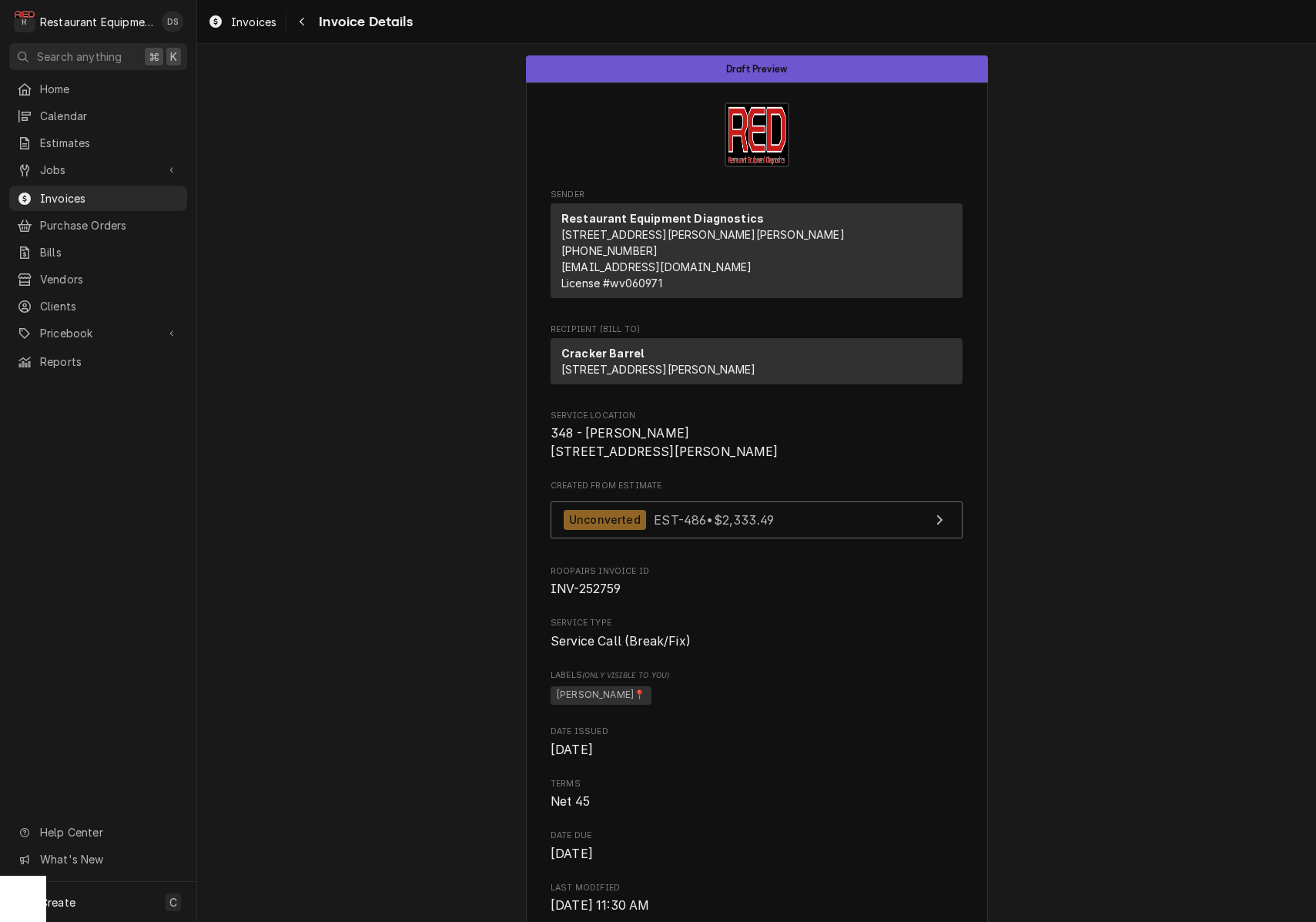
click at [306, 26] on div "Navigate back" at bounding box center [302, 22] width 16 height 16
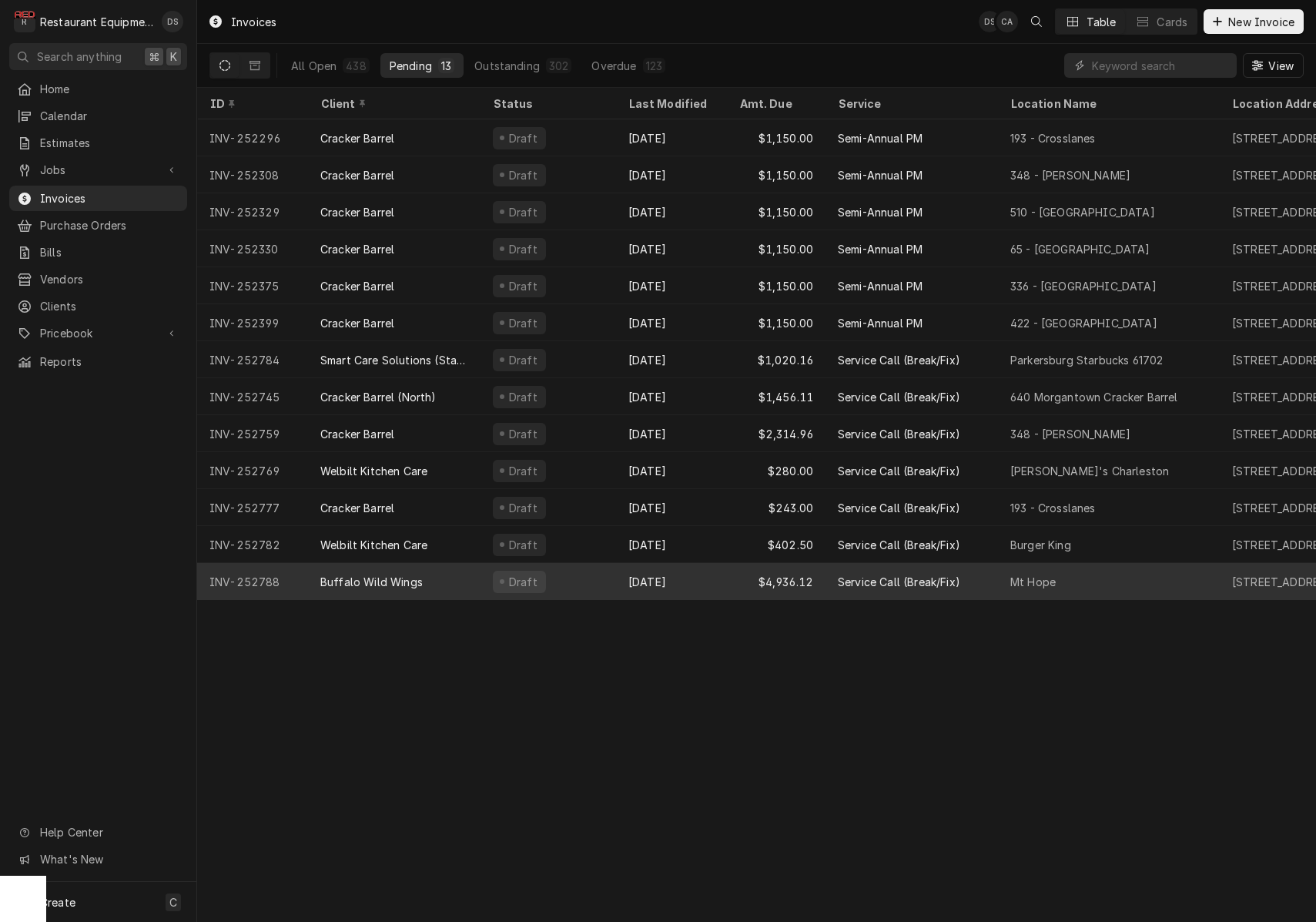
click at [603, 574] on div "Draft" at bounding box center [548, 581] width 136 height 37
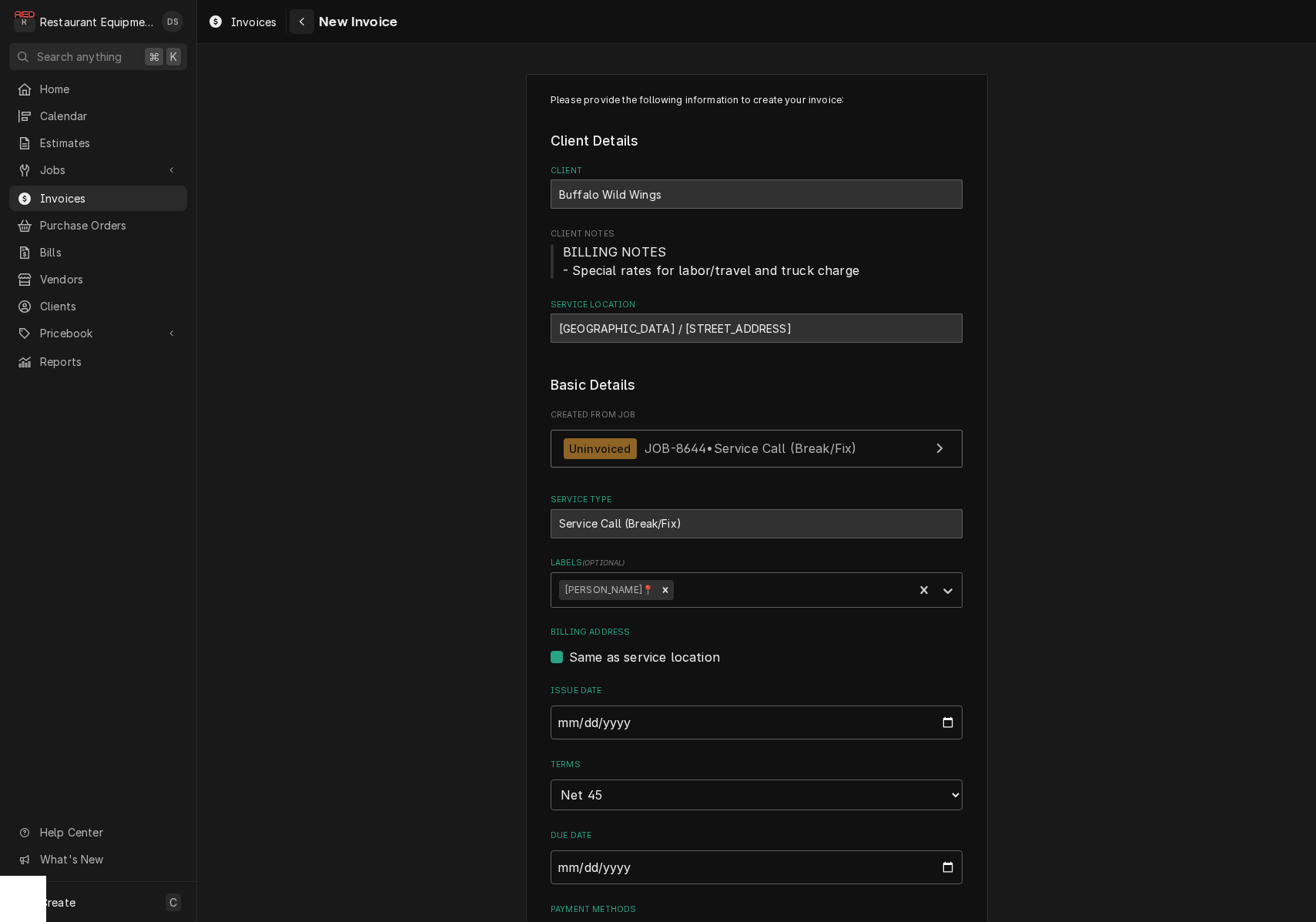
click at [302, 19] on icon "Navigate back" at bounding box center [302, 22] width 7 height 11
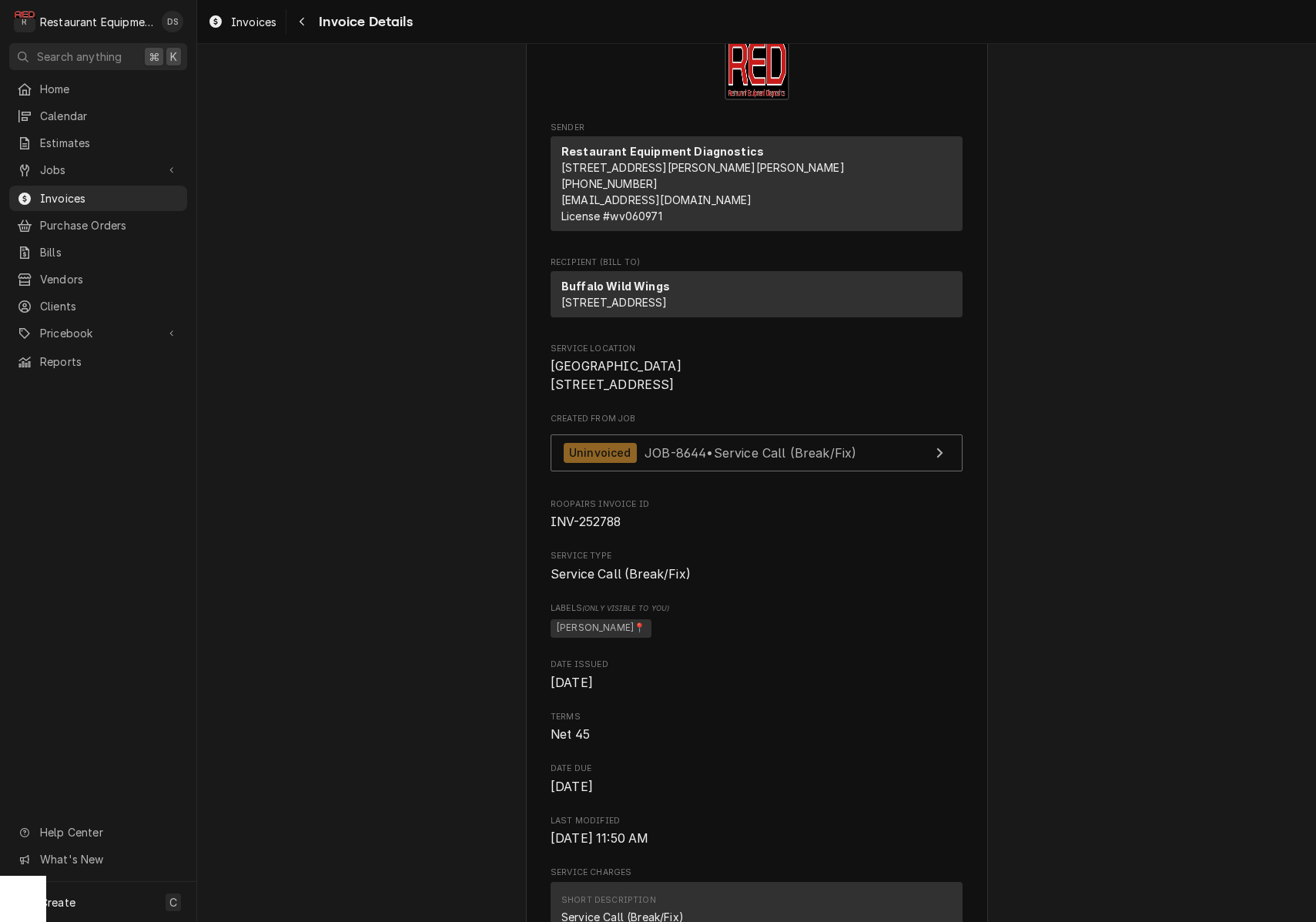
scroll to position [68, 0]
click at [306, 24] on div "Navigate back" at bounding box center [302, 22] width 16 height 16
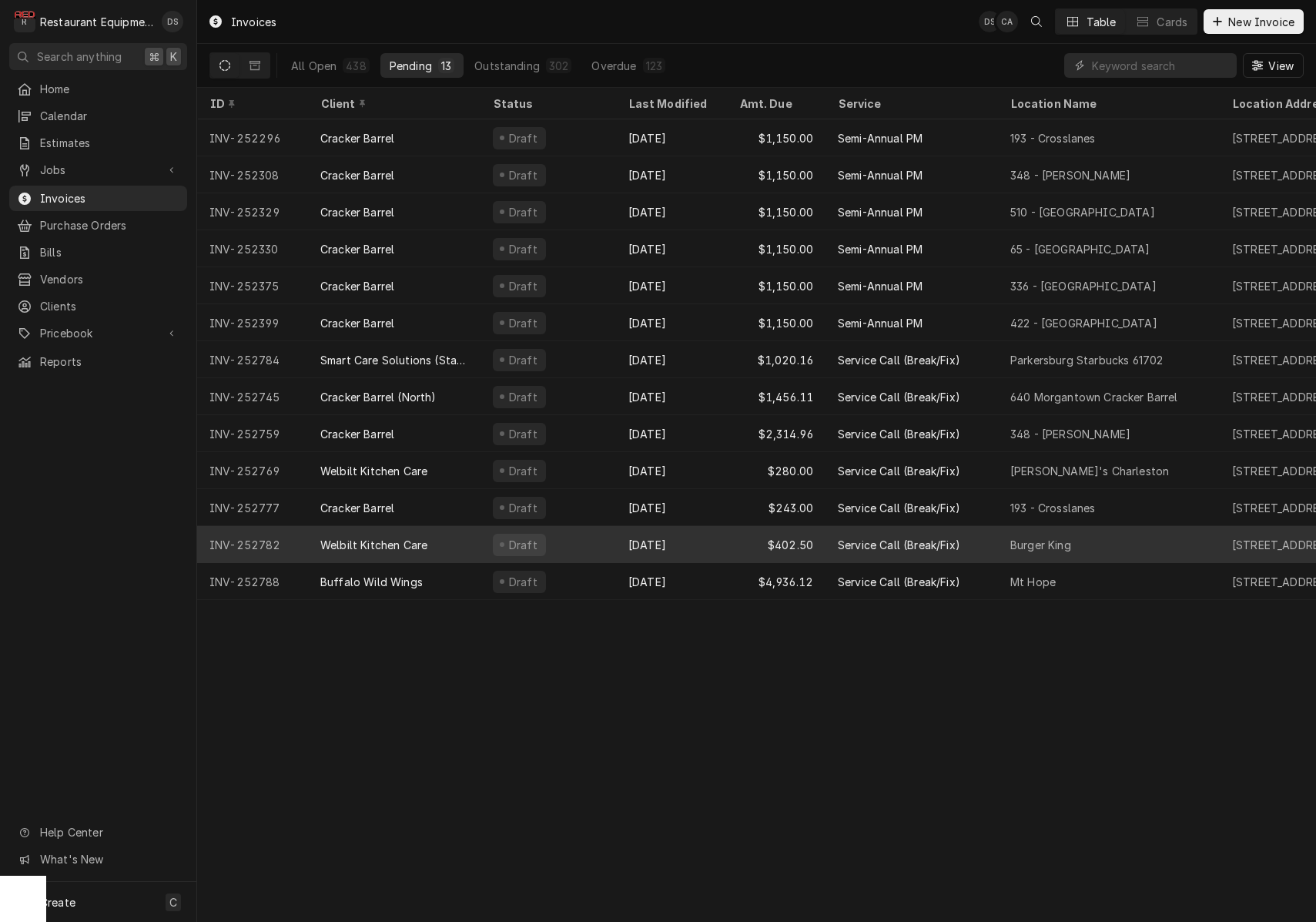
click at [689, 532] on div "[DATE]" at bounding box center [671, 544] width 111 height 37
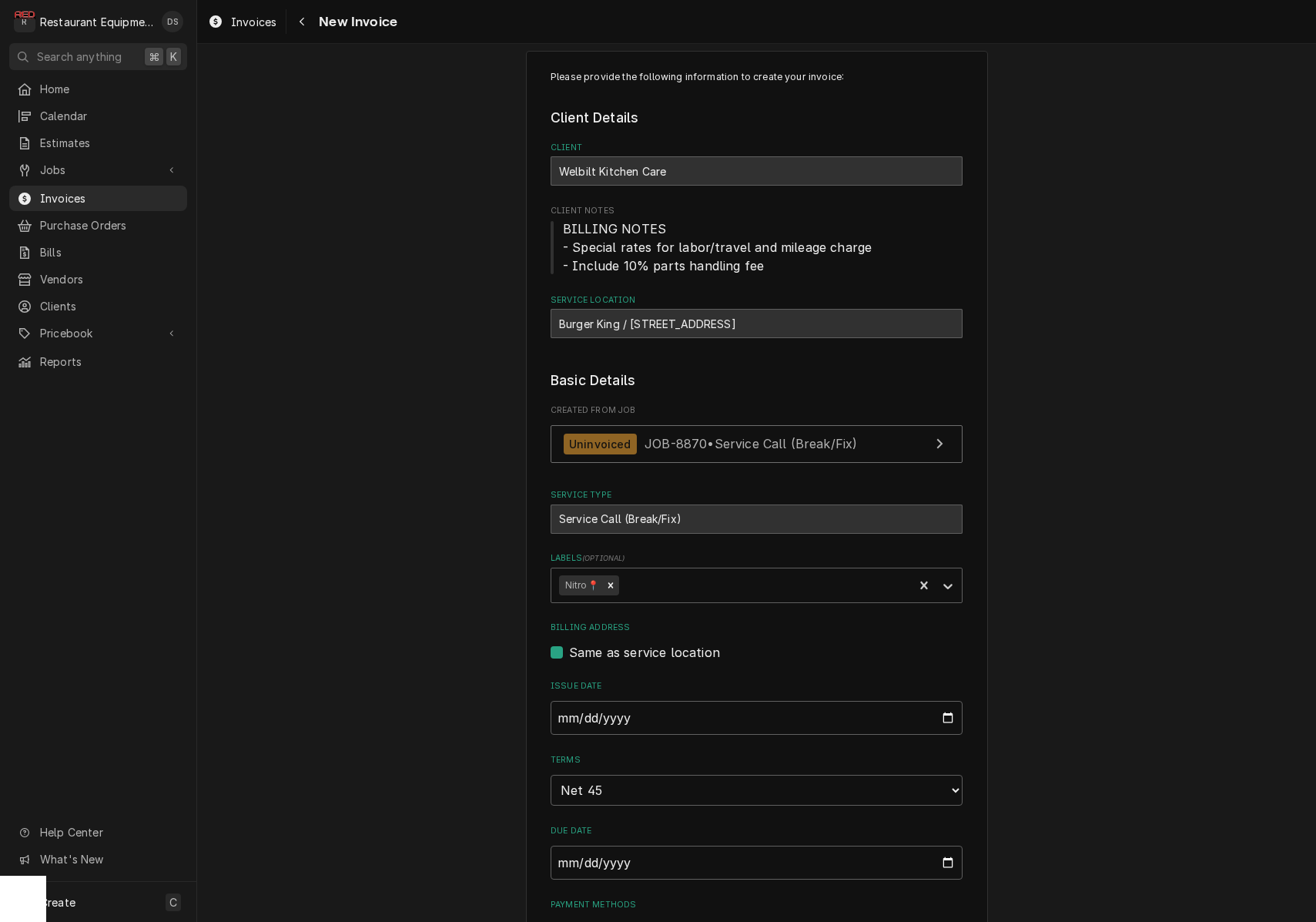
scroll to position [24, 0]
click at [299, 34] on div "Invoices New Invoice" at bounding box center [756, 21] width 1119 height 43
click at [302, 25] on icon "Navigate back" at bounding box center [302, 22] width 7 height 11
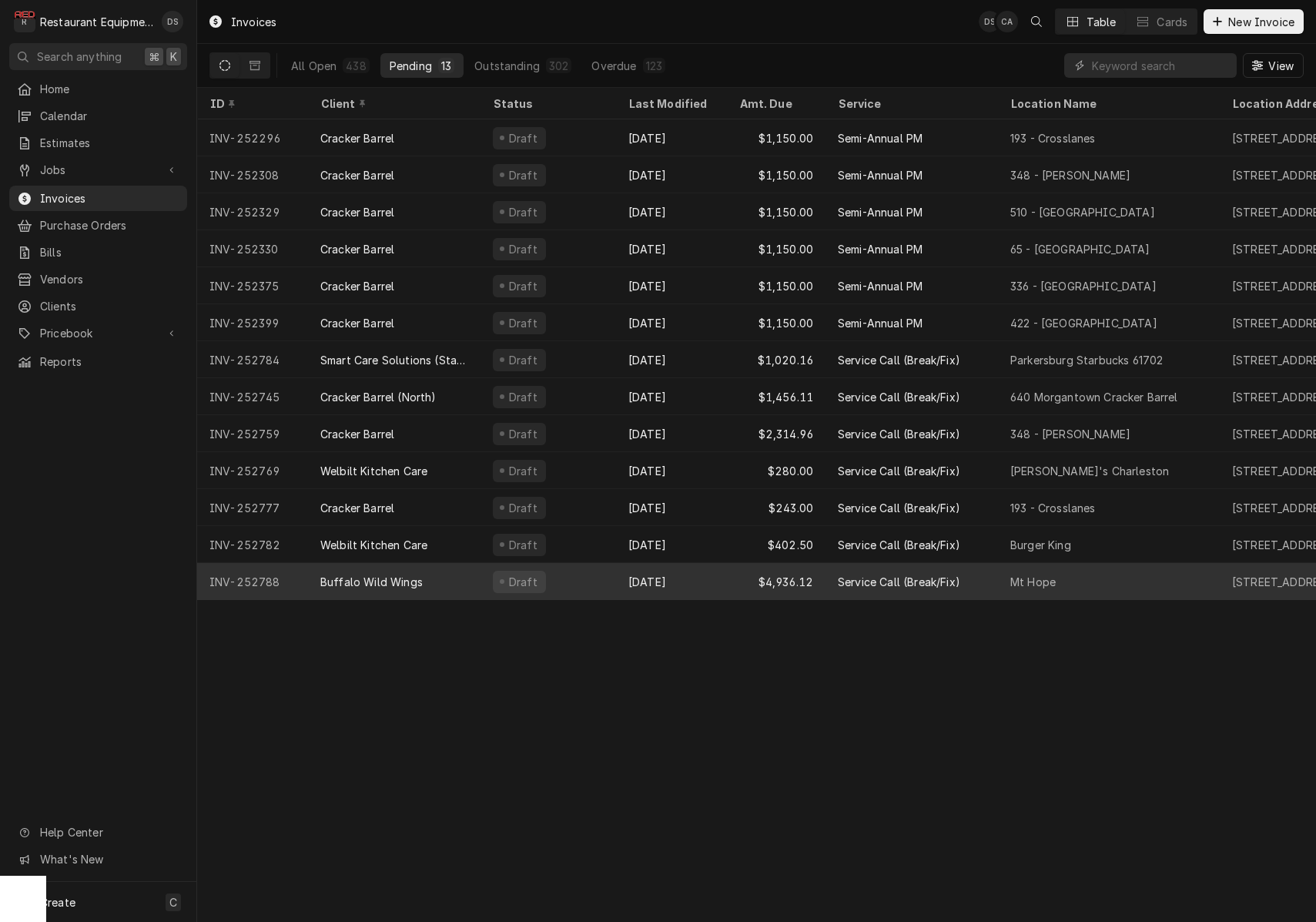
click at [630, 574] on div "Sep 15" at bounding box center [671, 581] width 111 height 37
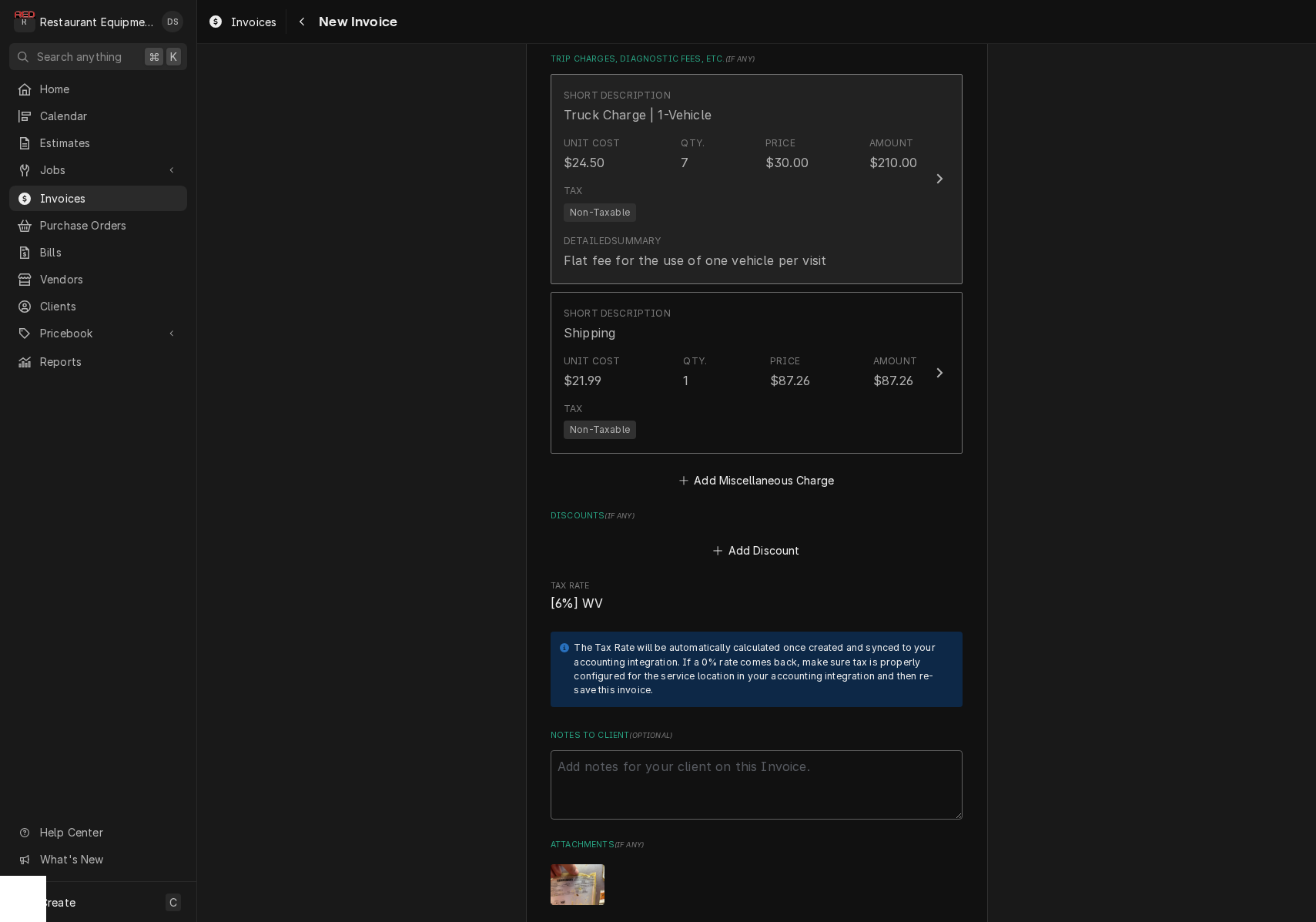
scroll to position [4510, 0]
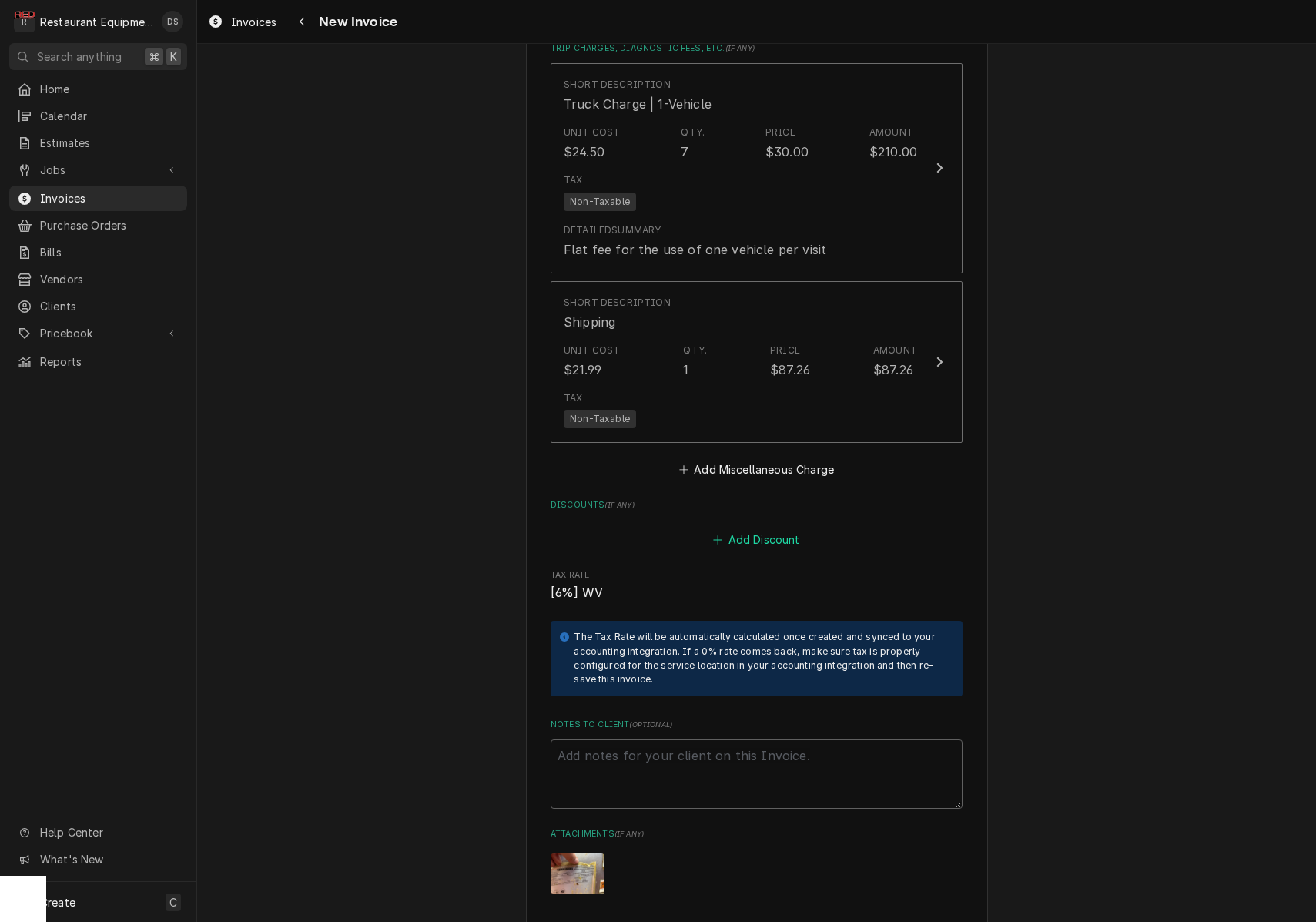
click at [783, 528] on button "Add Discount" at bounding box center [757, 539] width 92 height 22
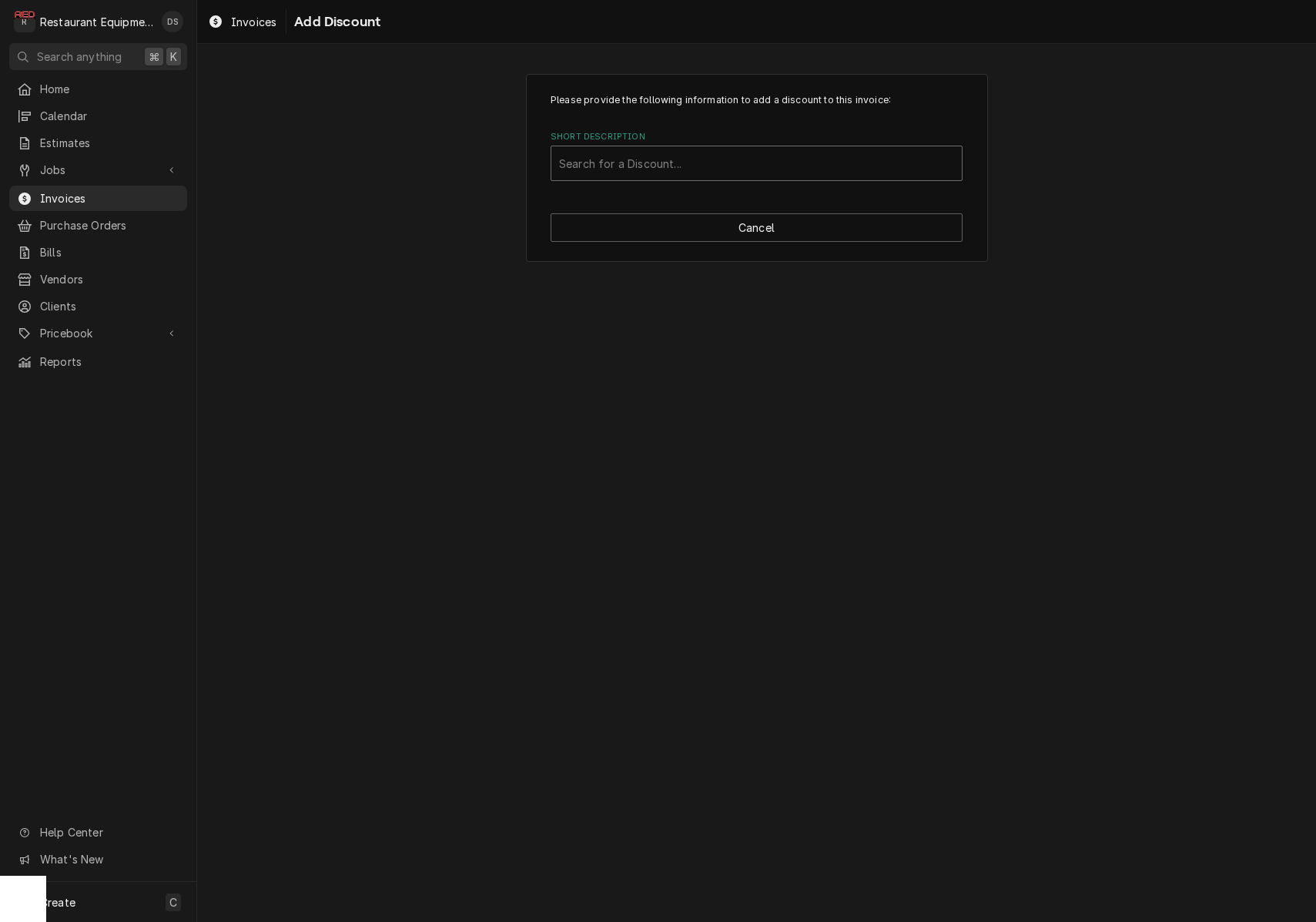
click at [661, 168] on div "Search for a Discount..." at bounding box center [756, 164] width 395 height 16
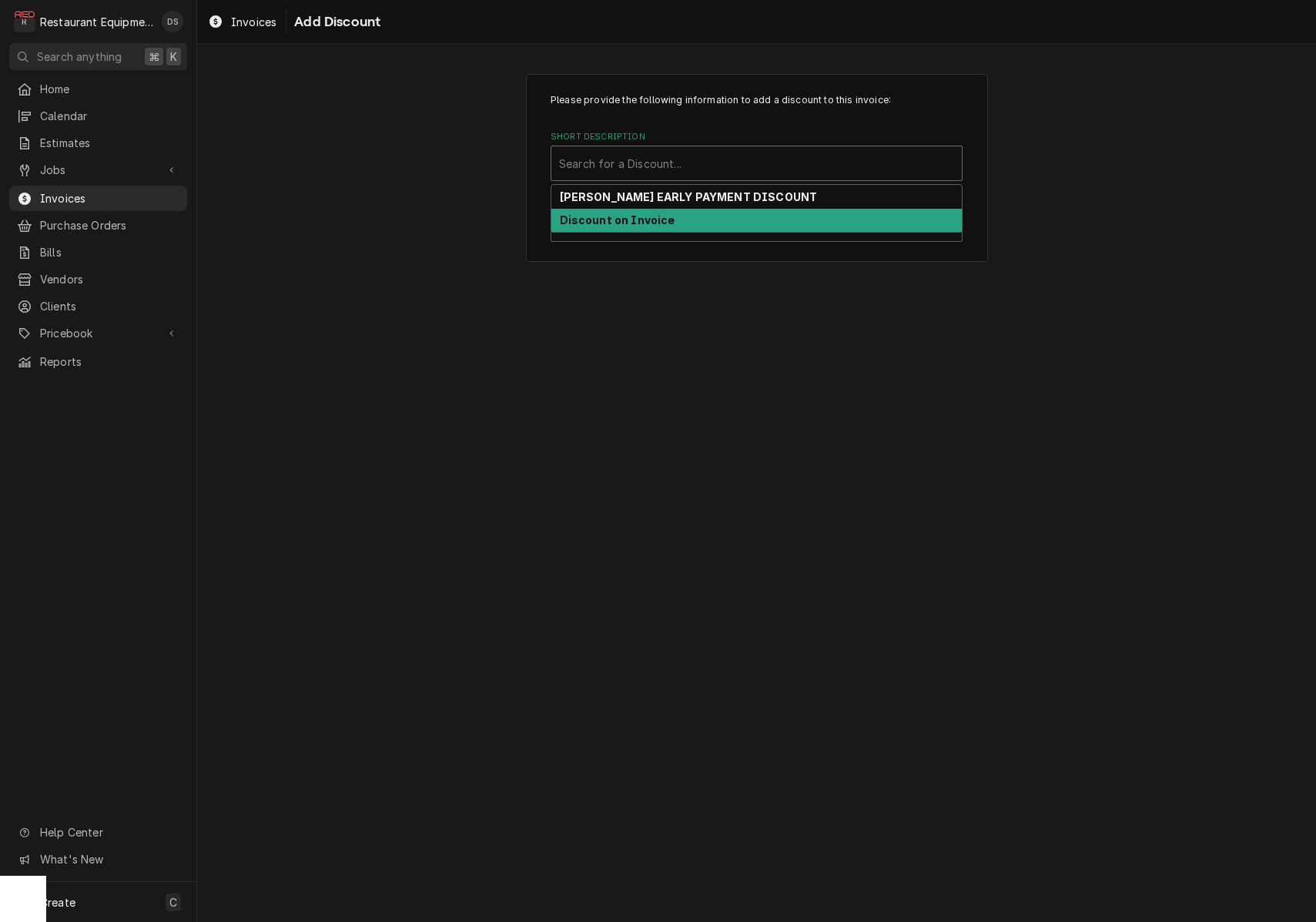
click at [656, 210] on div "Discount on Invoice" at bounding box center [756, 221] width 411 height 24
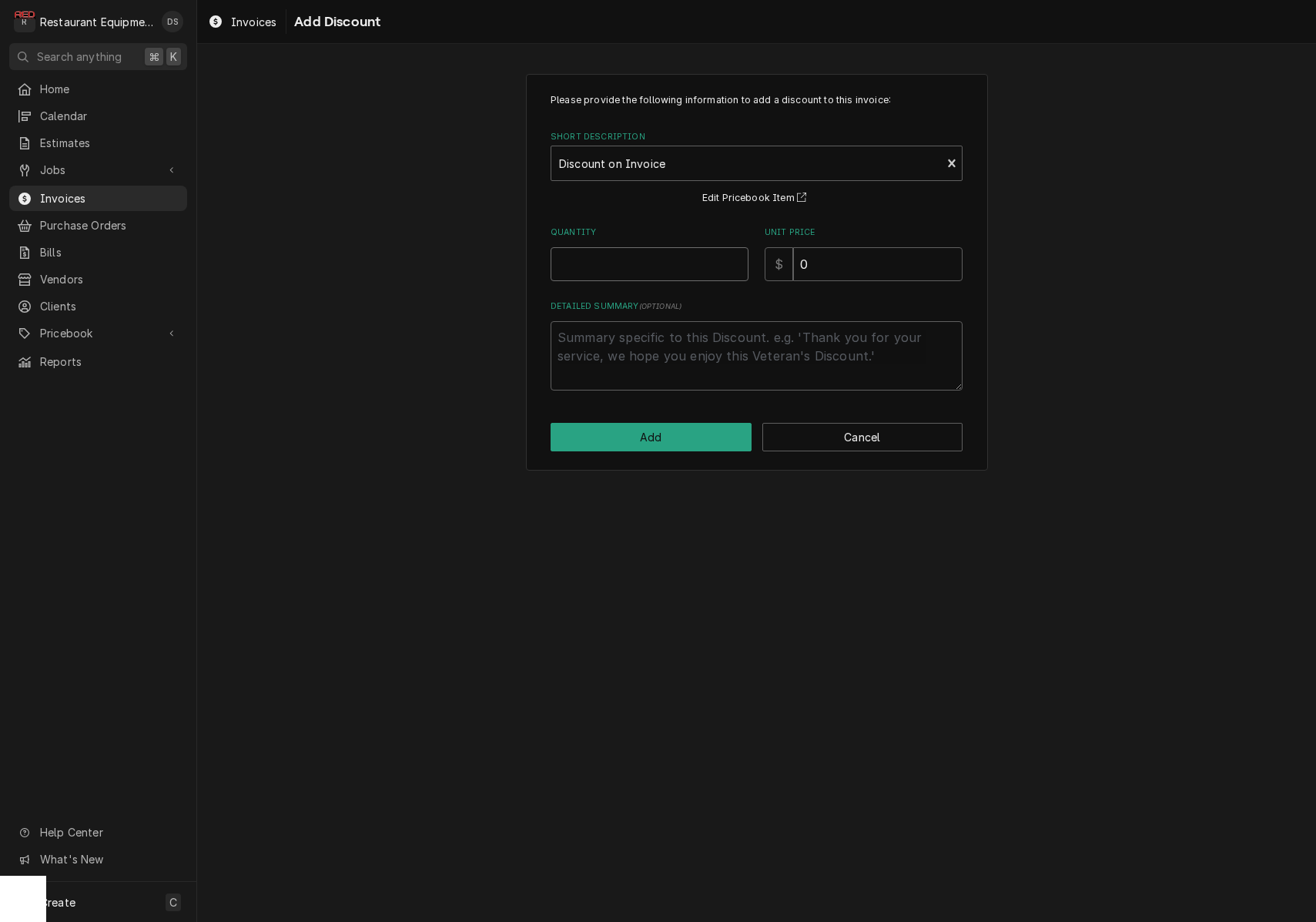
click at [688, 261] on input "Quantity" at bounding box center [649, 263] width 198 height 34
type textarea "x"
type input "1"
type textarea "x"
type input "1"
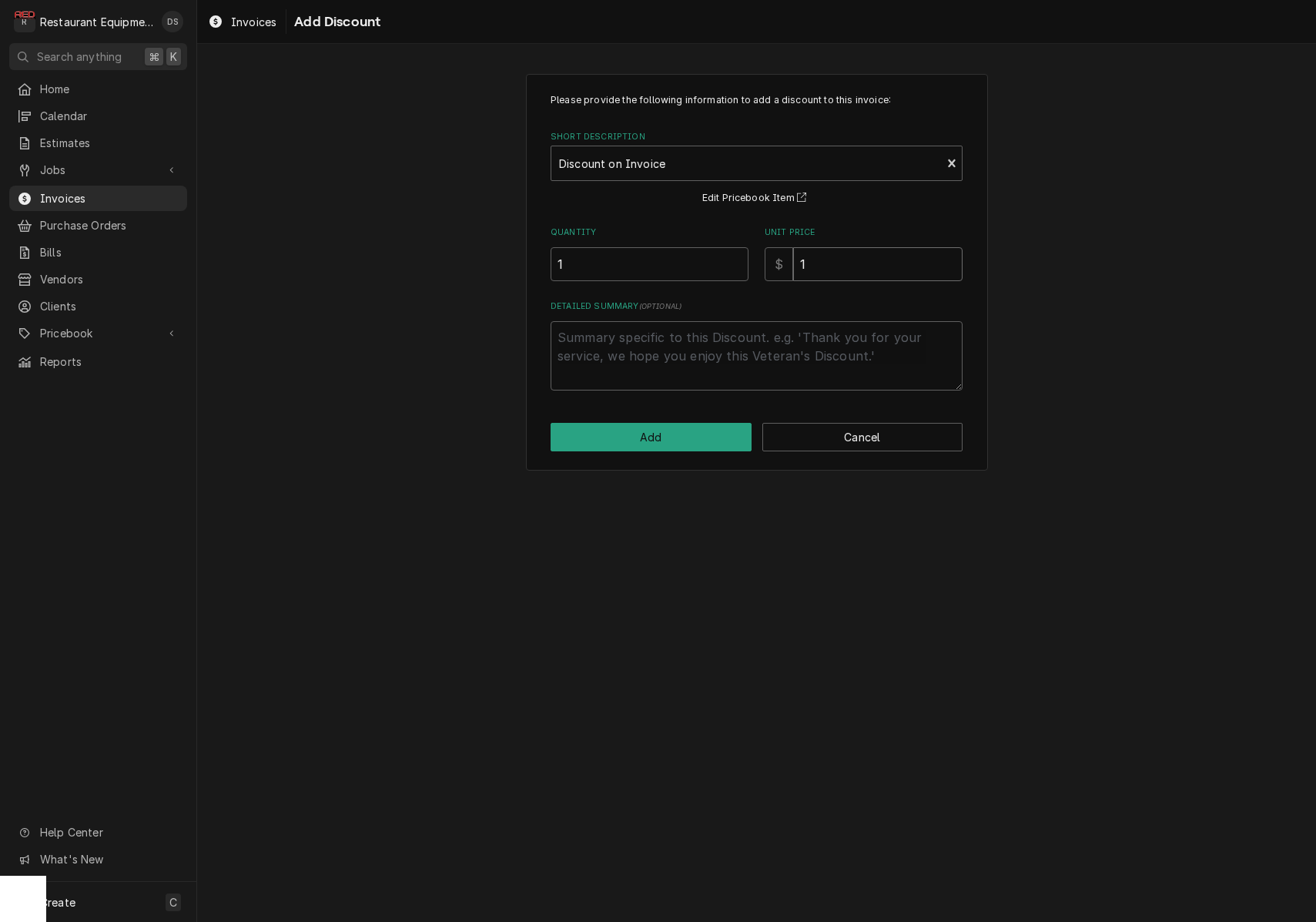
type textarea "x"
type input "11"
type textarea "x"
type input "119"
type textarea "x"
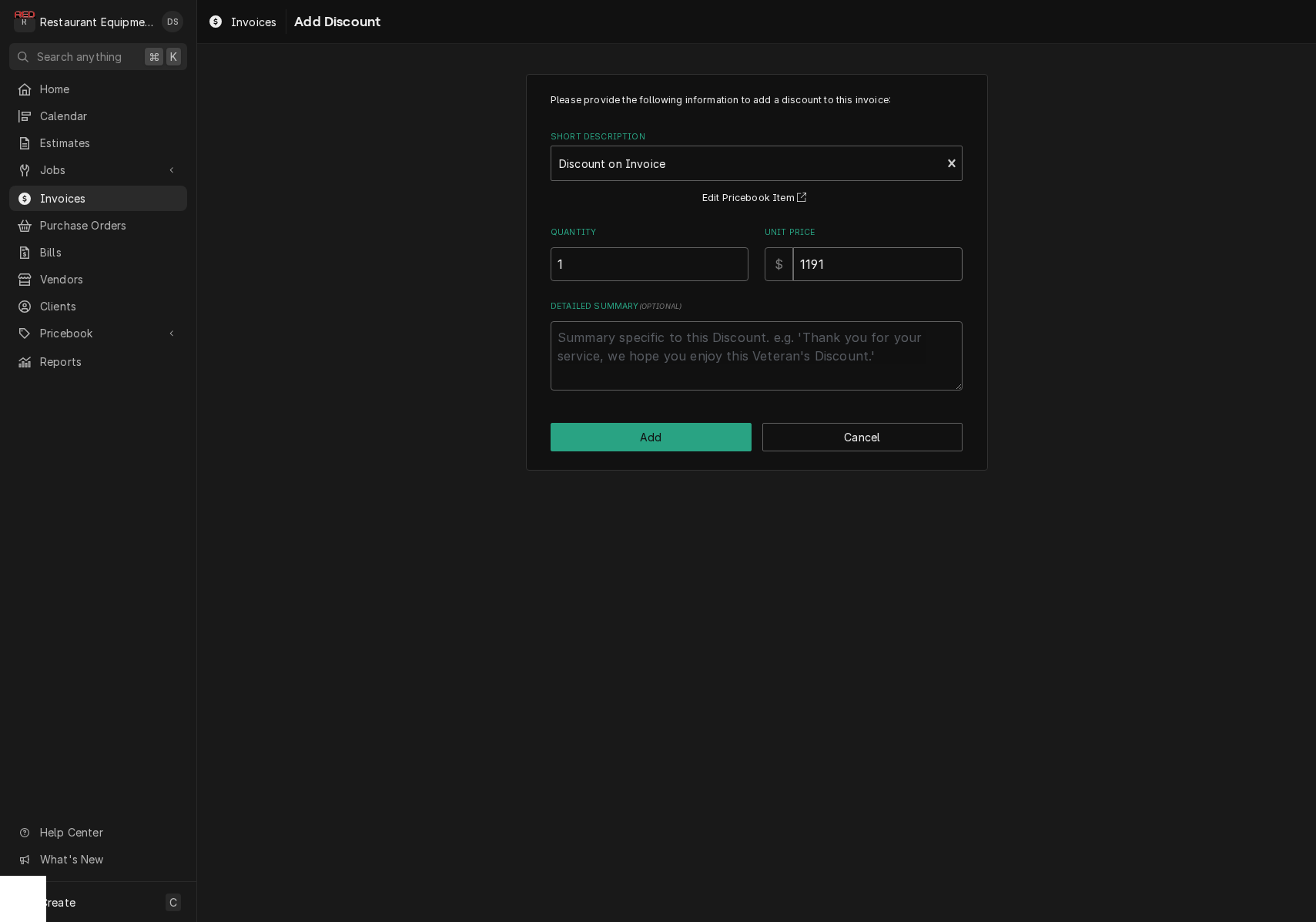
type input "1191"
type textarea "x"
type textarea "f"
type textarea "x"
type textarea "fo"
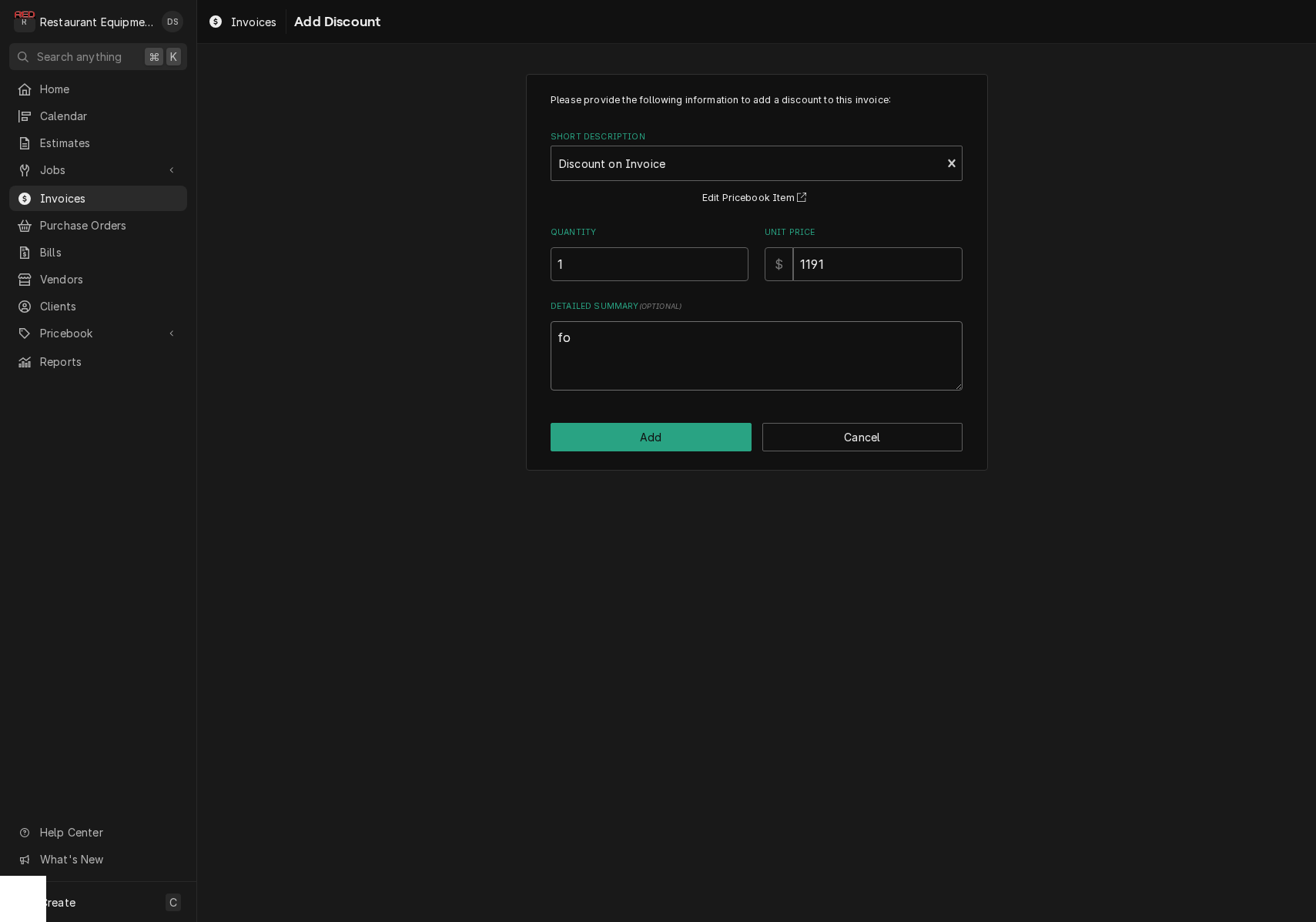
type textarea "x"
type textarea "for"
type textarea "x"
type textarea "for"
type textarea "x"
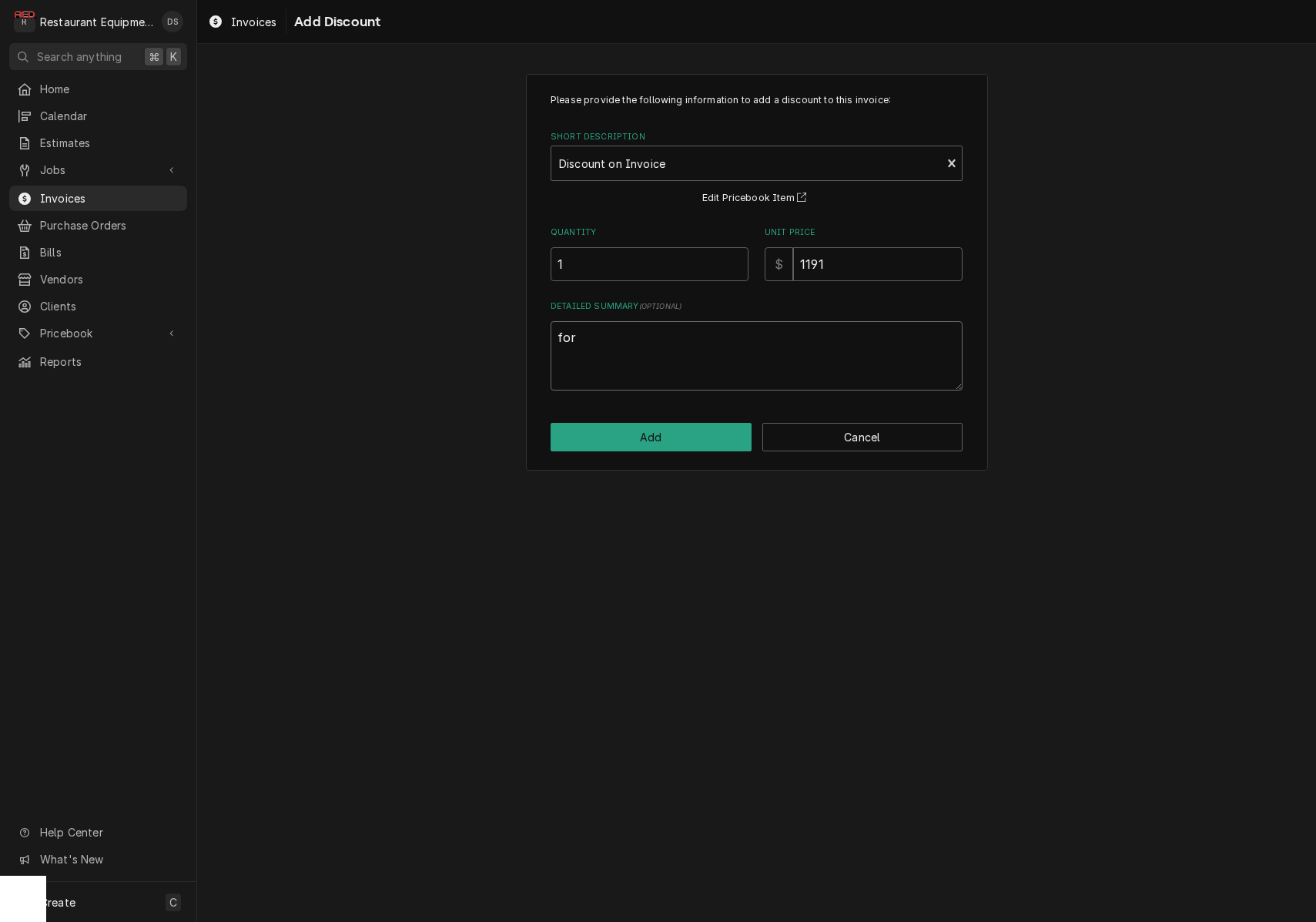
type textarea "for m"
type textarea "x"
type textarea "for mu"
type textarea "x"
type textarea "for mul"
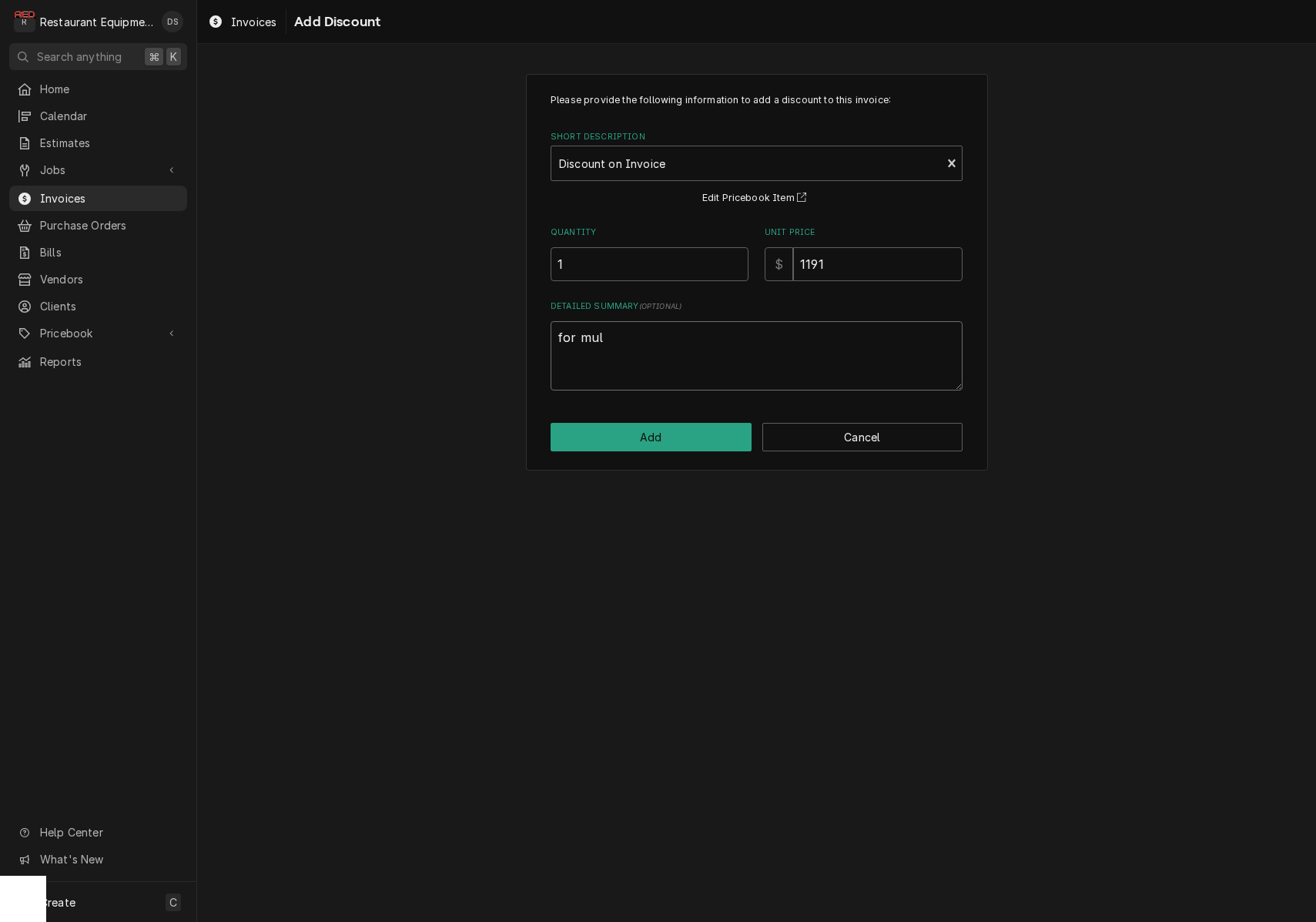
type textarea "x"
type textarea "for mult"
type textarea "x"
type textarea "for multi"
type textarea "x"
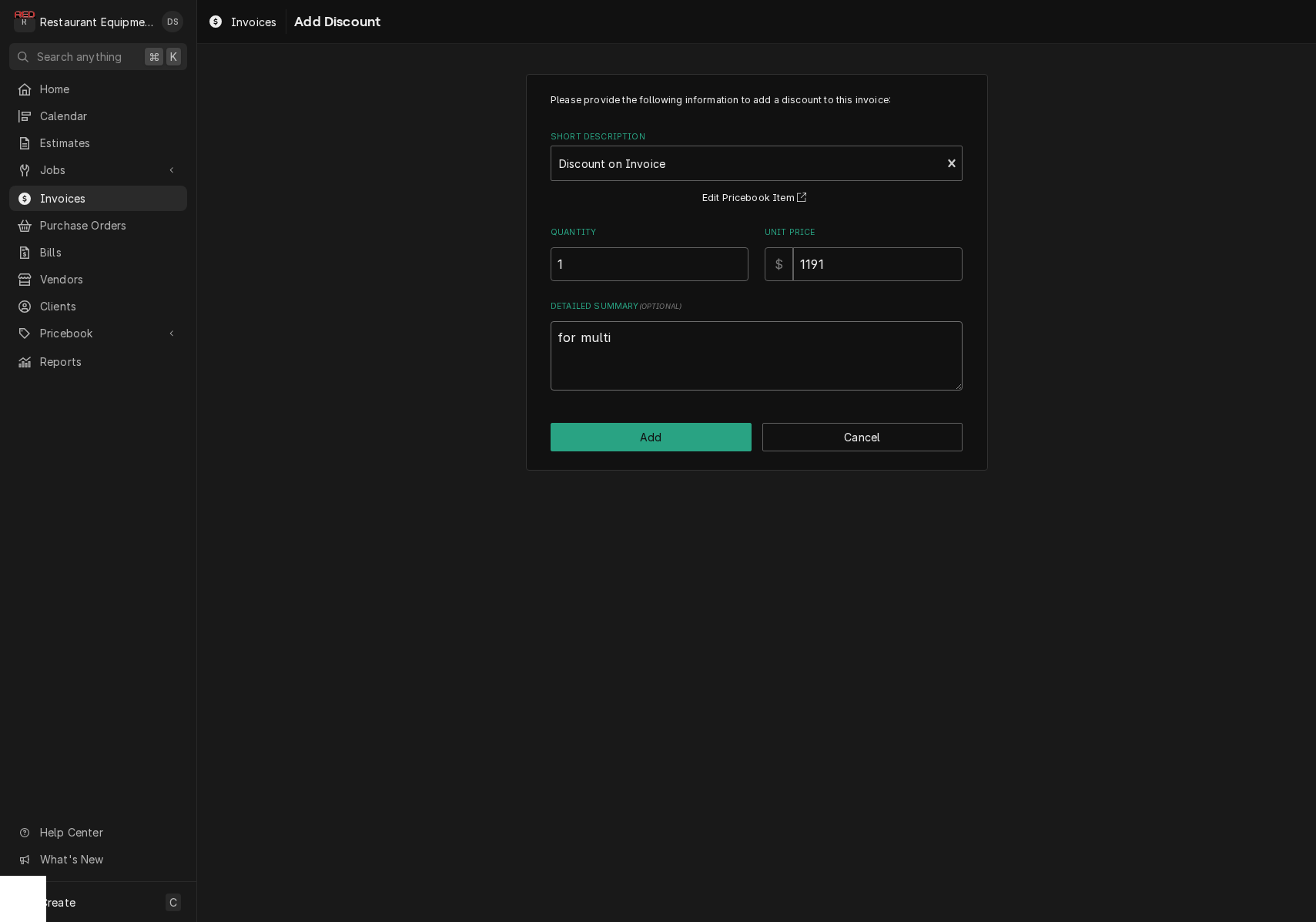
type textarea "for multip"
type textarea "x"
type textarea "for multipl"
type textarea "x"
type textarea "for multiple"
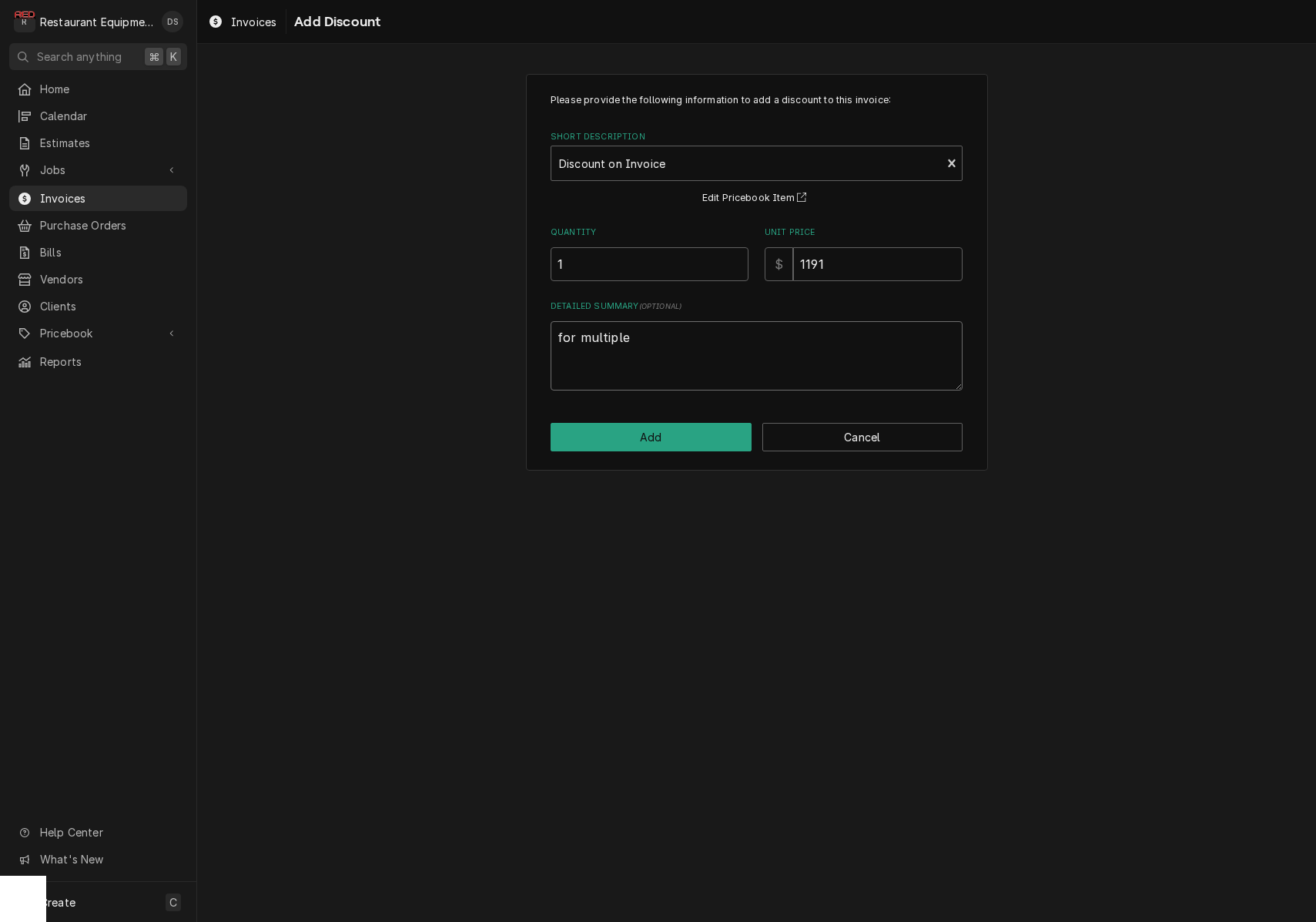
type textarea "x"
type textarea "for multiple"
type textarea "x"
type textarea "for multiple t"
type textarea "x"
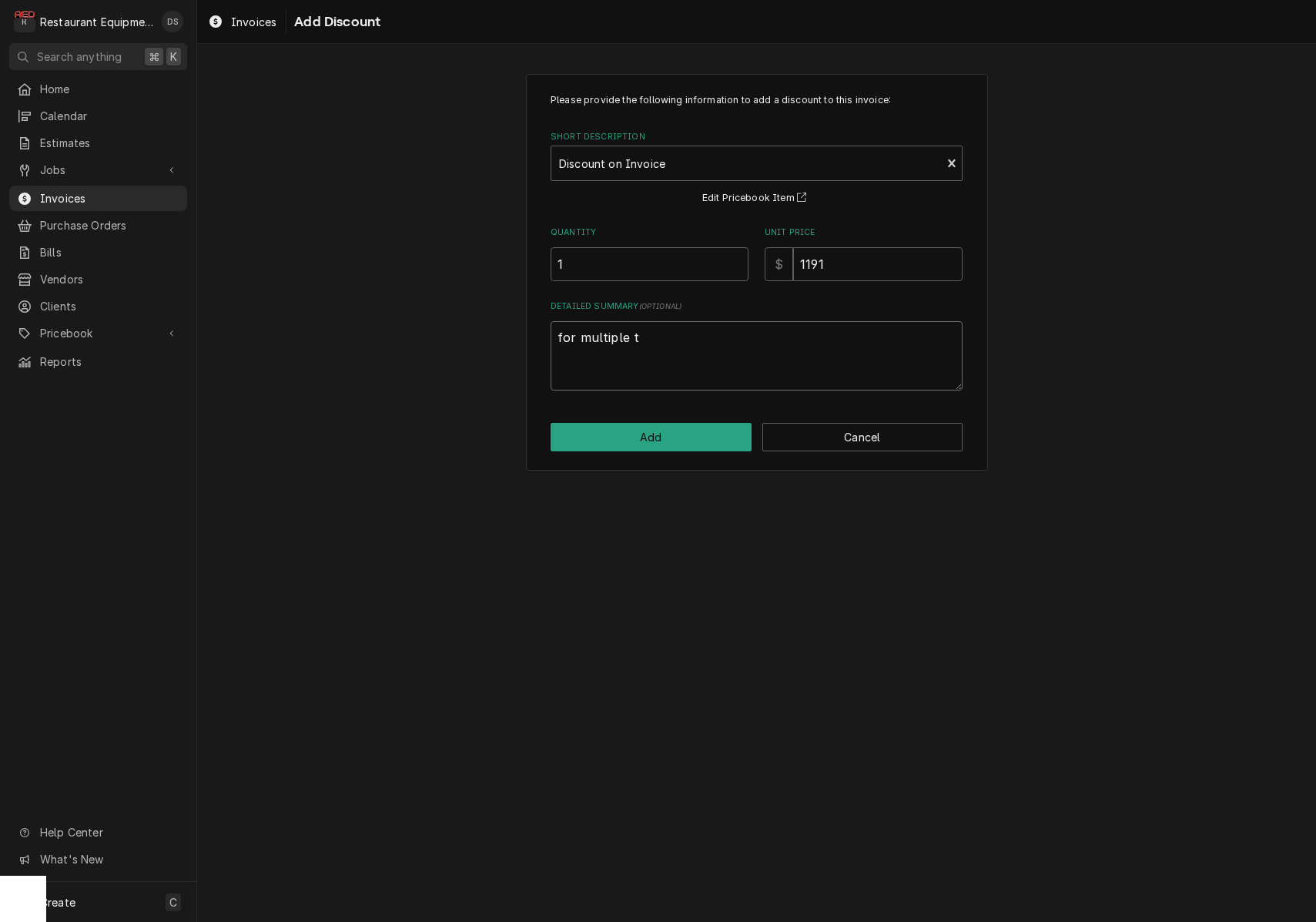
type textarea "for multiple tr"
type textarea "x"
type textarea "for multiple tri"
type textarea "x"
type textarea "for multiple trip"
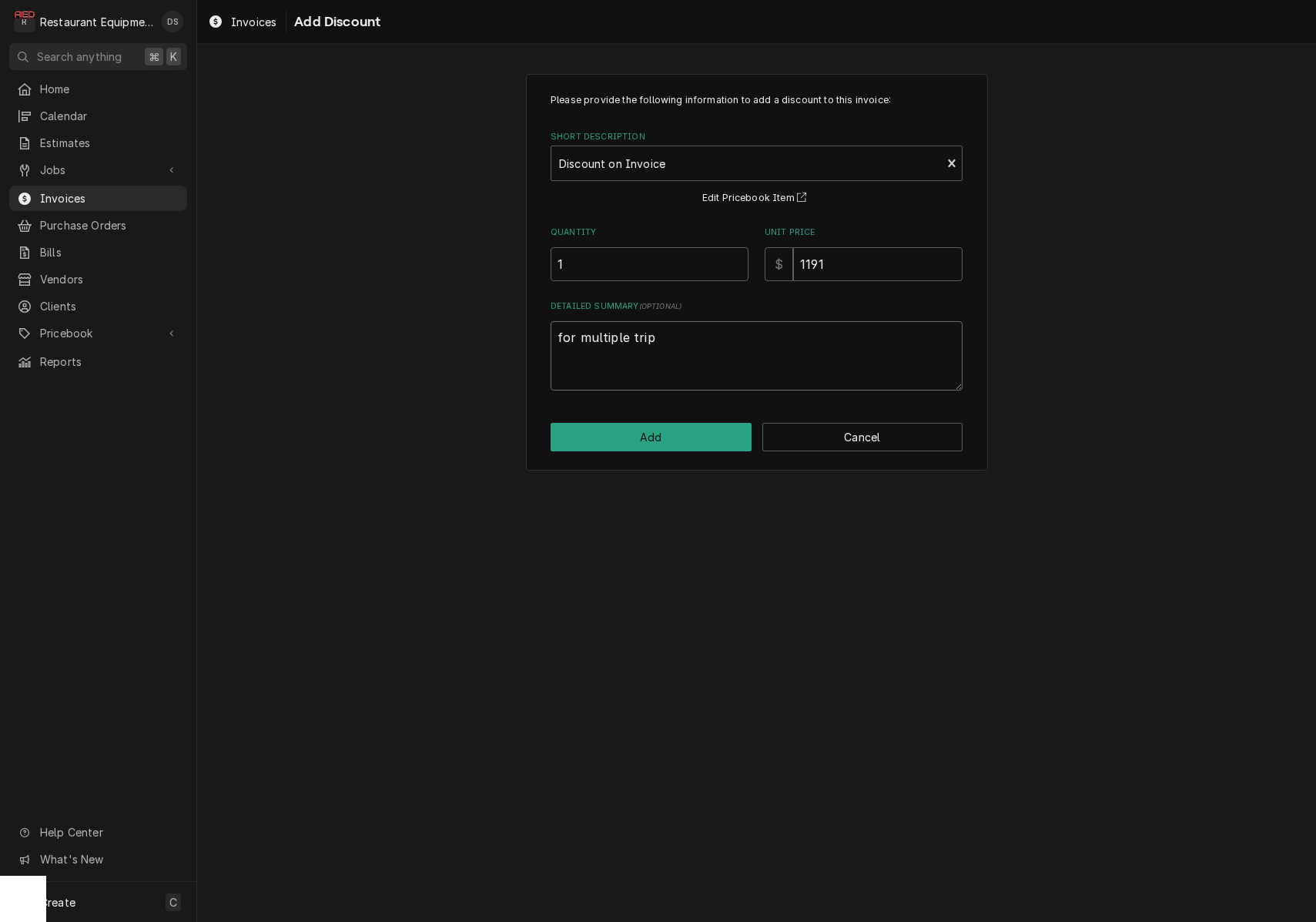
type textarea "x"
type textarea "for multiple trips"
type textarea "x"
type textarea "for multiple trips"
type textarea "x"
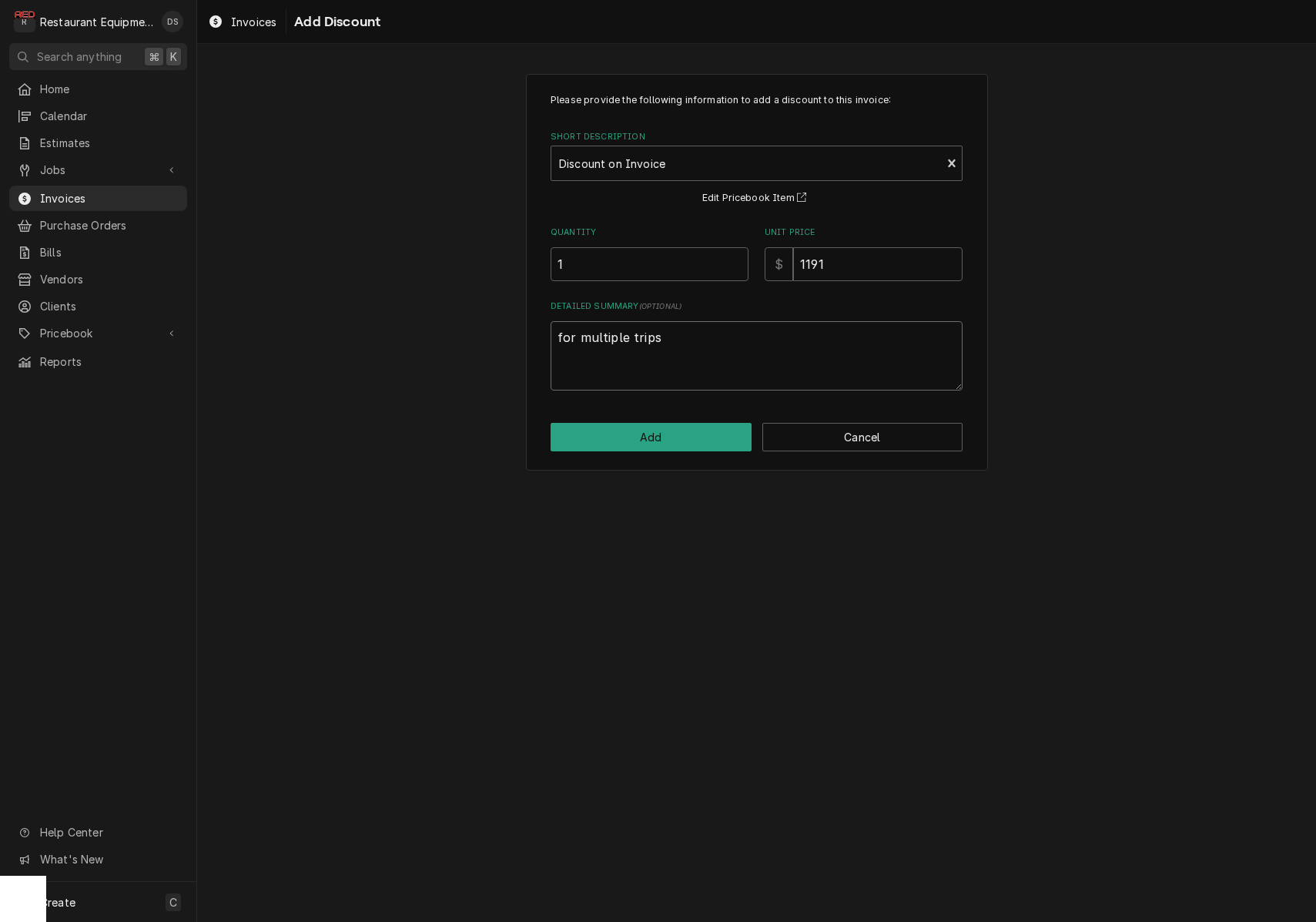
type textarea "for multiple trips a"
type textarea "x"
type textarea "for multiple trips an"
type textarea "x"
type textarea "for multiple trips and"
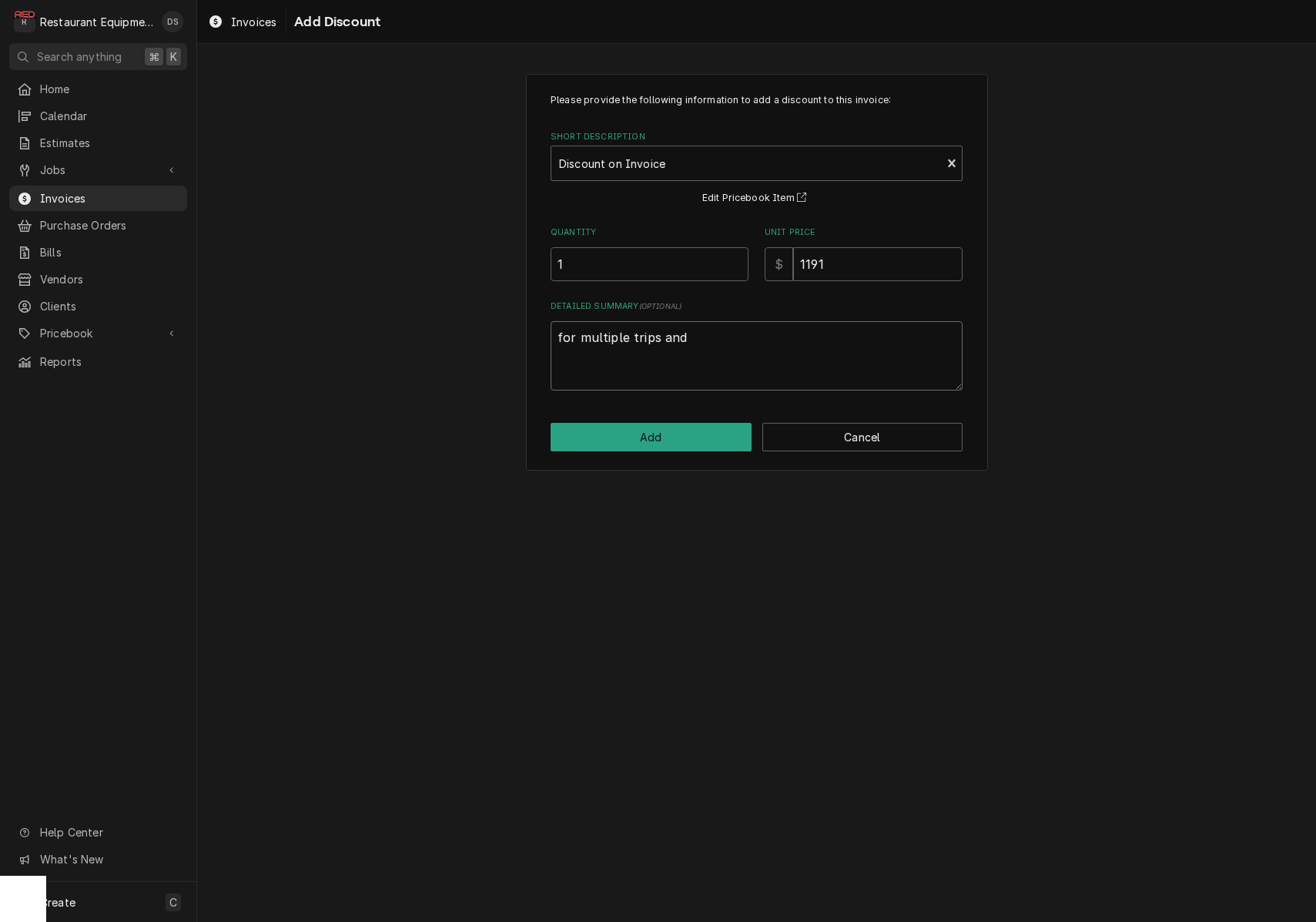
type textarea "x"
type textarea "for multiple trips and"
type textarea "x"
type textarea "for multiple trips and e"
type textarea "x"
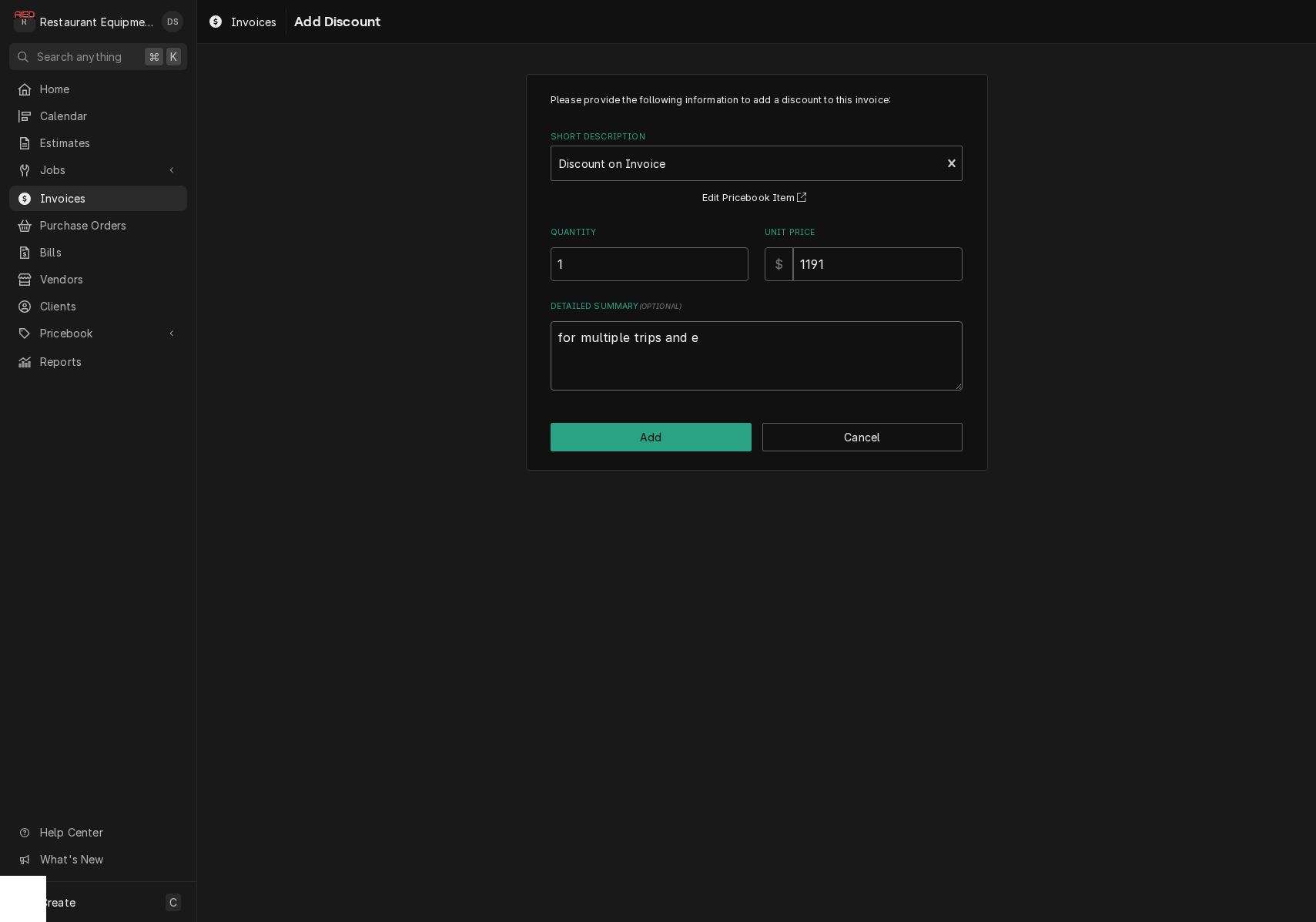
type textarea "for multiple trips and ex"
type textarea "x"
type textarea "for multiple trips and exr"
type textarea "x"
type textarea "for multiple trips and exra"
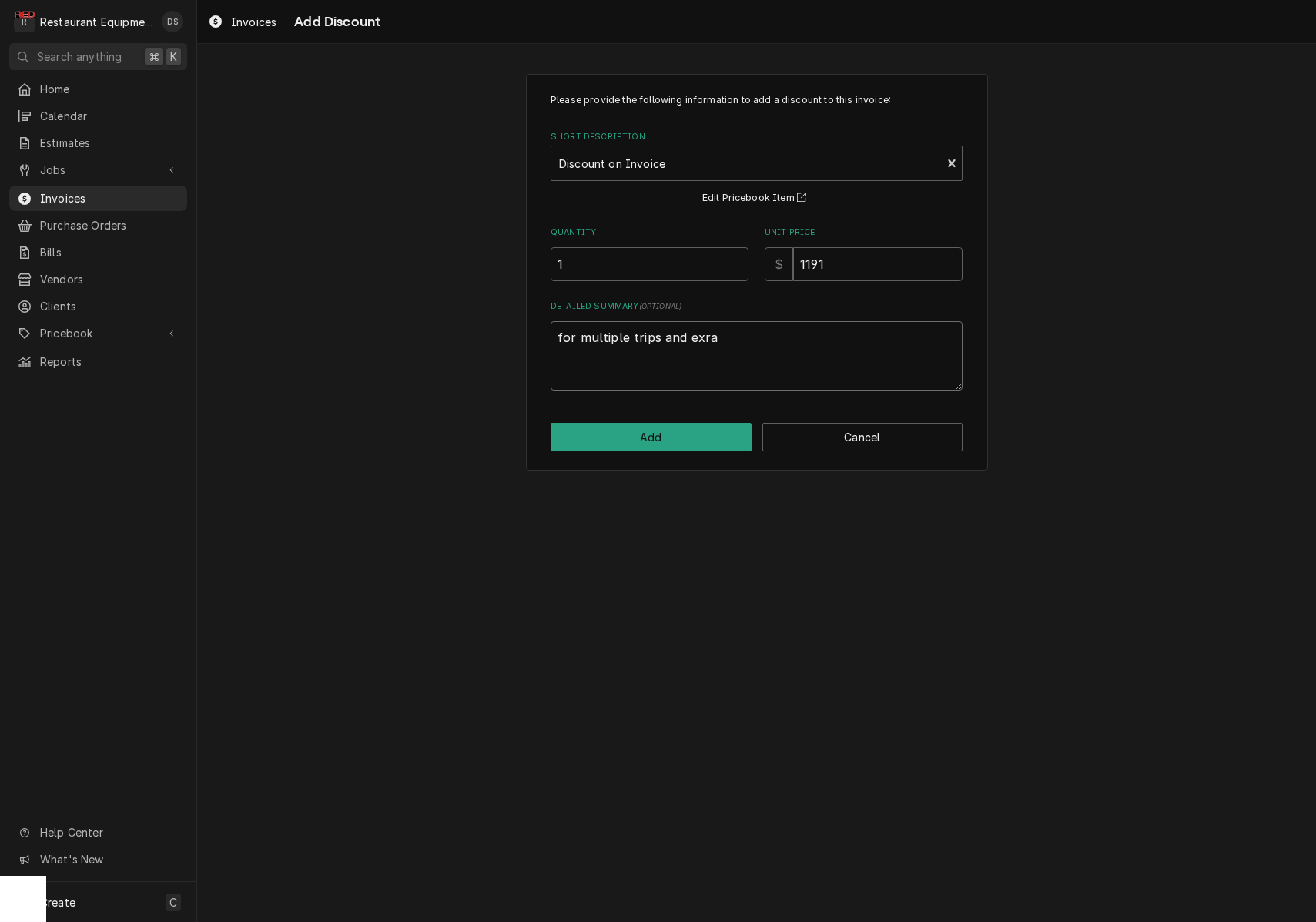
type textarea "x"
type textarea "for multiple trips and extra"
type textarea "x"
type textarea "for multiple trips and extra"
type textarea "x"
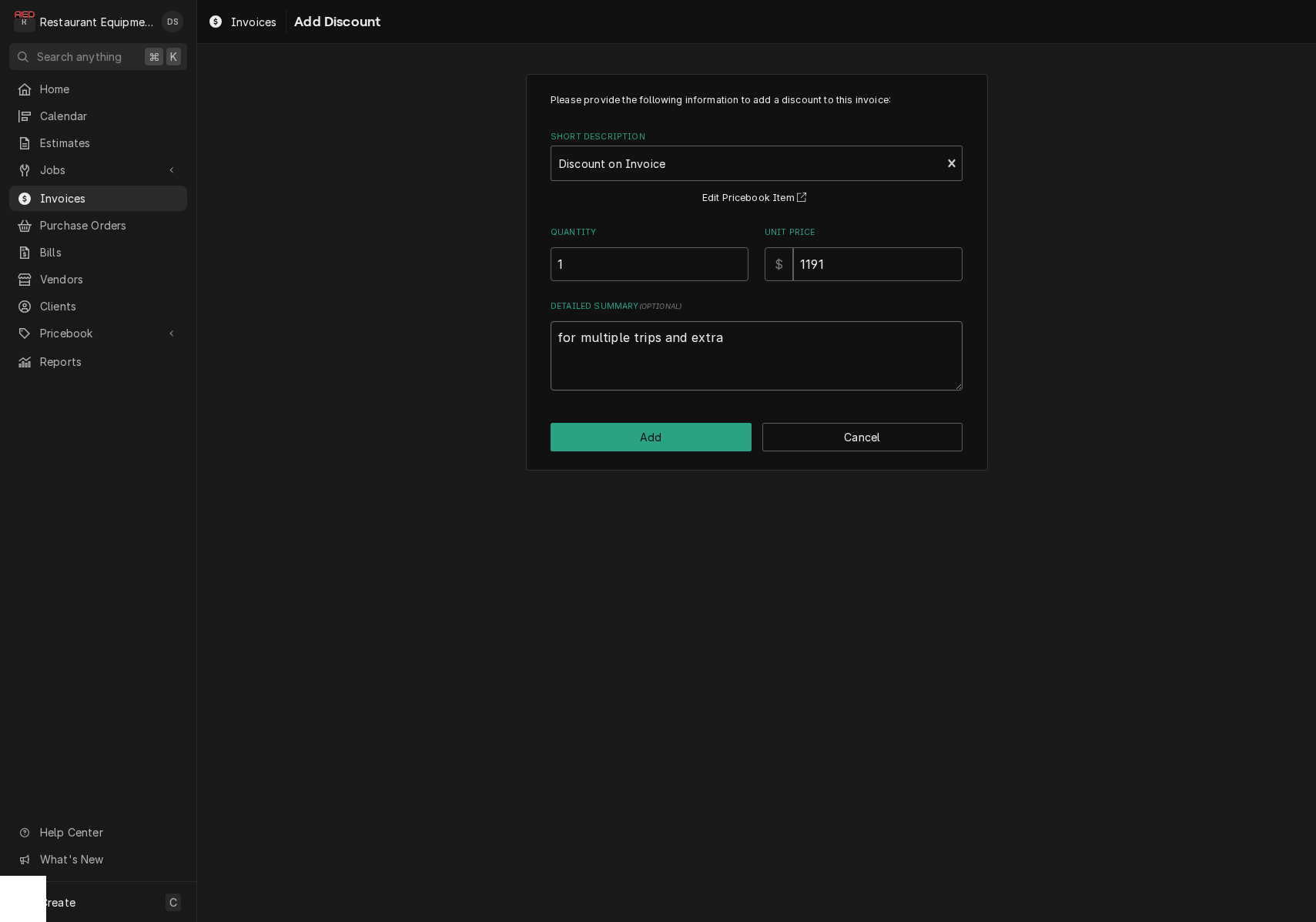
type textarea "for multiple trips and extr"
type textarea "x"
type textarea "for multiple trips and extra"
type textarea "x"
type textarea "for multiple trips and extra"
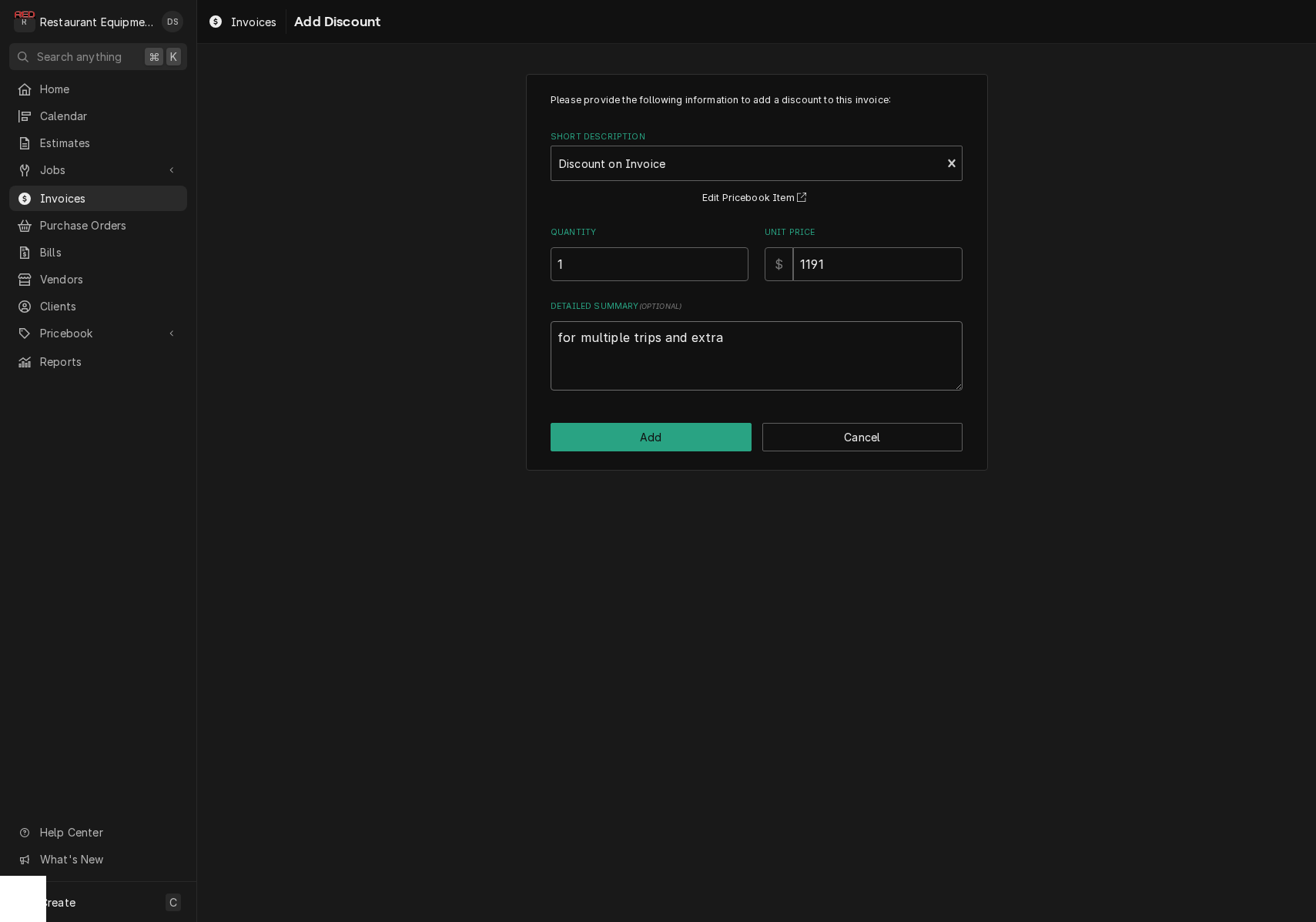
type textarea "x"
type textarea "for multiple trips and extra l"
type textarea "x"
type textarea "for multiple trips and extra la"
type textarea "x"
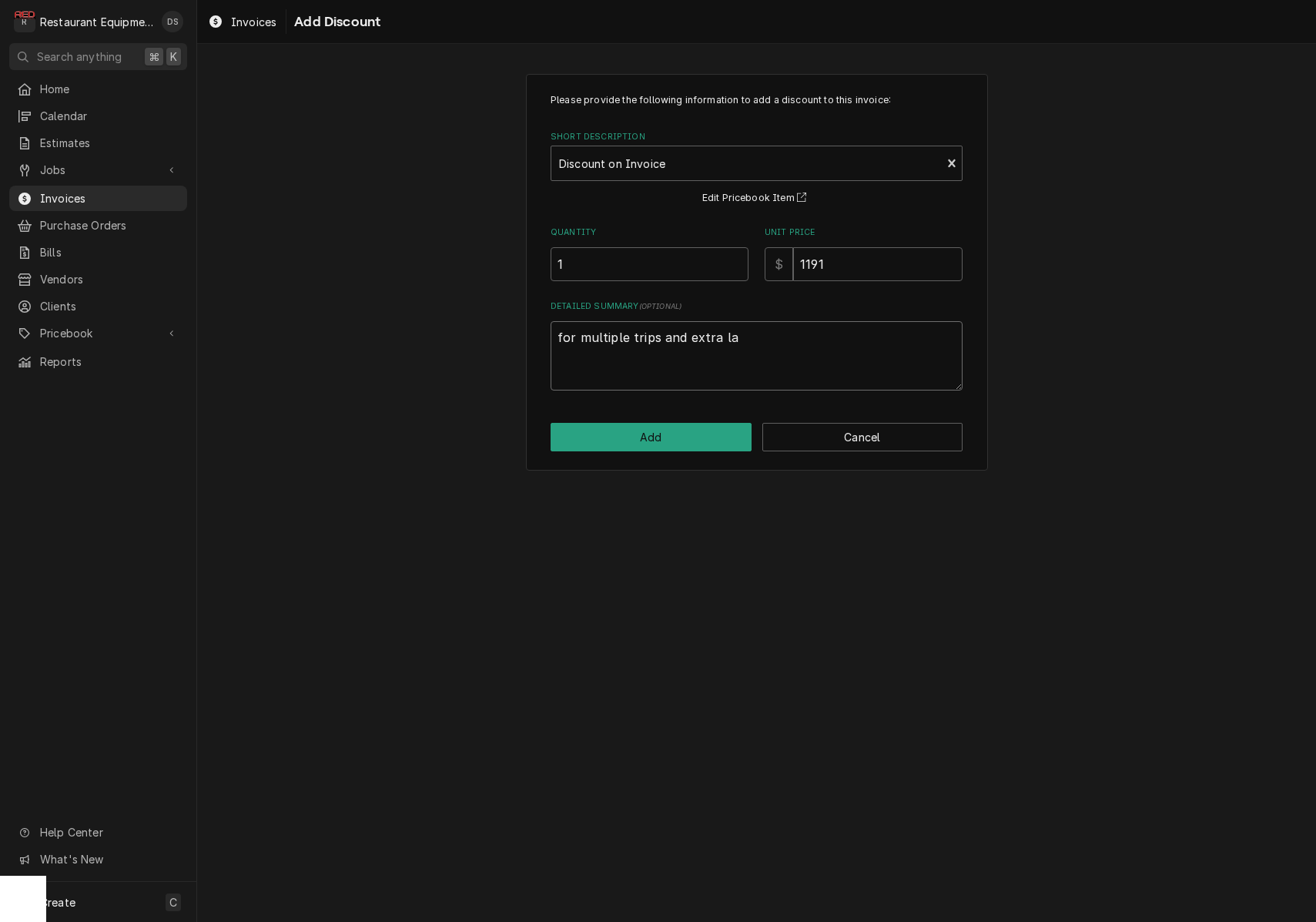
type textarea "for multiple trips and extra lab"
type textarea "x"
type textarea "for multiple trips and extra labo"
type textarea "x"
type textarea "for multiple trips and extra labor"
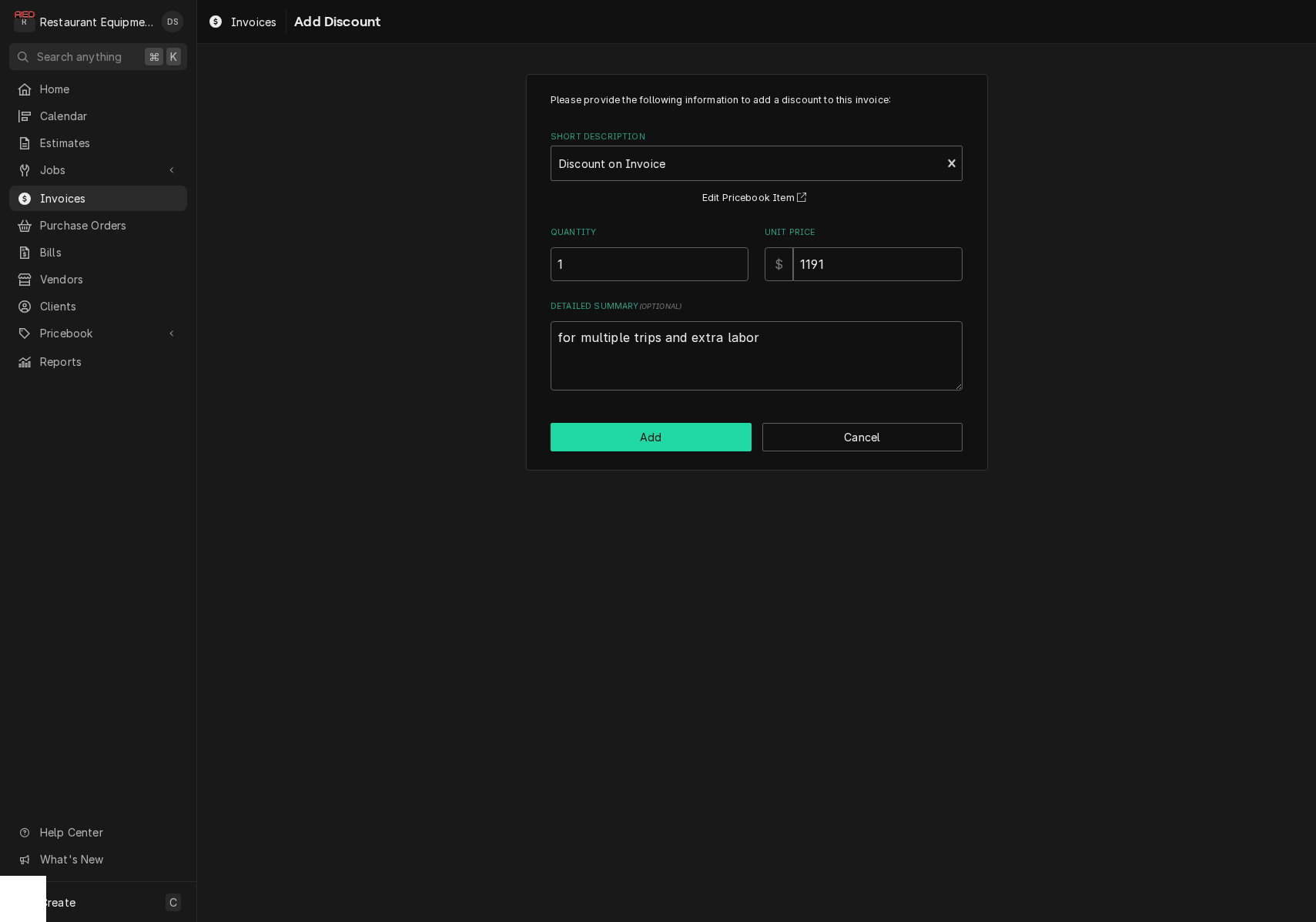
click at [674, 427] on button "Add" at bounding box center [651, 436] width 201 height 29
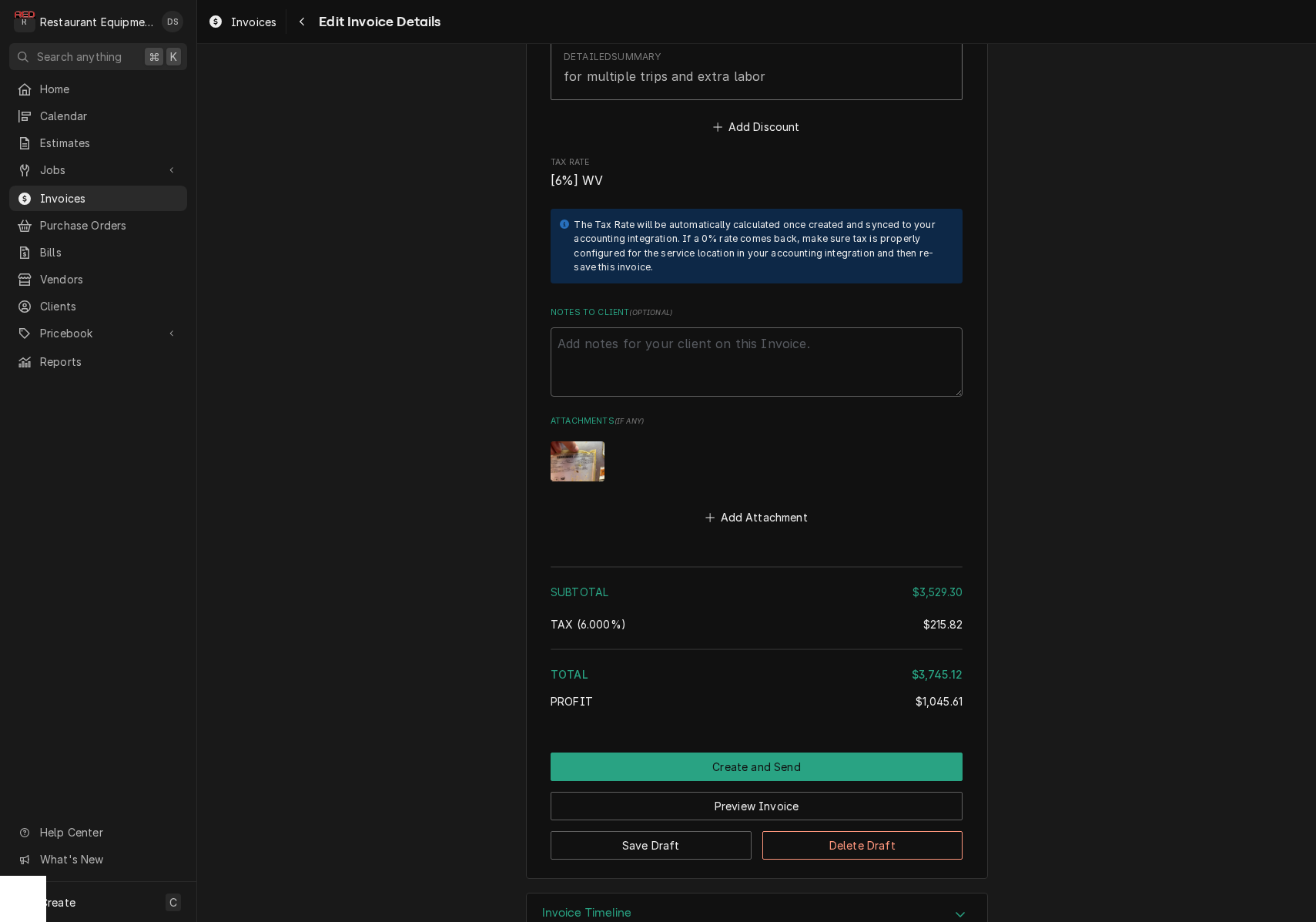
scroll to position [5090, 0]
click at [735, 753] on button "Create and Send" at bounding box center [756, 767] width 412 height 29
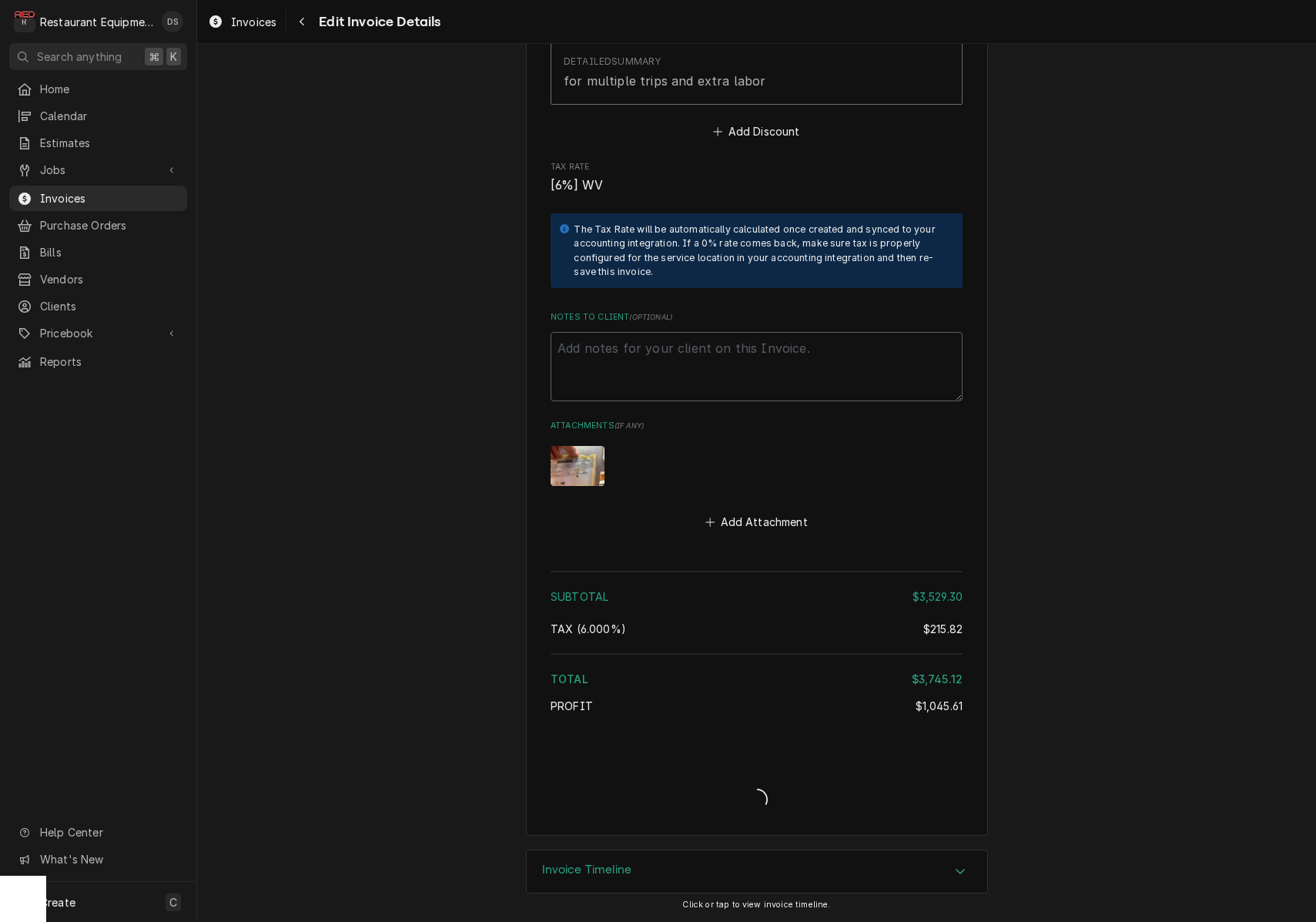
scroll to position [5043, 0]
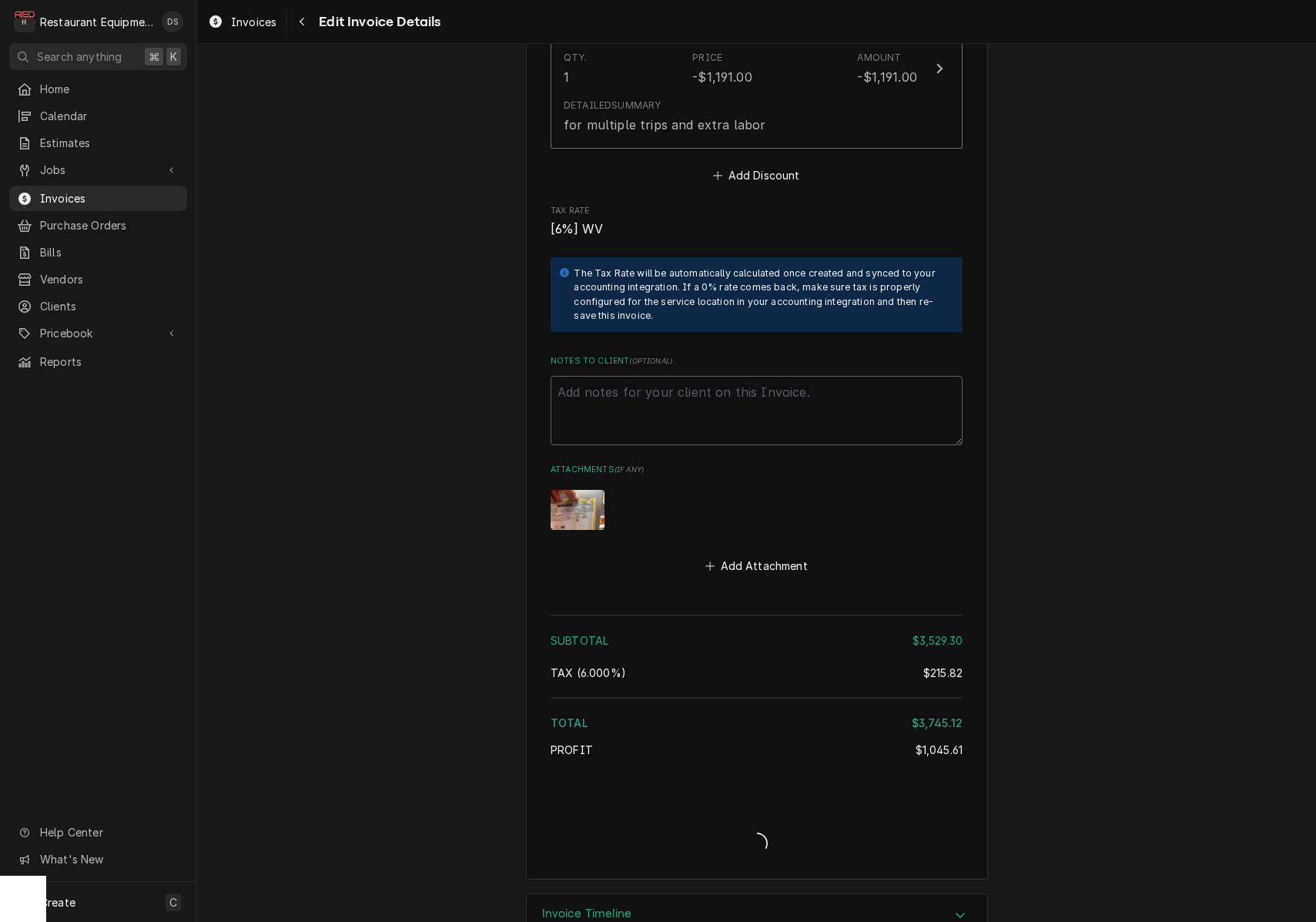
type textarea "x"
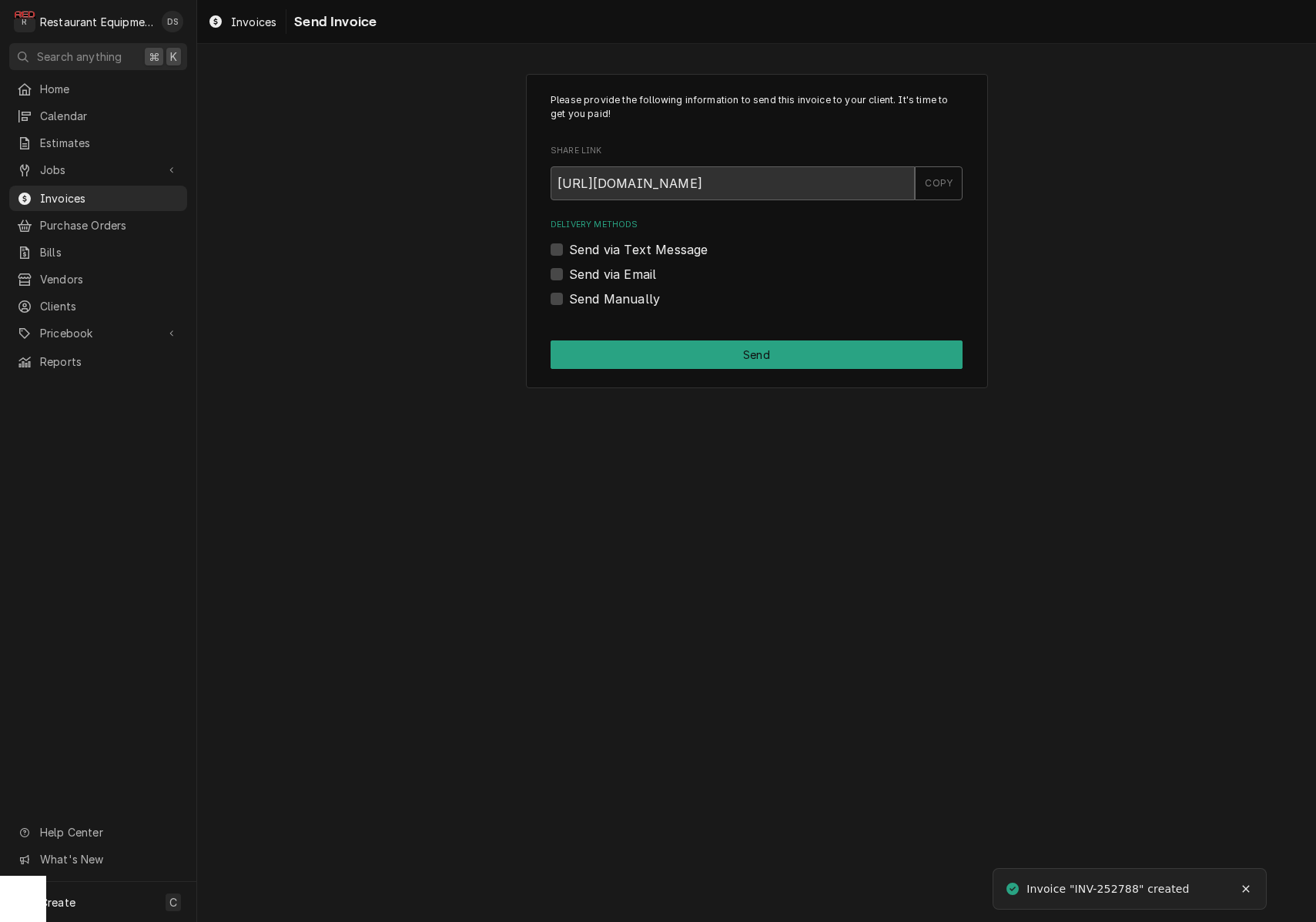
click at [569, 269] on label "Send via Email" at bounding box center [613, 274] width 87 height 19
click at [569, 269] on input "Send via Email" at bounding box center [775, 281] width 412 height 34
checkbox input "true"
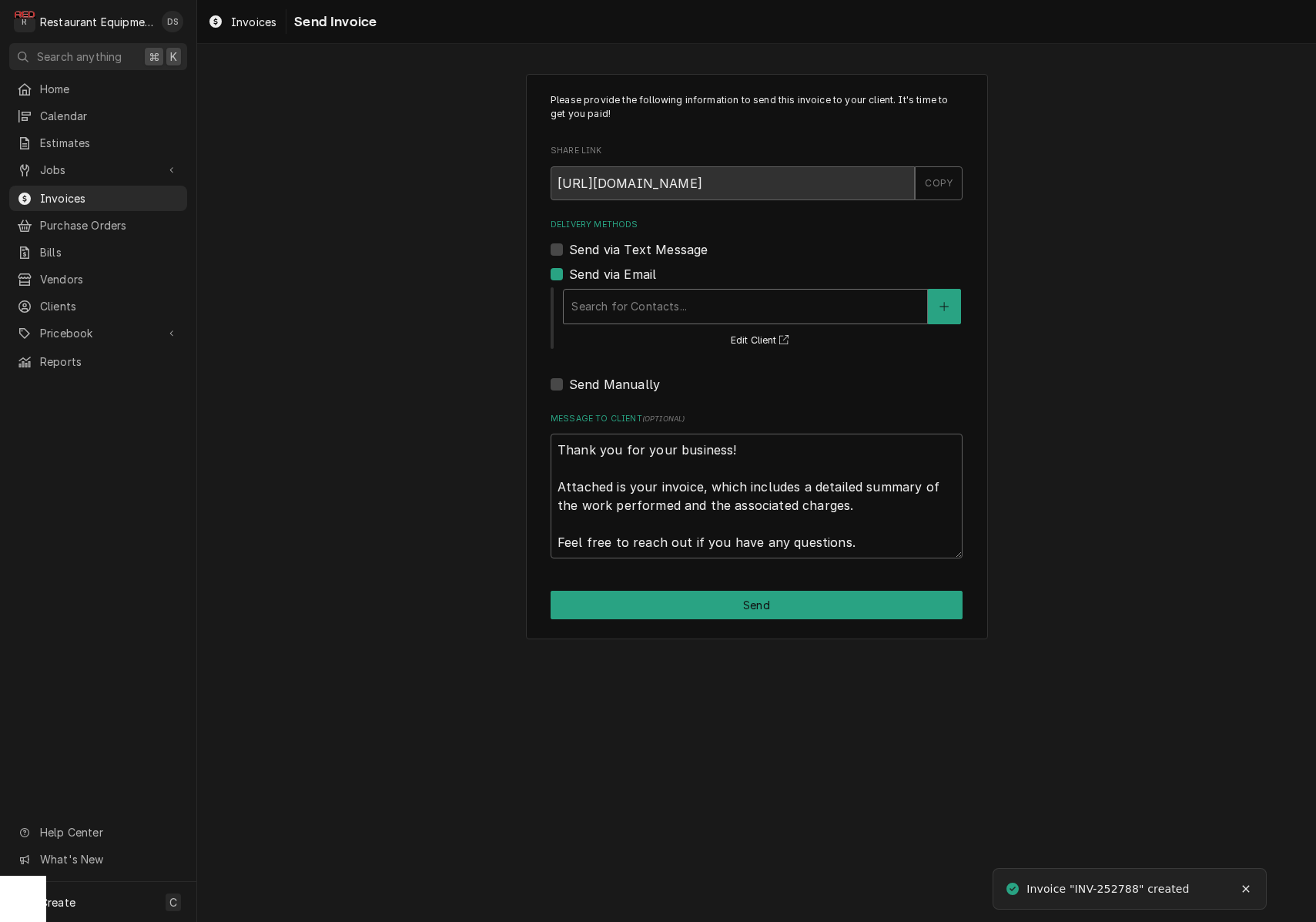
click at [700, 303] on div "Delivery Methods" at bounding box center [745, 306] width 348 height 28
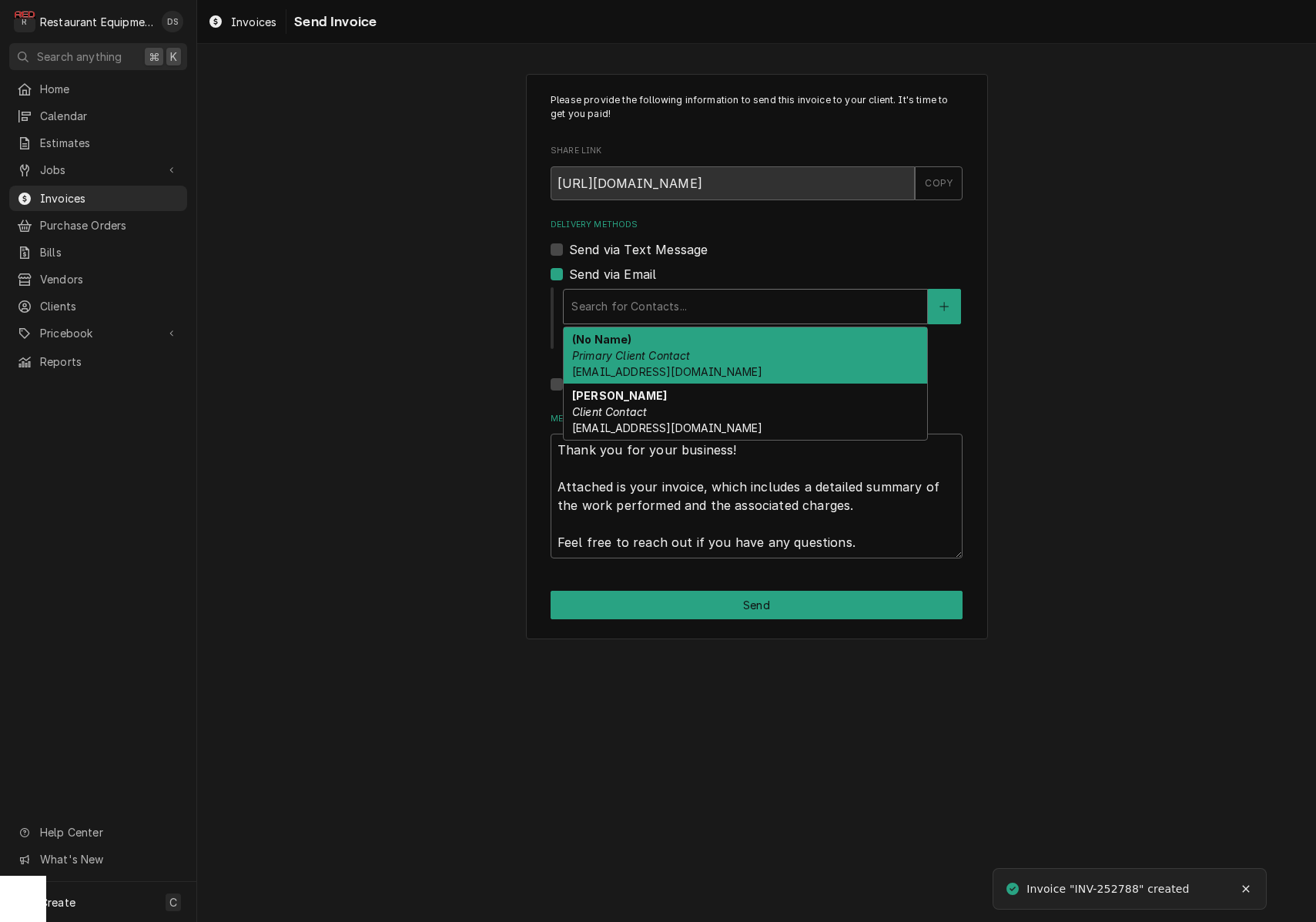
click at [663, 355] on em "Primary Client Contact" at bounding box center [631, 355] width 119 height 13
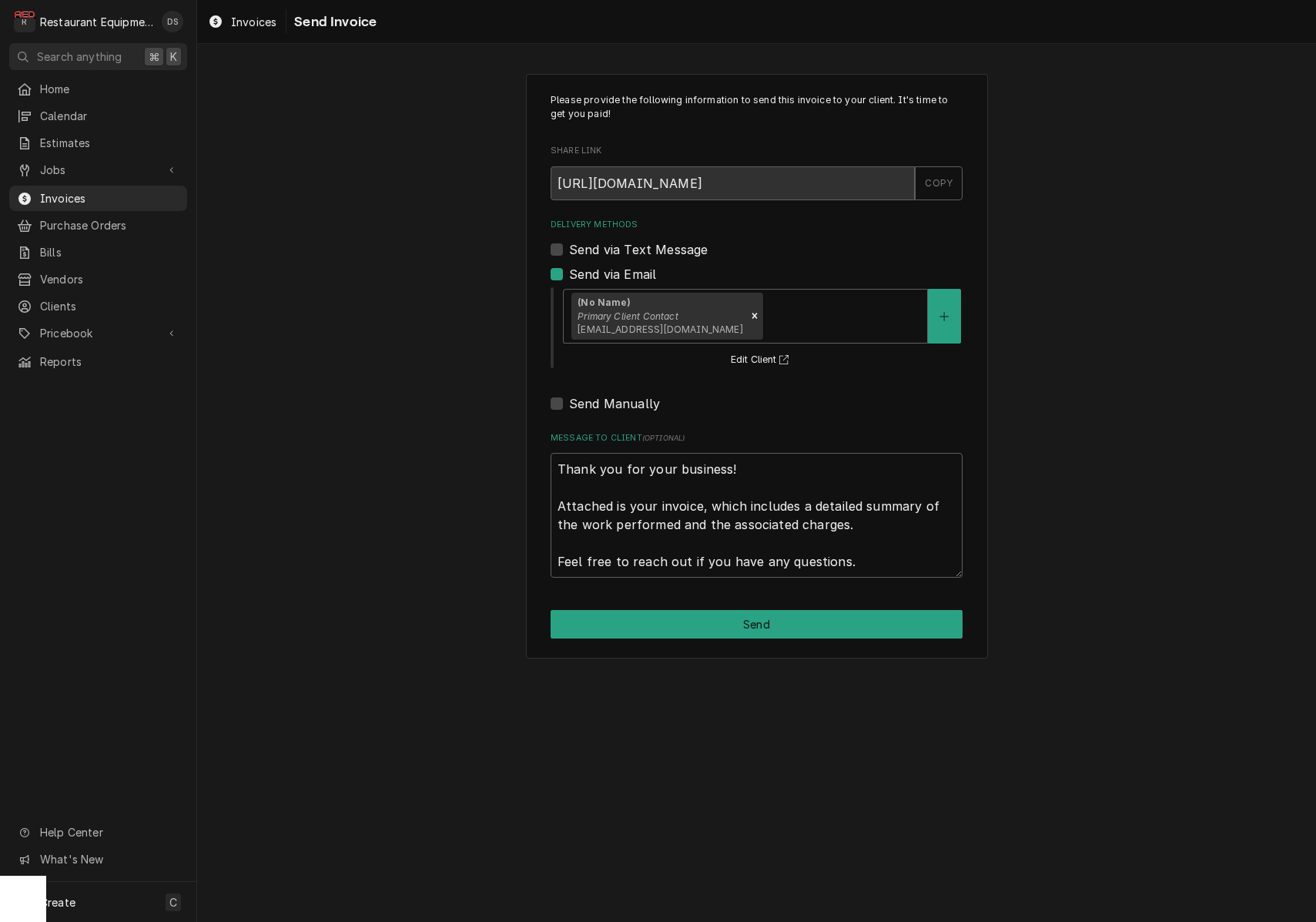
click at [775, 616] on button "Send" at bounding box center [756, 623] width 412 height 29
type textarea "x"
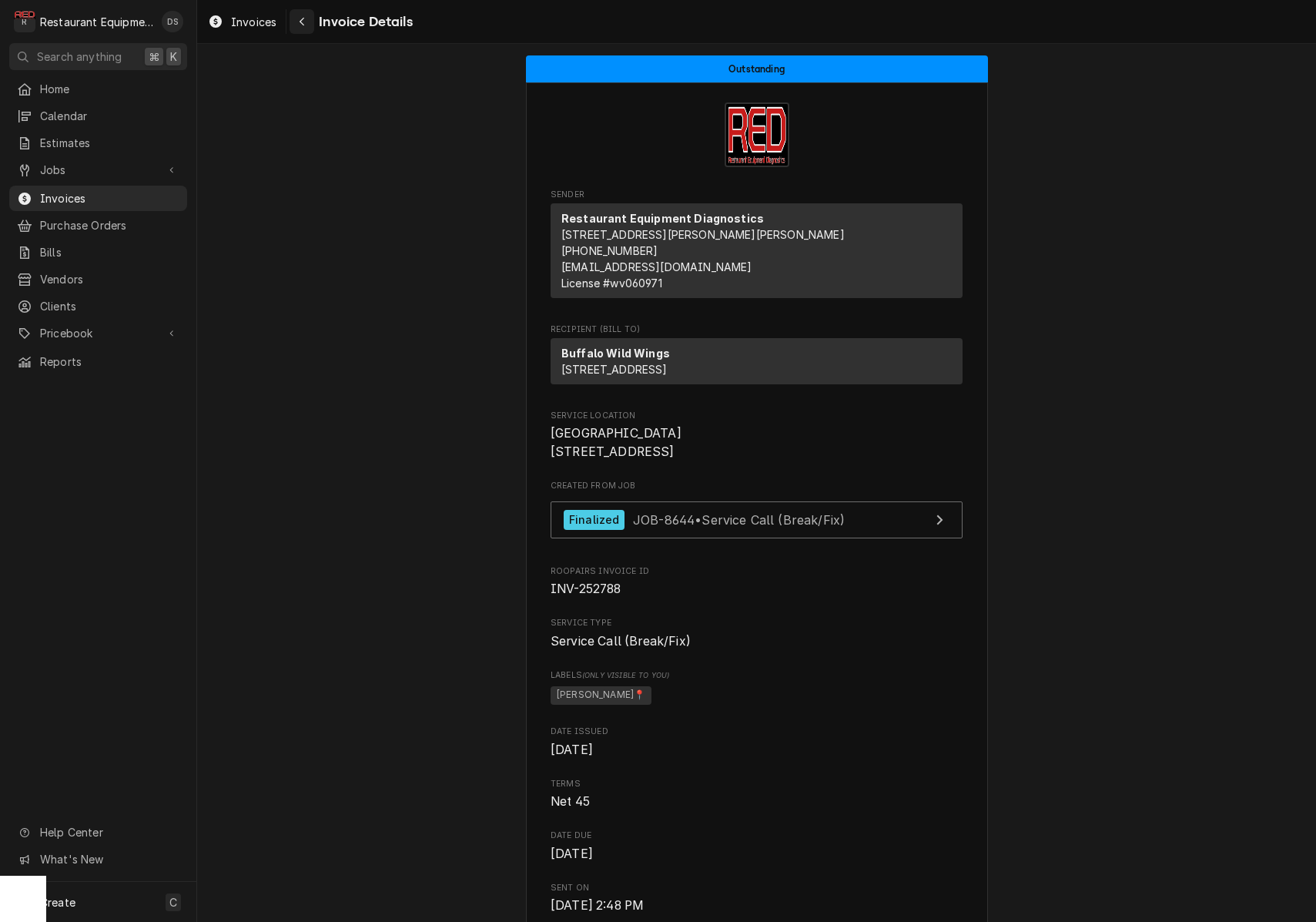
click at [308, 22] on div "Navigate back" at bounding box center [302, 22] width 16 height 16
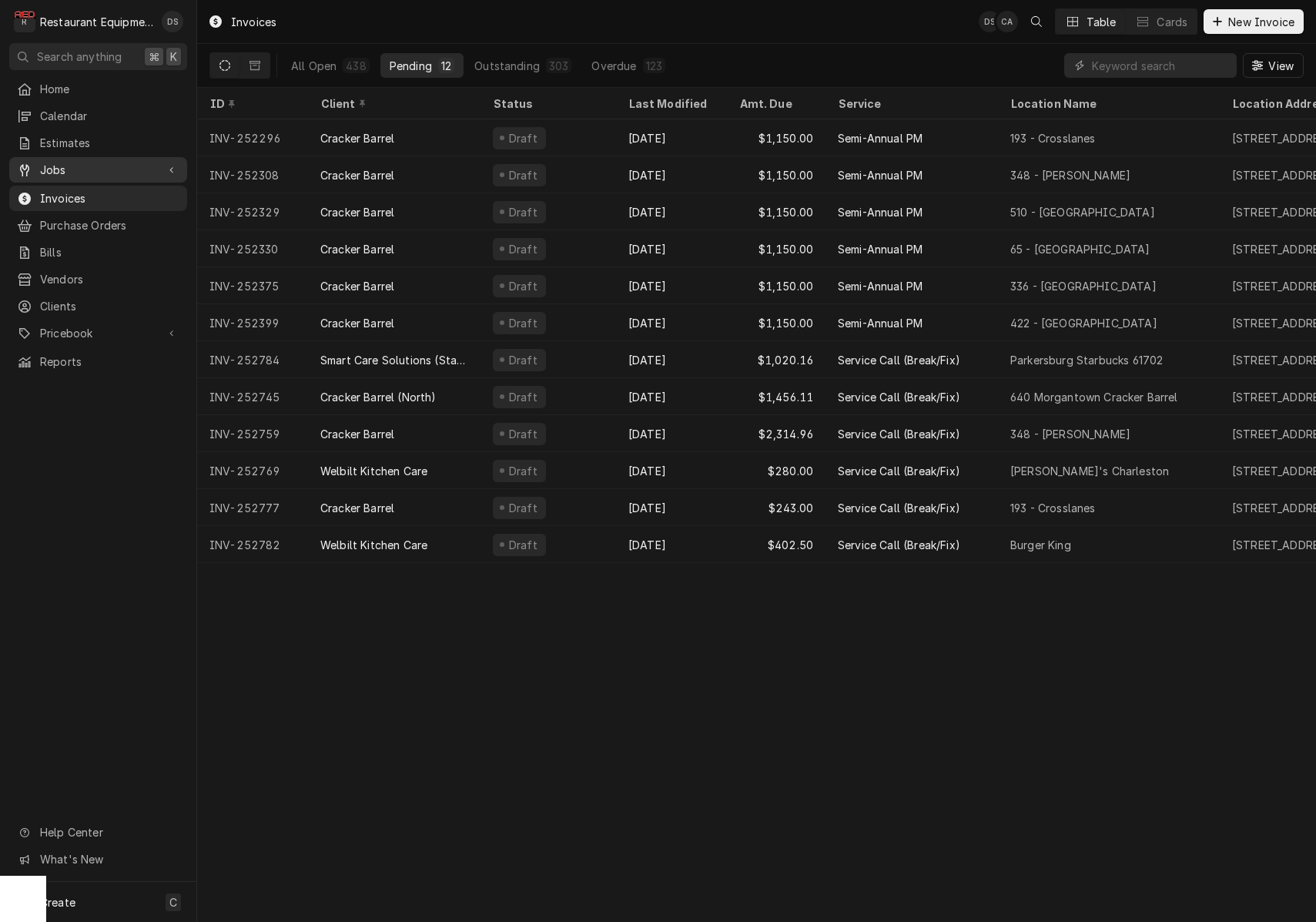
click at [115, 168] on span "Jobs" at bounding box center [97, 169] width 116 height 16
click at [109, 192] on span "Jobs" at bounding box center [109, 196] width 140 height 16
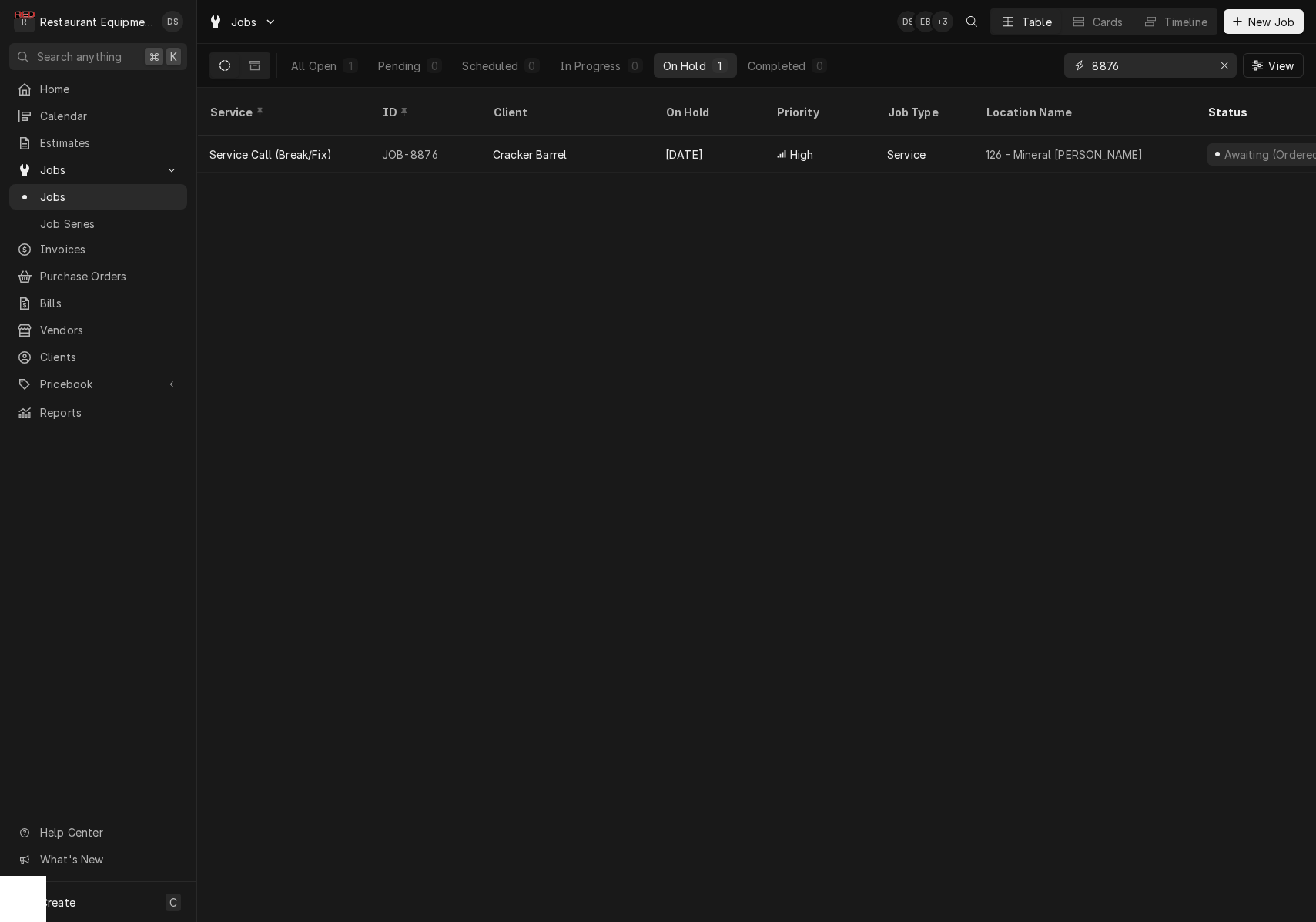
click at [1164, 74] on input "8876" at bounding box center [1150, 65] width 115 height 25
type input "summersville [PERSON_NAME]"
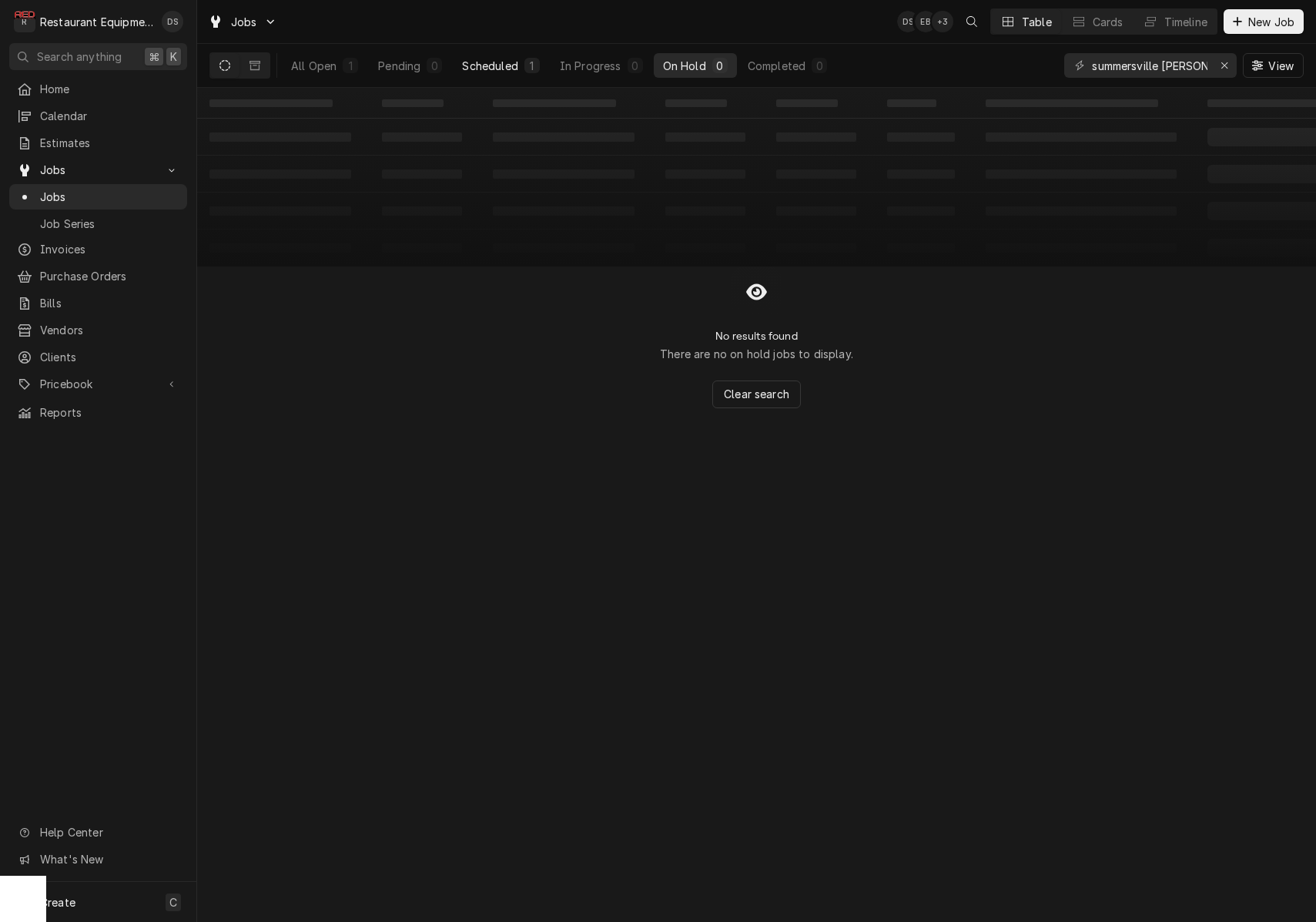
click at [525, 56] on button "Scheduled 1" at bounding box center [501, 65] width 96 height 25
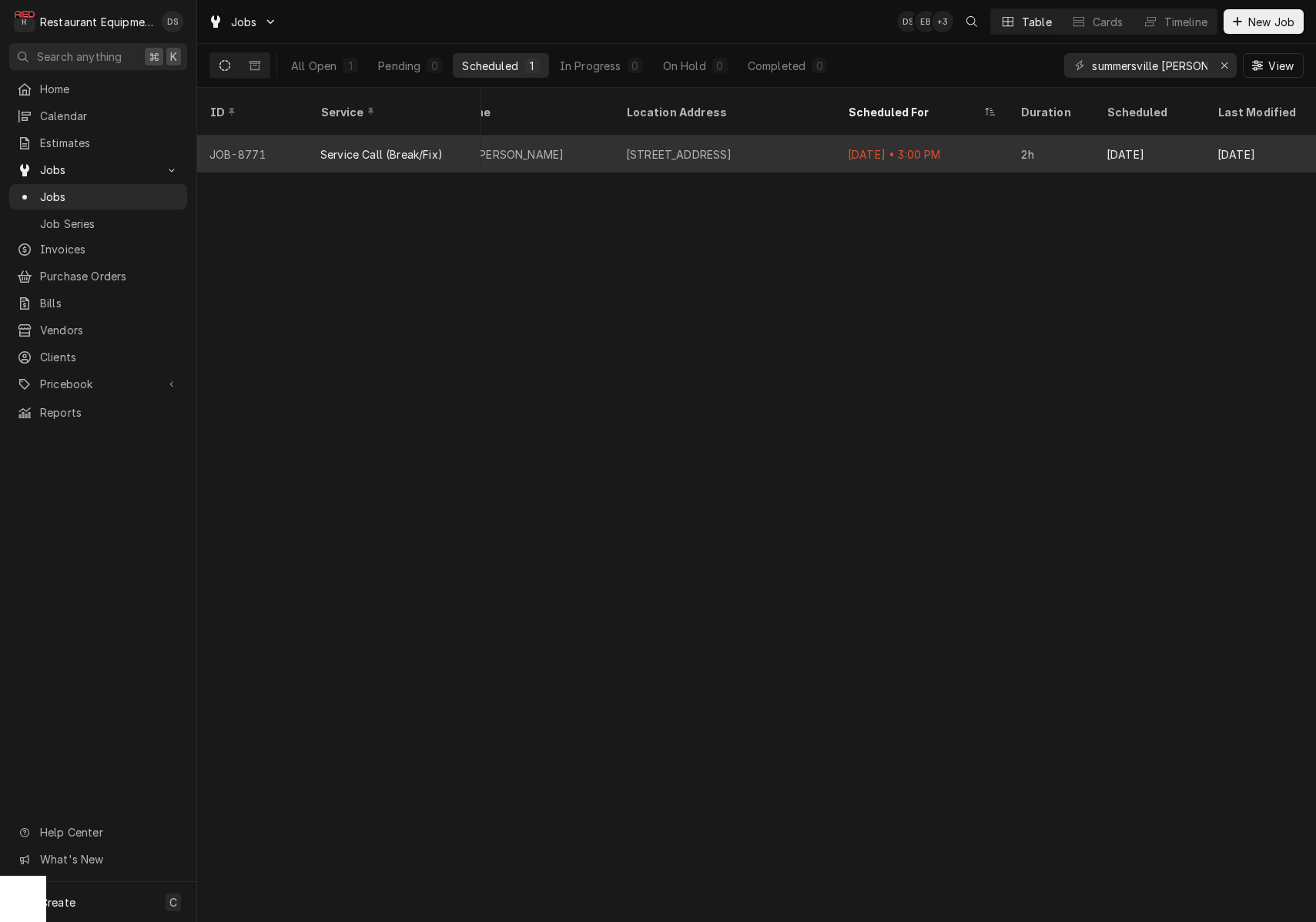
scroll to position [0, 1265]
click at [984, 138] on div "Sep 11 • 3:00 PM" at bounding box center [922, 154] width 172 height 37
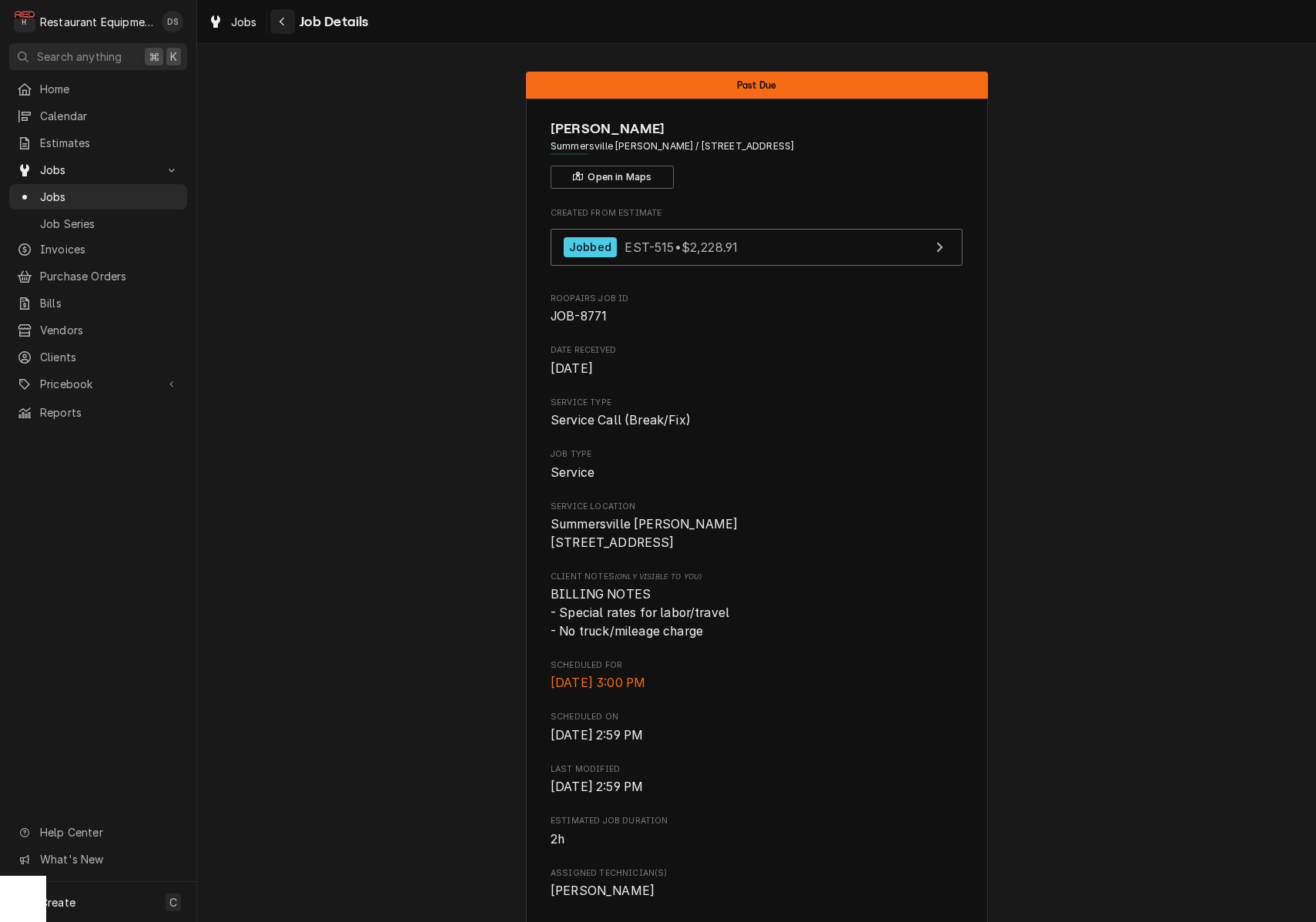
click at [275, 20] on div "Navigate back" at bounding box center [283, 22] width 16 height 16
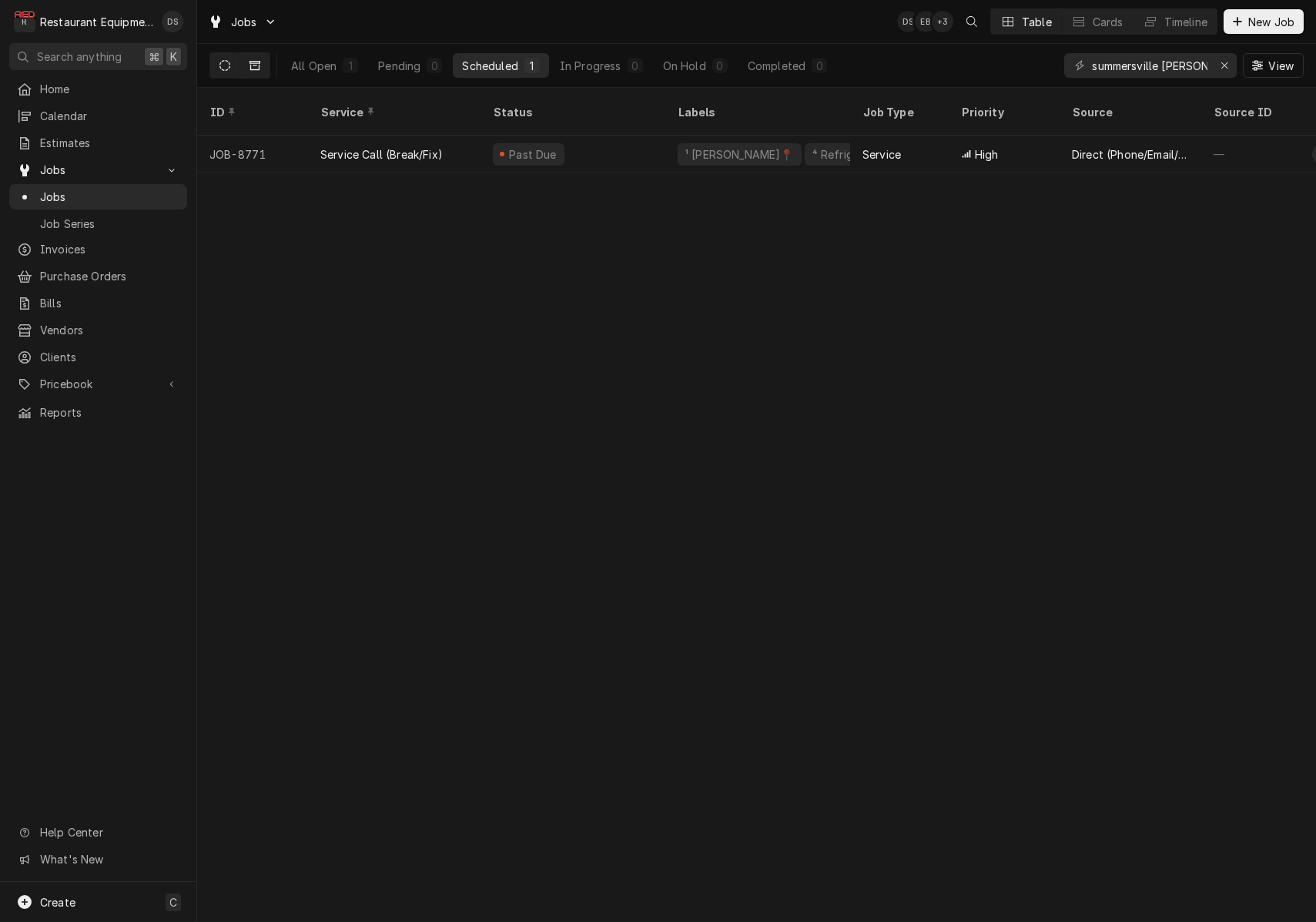
click at [252, 74] on button "Dynamic Content Wrapper" at bounding box center [255, 65] width 30 height 25
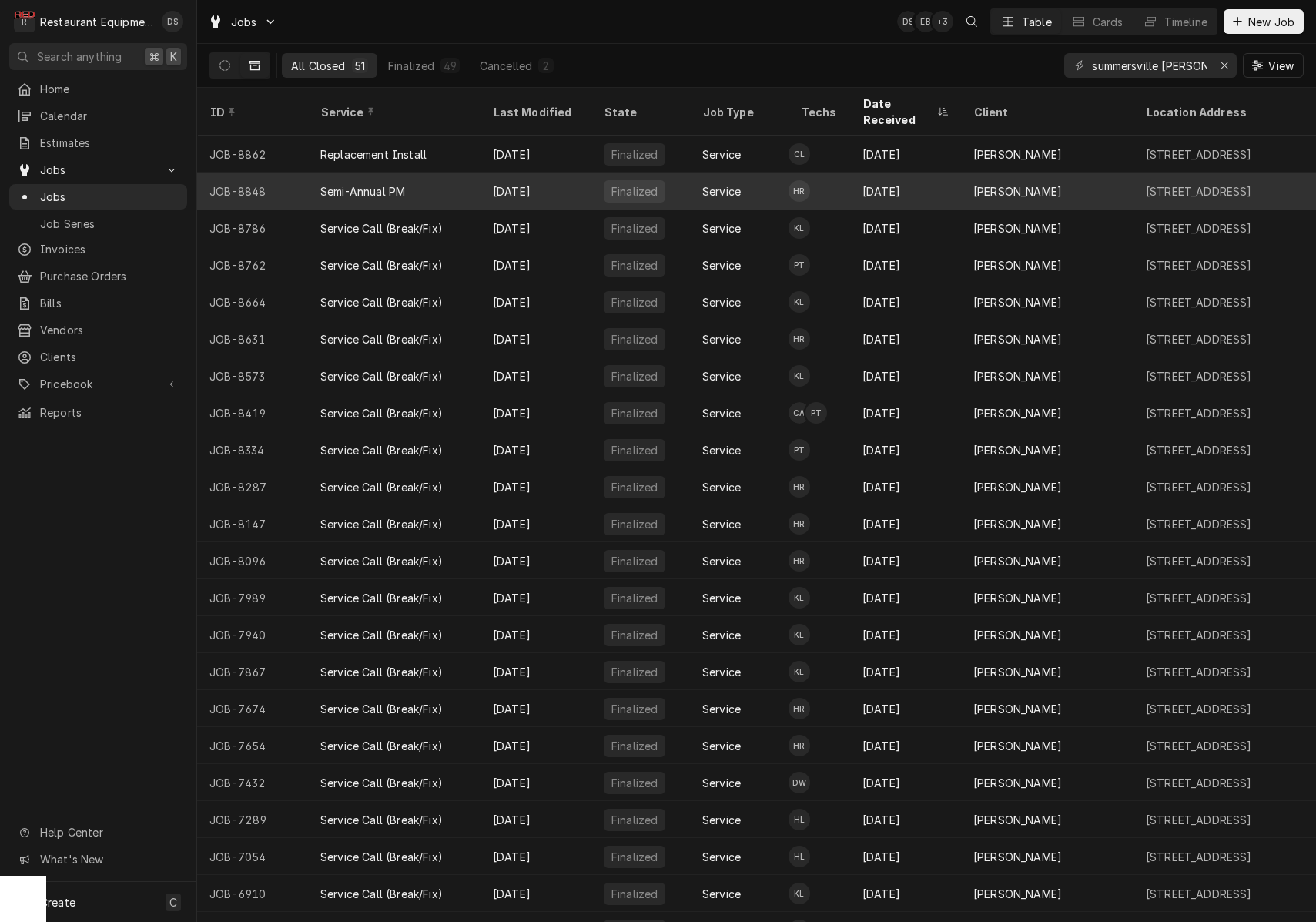
click at [894, 172] on div "[DATE]" at bounding box center [906, 190] width 111 height 37
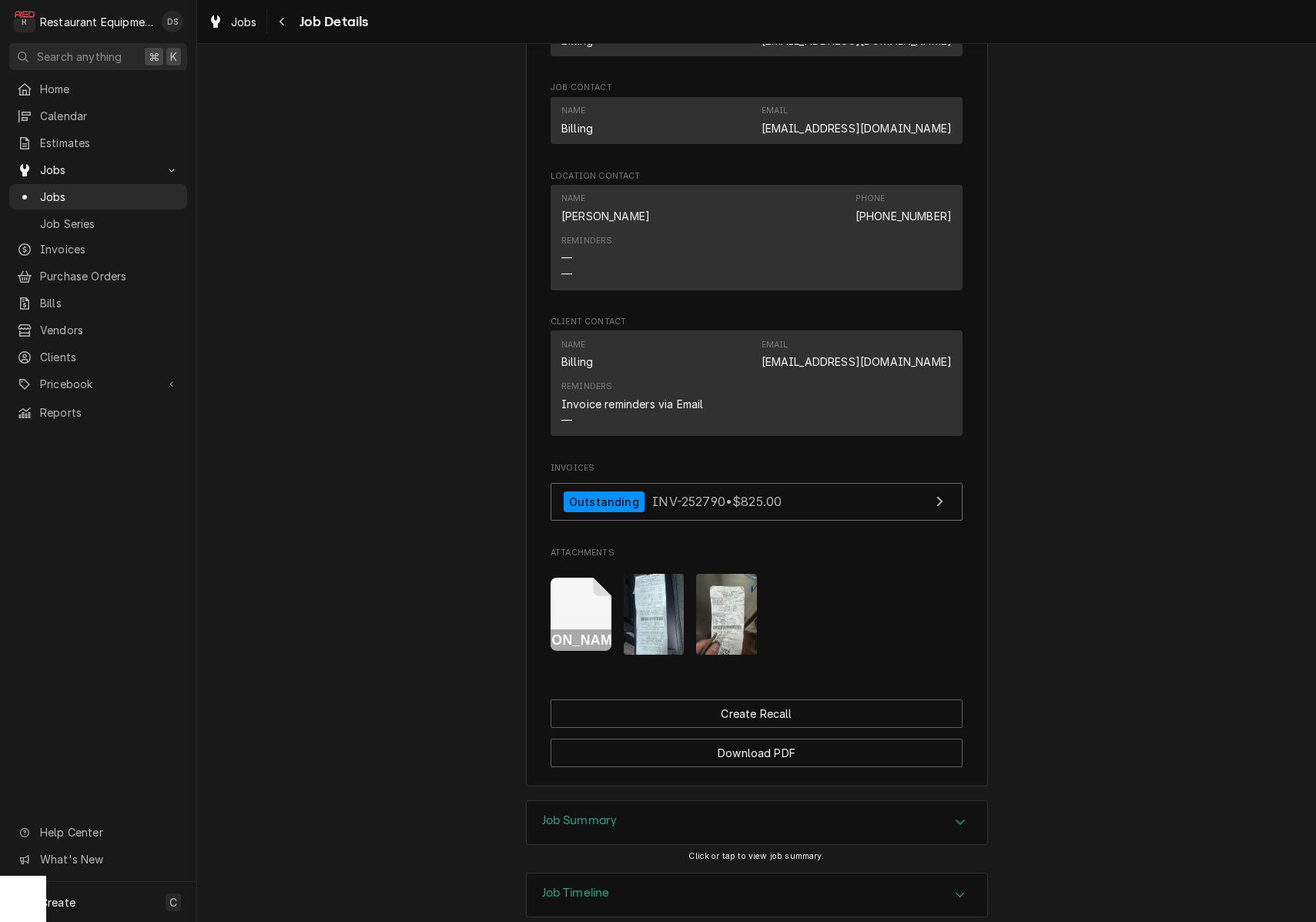
click at [812, 620] on div "Summersville Bob Evans - Semi Annual PM" at bounding box center [756, 613] width 412 height 105
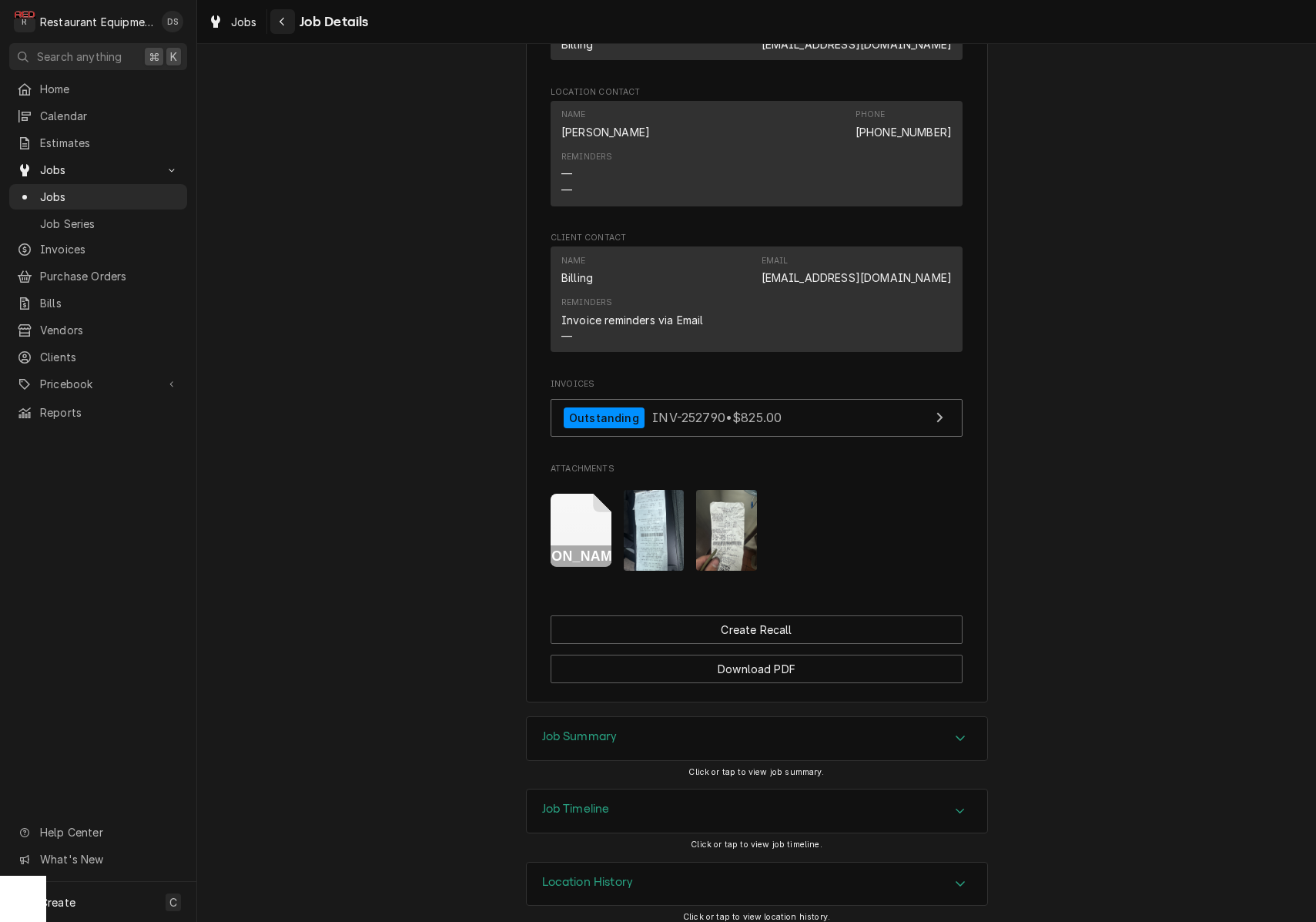
click at [290, 17] on button "Navigate back" at bounding box center [283, 22] width 25 height 25
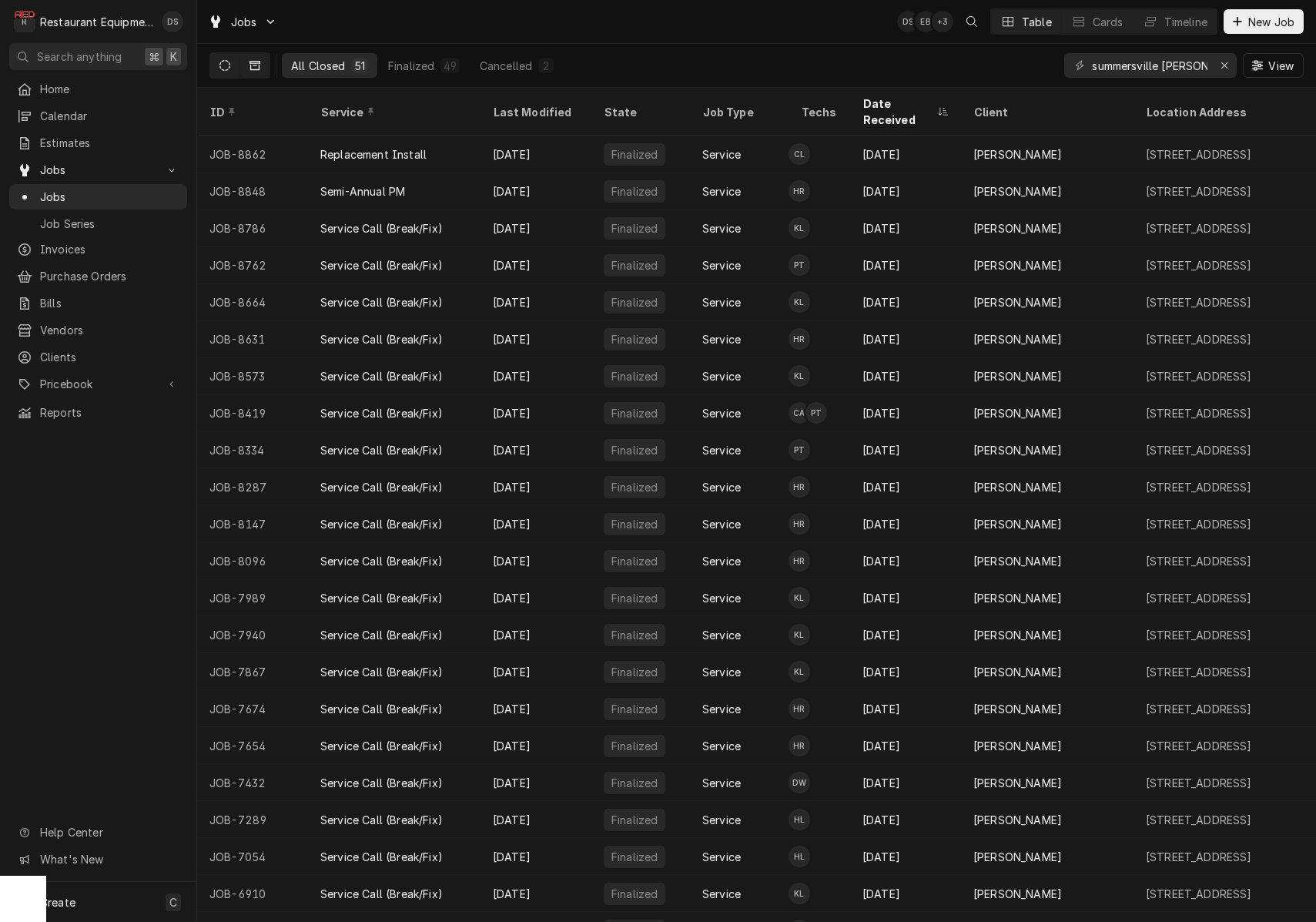
click at [214, 68] on button "Dynamic Content Wrapper" at bounding box center [225, 65] width 30 height 25
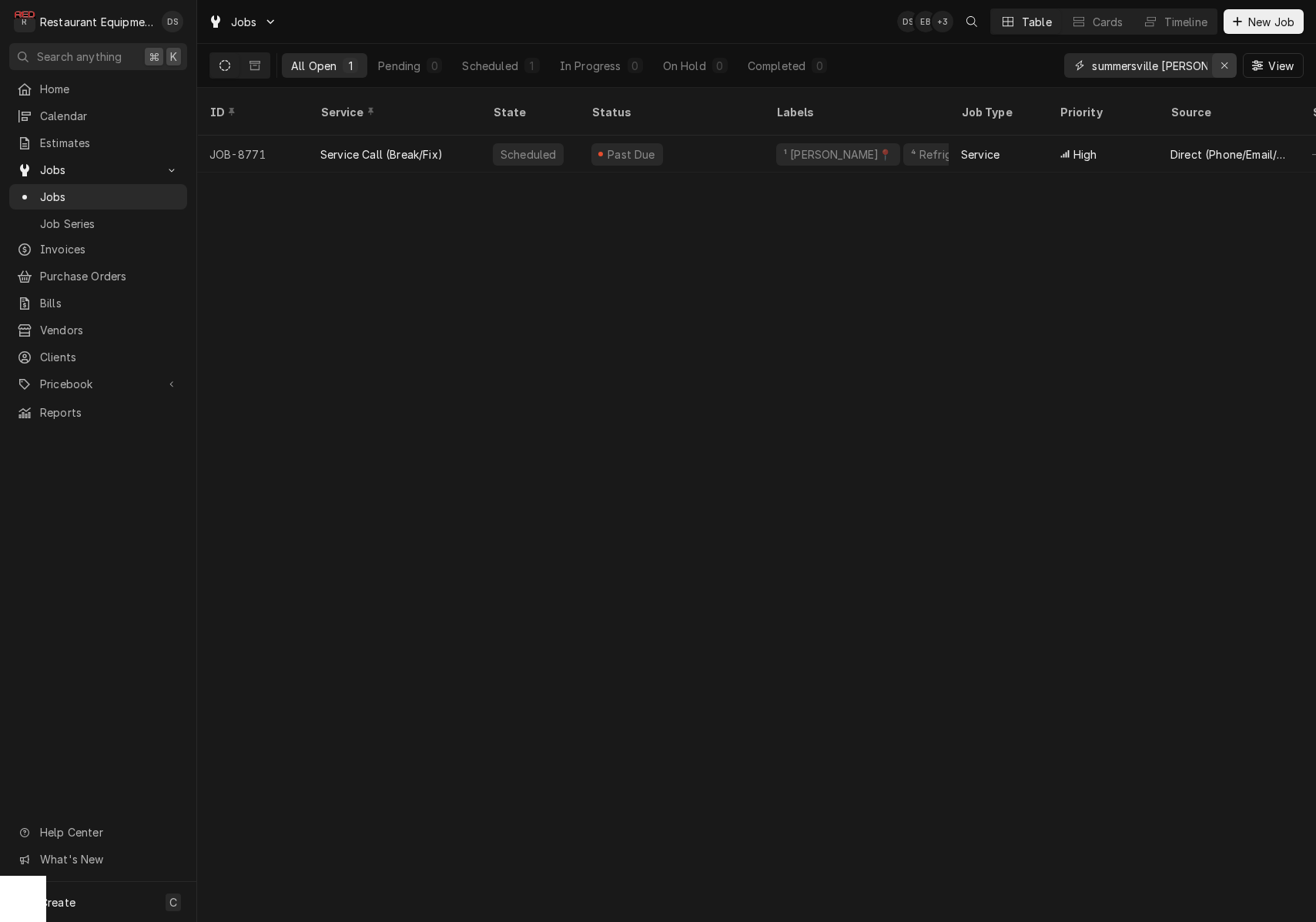
click at [1229, 69] on div "Erase input" at bounding box center [1225, 65] width 16 height 16
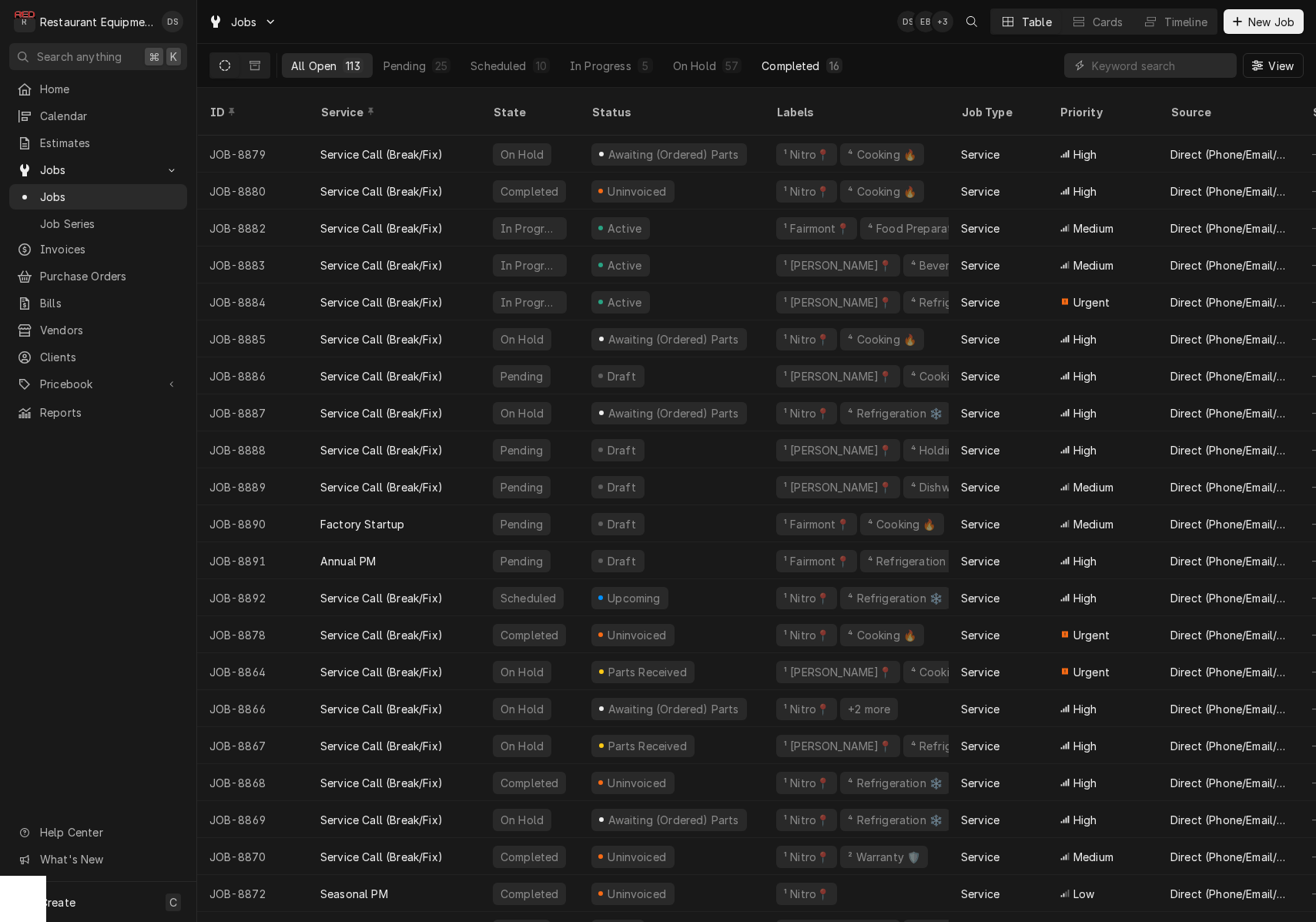
click at [771, 65] on div "Completed" at bounding box center [791, 65] width 58 height 16
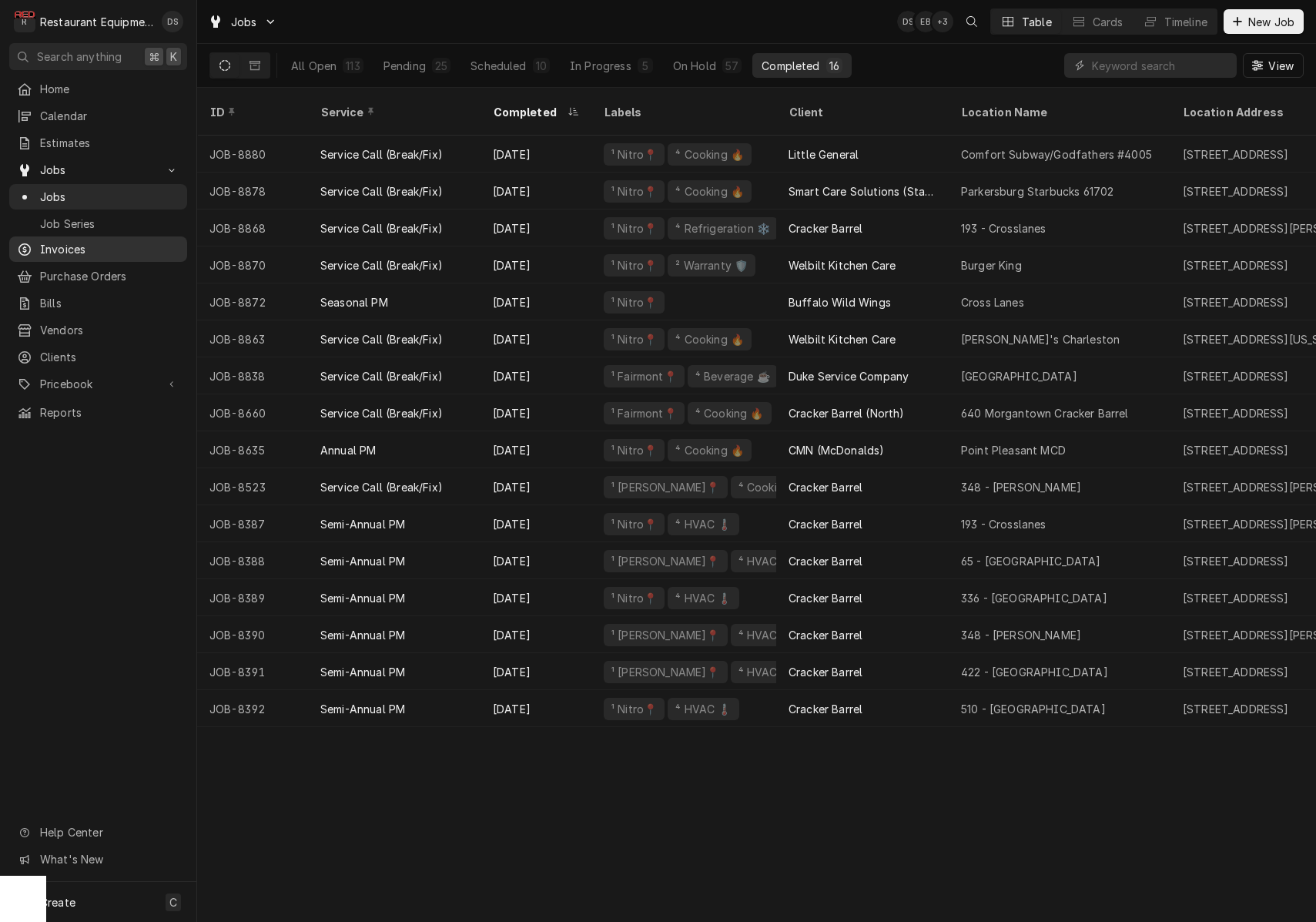
click at [67, 241] on span "Invoices" at bounding box center [109, 249] width 140 height 16
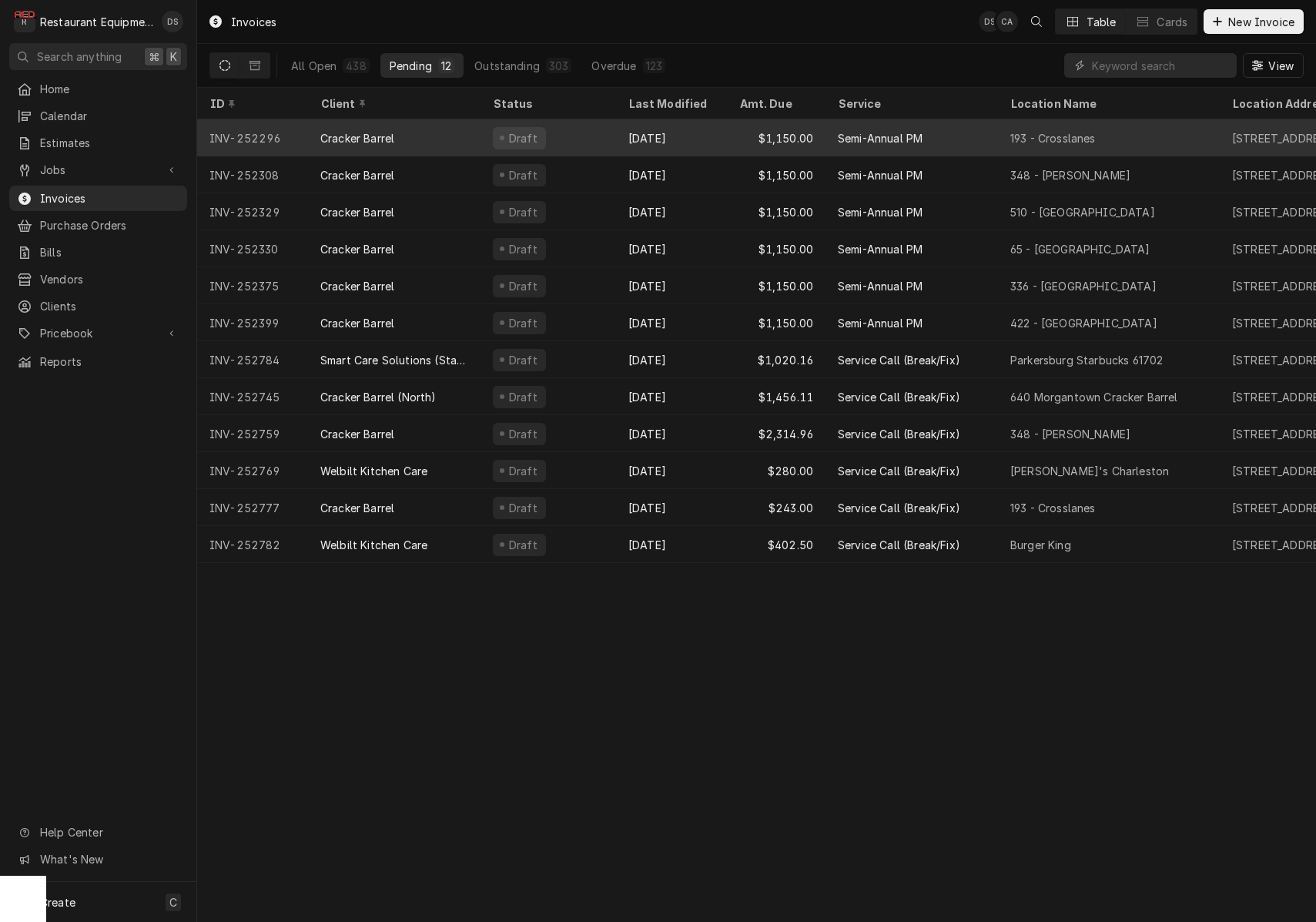
click at [440, 461] on div "Welbilt Kitchen Care" at bounding box center [394, 470] width 172 height 37
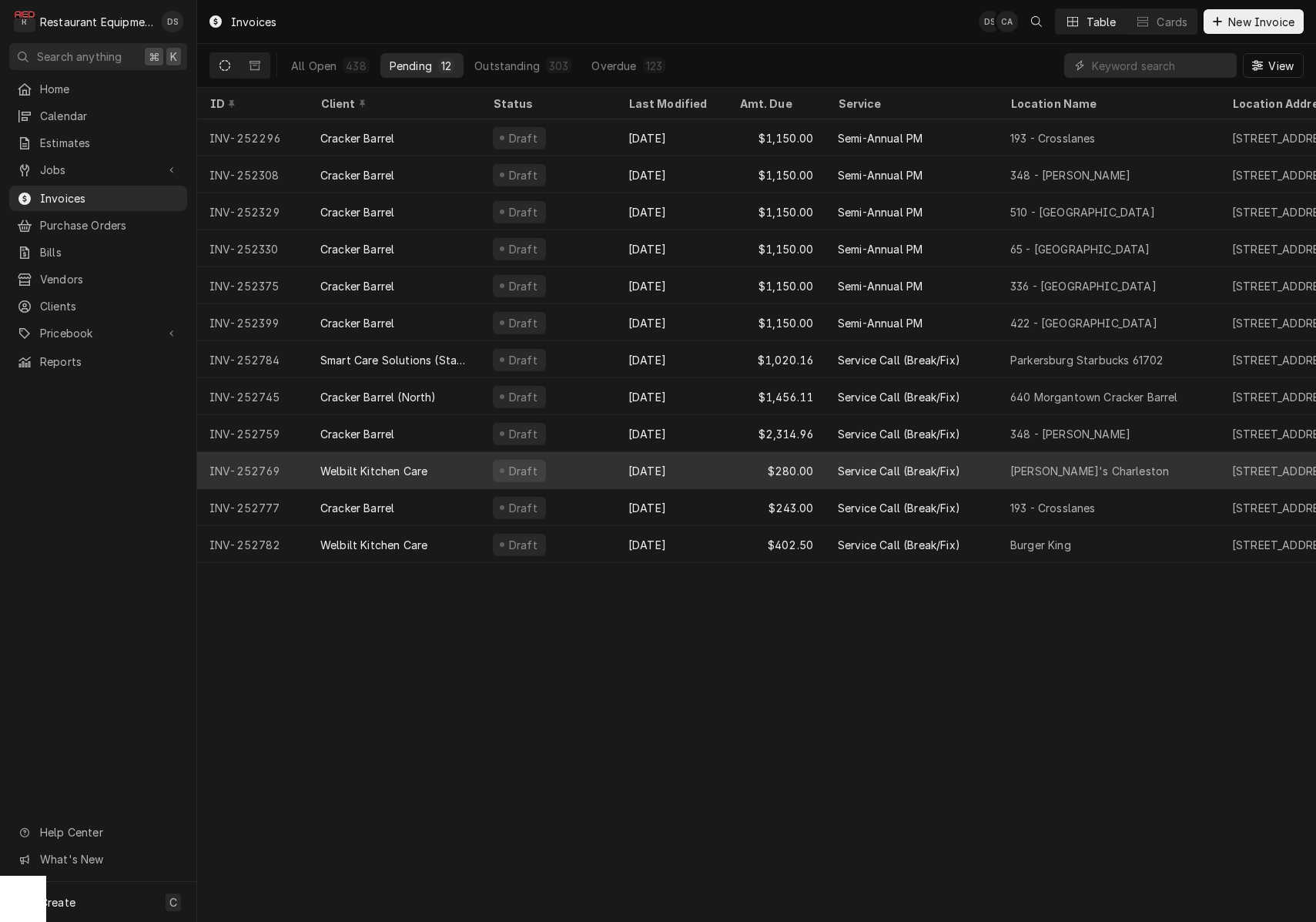
click at [440, 461] on div "Welbilt Kitchen Care" at bounding box center [394, 470] width 172 height 37
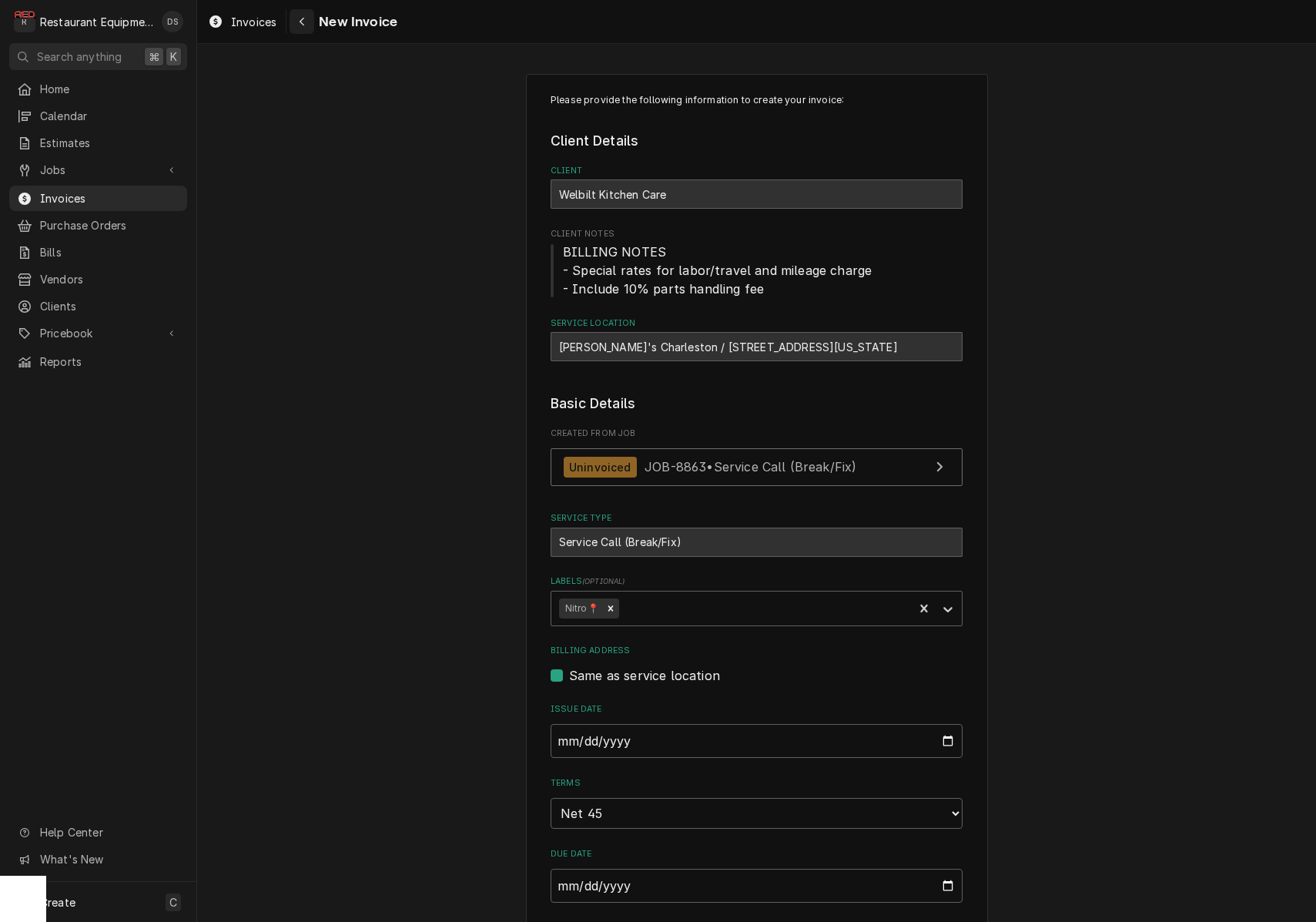
click at [299, 16] on div "Navigate back" at bounding box center [302, 22] width 16 height 16
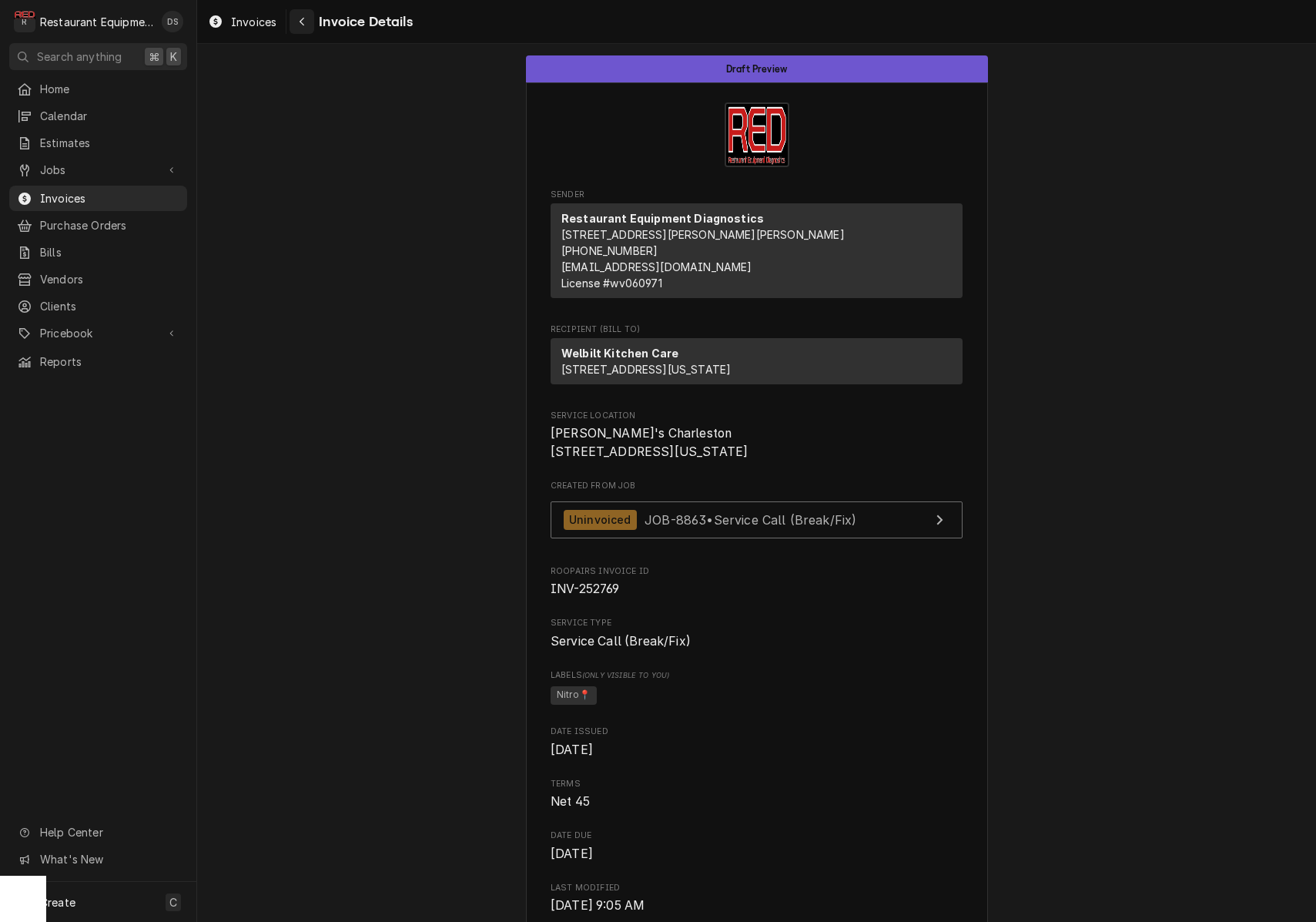
click at [306, 22] on div "Navigate back" at bounding box center [302, 22] width 16 height 16
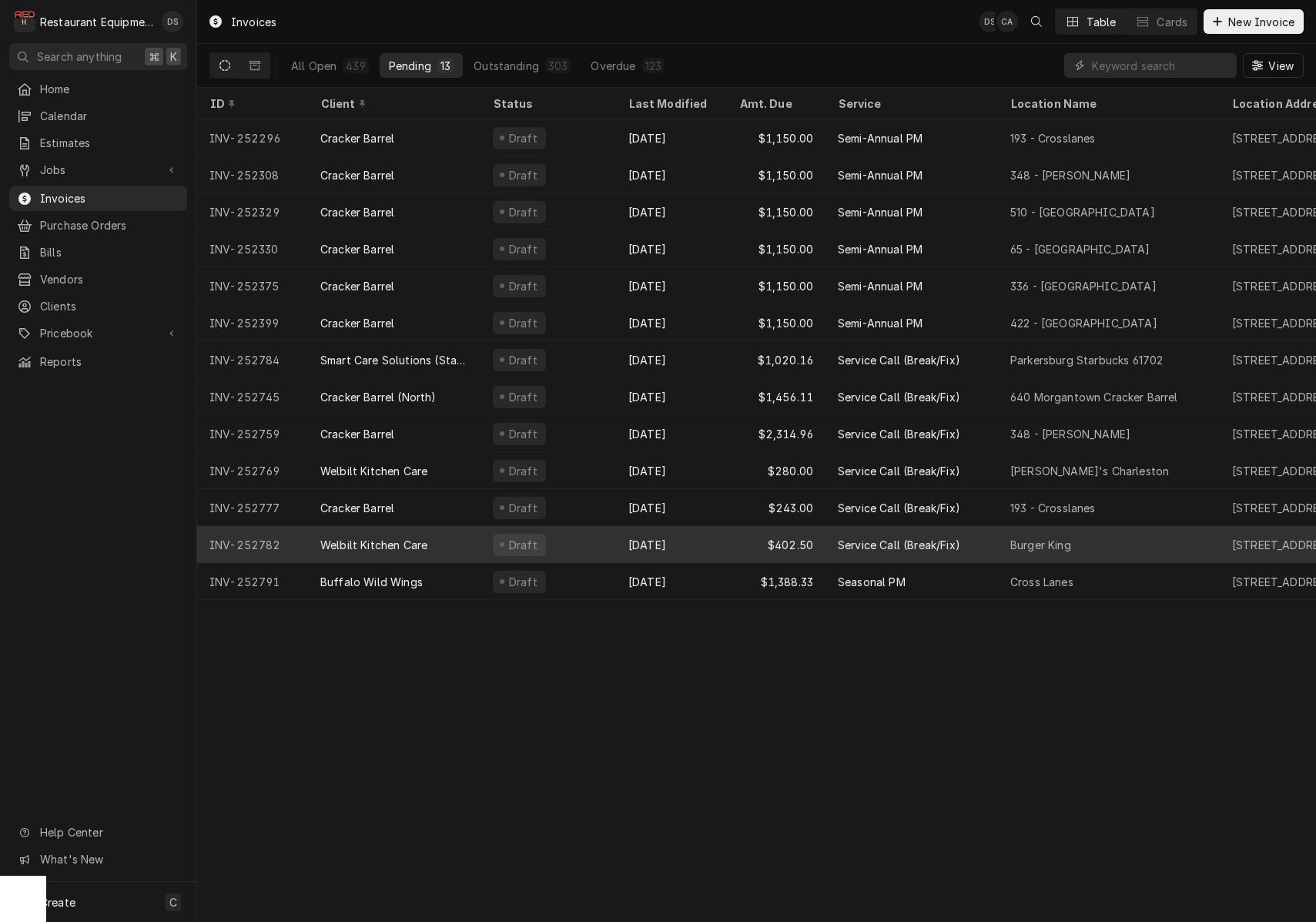
click at [711, 536] on div "[DATE]" at bounding box center [671, 544] width 111 height 37
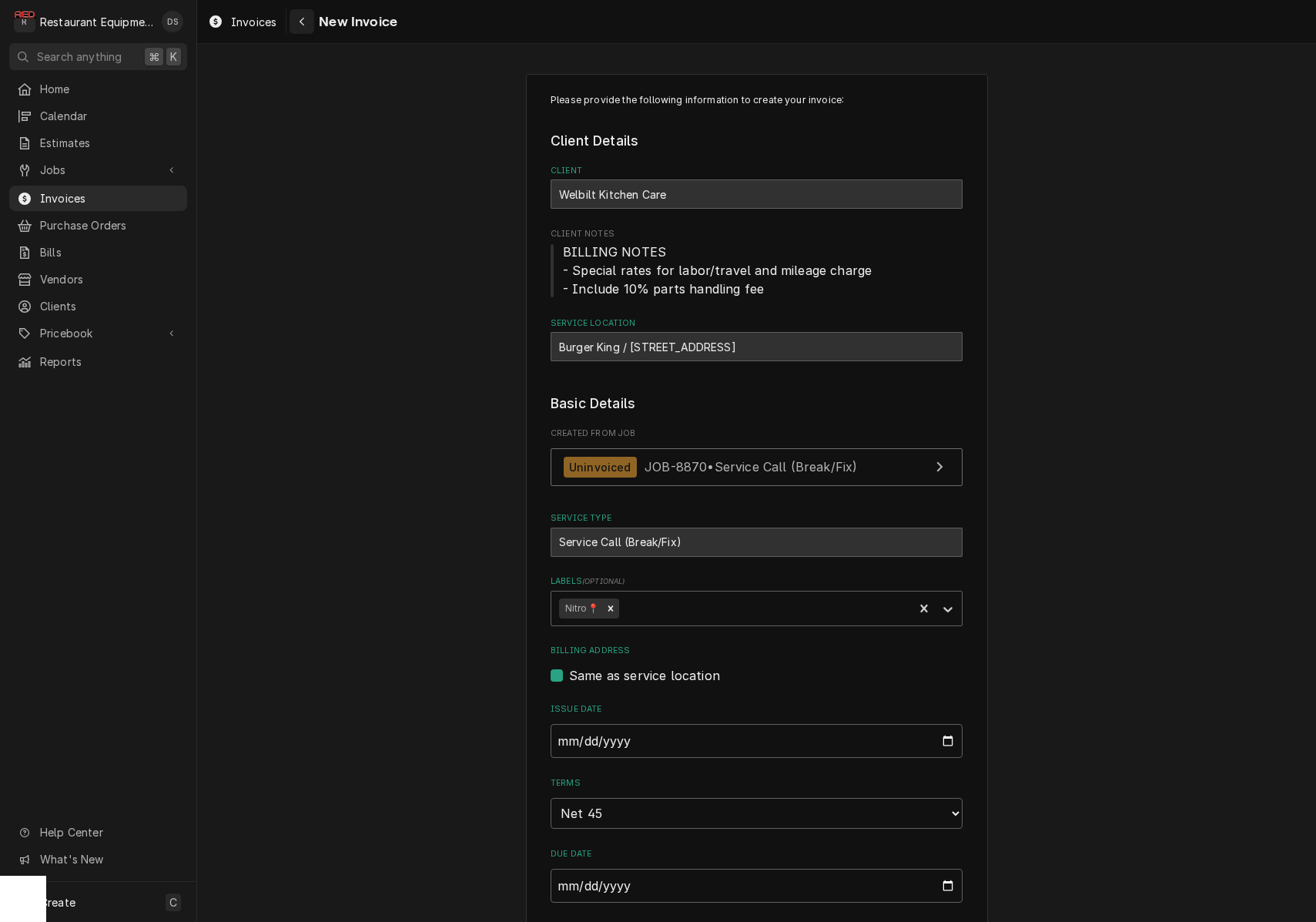
click at [302, 22] on icon "Navigate back" at bounding box center [302, 22] width 7 height 11
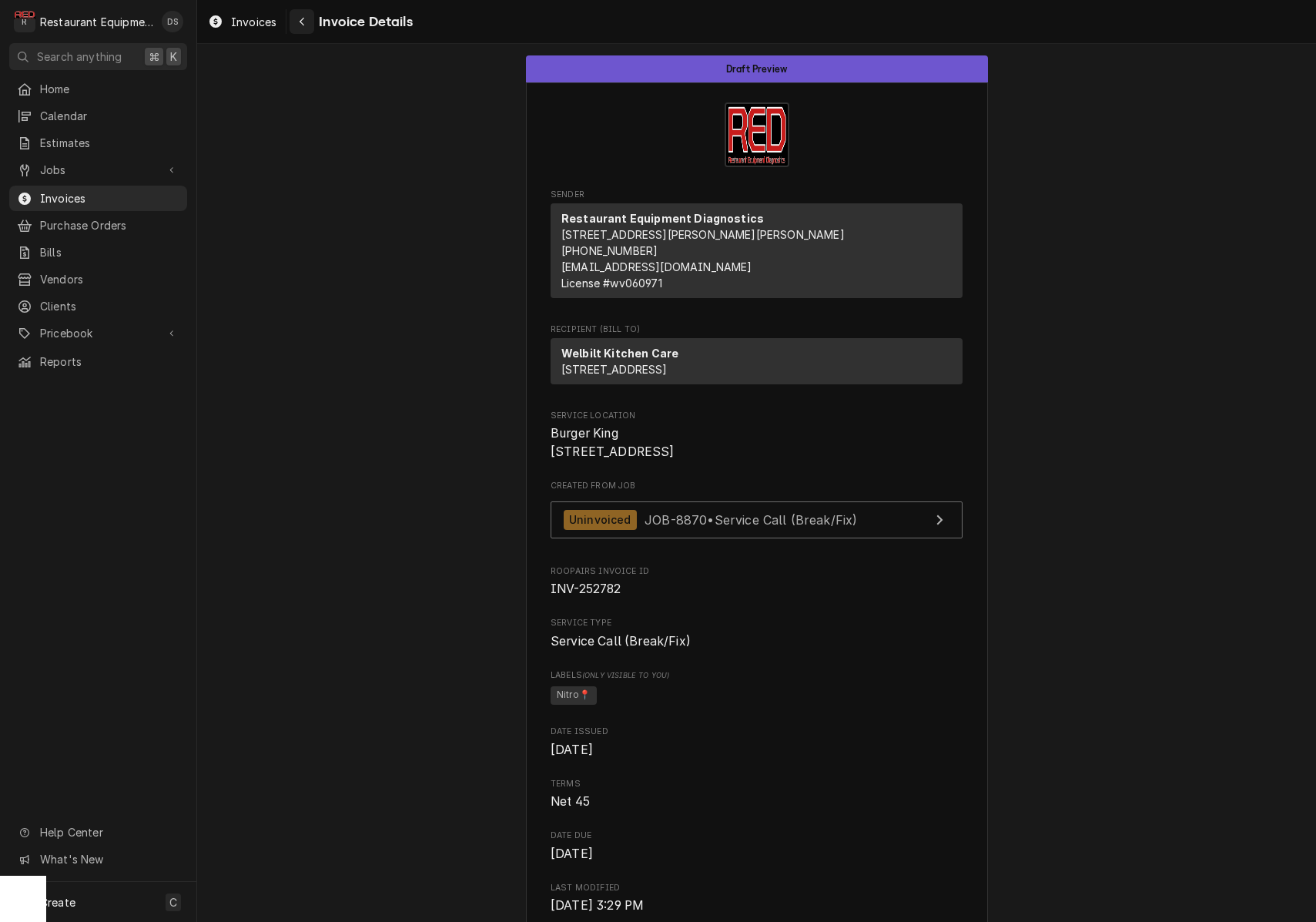
click at [295, 19] on div "Navigate back" at bounding box center [302, 22] width 16 height 16
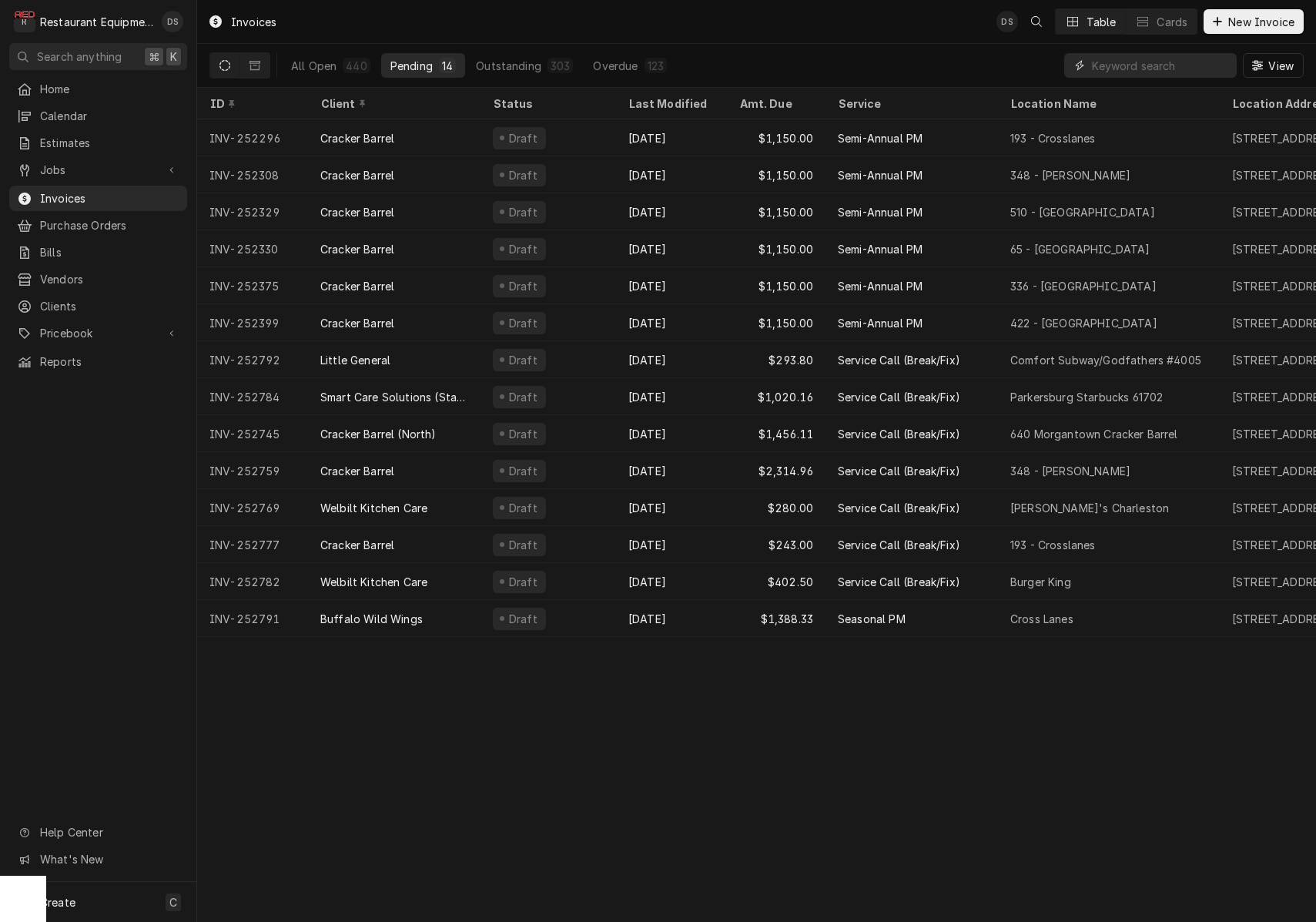
click at [1155, 74] on input "Dynamic Content Wrapper" at bounding box center [1161, 65] width 137 height 25
click at [322, 62] on div "All Open" at bounding box center [313, 65] width 45 height 16
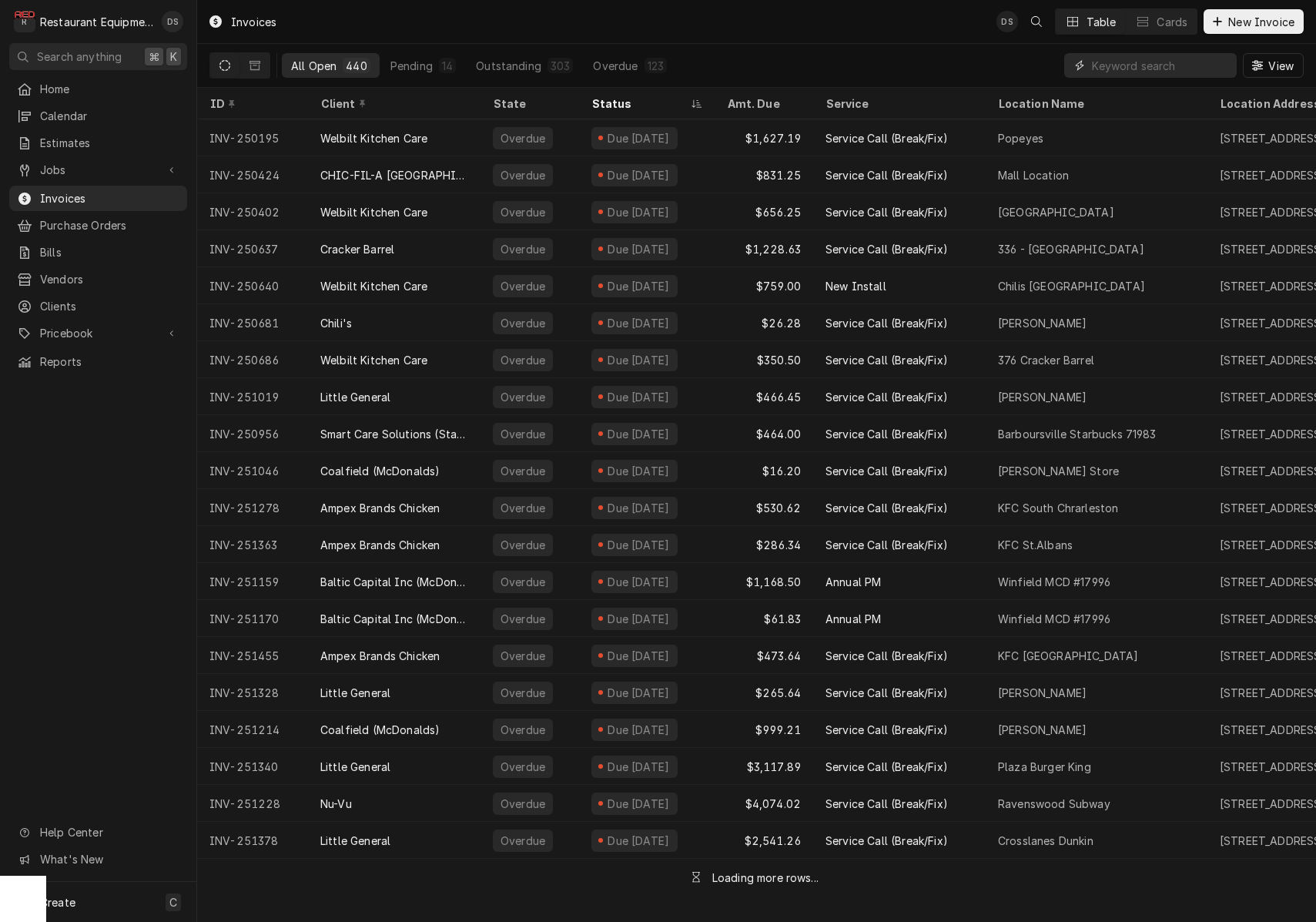
click at [1155, 69] on input "Dynamic Content Wrapper" at bounding box center [1161, 65] width 137 height 25
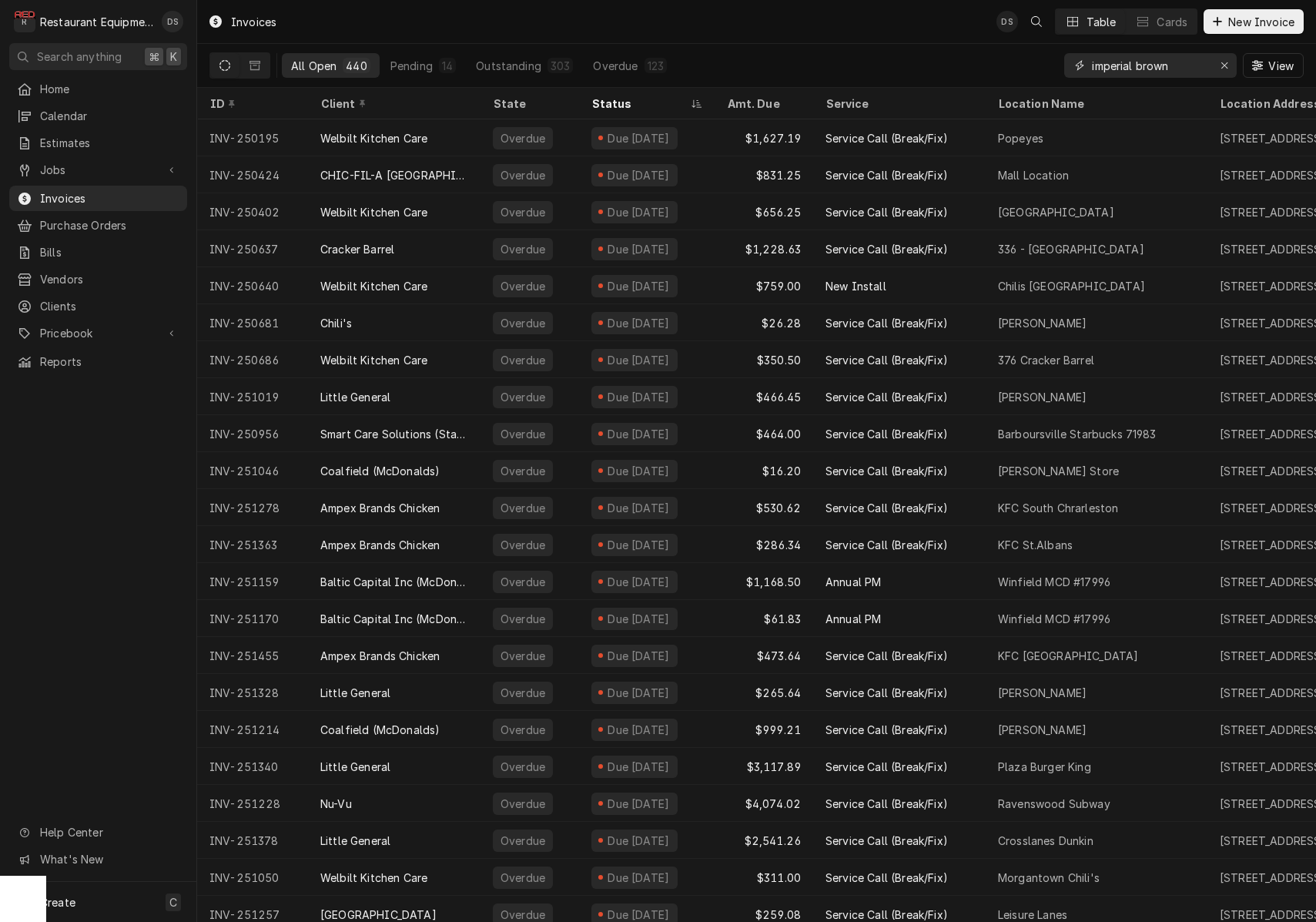
type input "imperial brown"
